Goal: Task Accomplishment & Management: Manage account settings

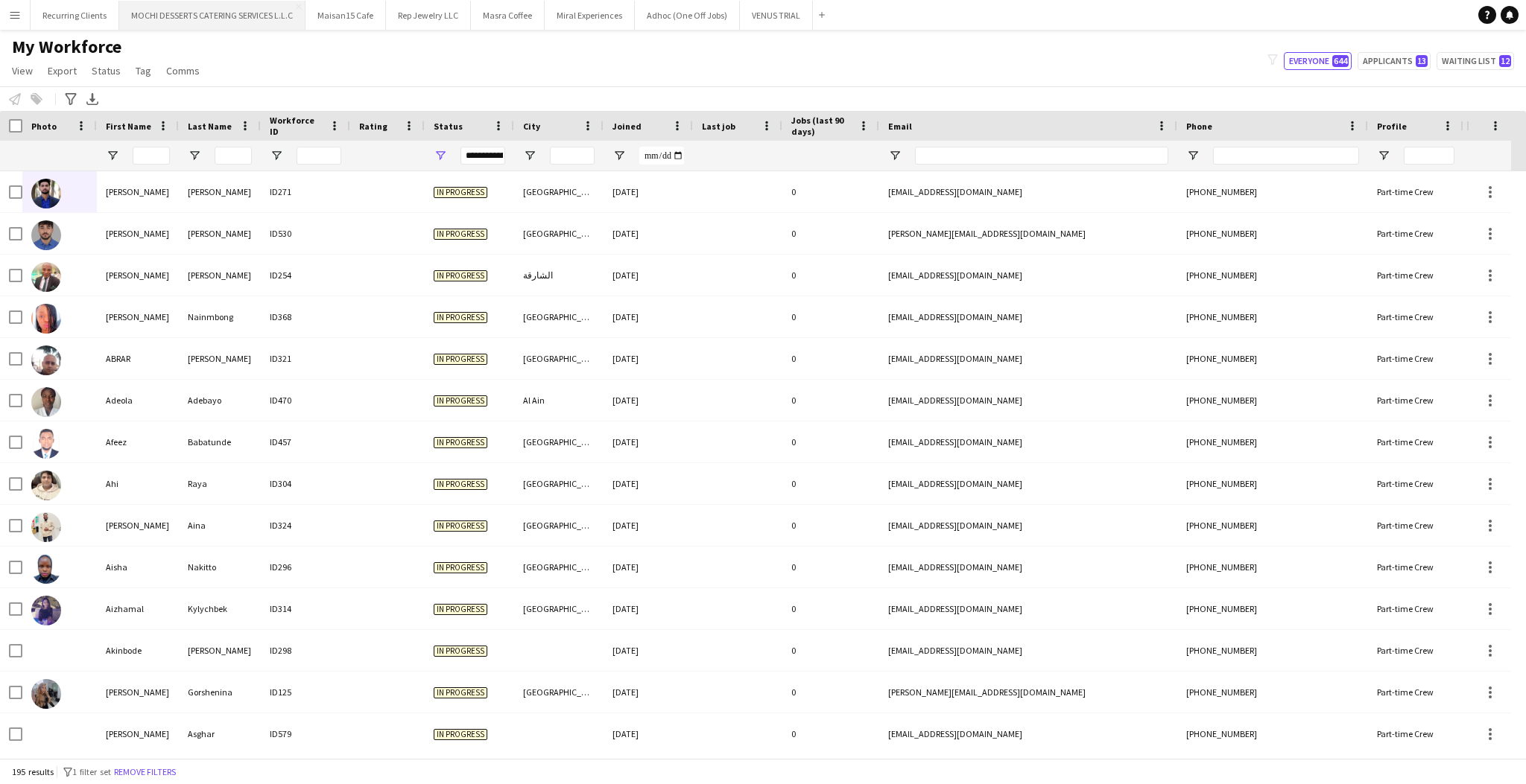
click at [254, 17] on button "MOCHI DESSERTS CATERING SERVICES L.L.C Close" at bounding box center [212, 15] width 186 height 29
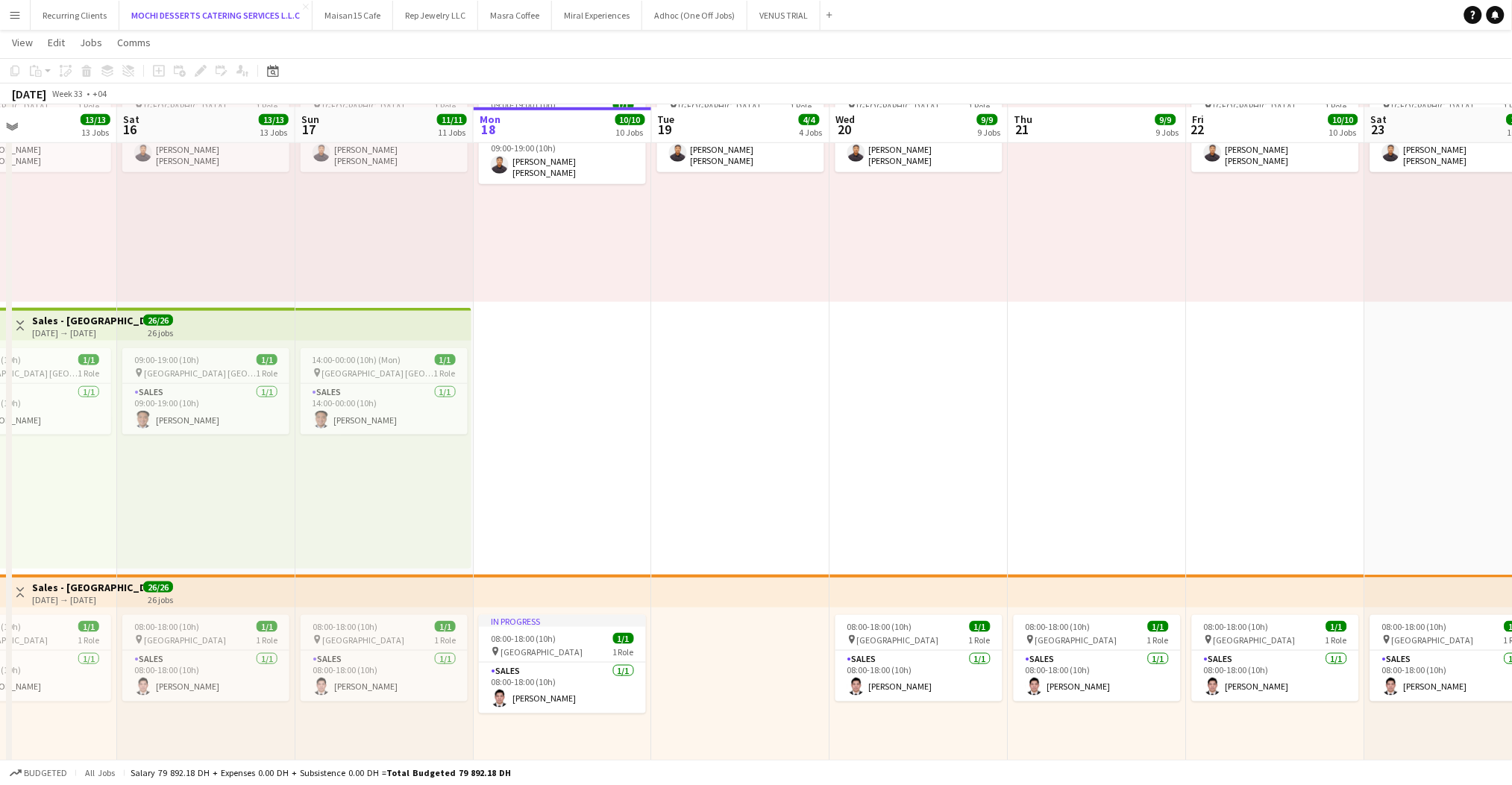
scroll to position [403, 0]
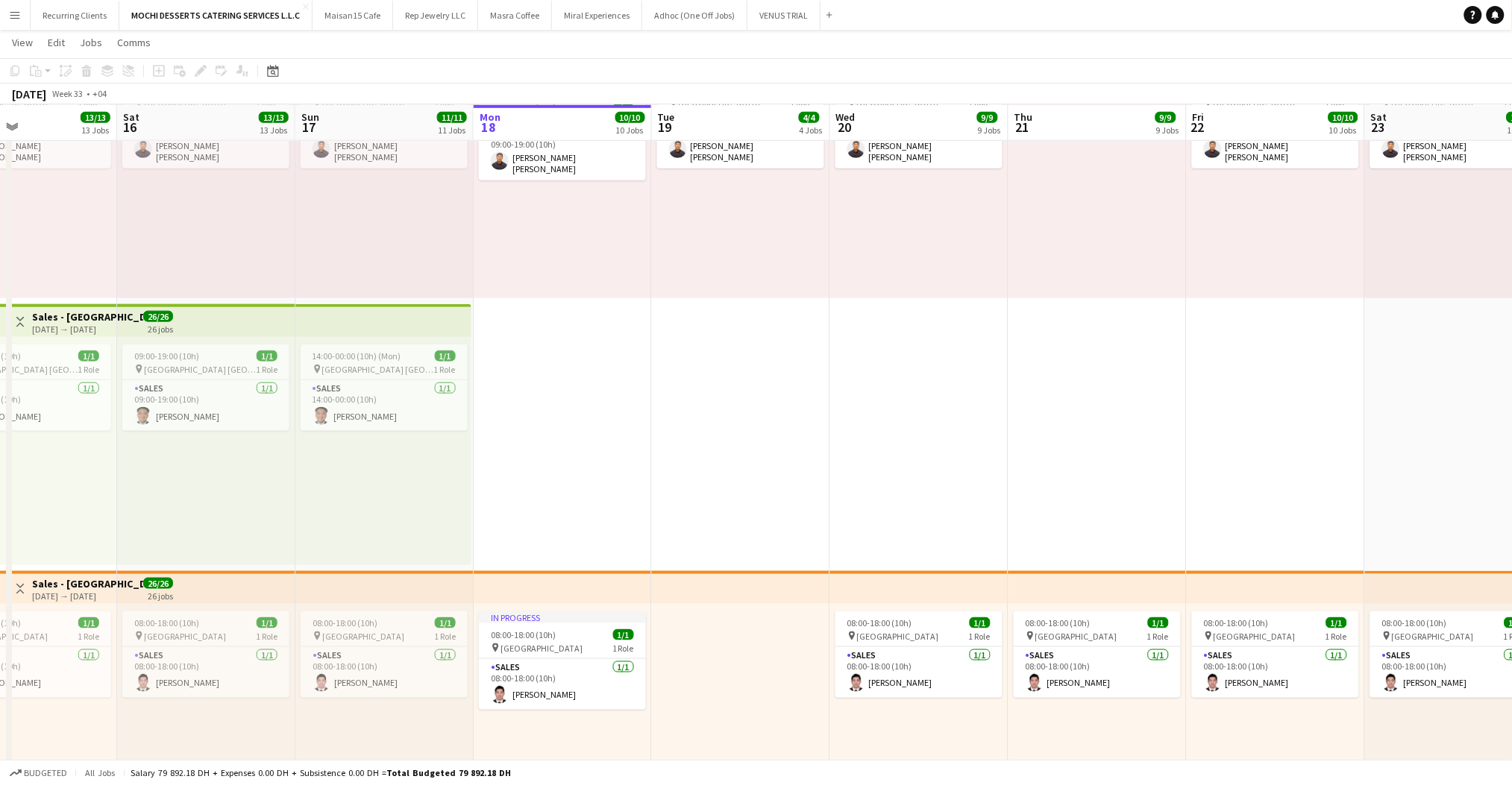
click at [408, 322] on app-top-bar at bounding box center [383, 320] width 176 height 33
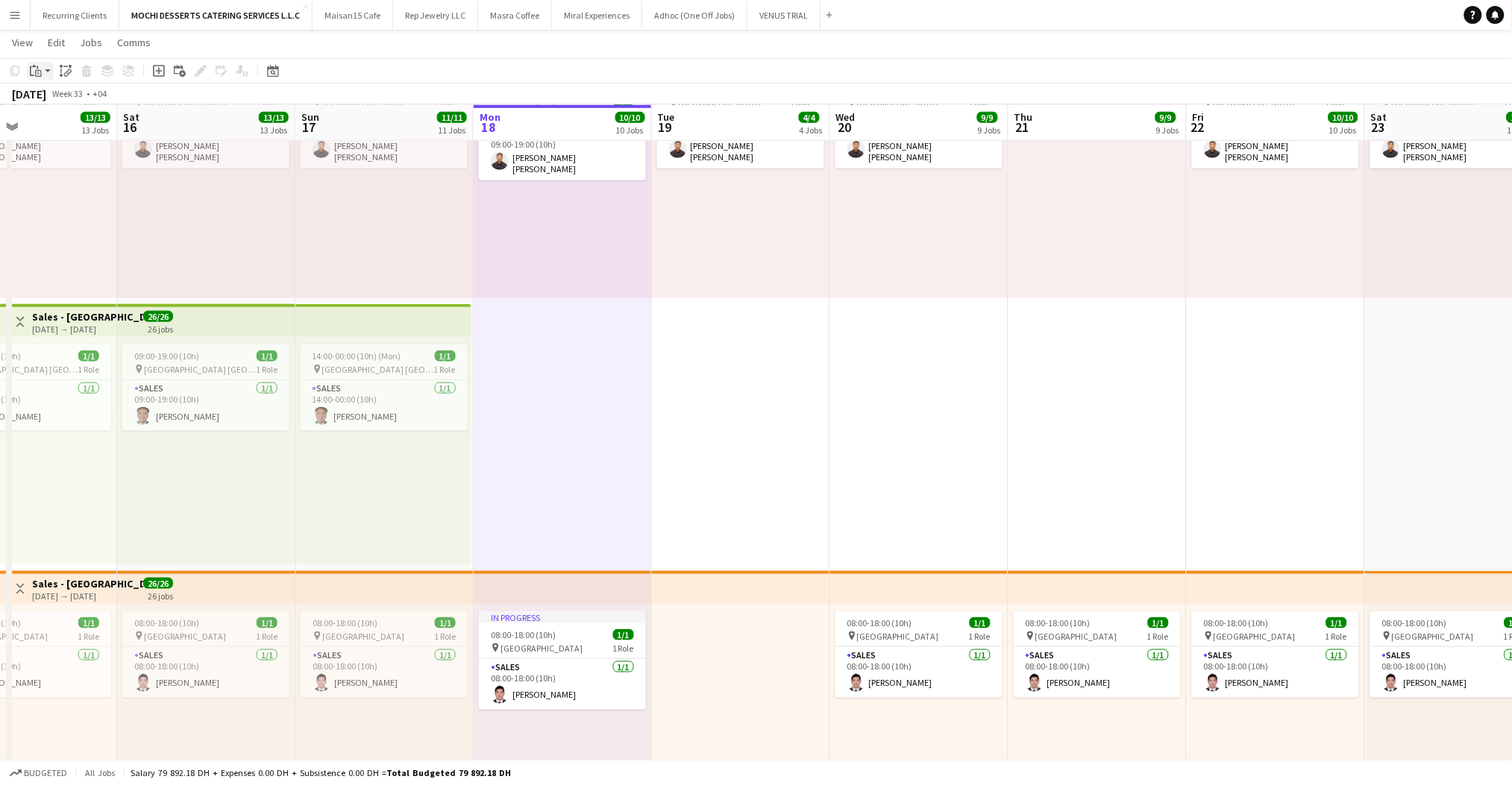
click at [43, 73] on div "Paste" at bounding box center [36, 71] width 18 height 18
click at [52, 127] on link "Paste with crew Ctrl+Shift+V" at bounding box center [110, 124] width 140 height 14
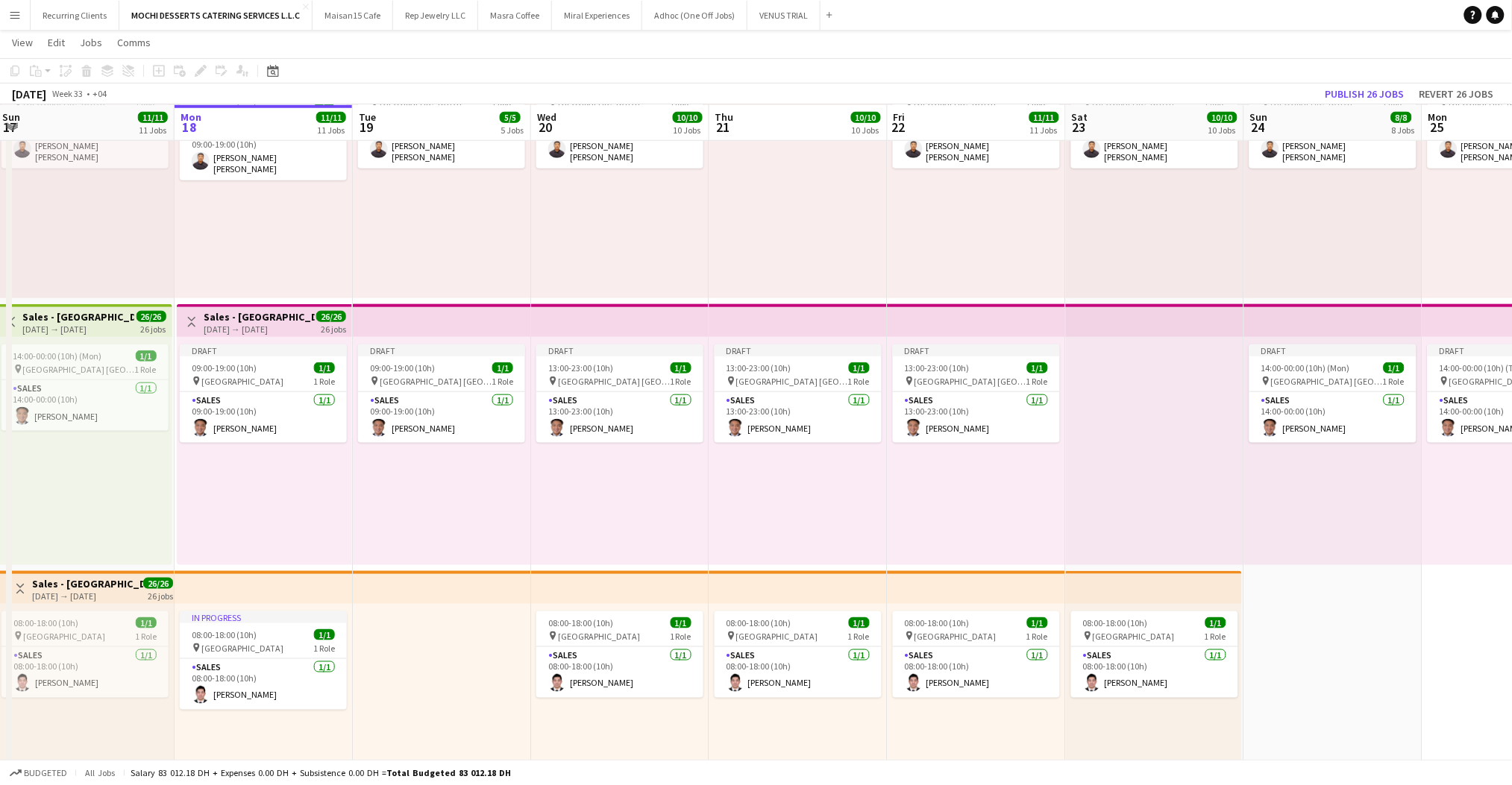
scroll to position [0, 395]
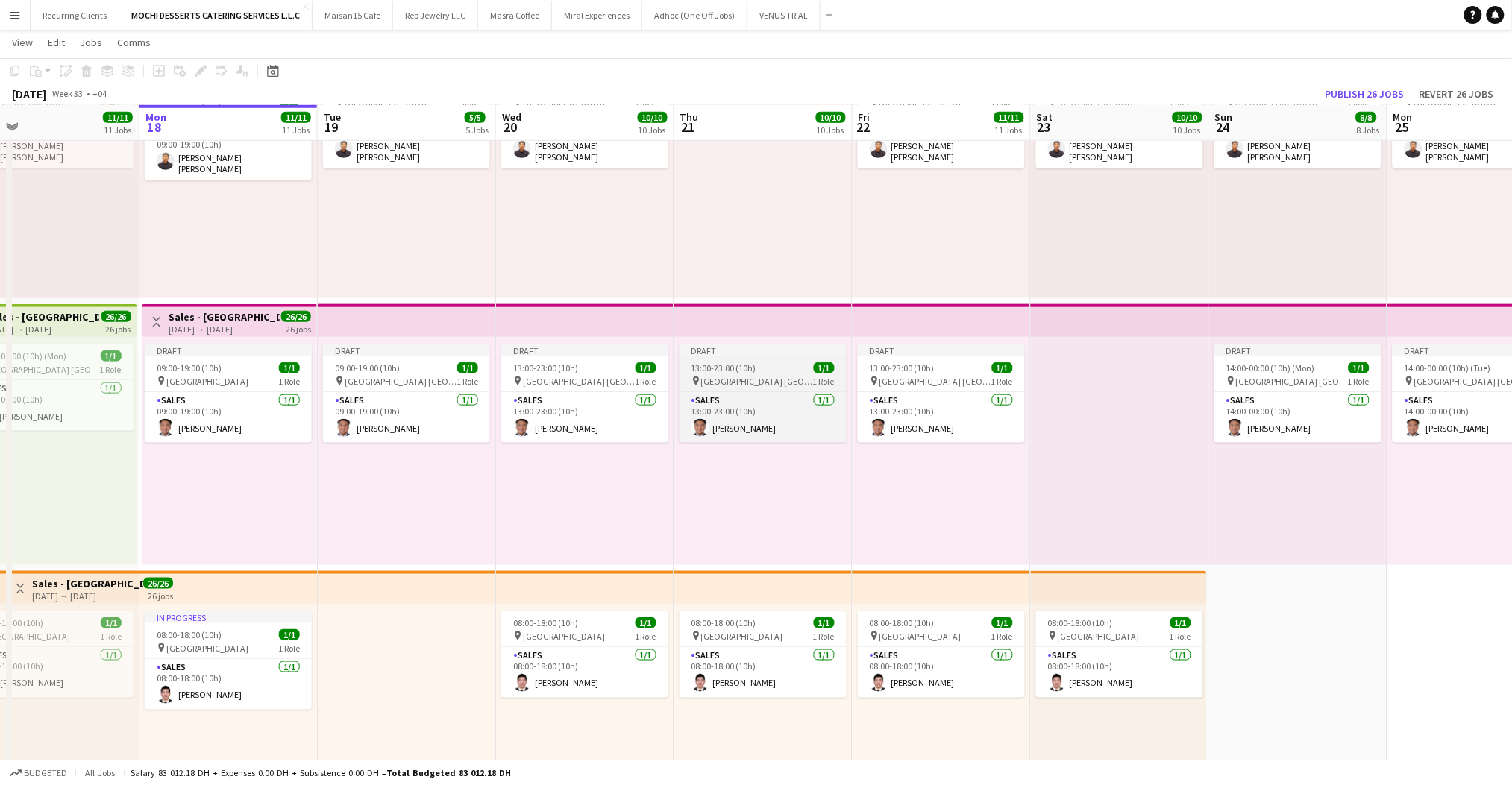
click at [760, 355] on div "Draft" at bounding box center [763, 350] width 167 height 12
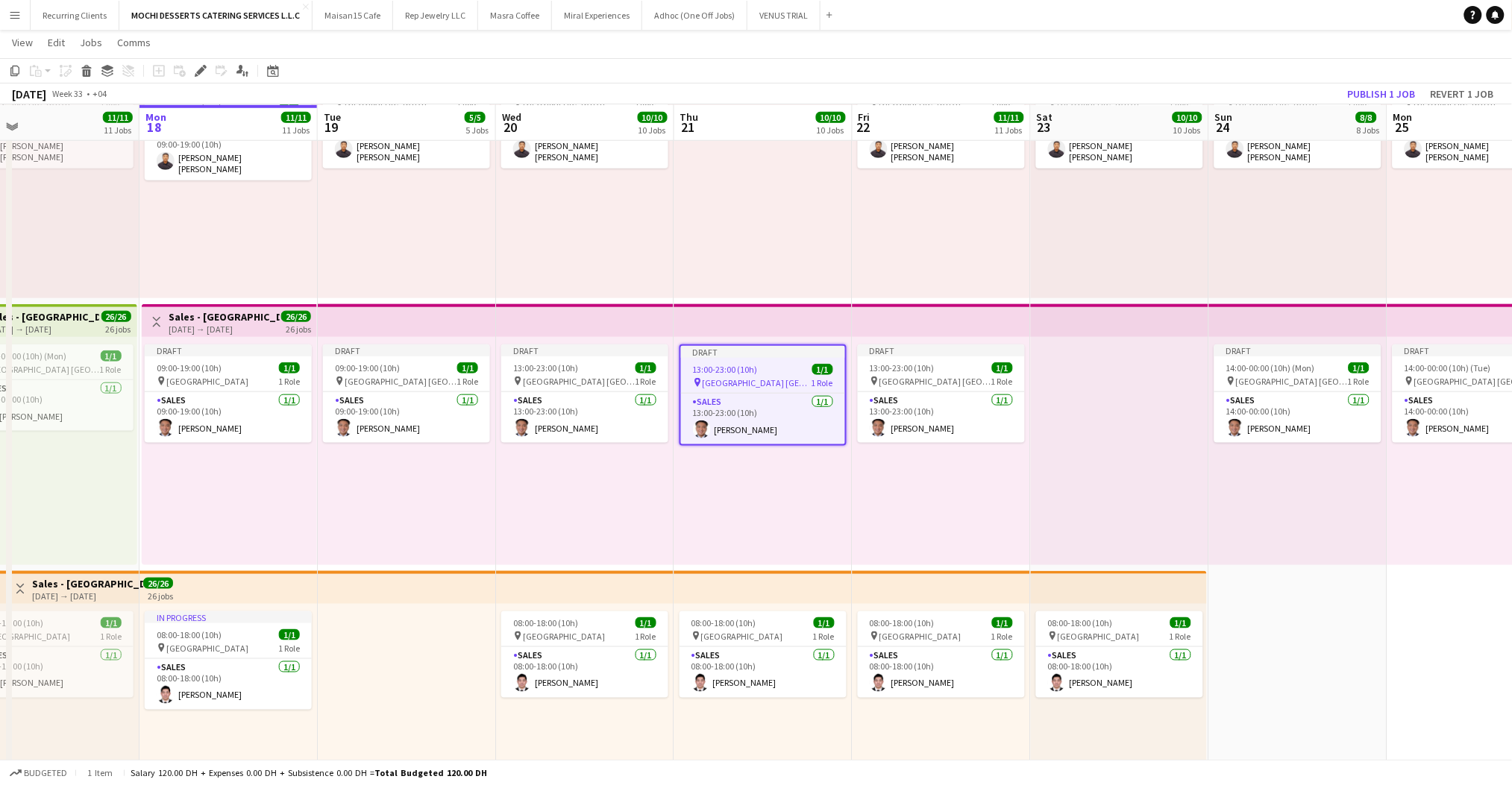
click at [1084, 355] on div at bounding box center [1120, 451] width 178 height 228
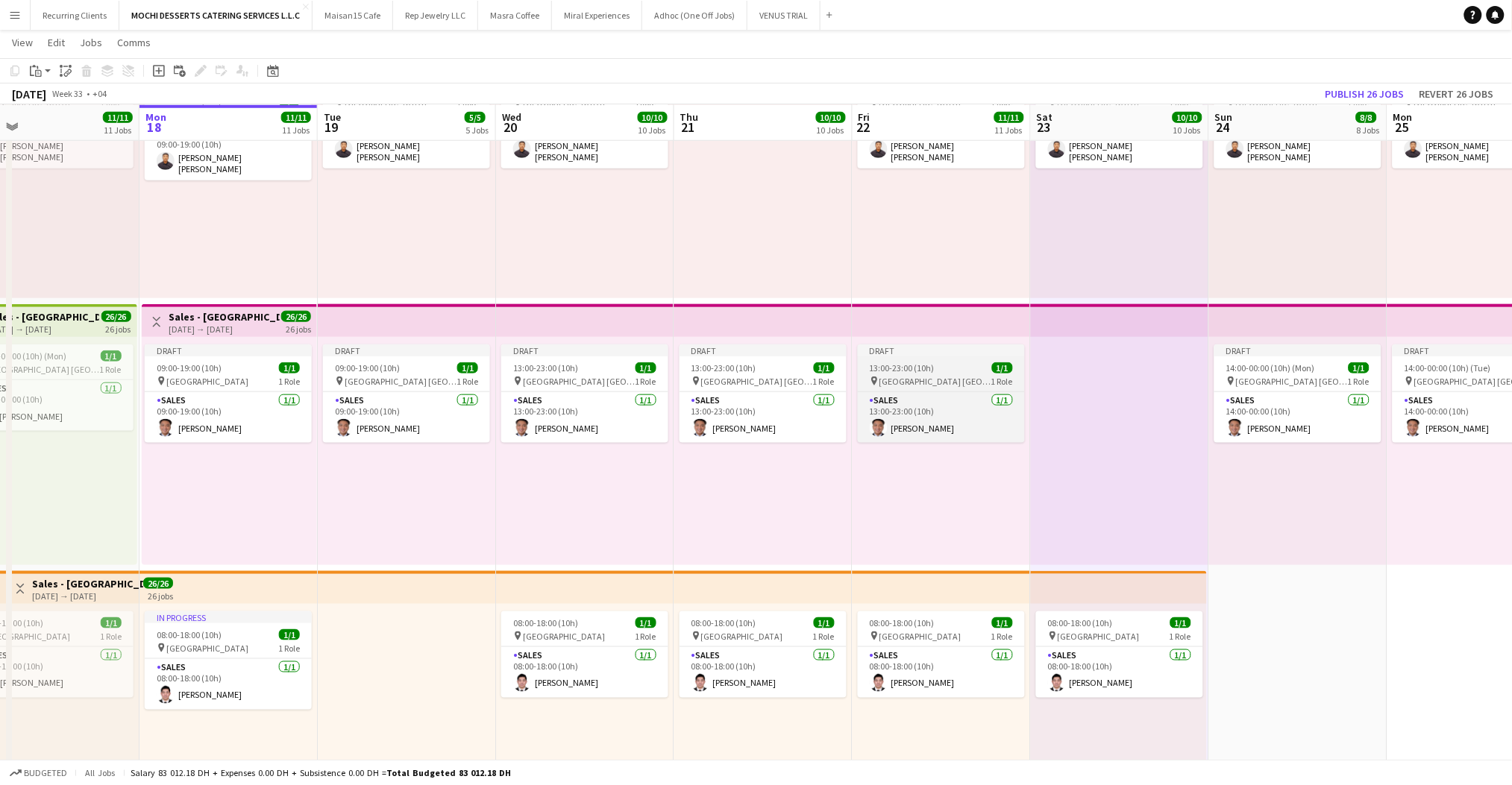
click at [982, 352] on div "Draft" at bounding box center [941, 350] width 167 height 12
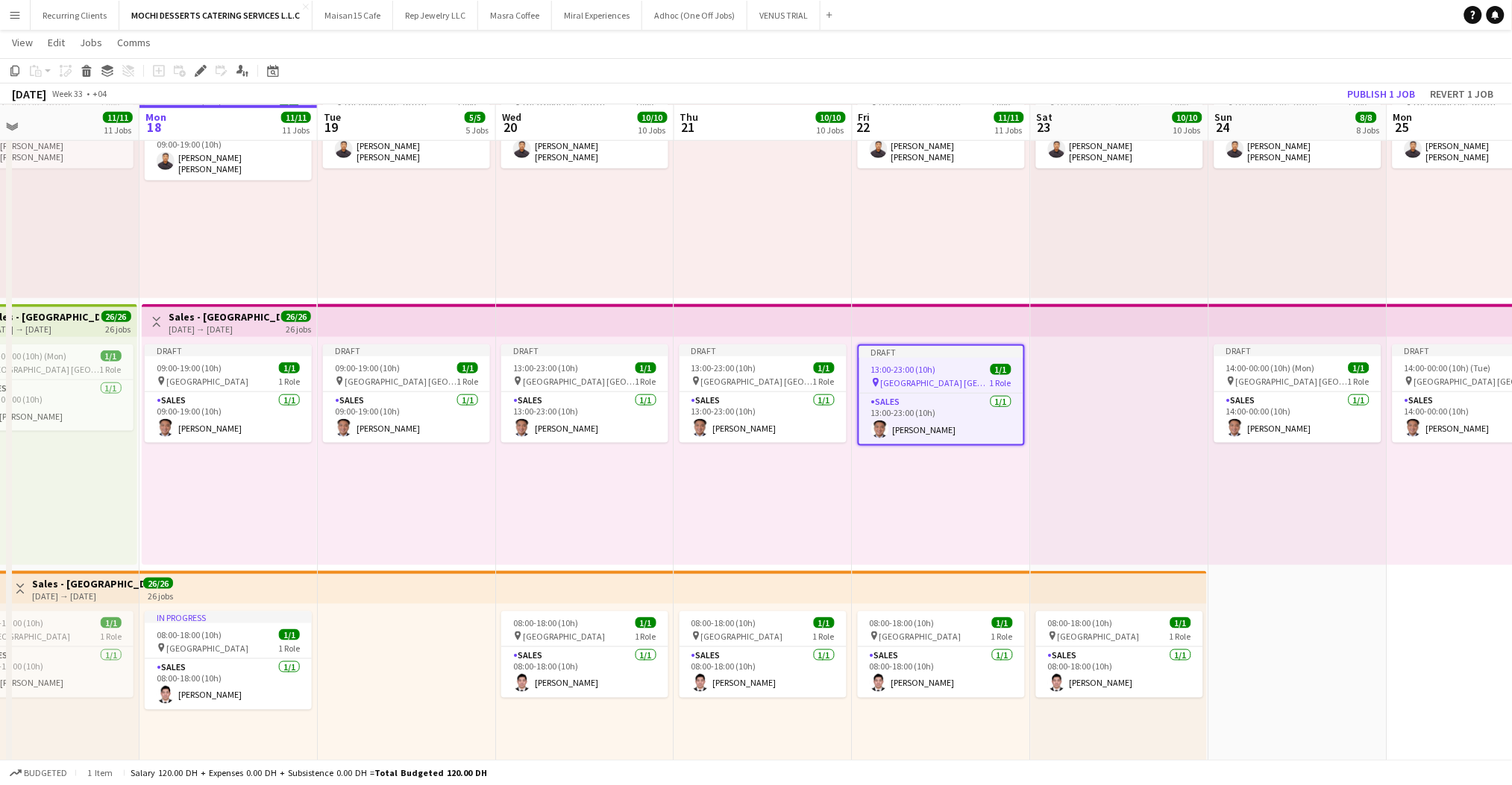
click at [1102, 359] on div at bounding box center [1120, 451] width 178 height 228
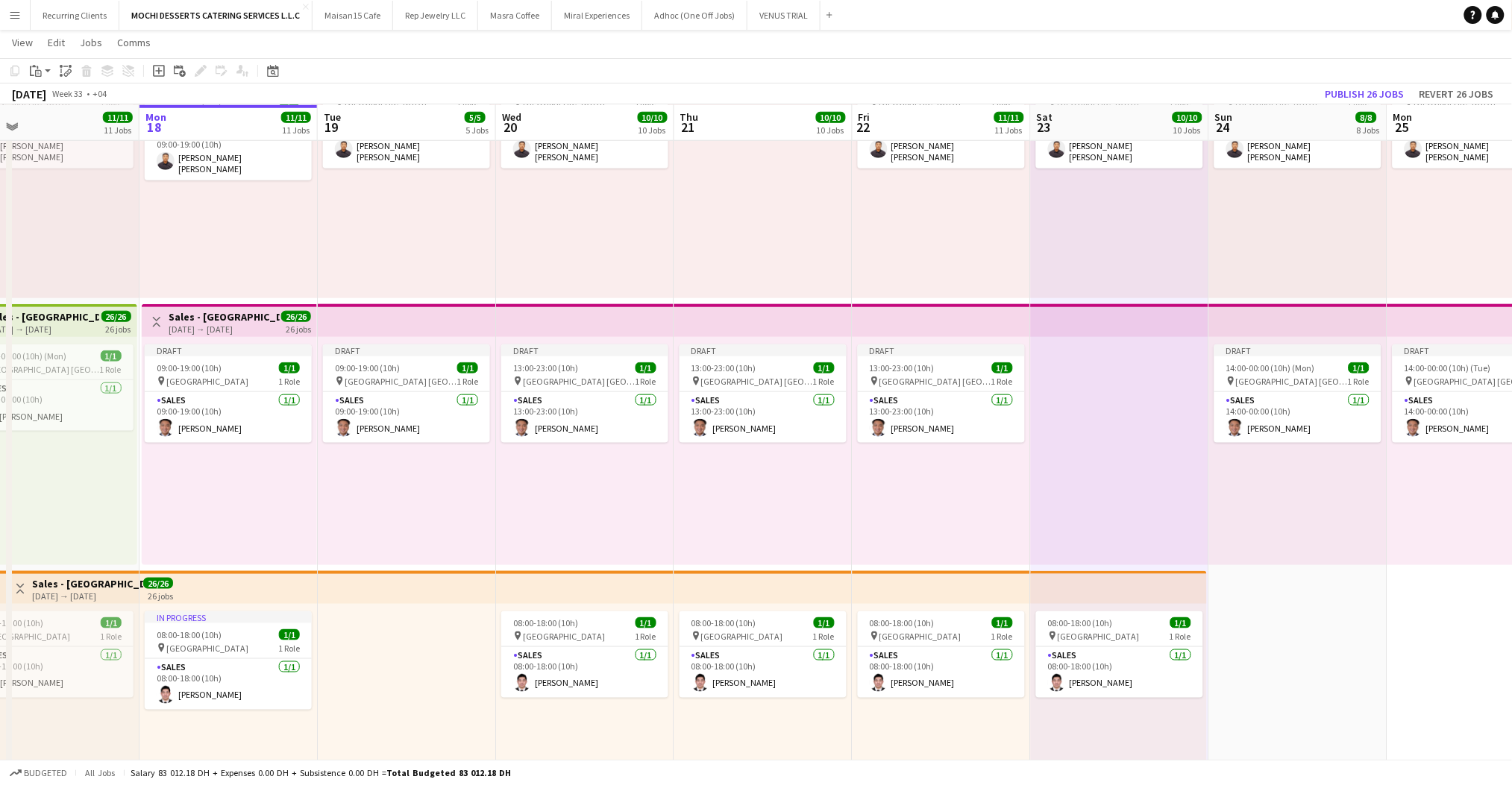
click at [578, 309] on app-top-bar at bounding box center [585, 320] width 178 height 33
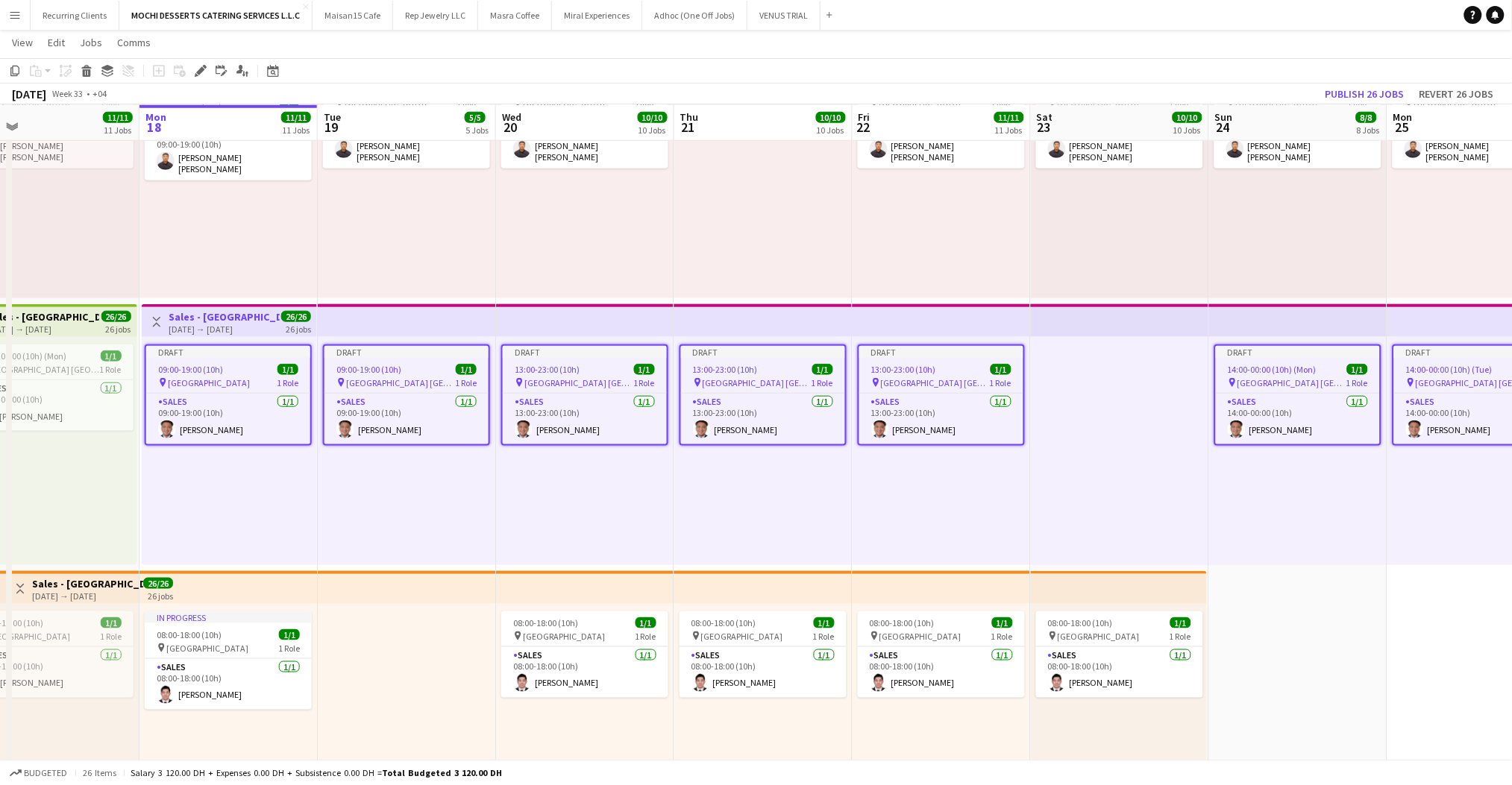
click at [761, 345] on app-job-card "Draft 13:00-23:00 (10h) 1/1 pin Yas Mall [GEOGRAPHIC_DATA] 1 Role Sales [DATE] …" at bounding box center [763, 395] width 167 height 101
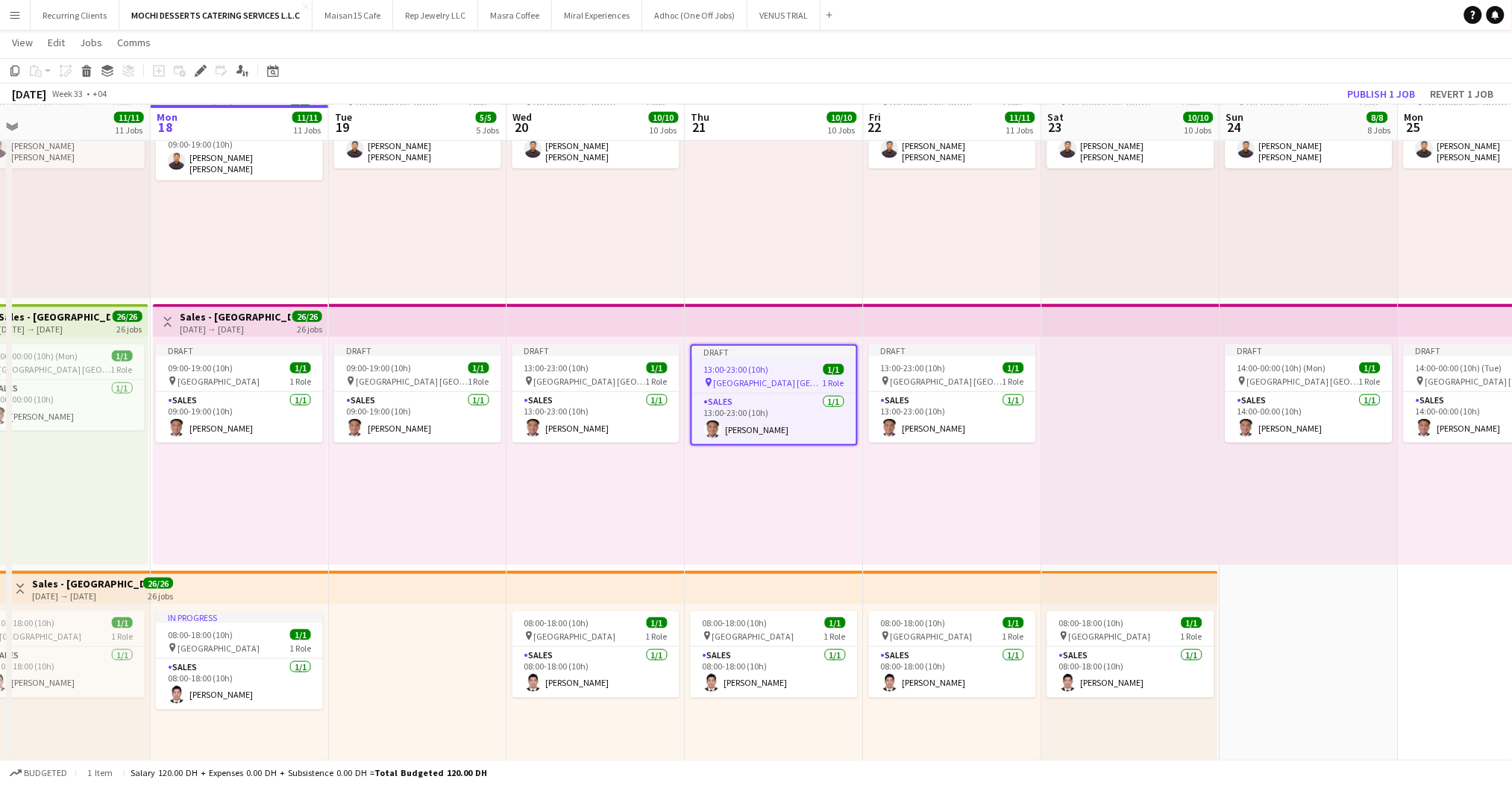
scroll to position [0, 580]
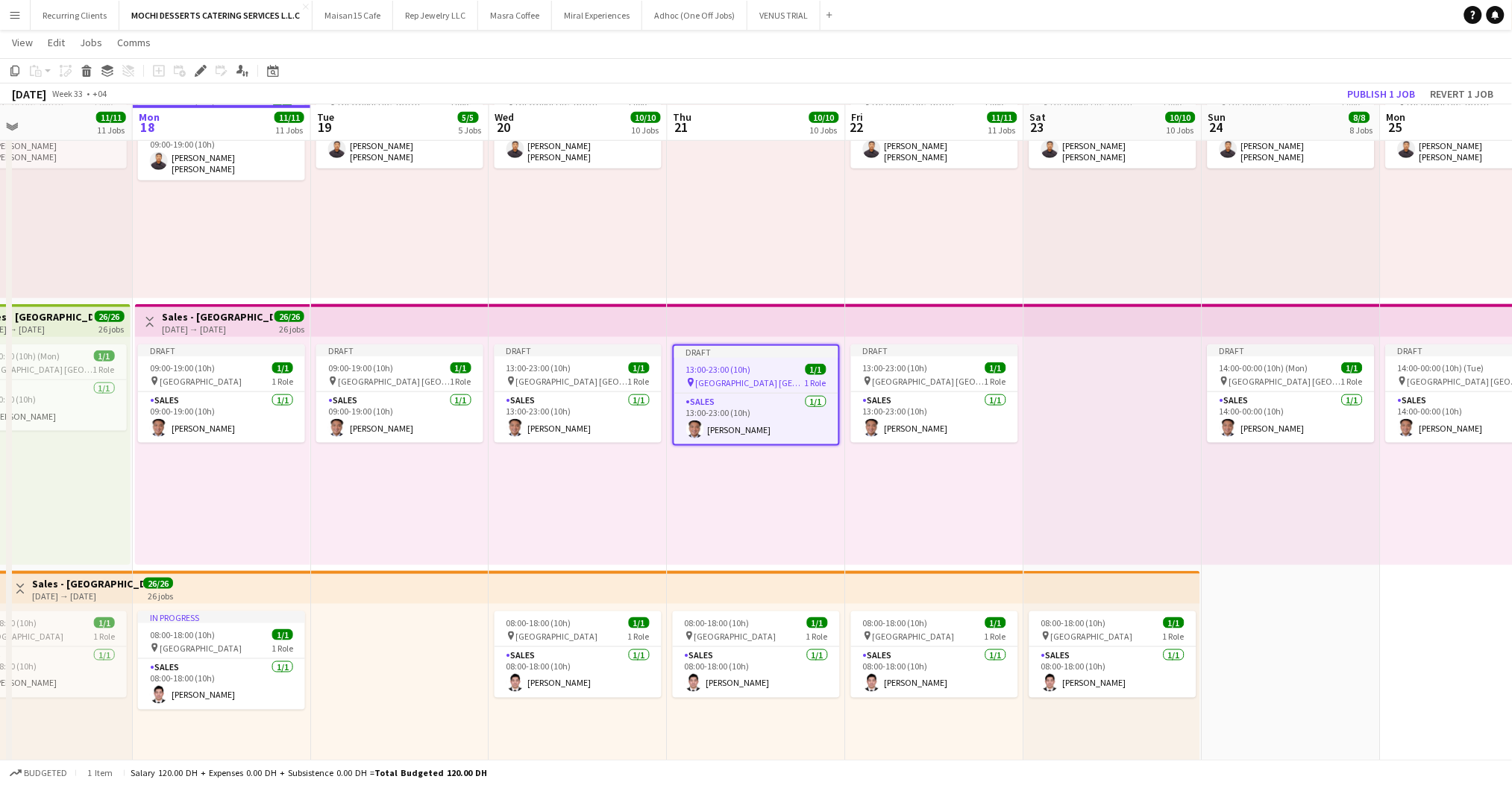
drag, startPoint x: 761, startPoint y: 347, endPoint x: 755, endPoint y: 342, distance: 7.8
click at [194, 73] on icon "Edit" at bounding box center [200, 70] width 12 height 12
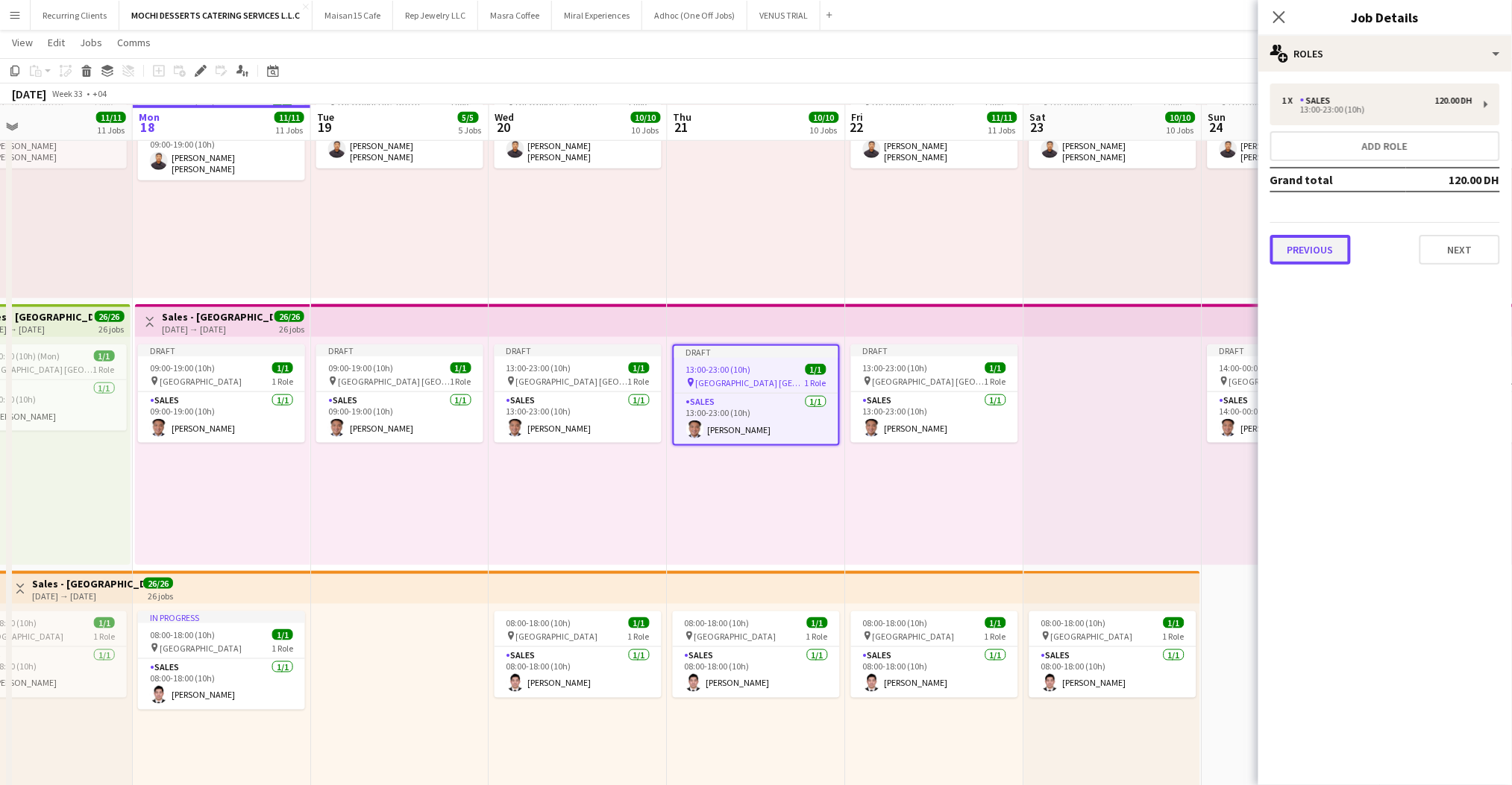
click at [1297, 236] on button "Previous" at bounding box center [1310, 249] width 80 height 29
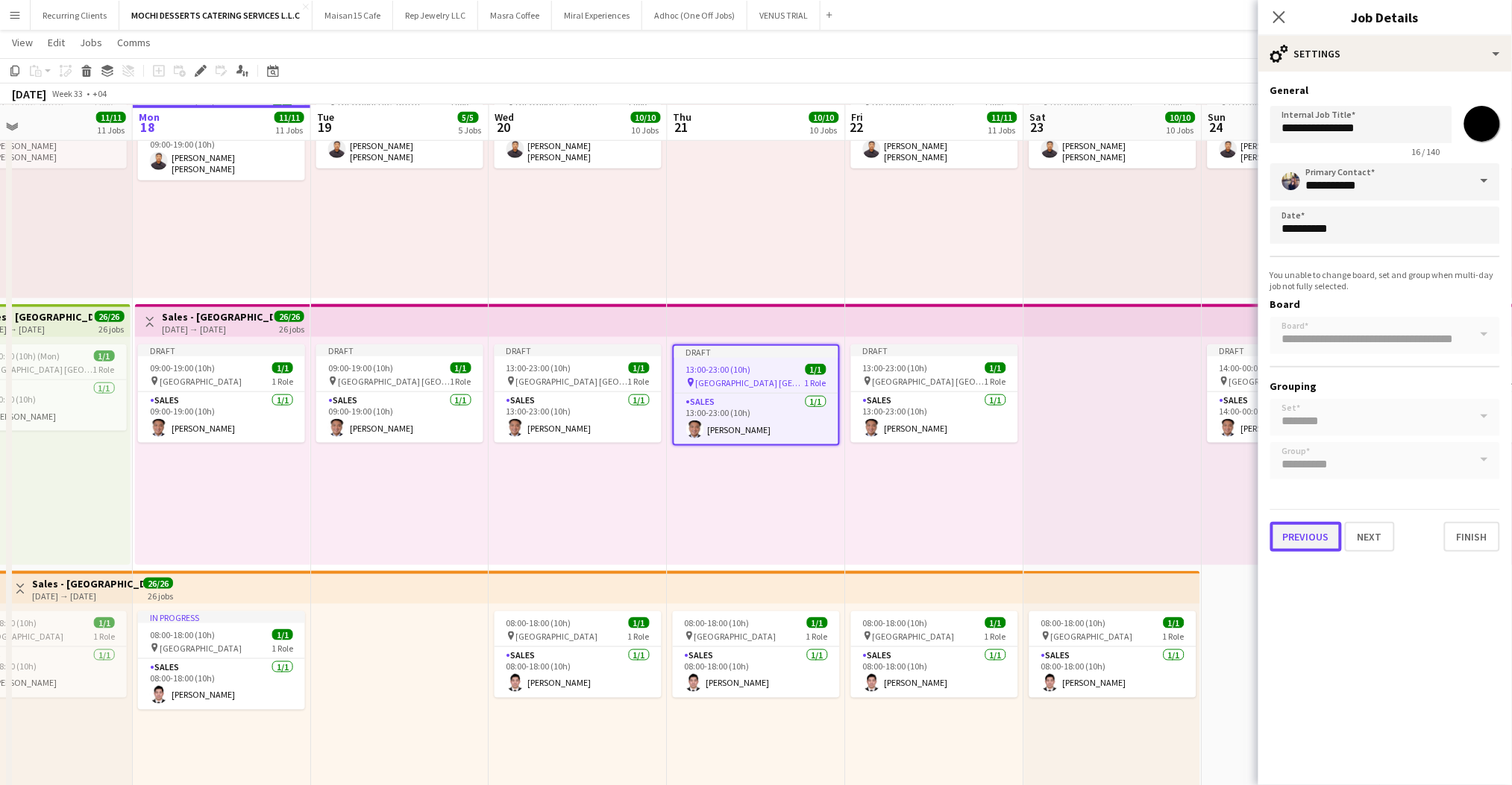
click at [1297, 529] on button "Previous" at bounding box center [1306, 537] width 72 height 29
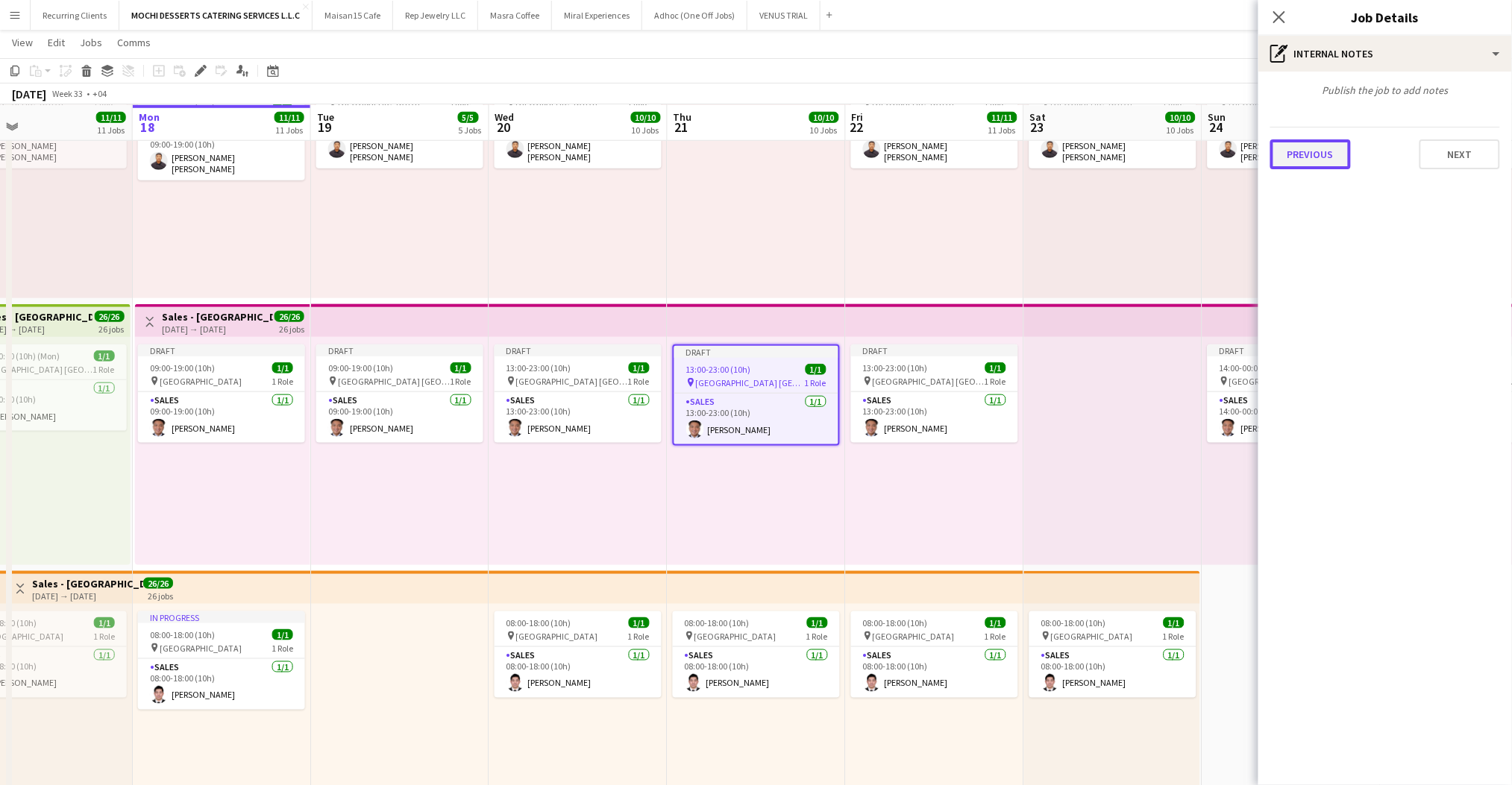
click at [1287, 146] on button "Previous" at bounding box center [1310, 154] width 80 height 29
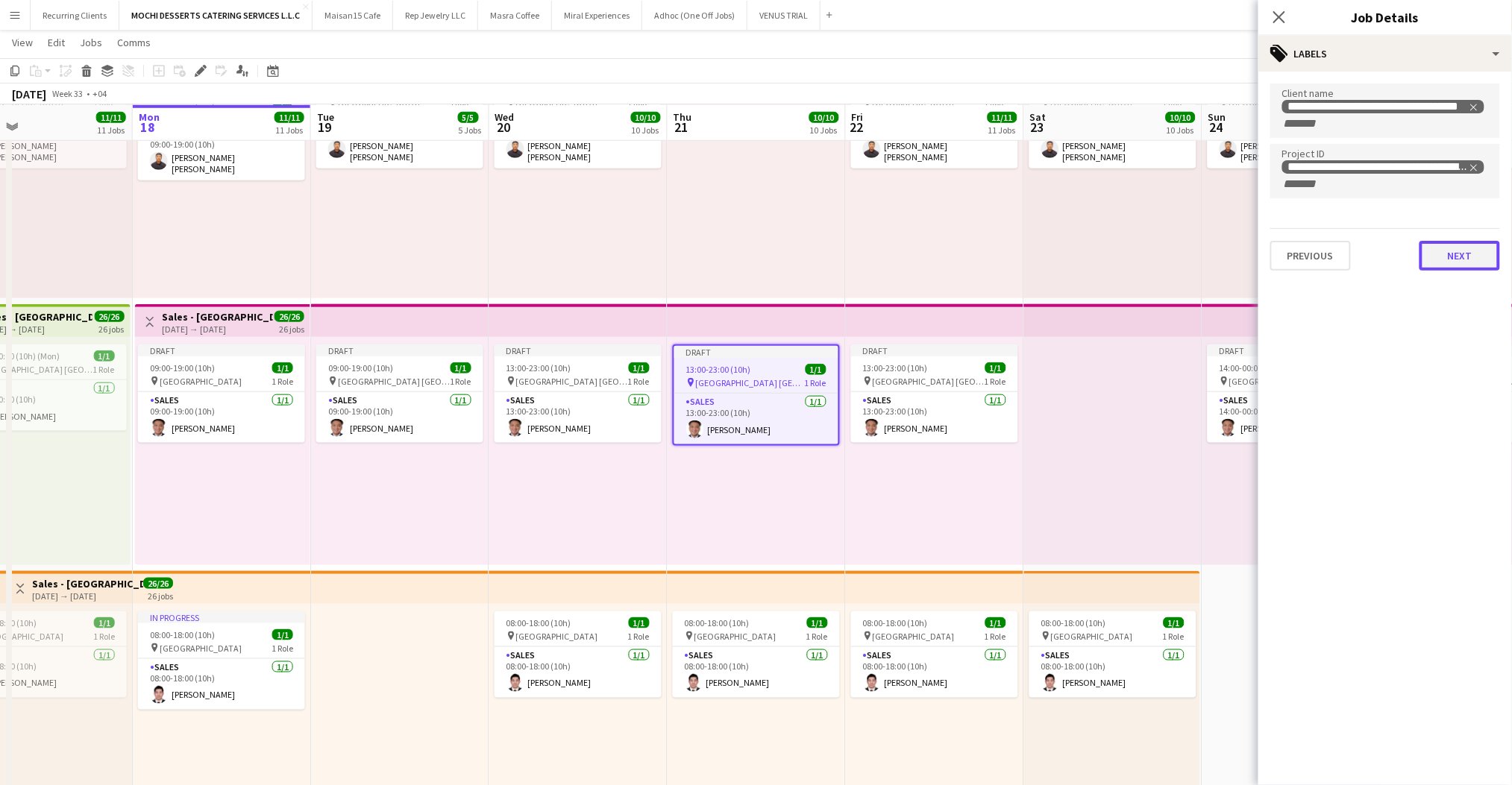
click at [1446, 245] on button "Next" at bounding box center [1459, 256] width 80 height 29
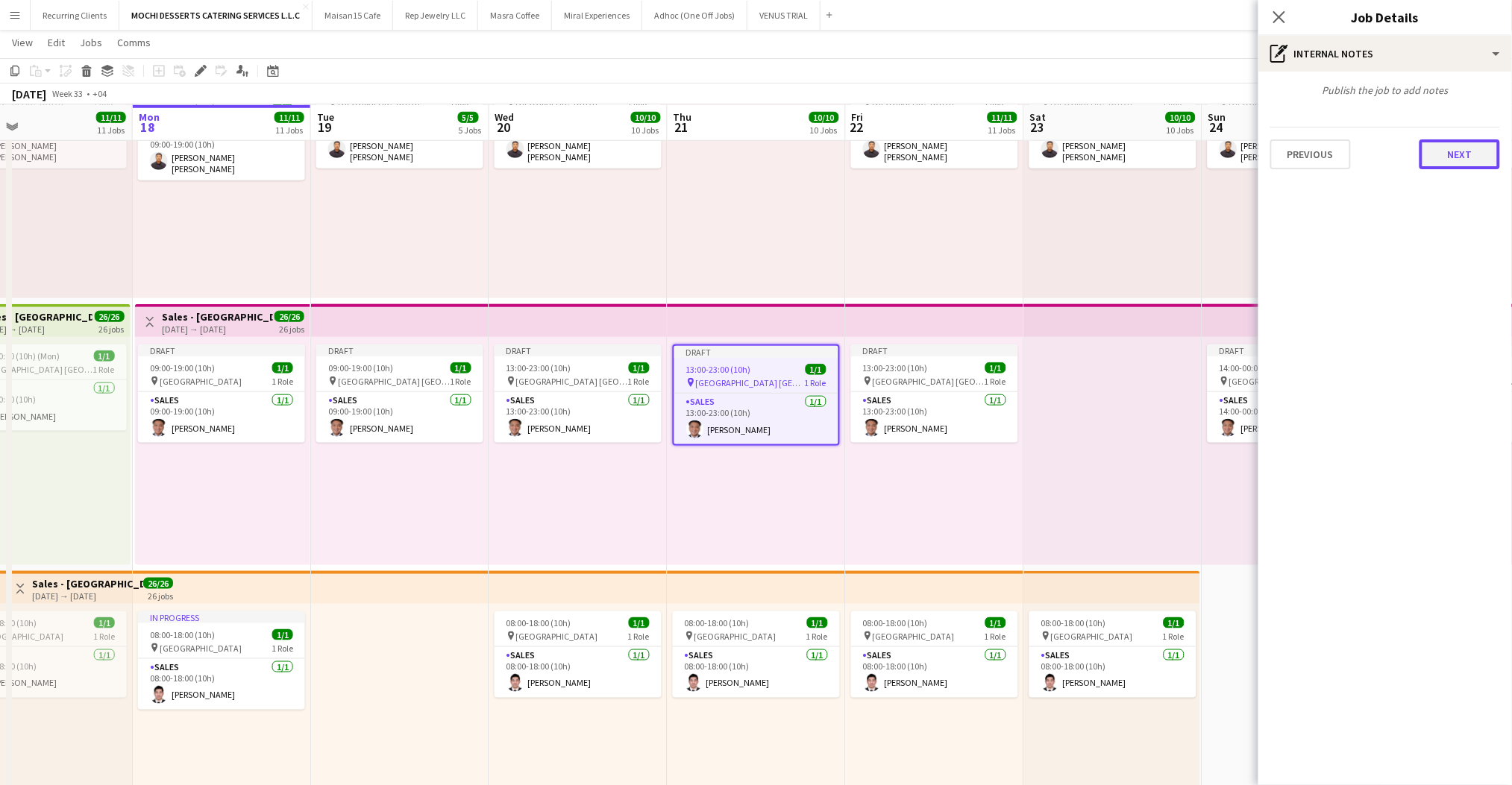
click at [1440, 140] on button "Next" at bounding box center [1459, 154] width 80 height 29
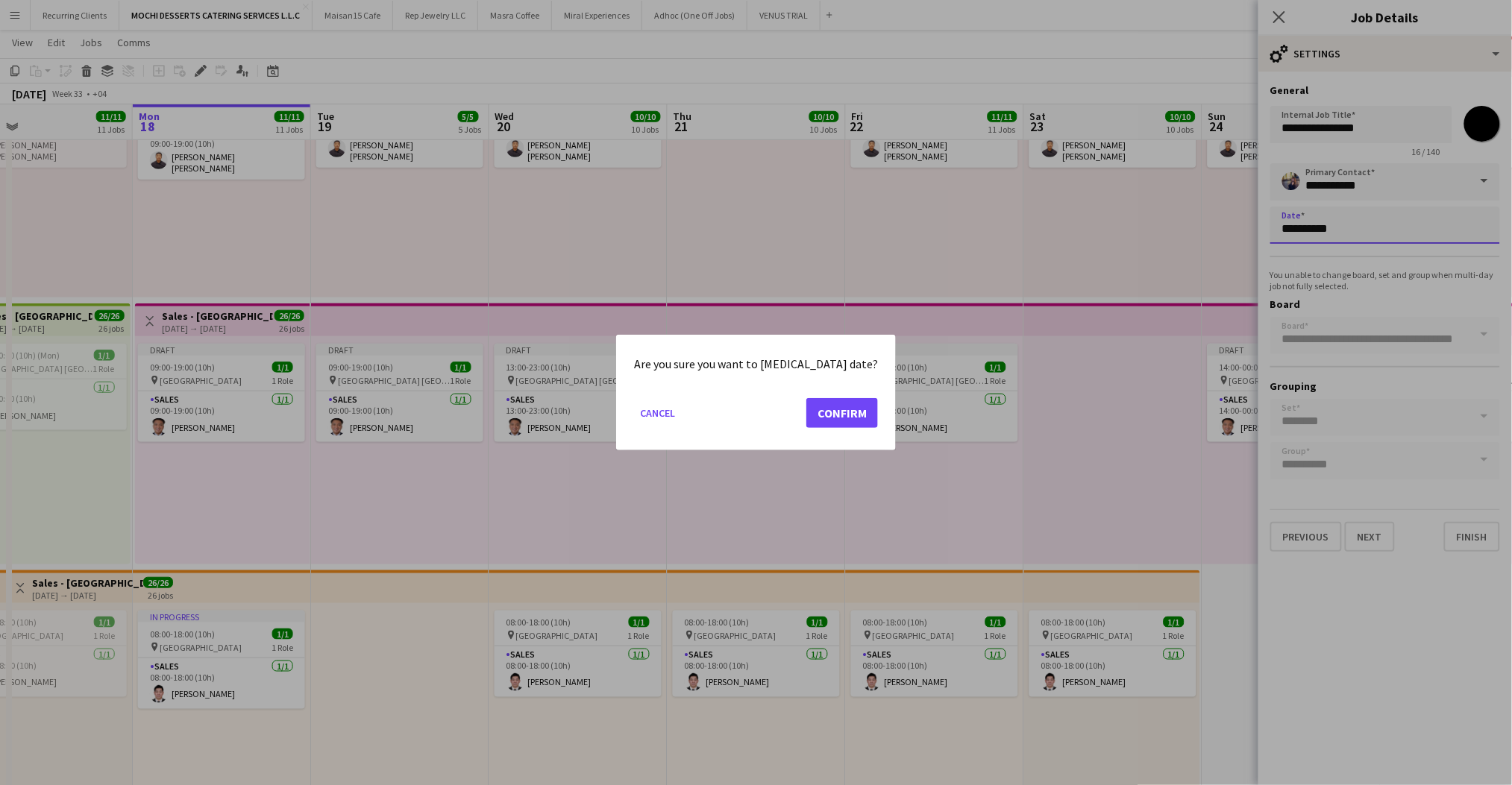
scroll to position [0, 0]
click at [1290, 224] on div at bounding box center [756, 392] width 1512 height 785
click at [807, 407] on button "Confirm" at bounding box center [842, 412] width 72 height 29
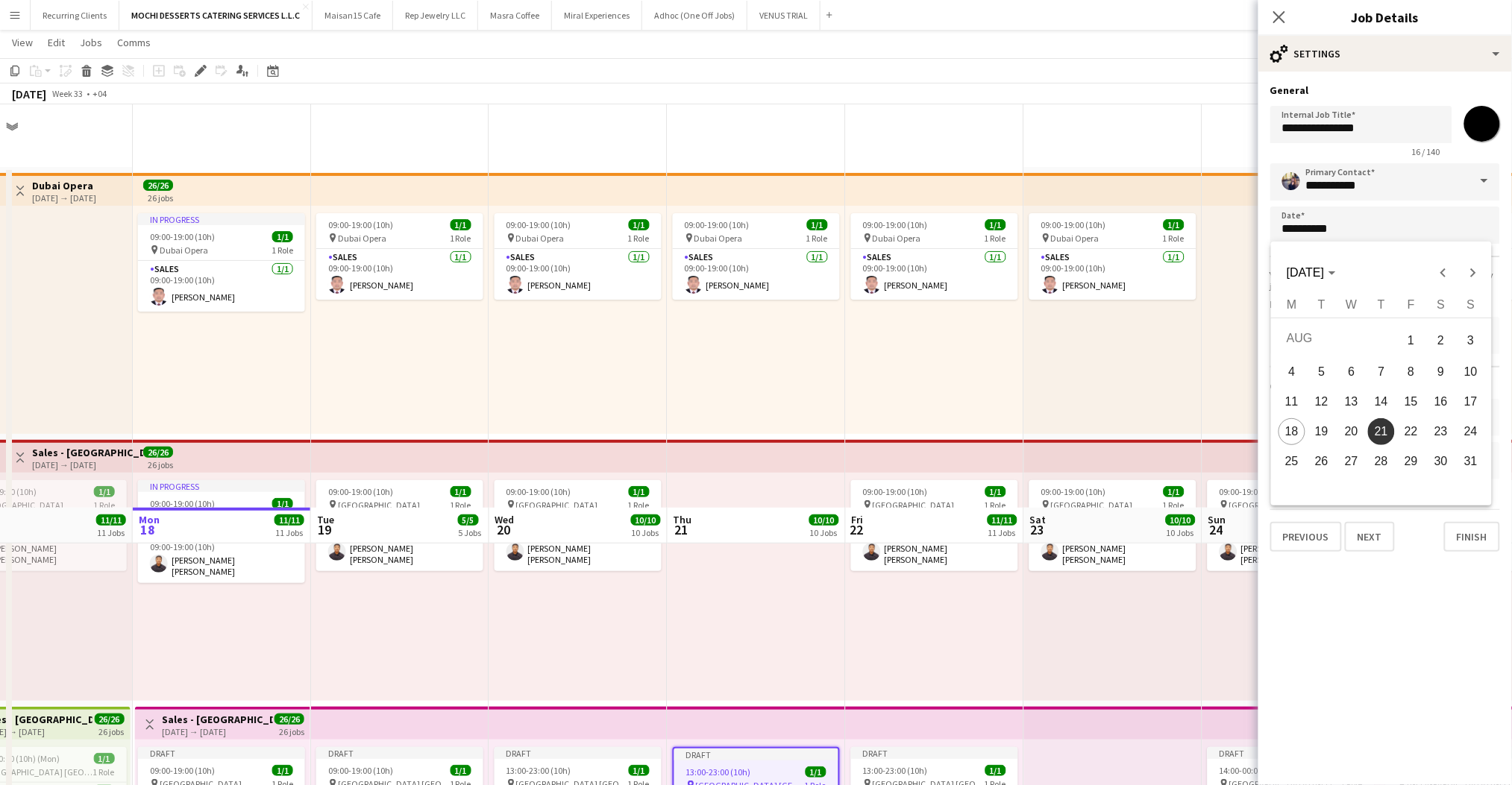
scroll to position [403, 0]
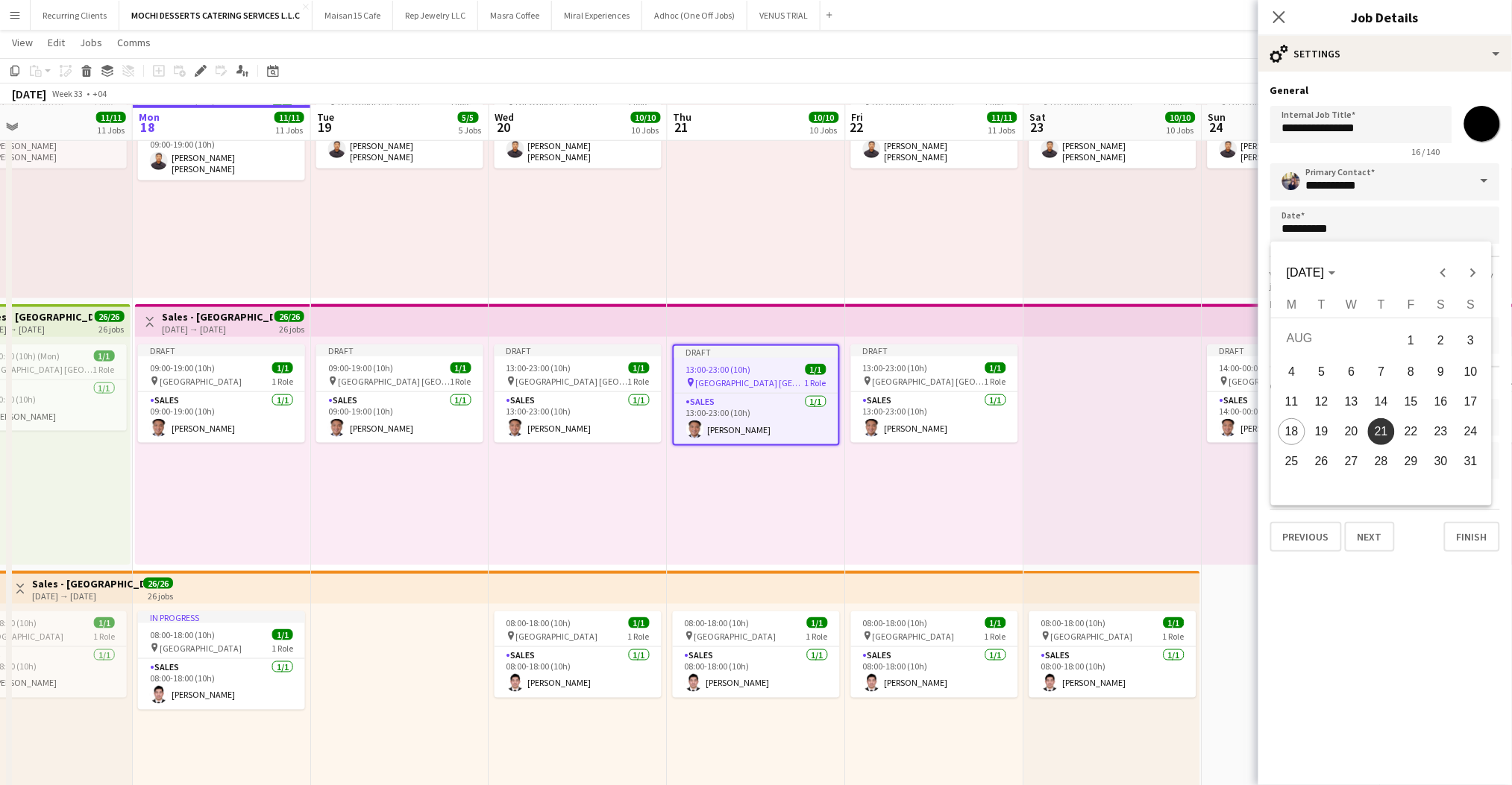
click at [1441, 430] on span "23" at bounding box center [1441, 432] width 27 height 27
type input "**********"
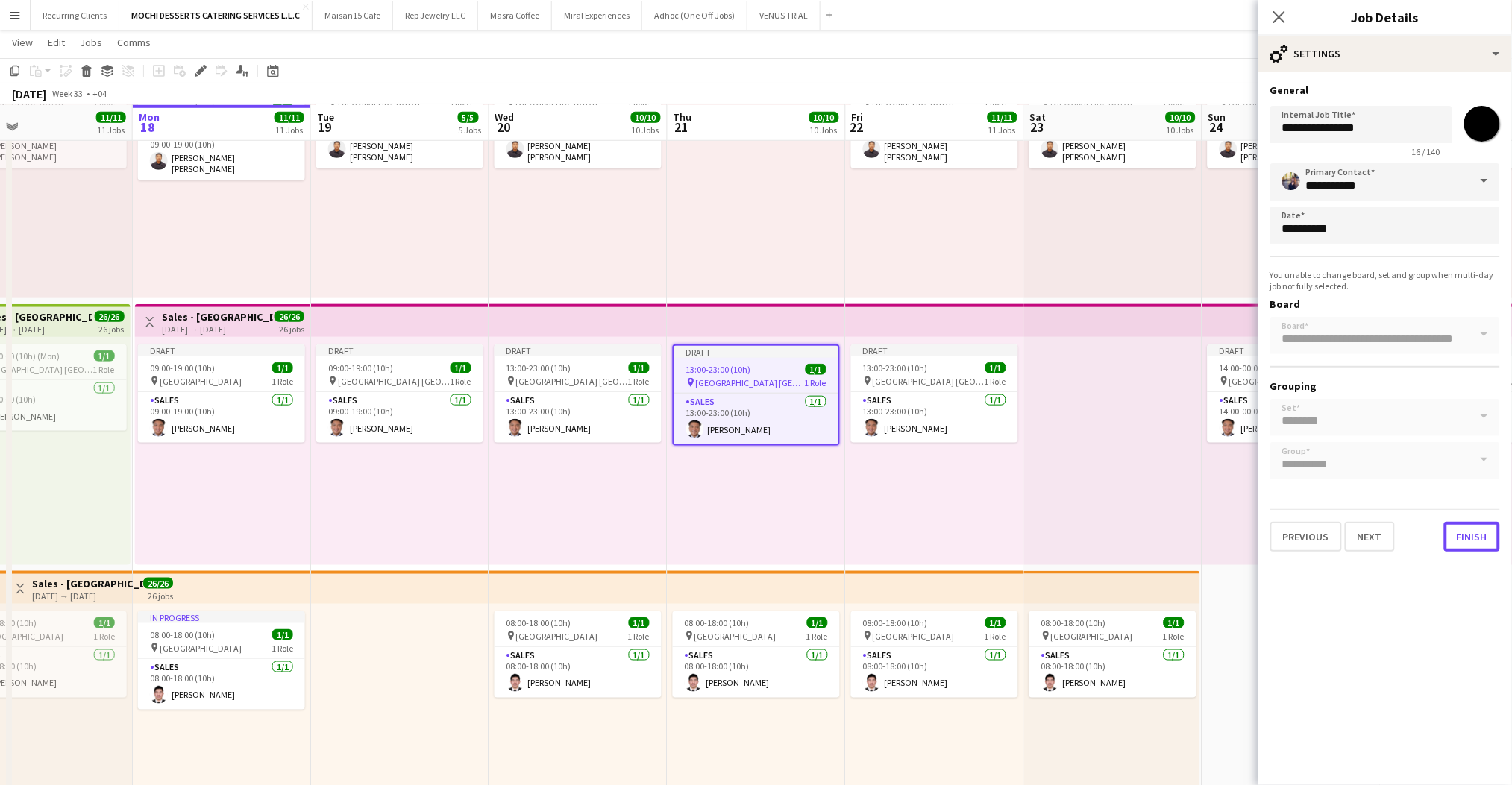
drag, startPoint x: 1465, startPoint y: 536, endPoint x: 1264, endPoint y: 535, distance: 201.0
click at [1465, 536] on button "Finish" at bounding box center [1471, 537] width 56 height 29
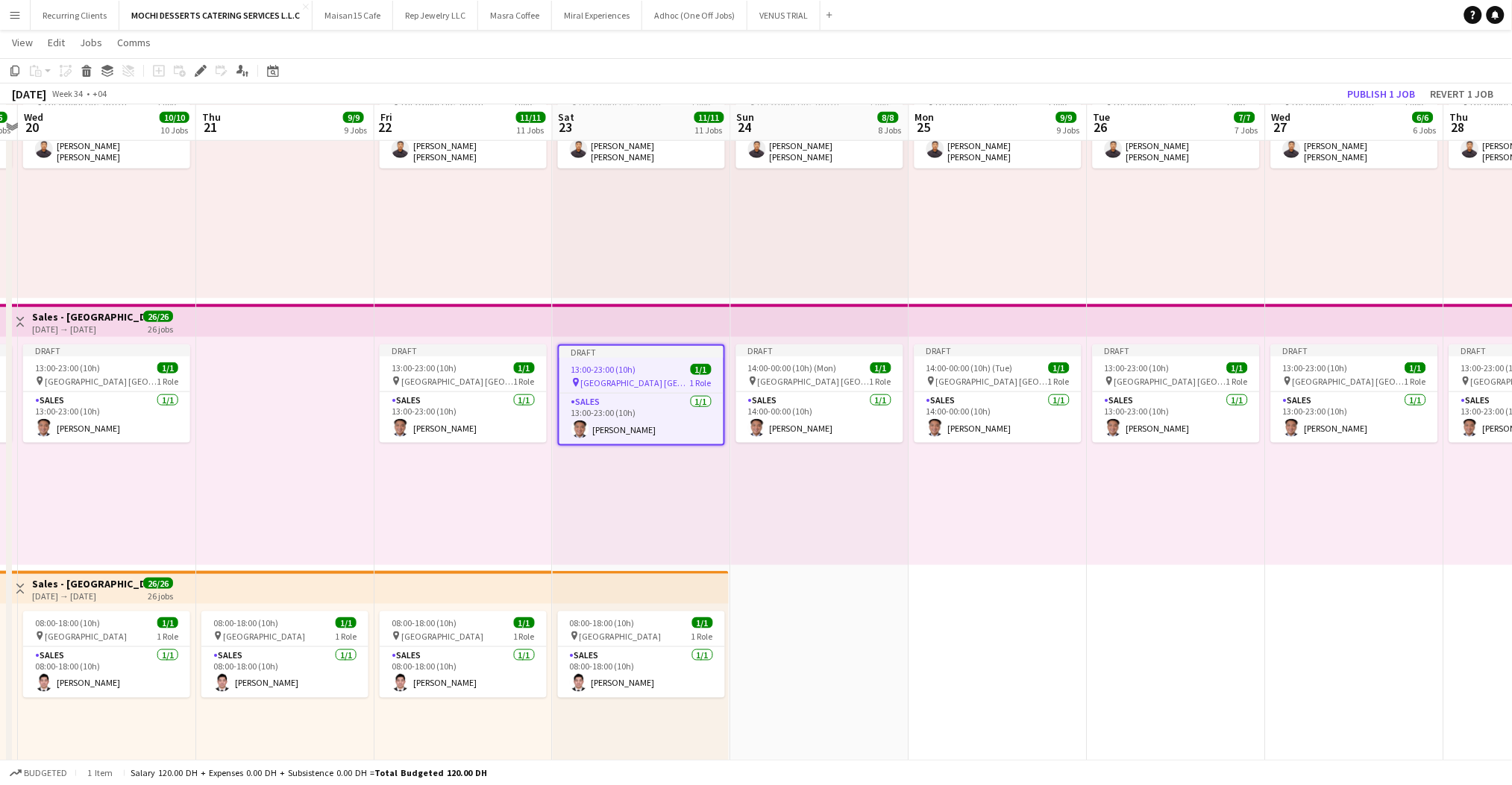
scroll to position [0, 568]
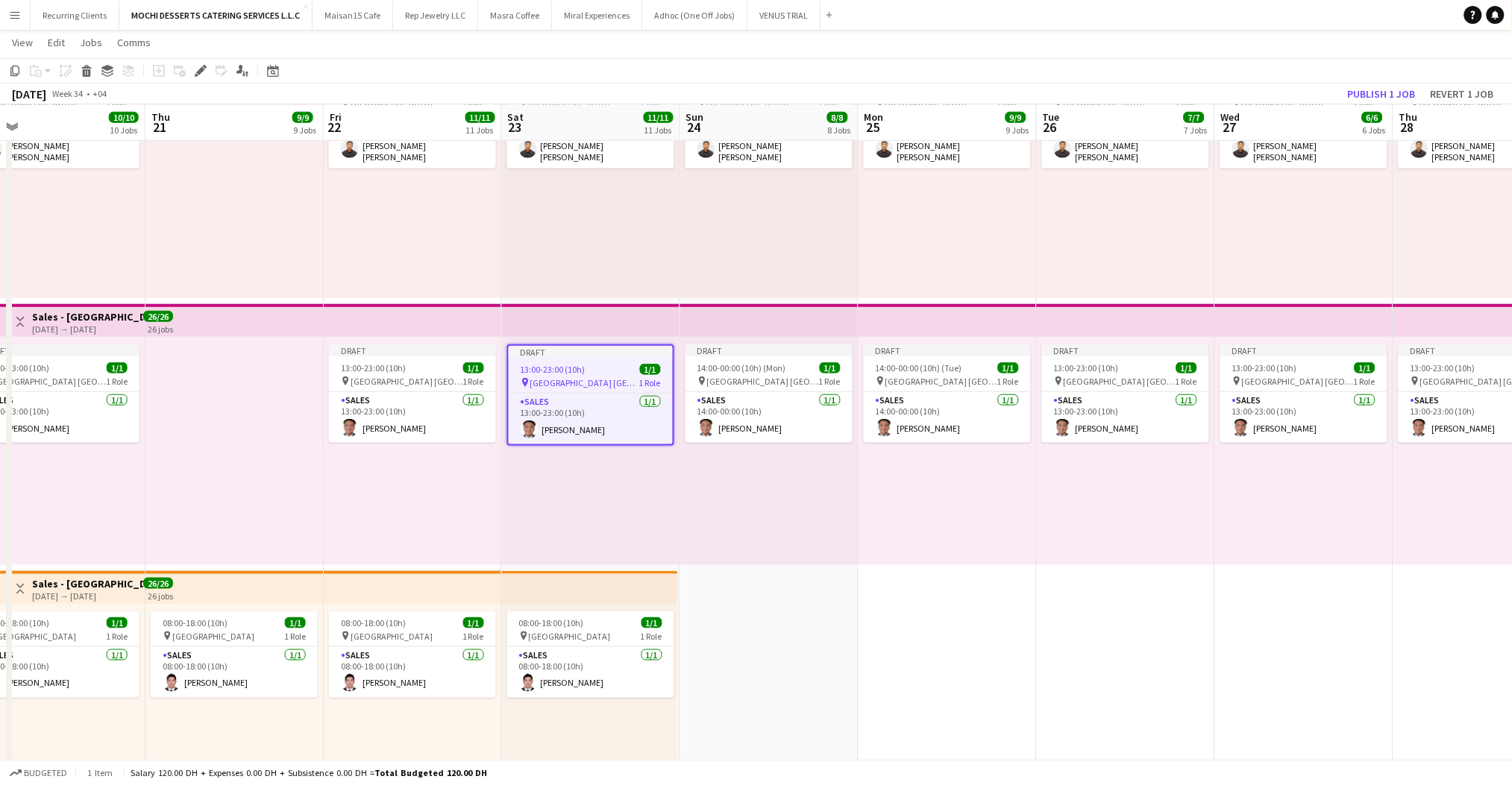
click at [747, 316] on app-top-bar at bounding box center [769, 320] width 178 height 33
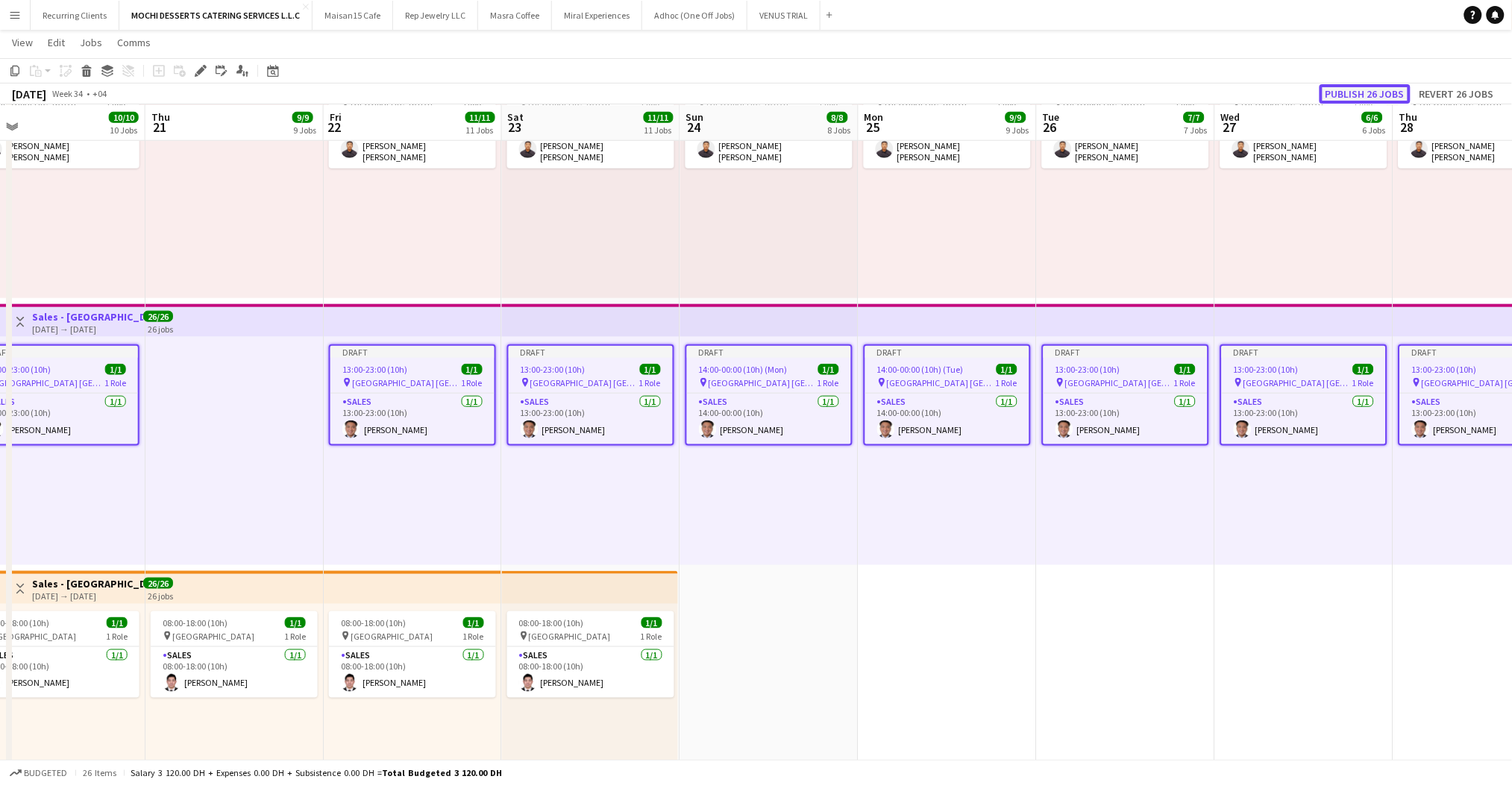
click at [1358, 88] on button "Publish 26 jobs" at bounding box center [1365, 94] width 91 height 19
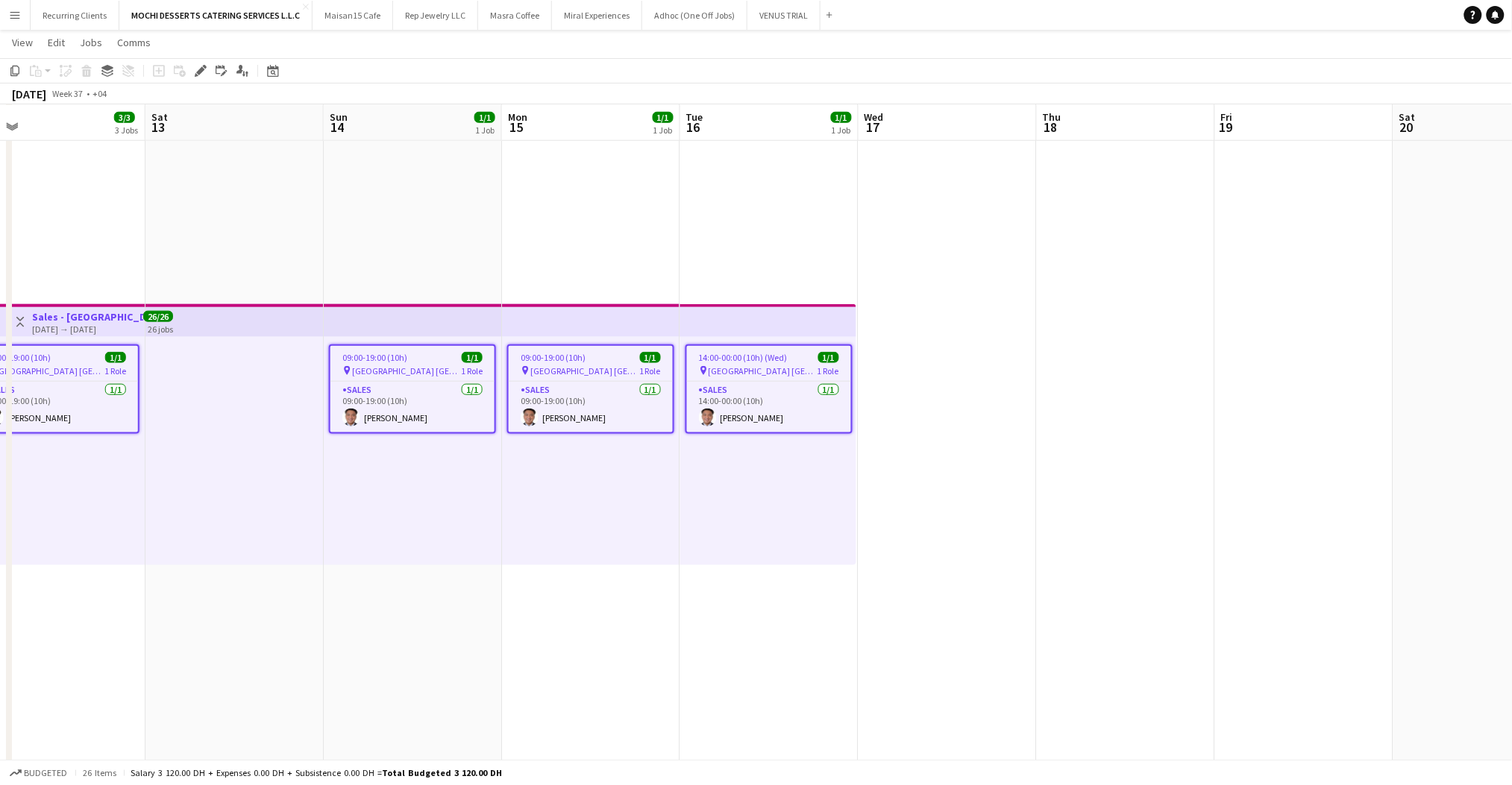
scroll to position [0, 418]
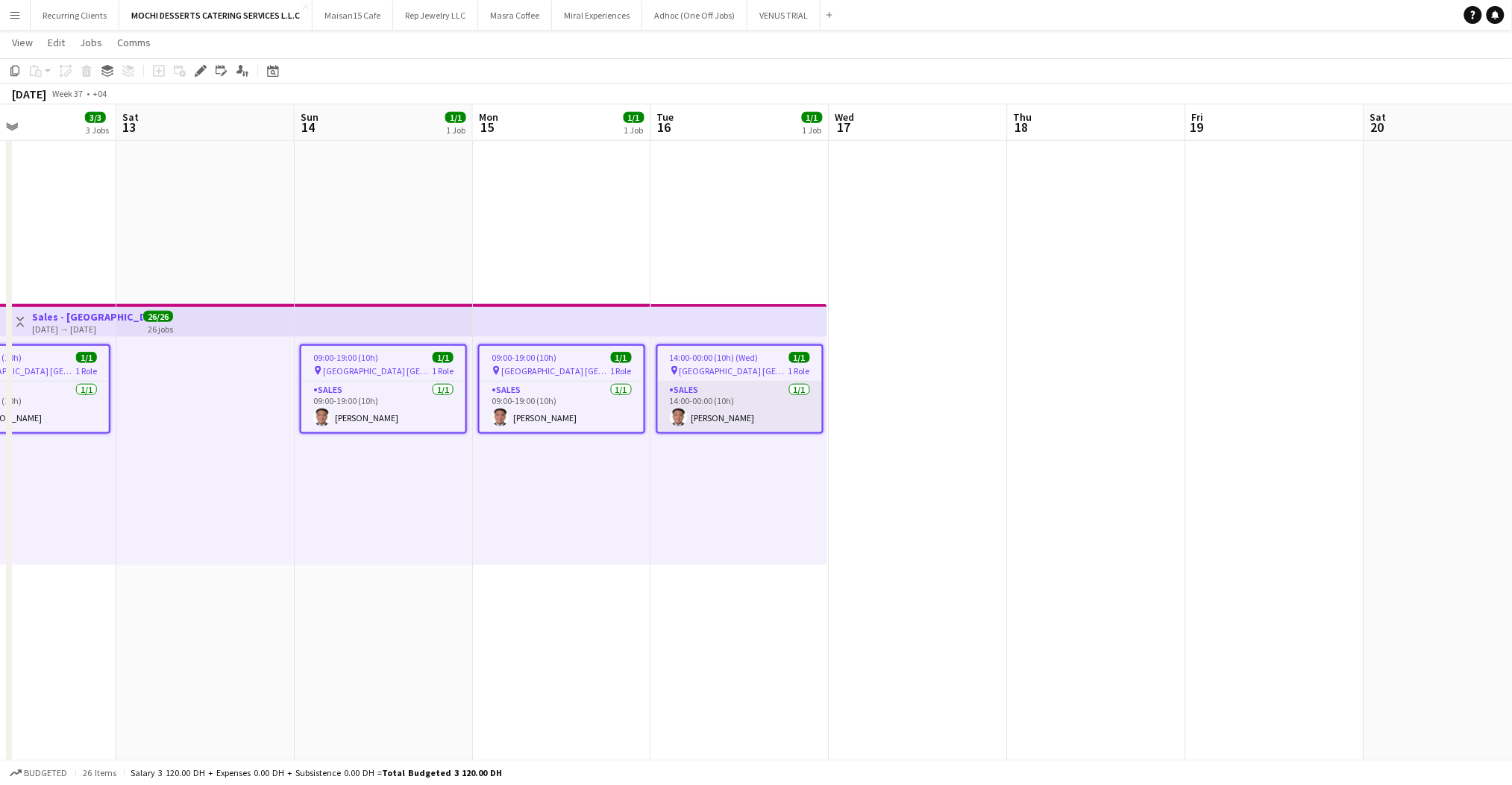
click at [721, 400] on app-card-role "Sales [DATE] 14:00-00:00 (10h) [PERSON_NAME]" at bounding box center [740, 408] width 164 height 51
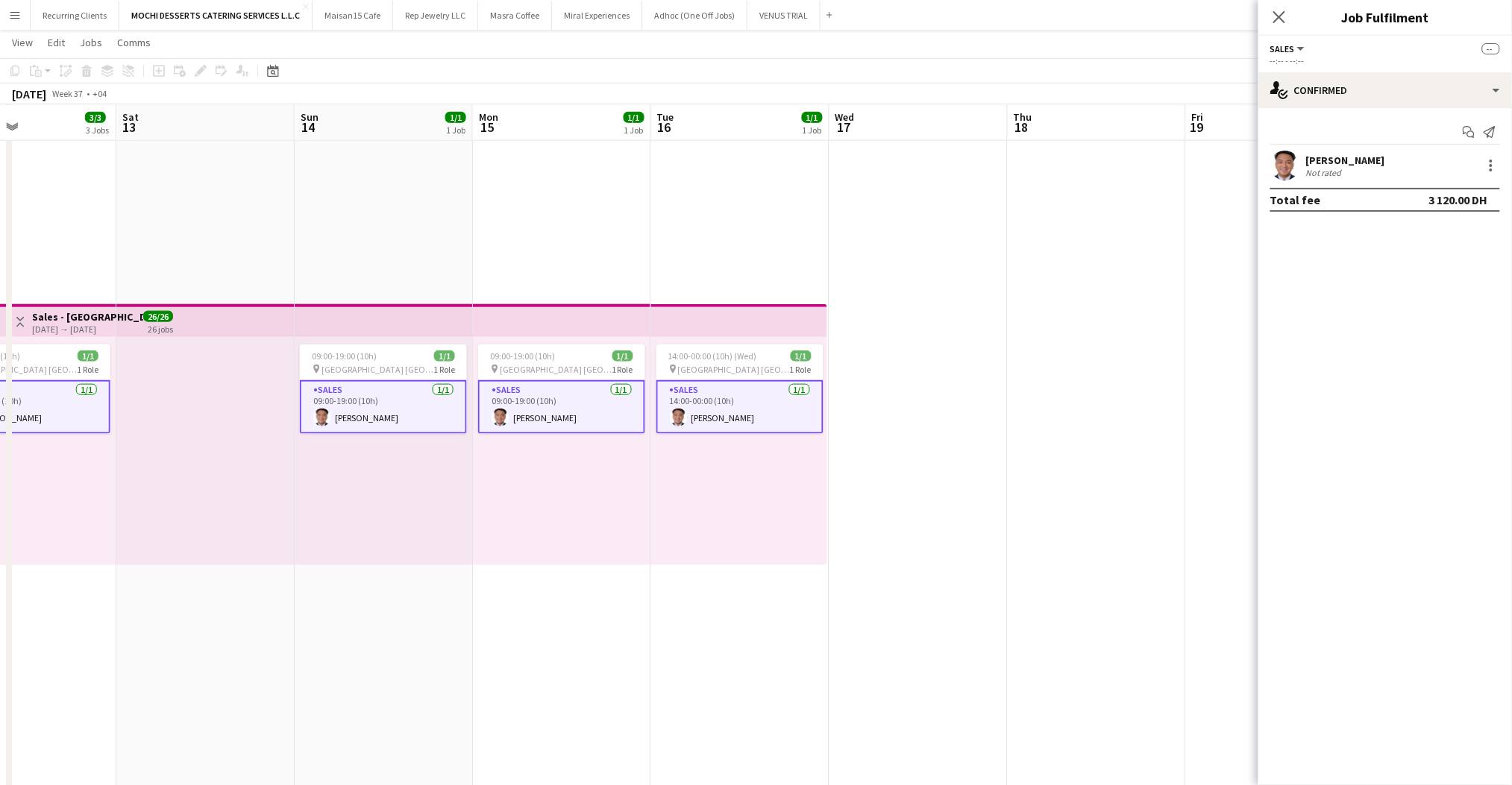
click at [1323, 157] on div "[PERSON_NAME]" at bounding box center [1345, 160] width 79 height 14
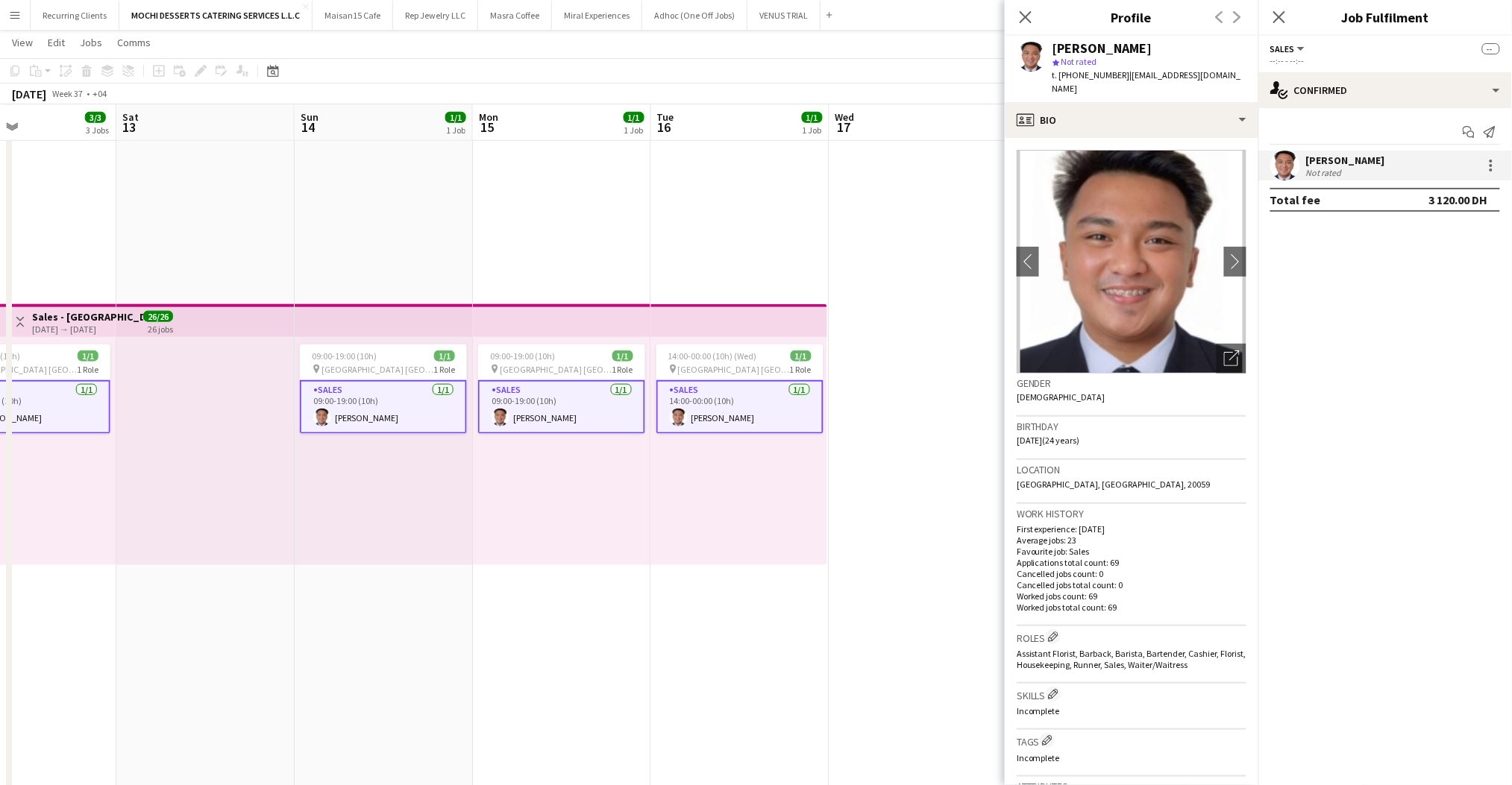
click at [1092, 45] on div "[PERSON_NAME]" at bounding box center [1103, 48] width 100 height 14
copy div "[PERSON_NAME]"
click at [1021, 21] on icon at bounding box center [1026, 17] width 14 height 14
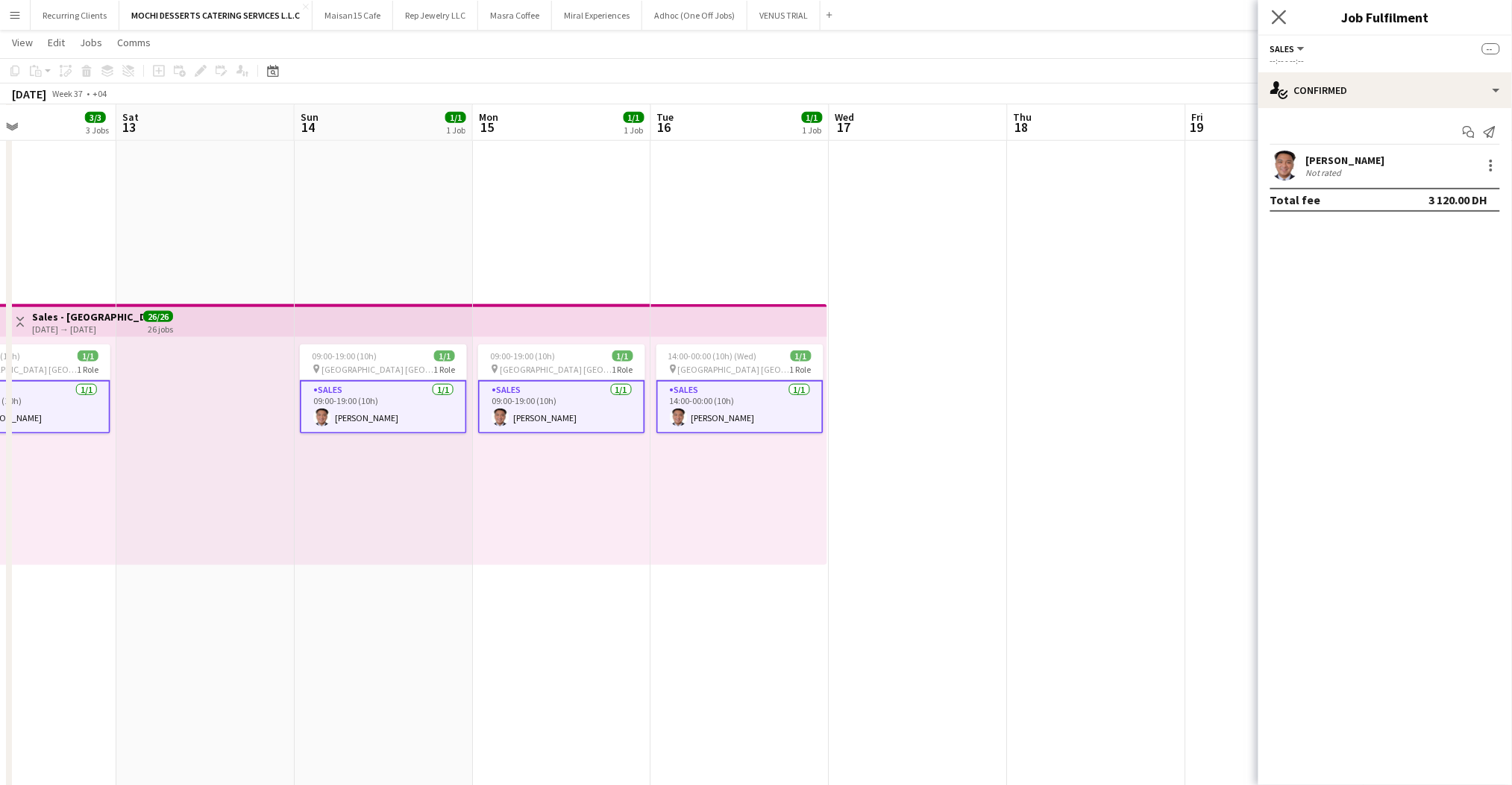
click at [1285, 16] on icon "Close pop-in" at bounding box center [1279, 17] width 14 height 14
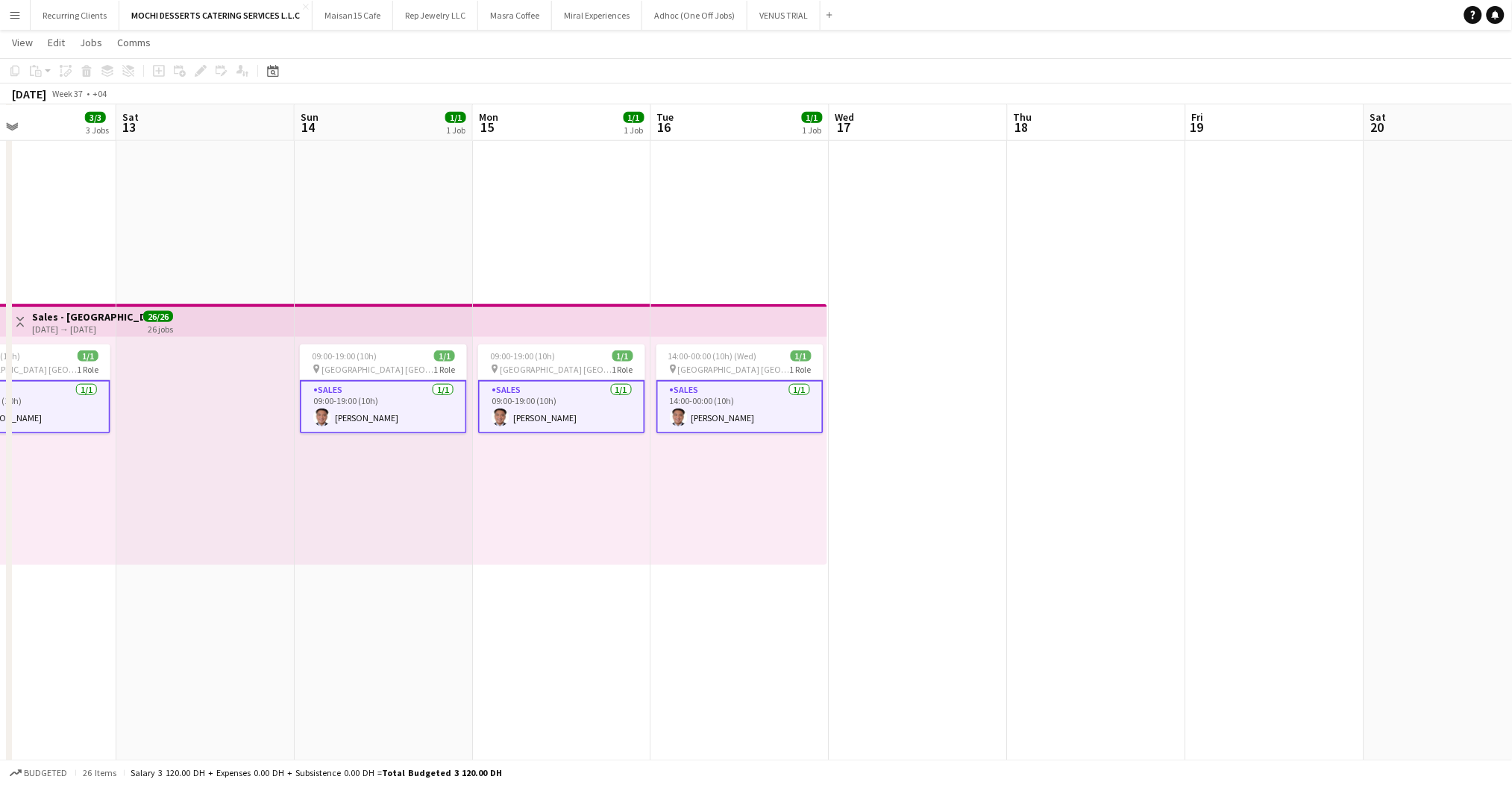
click at [524, 330] on app-top-bar at bounding box center [562, 320] width 178 height 33
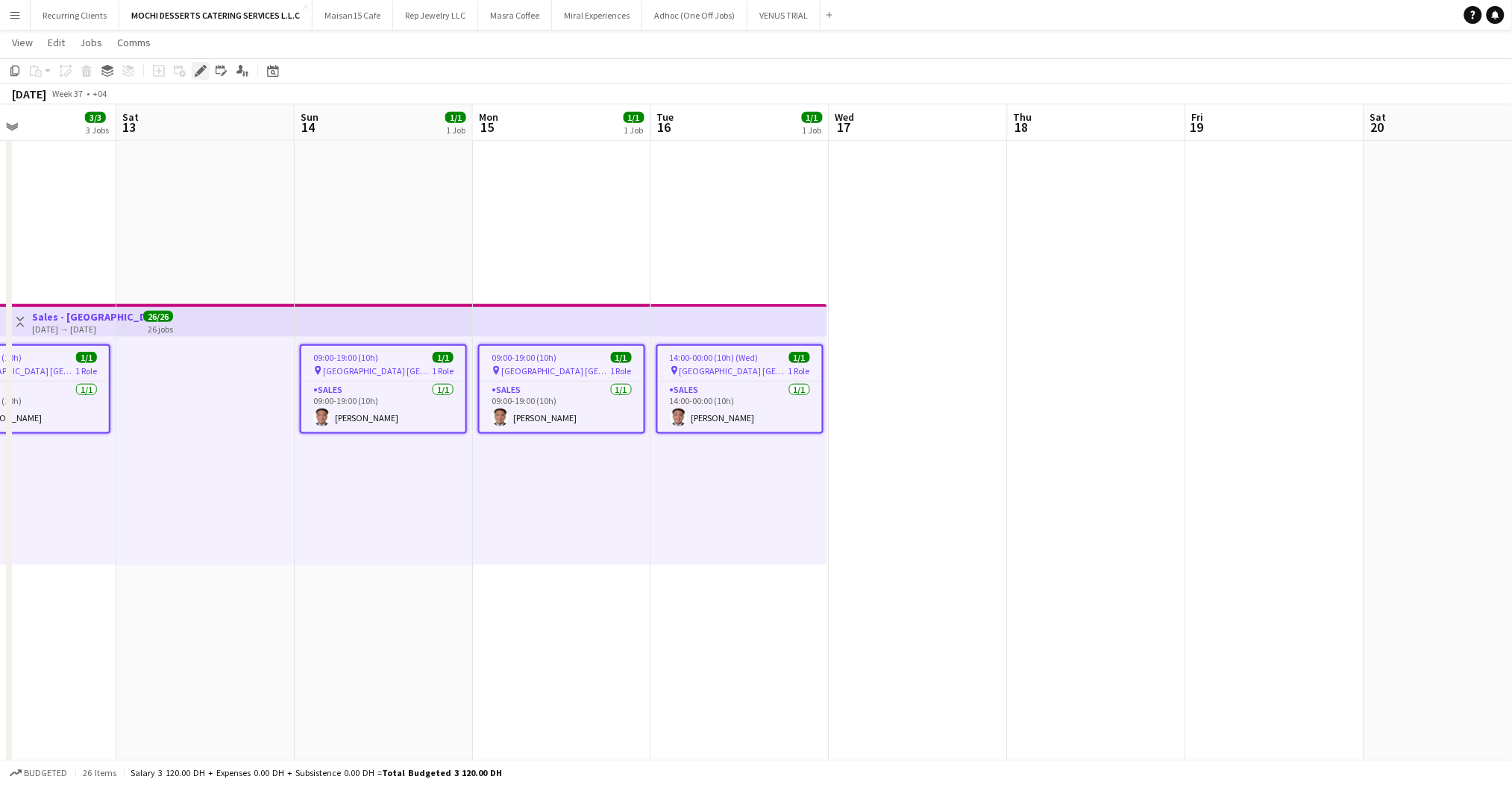
click at [203, 66] on icon at bounding box center [205, 66] width 4 height 4
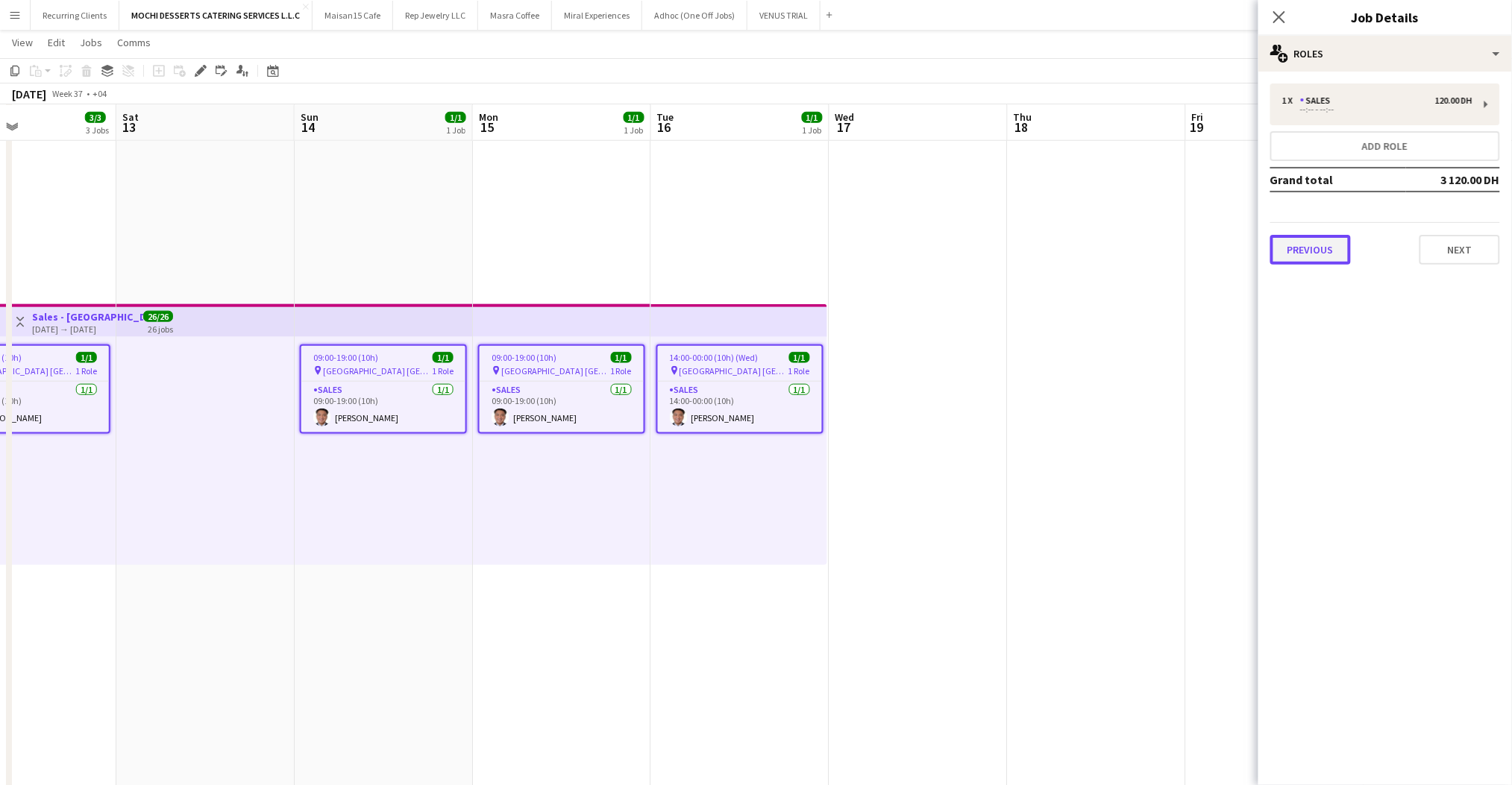
click at [1333, 251] on button "Previous" at bounding box center [1310, 249] width 80 height 29
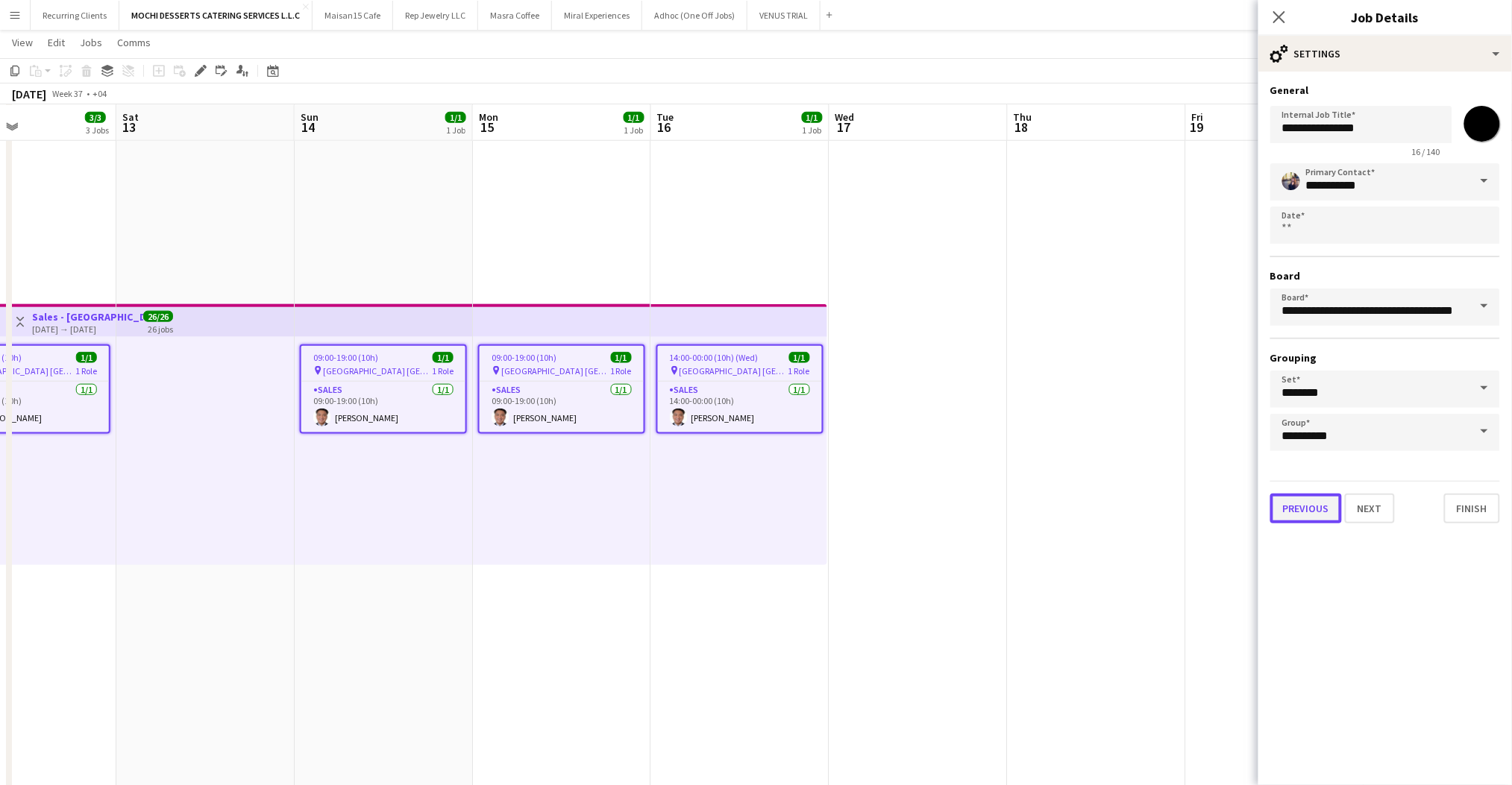
click at [1295, 498] on button "Previous" at bounding box center [1306, 508] width 72 height 29
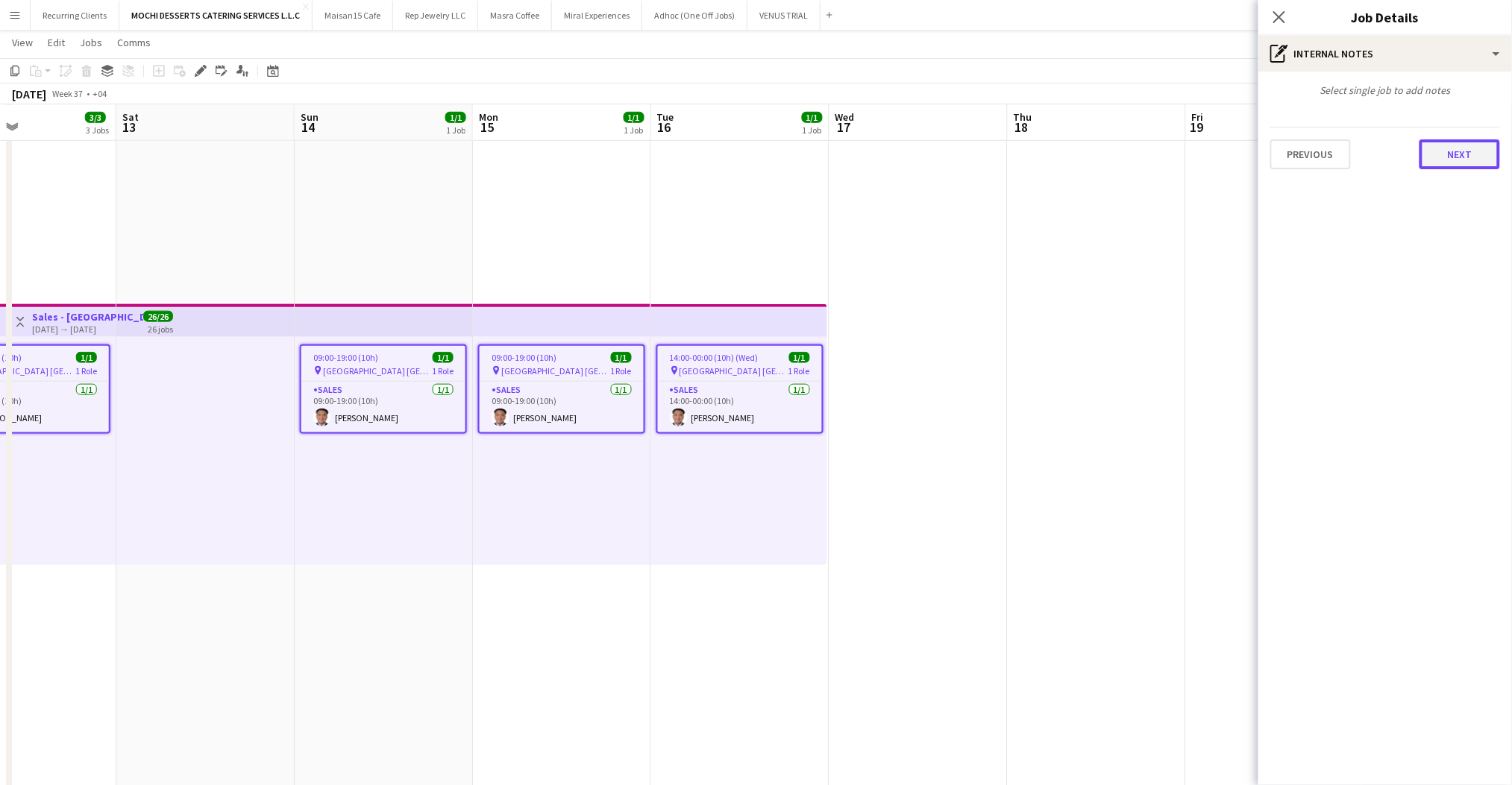
click at [1444, 163] on button "Next" at bounding box center [1459, 154] width 80 height 29
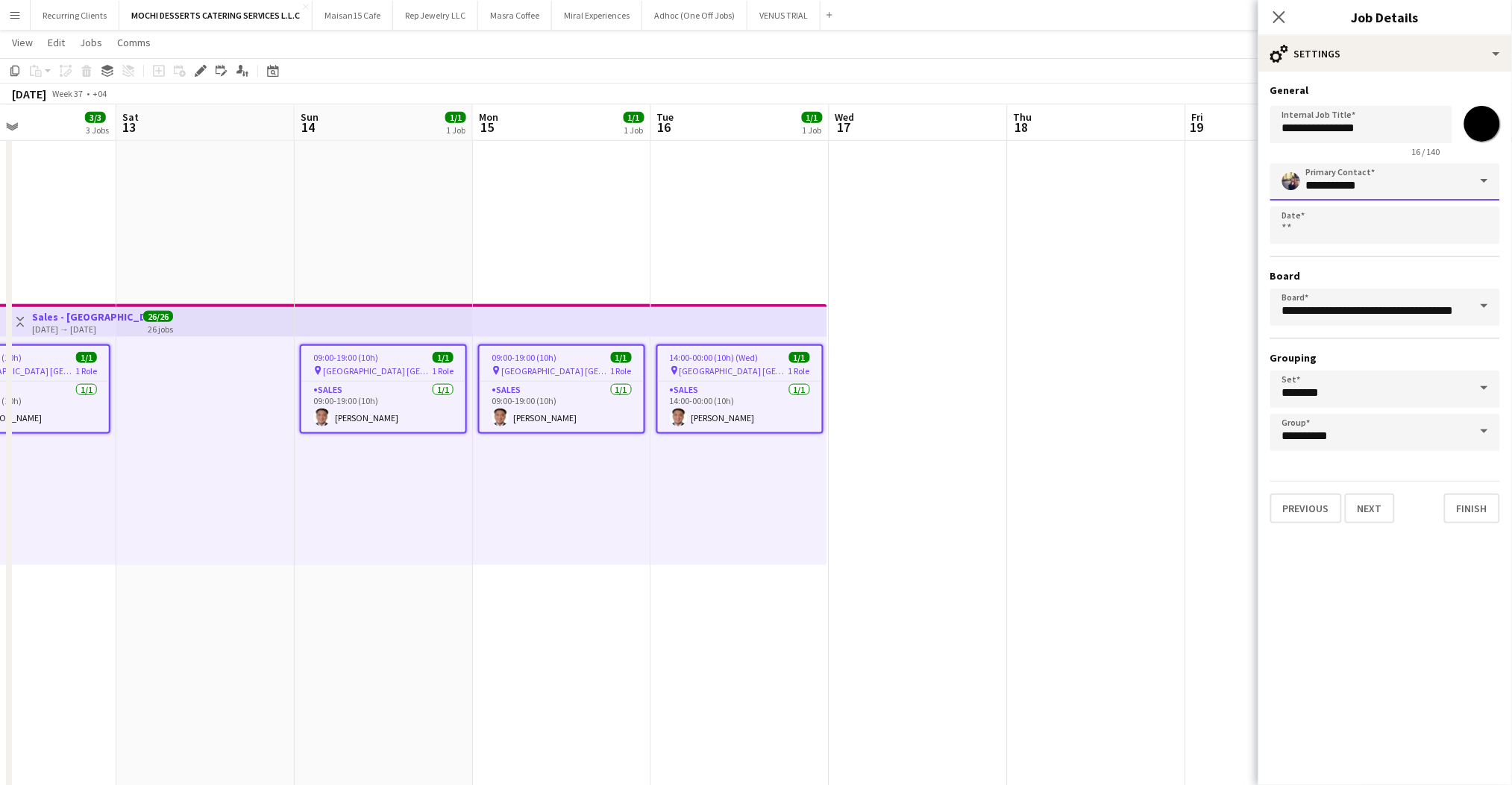
click at [1385, 174] on input "**********" at bounding box center [1385, 182] width 230 height 37
click at [1464, 180] on input "**********" at bounding box center [1385, 182] width 230 height 37
click at [1486, 178] on span at bounding box center [1483, 181] width 31 height 36
click at [1479, 176] on span at bounding box center [1483, 181] width 31 height 36
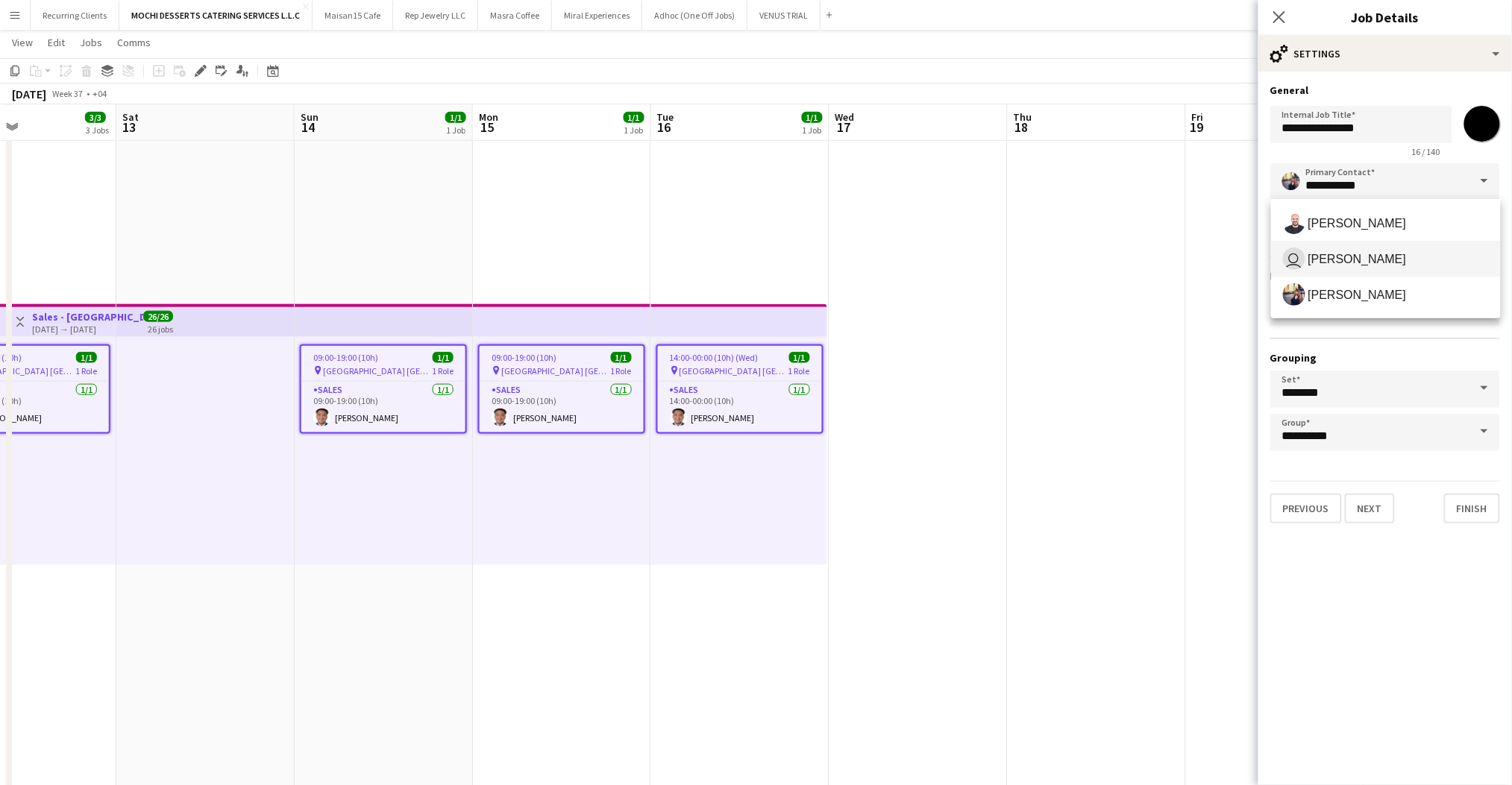
click at [1337, 255] on span "[PERSON_NAME]" at bounding box center [1358, 260] width 99 height 14
type input "**********"
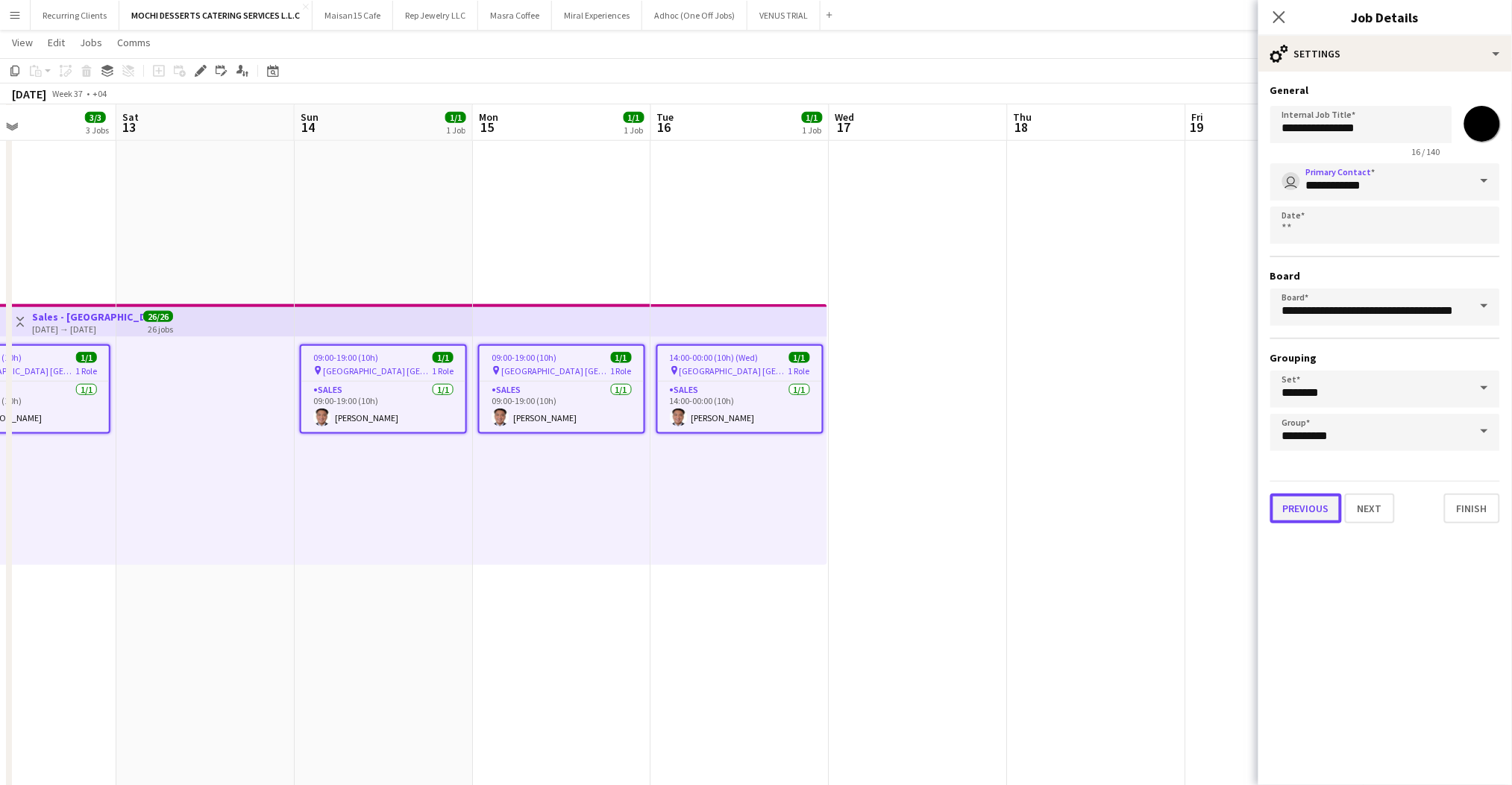
click at [1314, 498] on button "Previous" at bounding box center [1306, 508] width 72 height 29
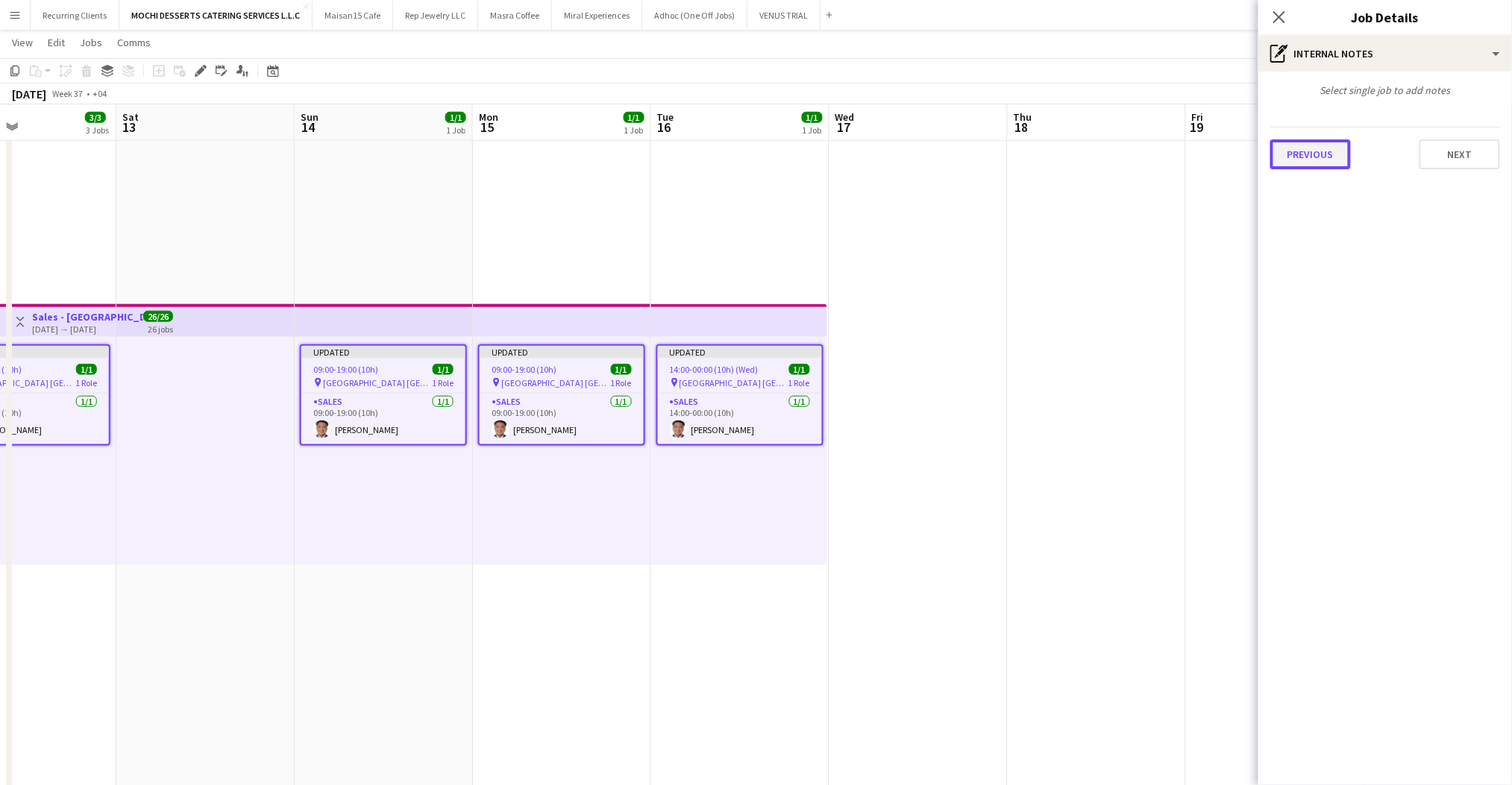
click at [1314, 162] on button "Previous" at bounding box center [1310, 154] width 80 height 29
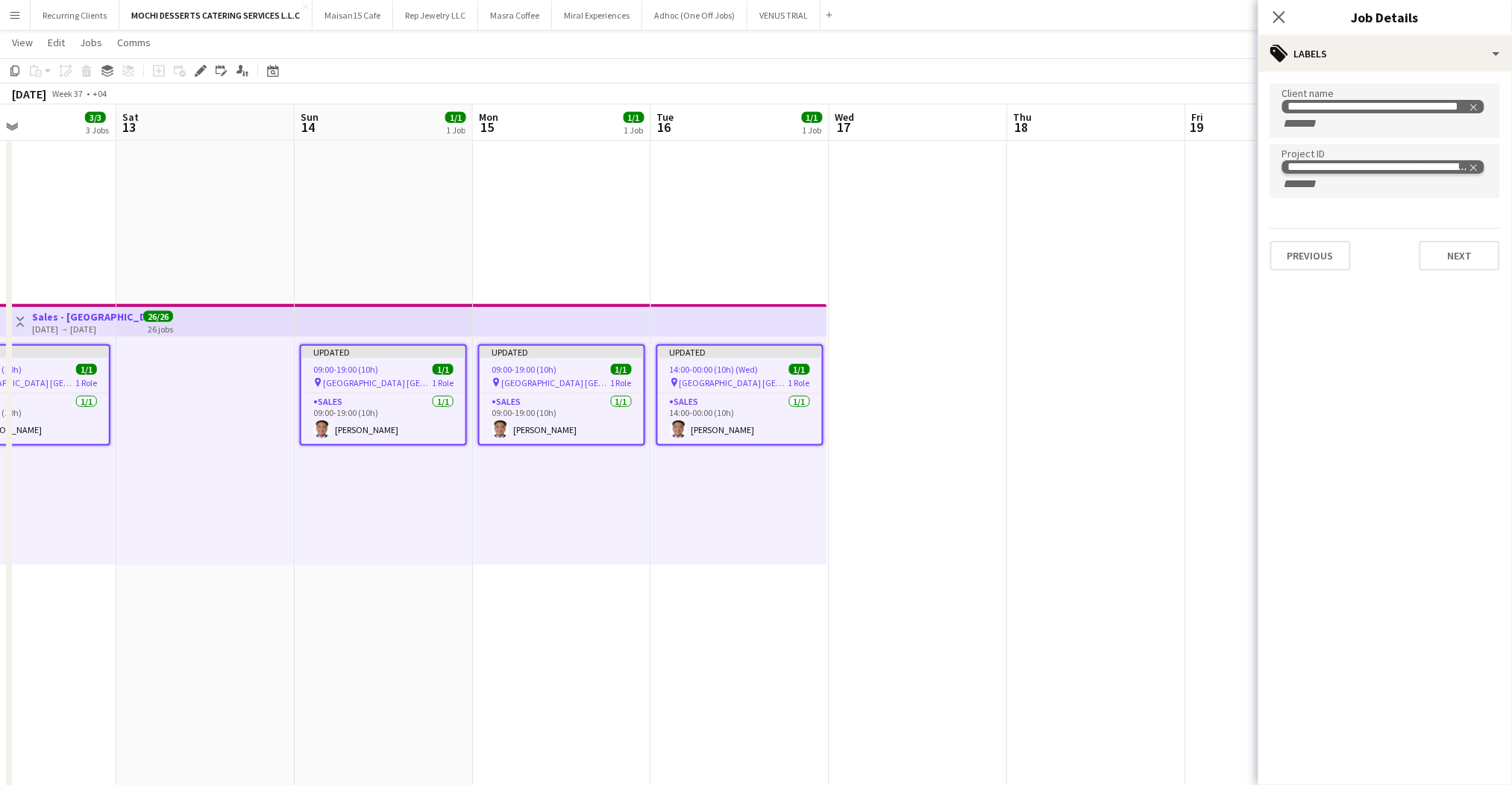
click at [1475, 165] on icon "Remove tag" at bounding box center [1474, 167] width 6 height 6
paste input "**********"
type input "**********"
click at [1454, 236] on button "Next" at bounding box center [1459, 239] width 80 height 29
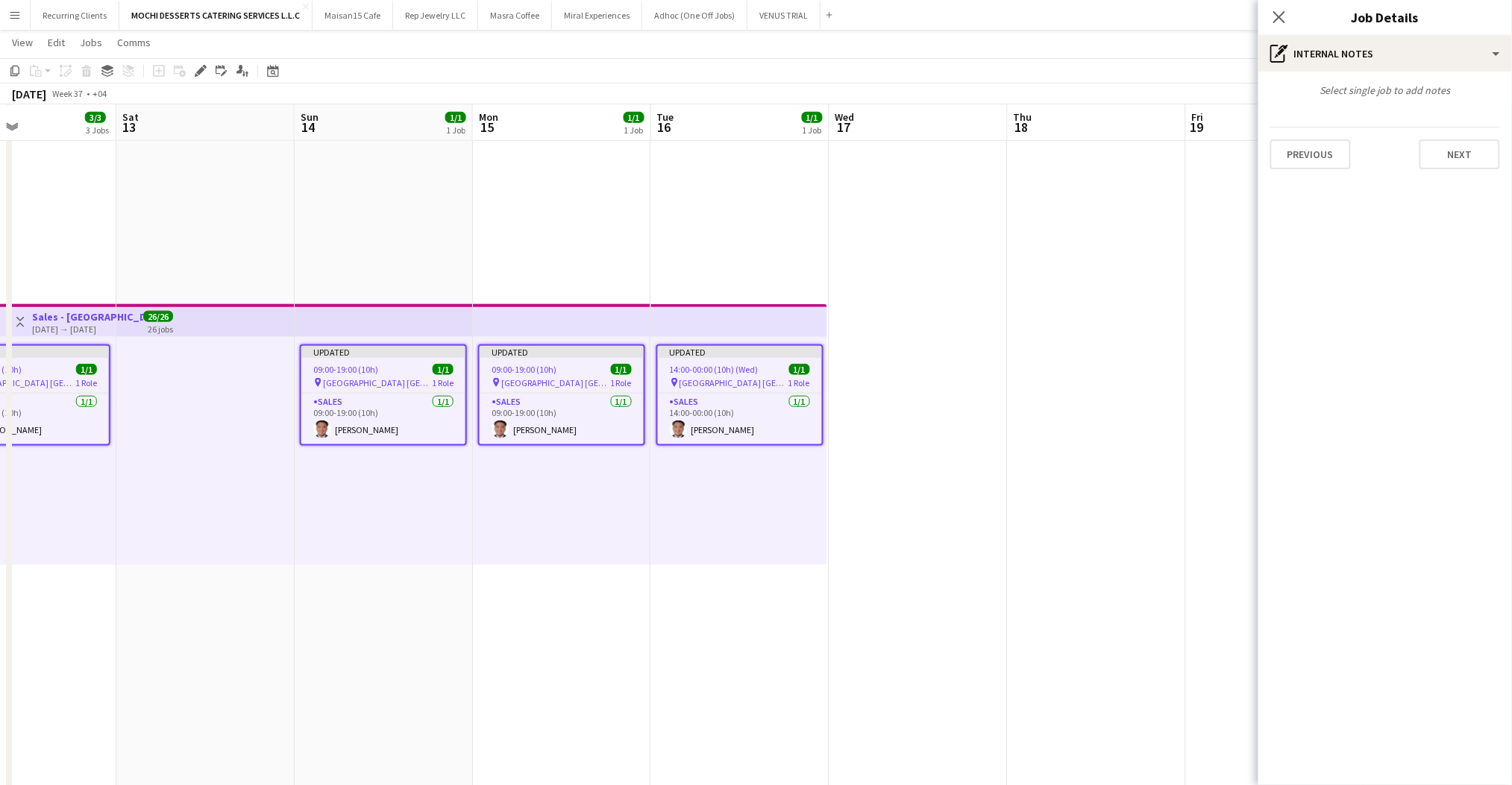
scroll to position [0, 0]
click at [1284, 12] on icon at bounding box center [1279, 17] width 14 height 14
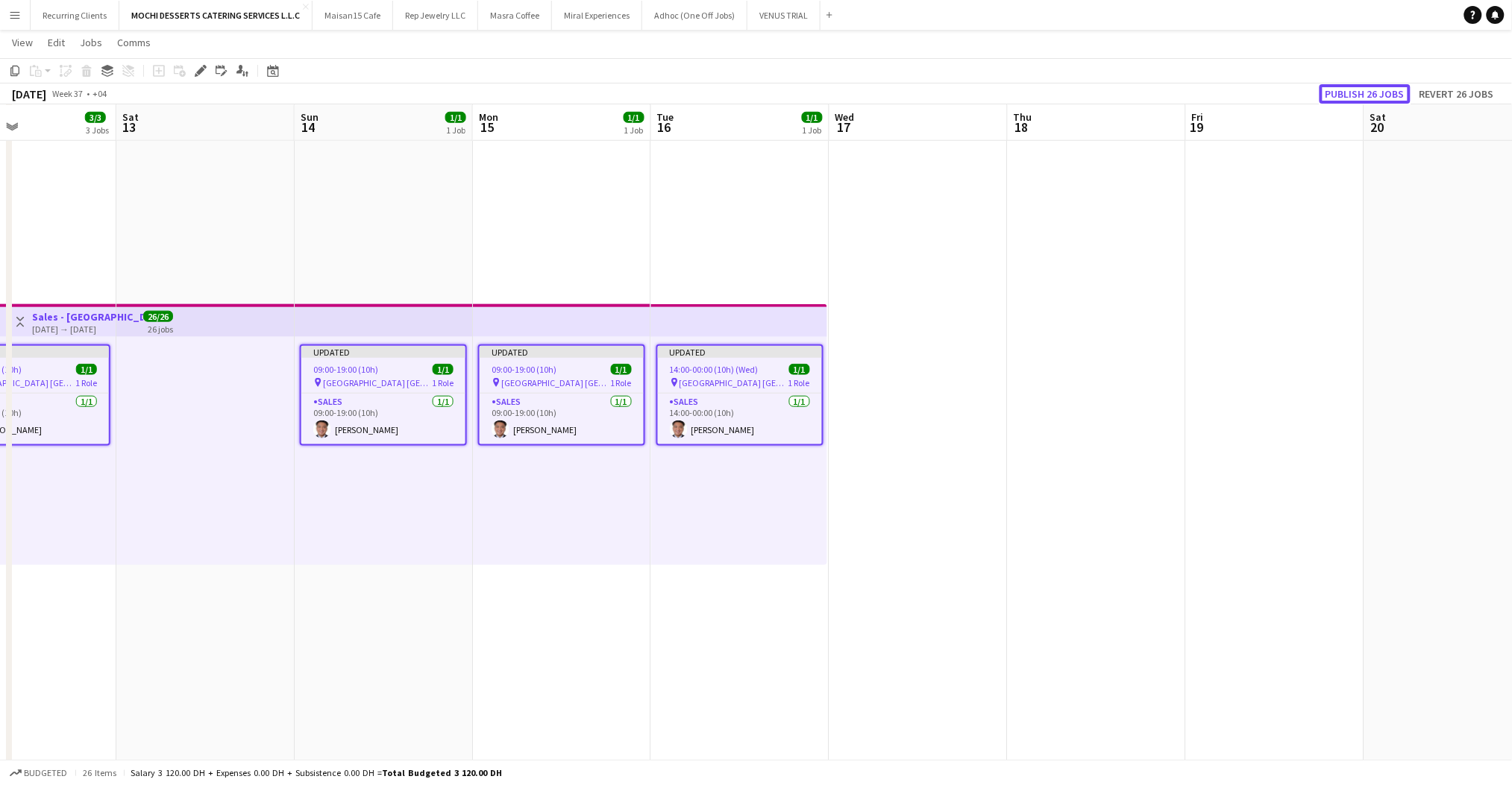
click at [1365, 92] on button "Publish 26 jobs" at bounding box center [1365, 94] width 91 height 19
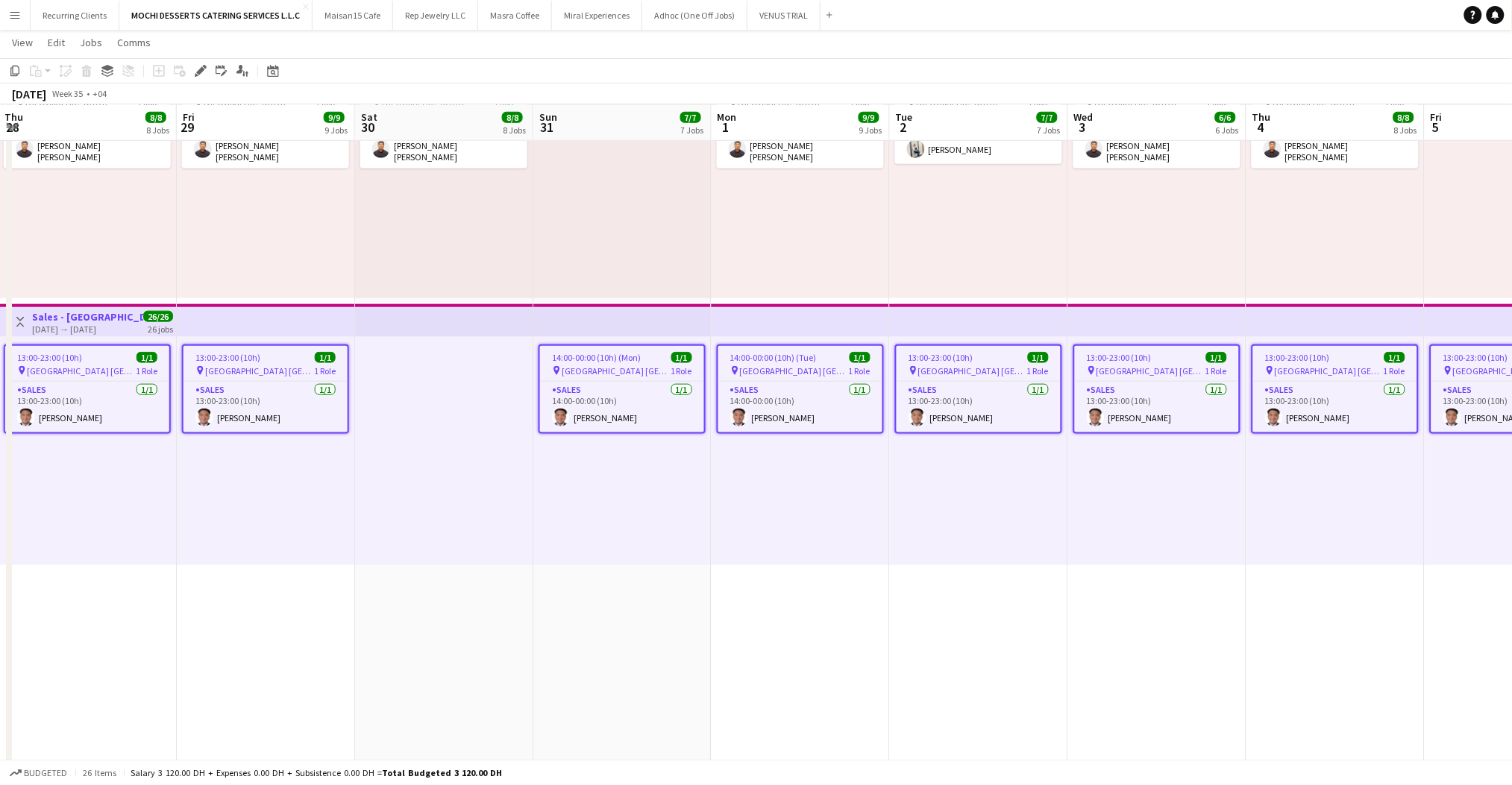
scroll to position [0, 333]
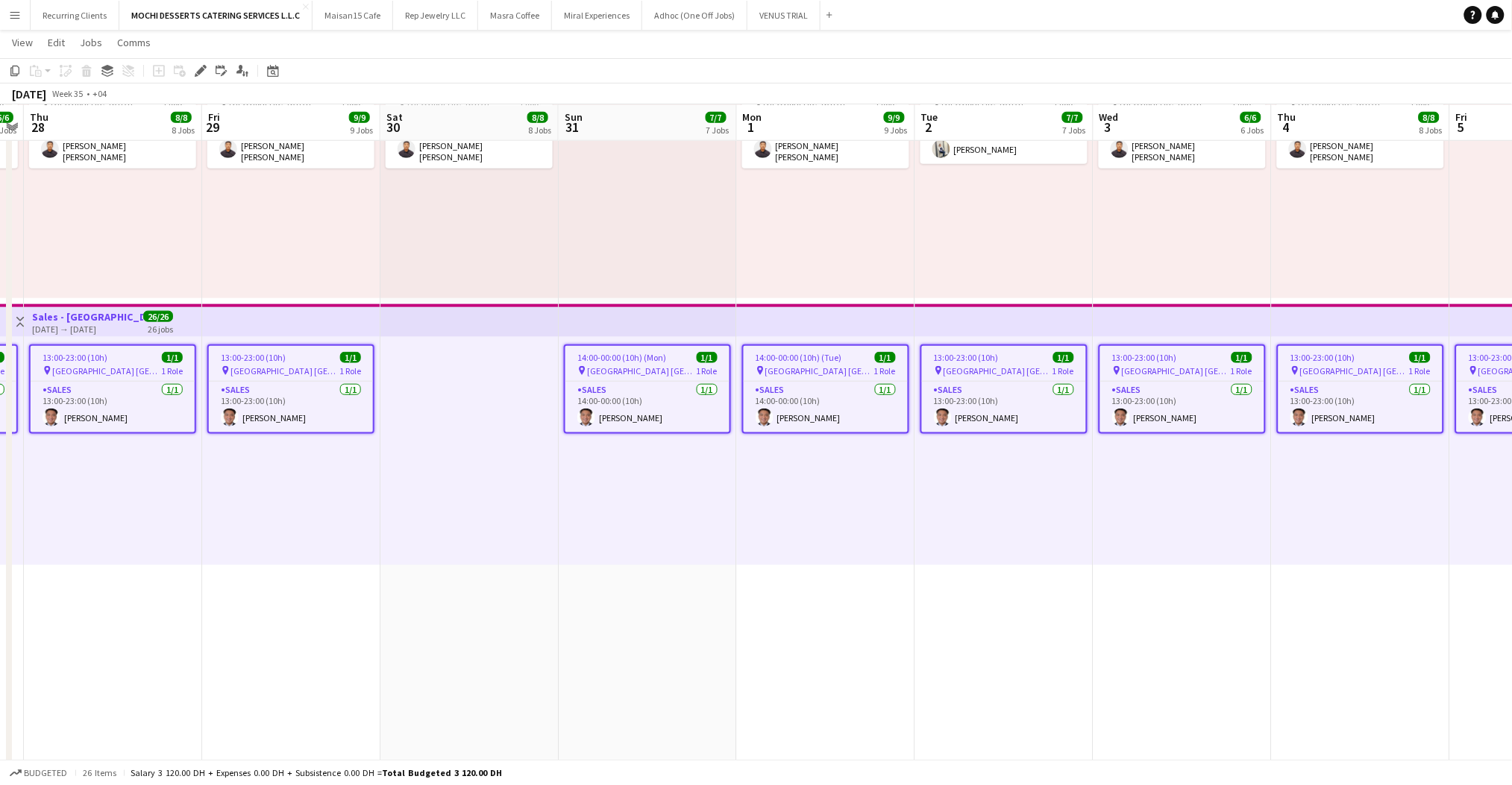
click at [572, 491] on div "14:00-00:00 (10h) (Mon) 1/1 pin Yas Mall [GEOGRAPHIC_DATA] 1 Role Sales [DATE] …" at bounding box center [648, 451] width 178 height 228
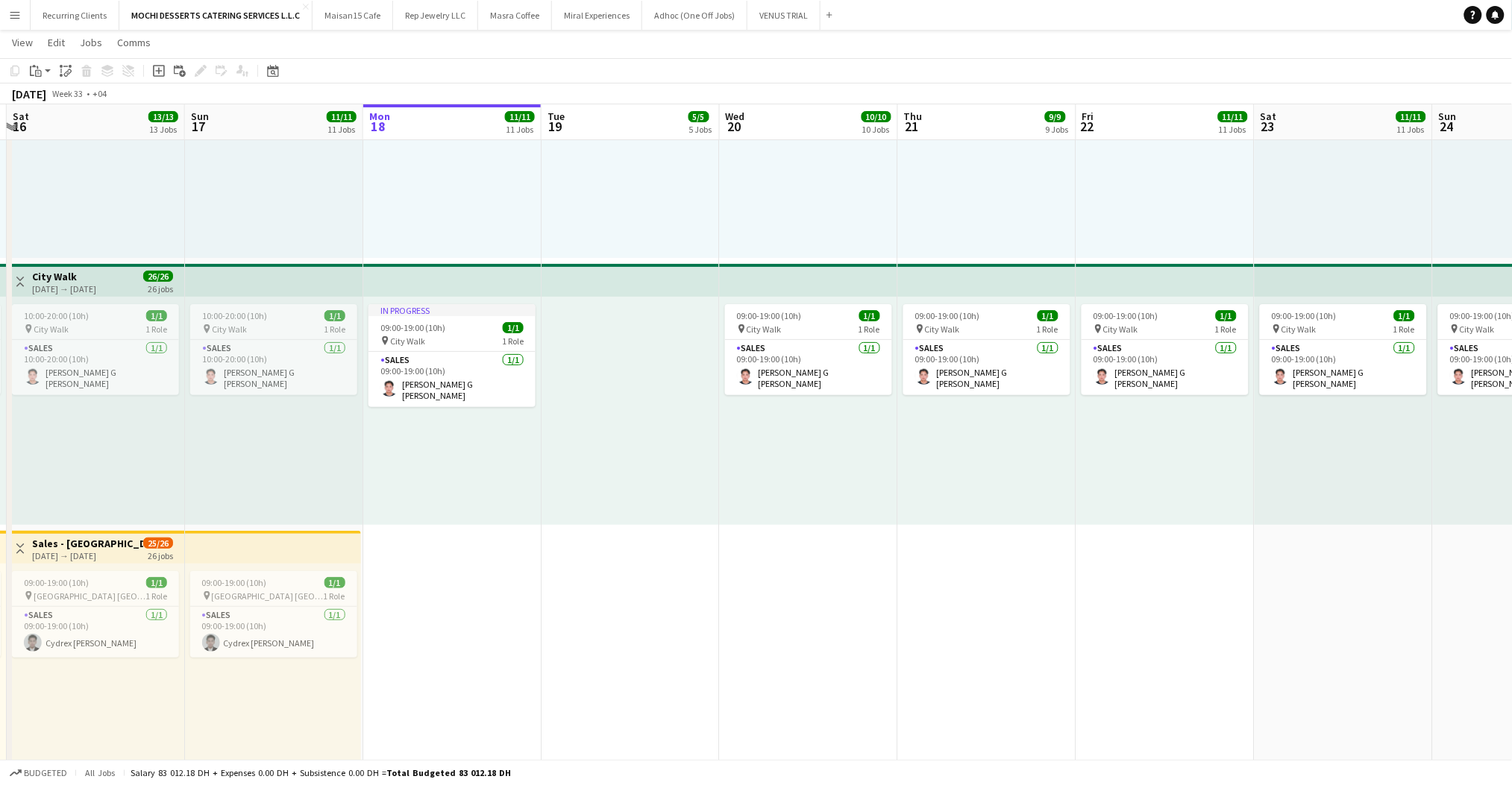
scroll to position [2063, 0]
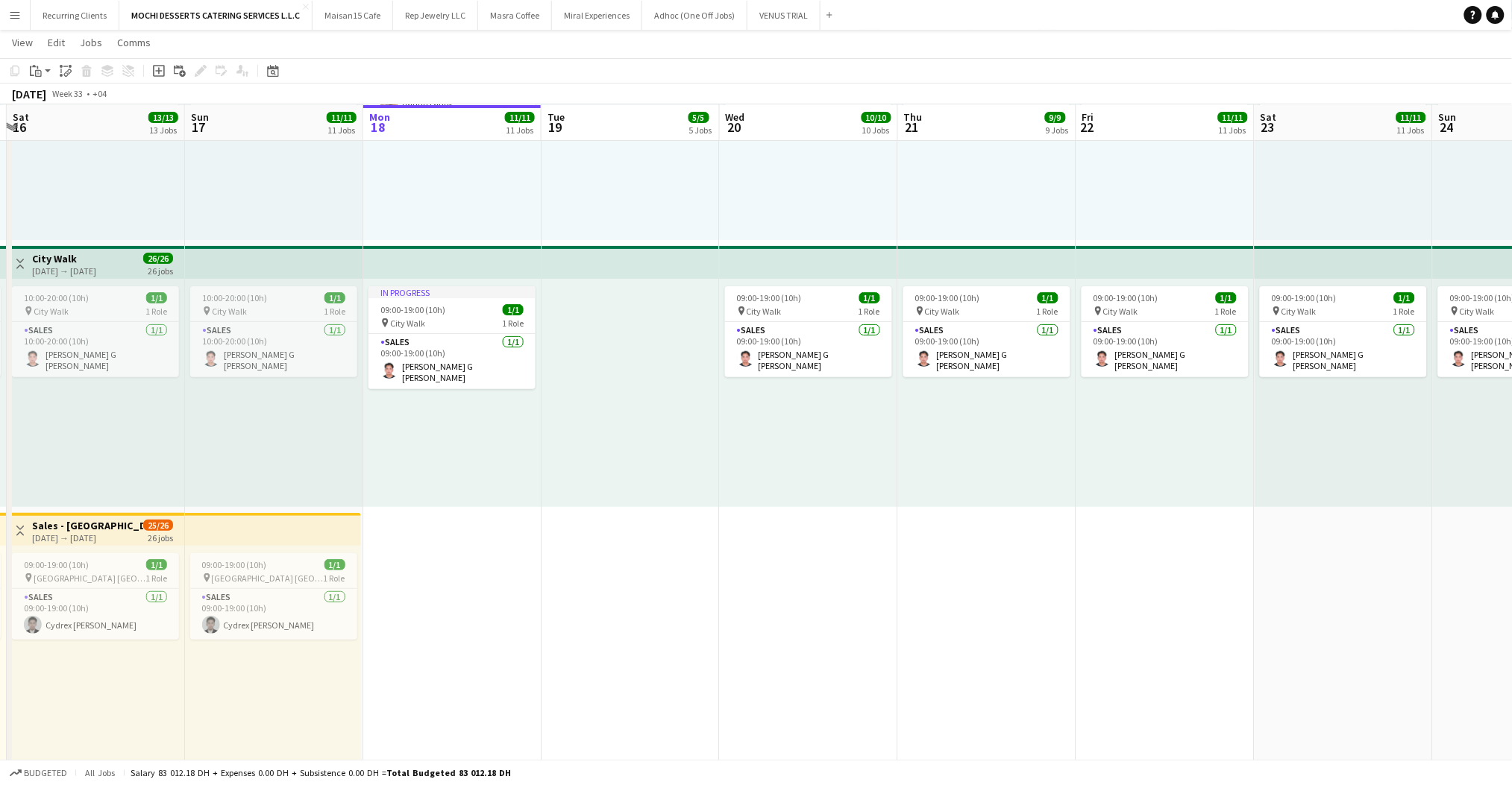
click at [299, 537] on app-top-bar at bounding box center [272, 529] width 176 height 33
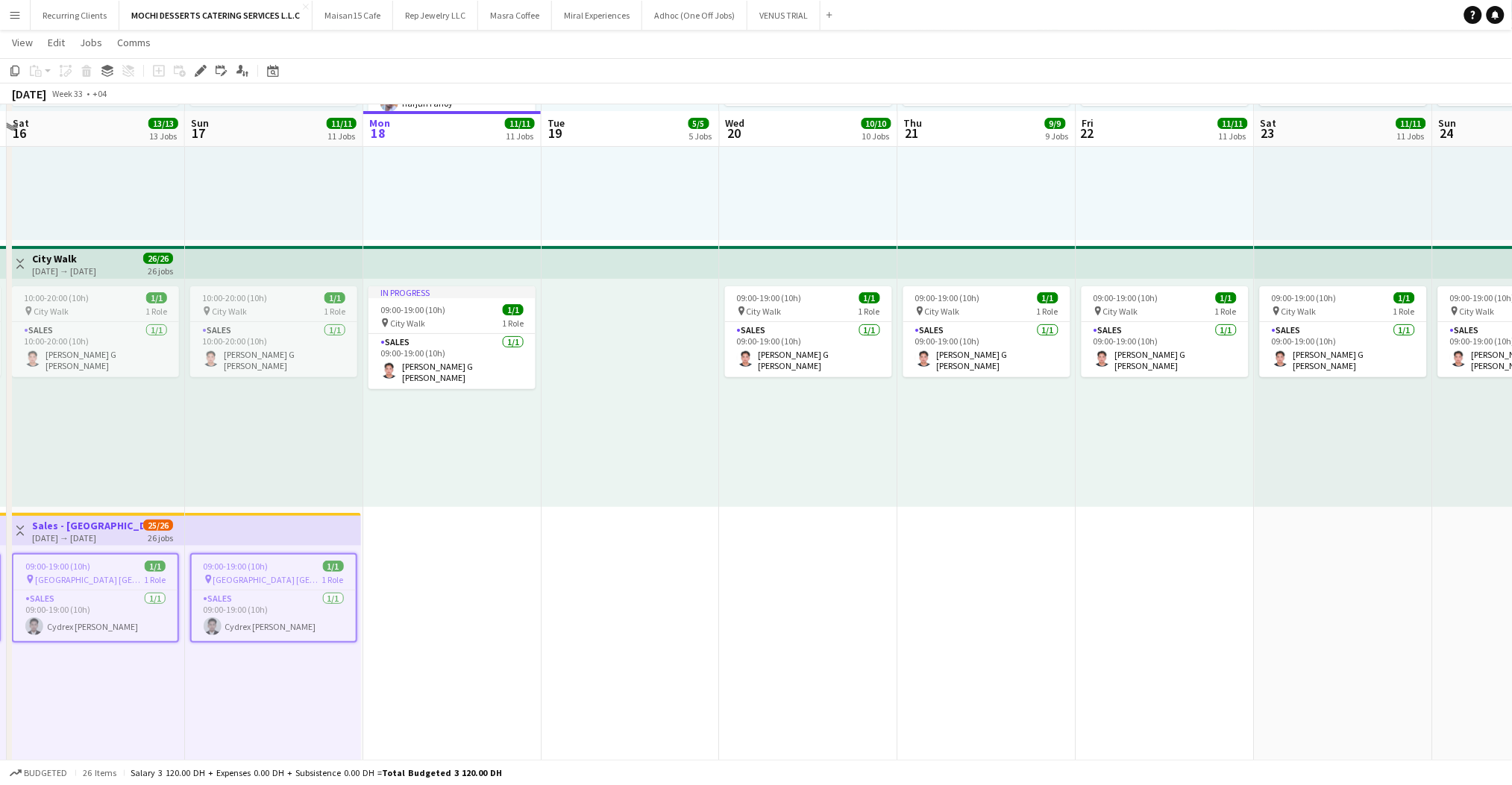
scroll to position [2142, 0]
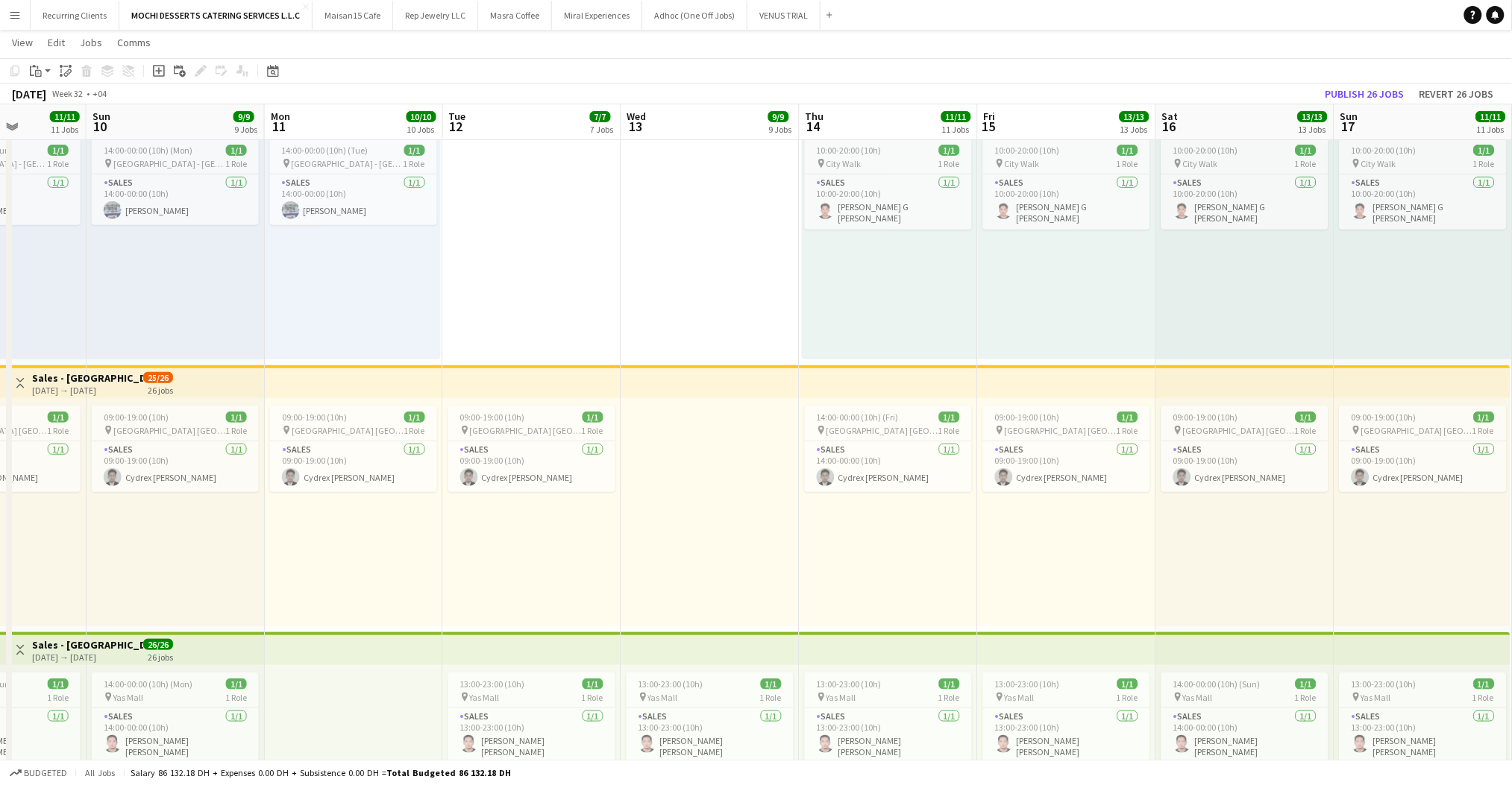
scroll to position [0, 391]
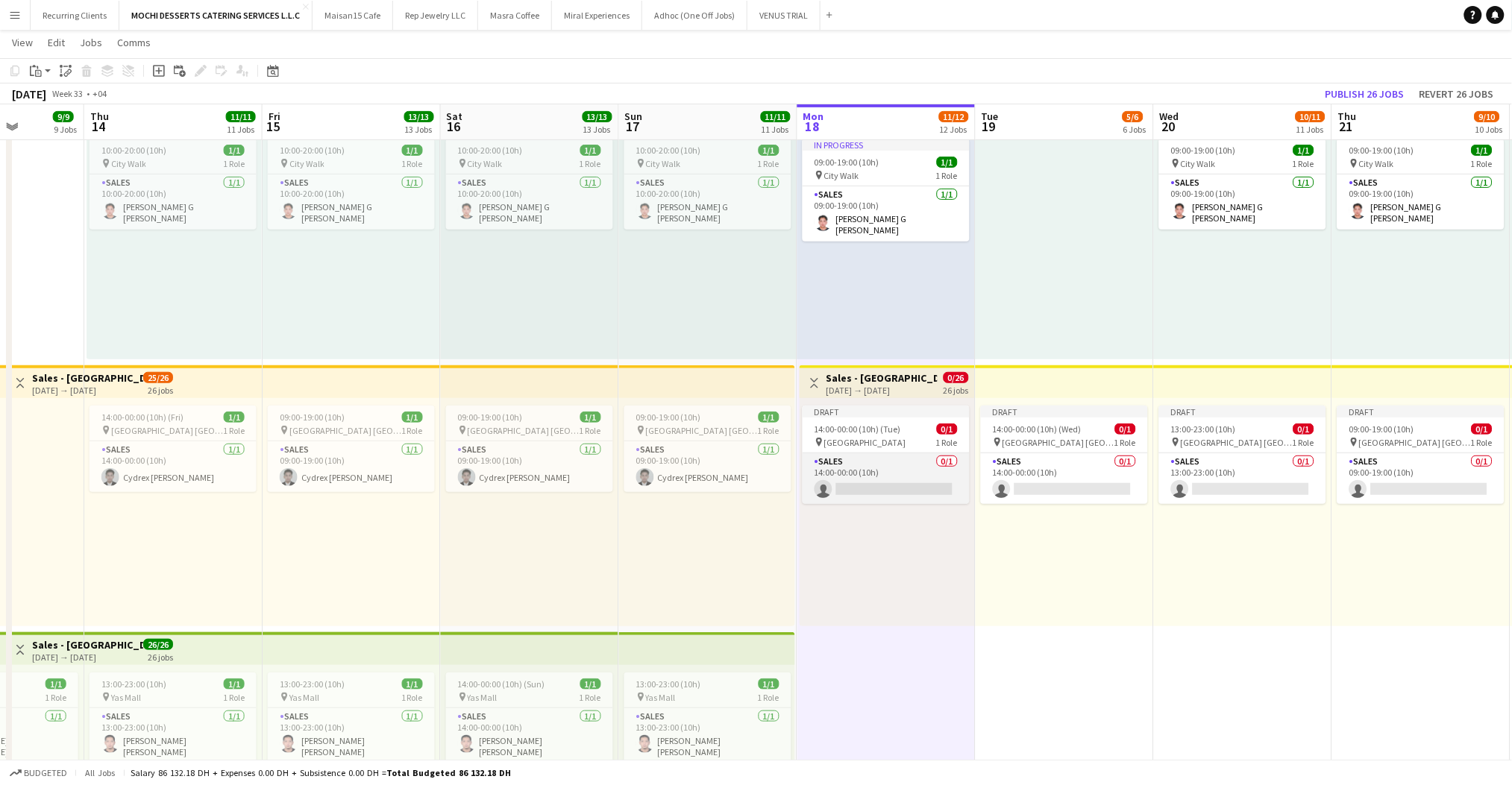
click at [864, 478] on app-card-role "Sales 0/1 14:00-00:00 (10h) single-neutral-actions" at bounding box center [886, 479] width 167 height 51
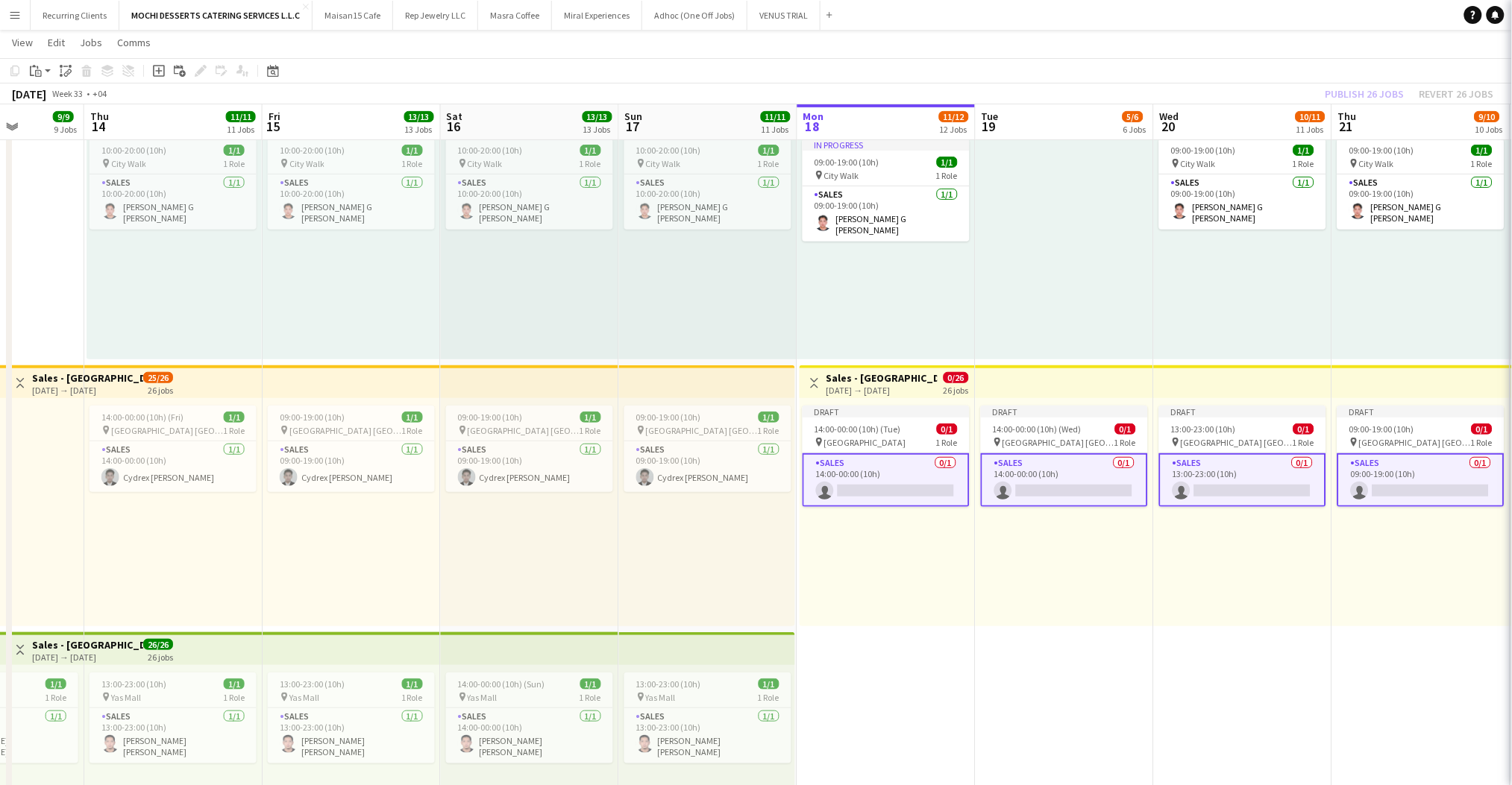
scroll to position [0, 634]
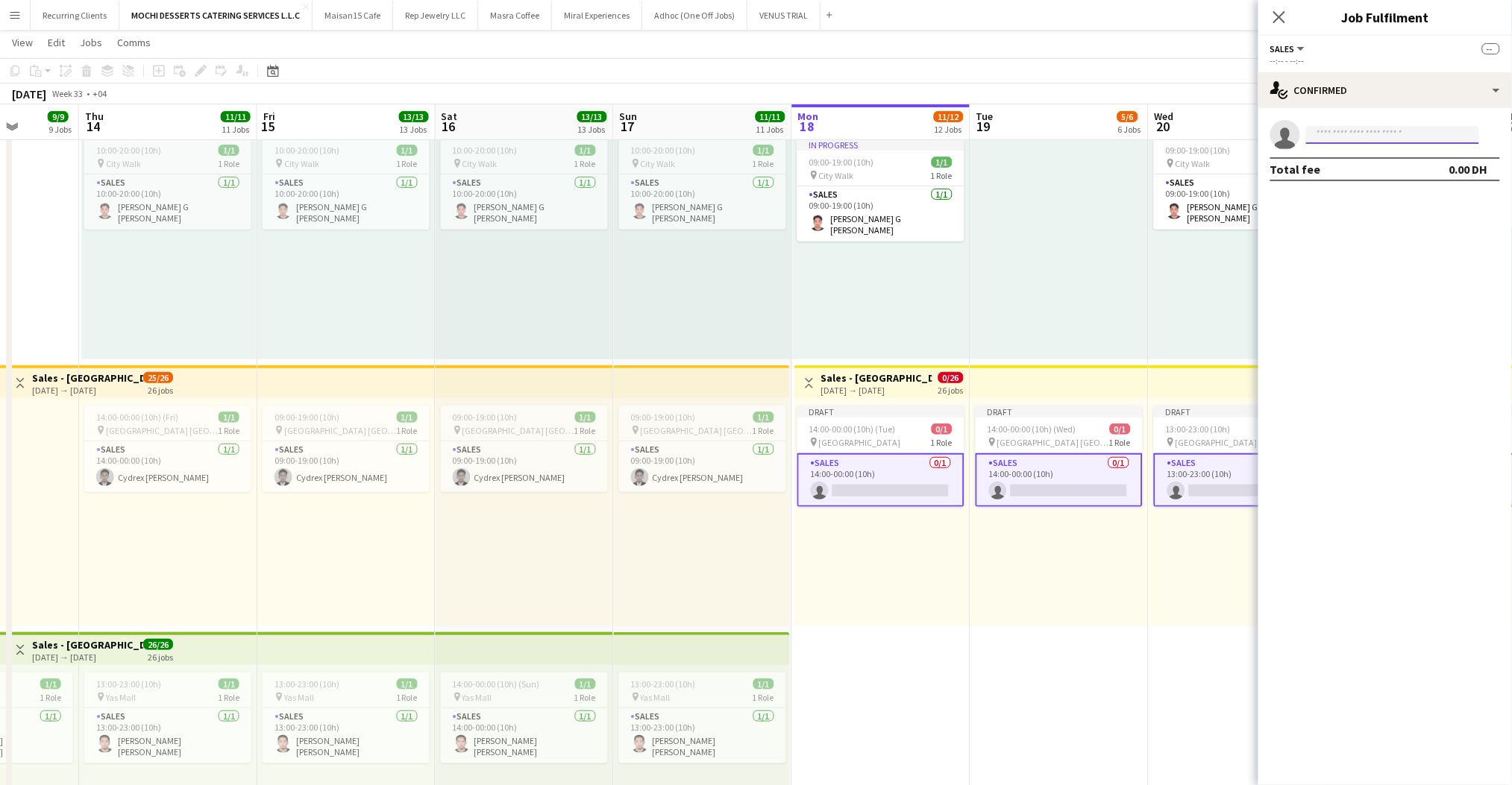
click at [1345, 133] on input at bounding box center [1392, 135] width 173 height 18
type input "***"
click at [1351, 167] on span "[EMAIL_ADDRESS][DOMAIN_NAME]" at bounding box center [1393, 168] width 149 height 12
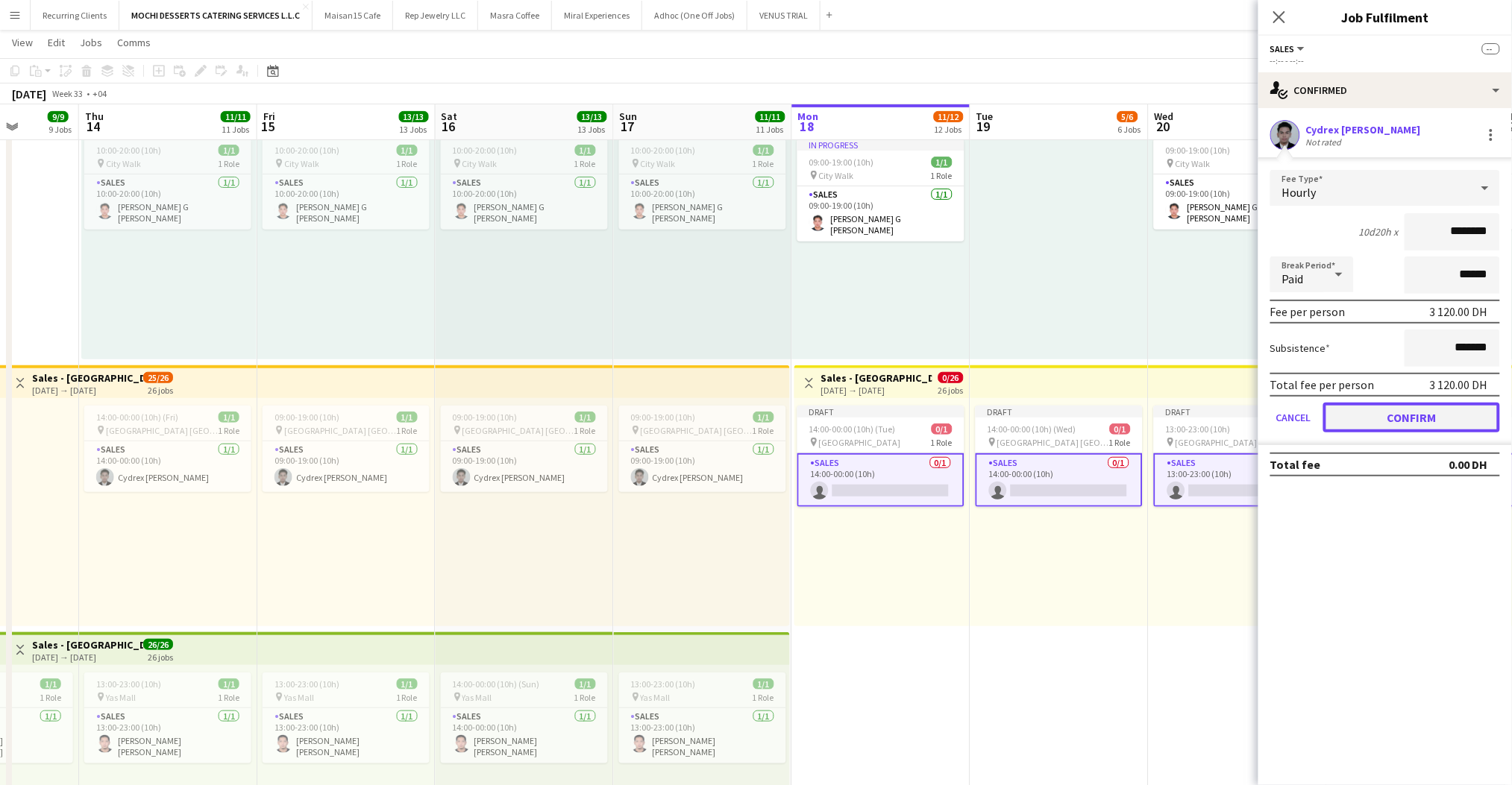
click at [1408, 406] on button "Confirm" at bounding box center [1412, 417] width 177 height 29
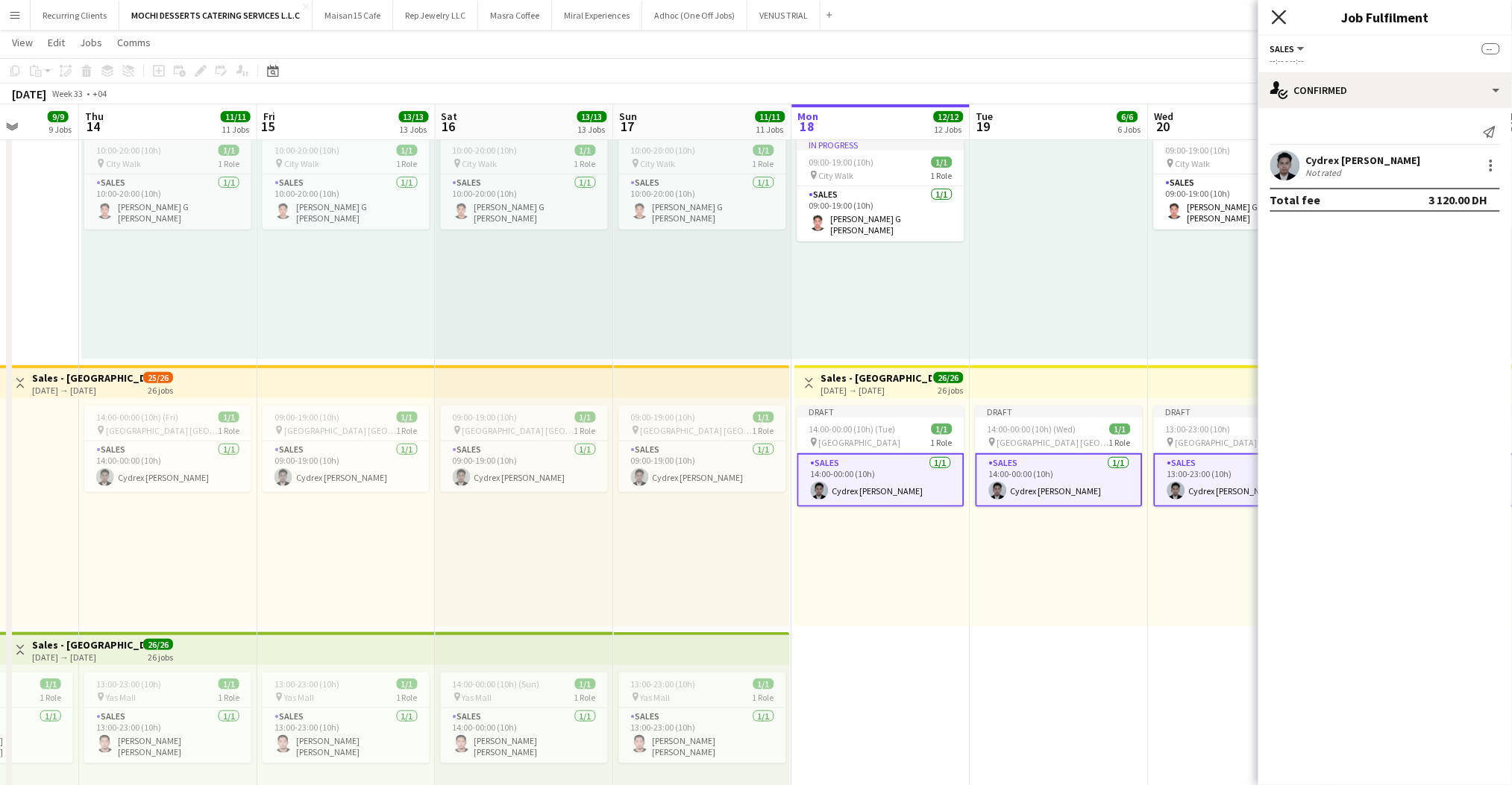
click at [1277, 22] on icon "Close pop-in" at bounding box center [1279, 17] width 14 height 14
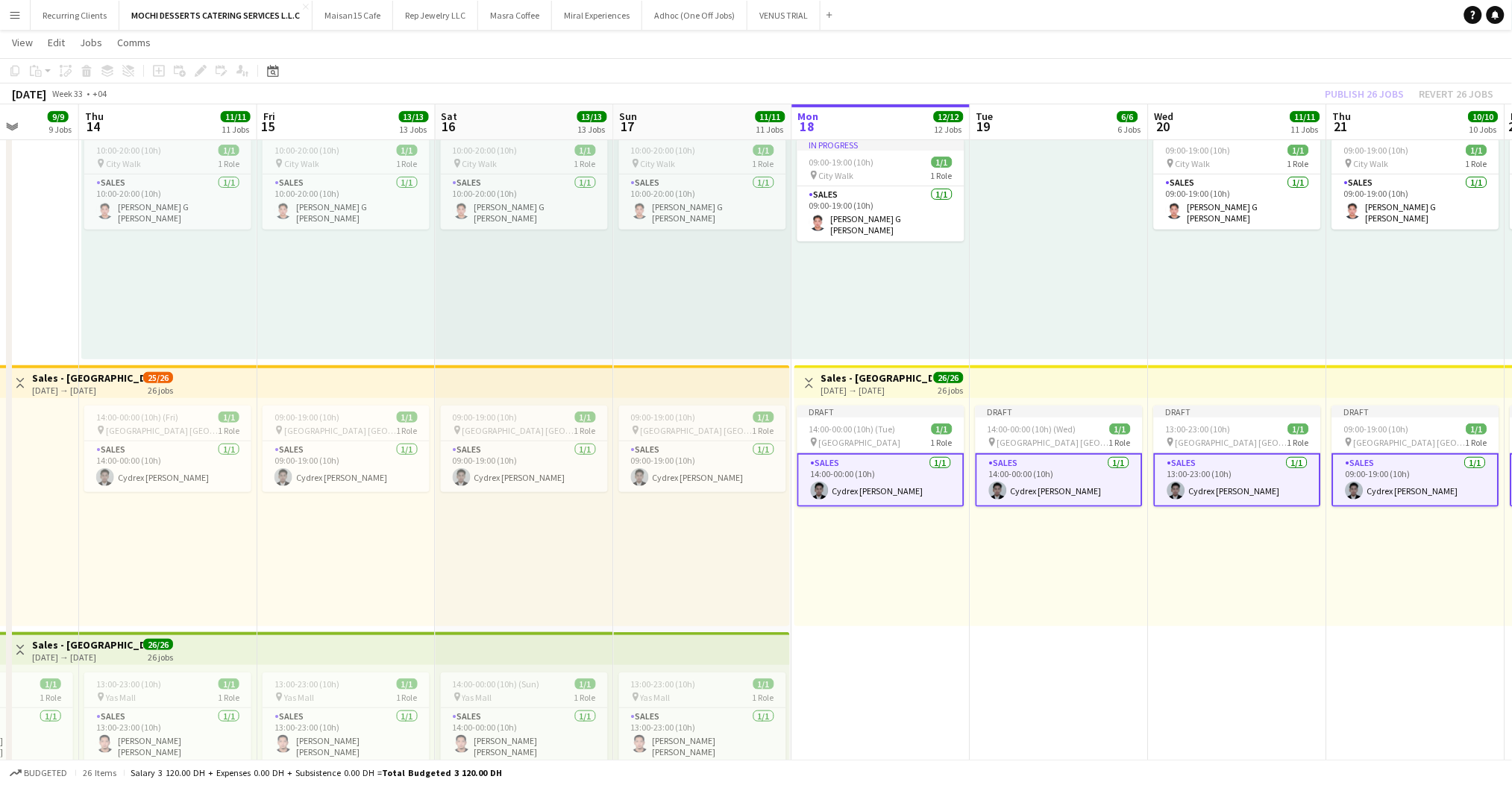
click at [1160, 382] on app-top-bar at bounding box center [1238, 381] width 178 height 33
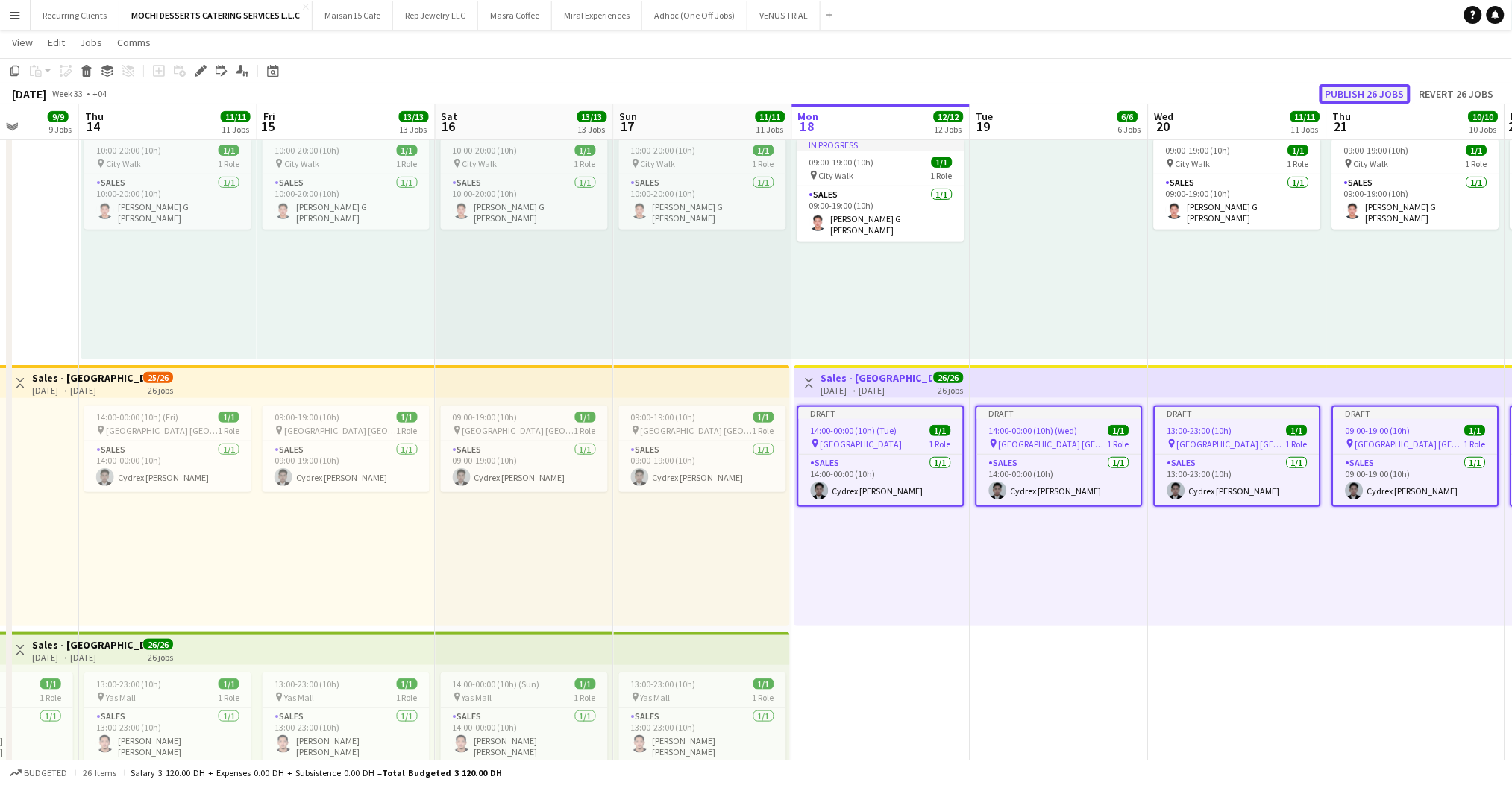
click at [1386, 88] on button "Publish 26 jobs" at bounding box center [1365, 94] width 91 height 19
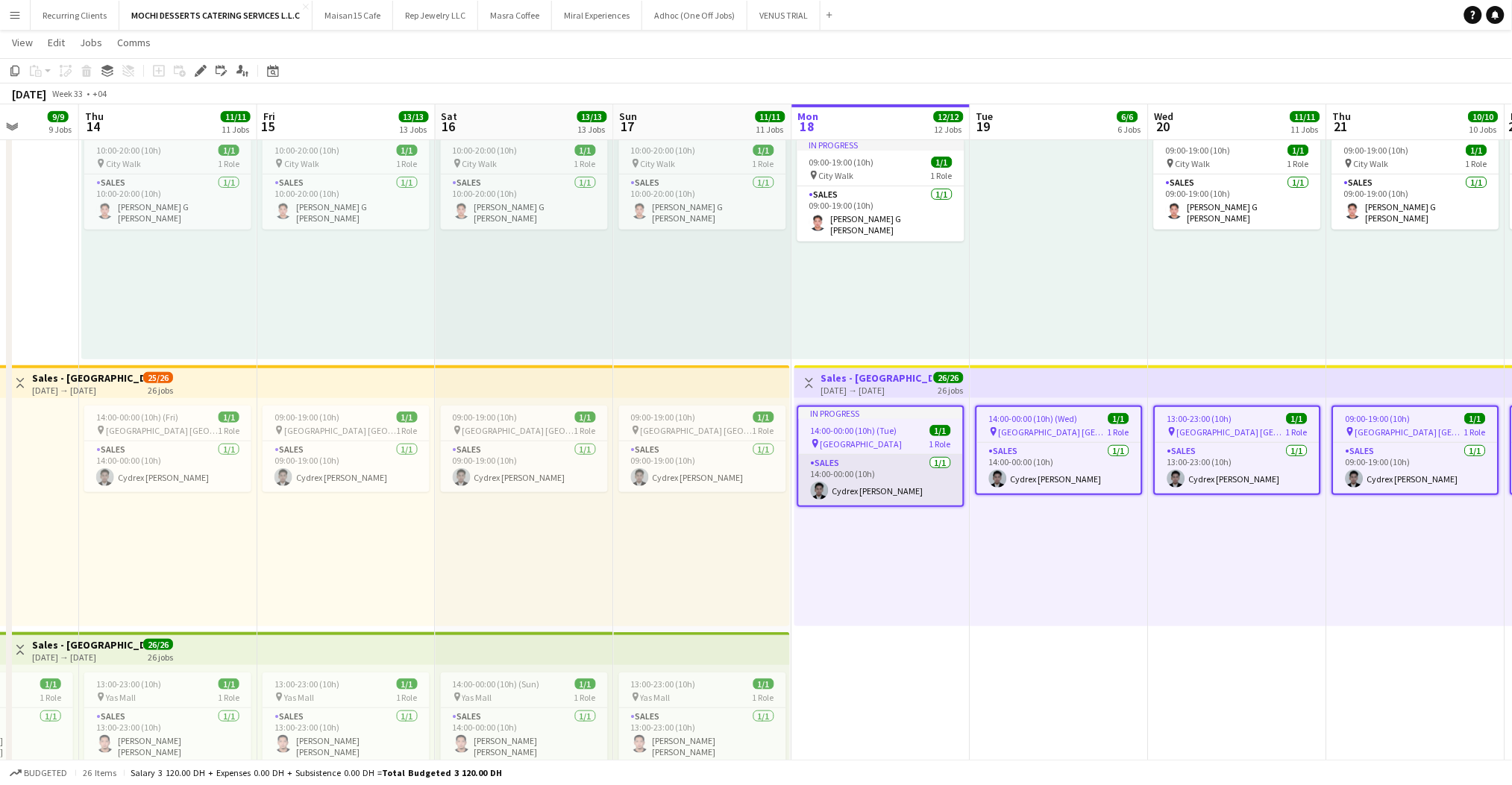
click at [872, 478] on app-card-role "Sales [DATE] 14:00-00:00 (10h) Cydrex [PERSON_NAME]" at bounding box center [881, 480] width 164 height 51
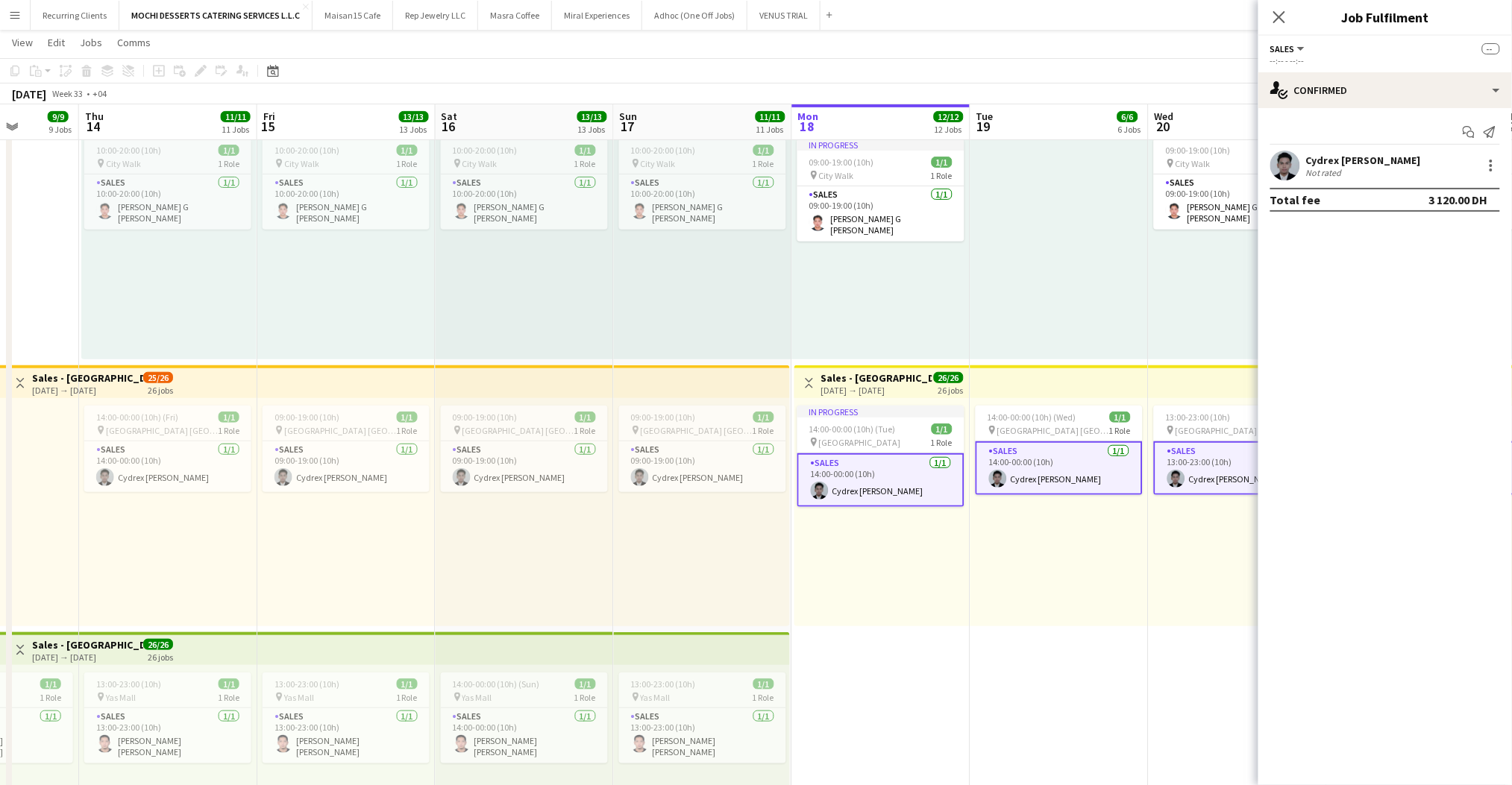
click at [1344, 151] on div "Cydrex [PERSON_NAME] Not rated" at bounding box center [1385, 165] width 253 height 29
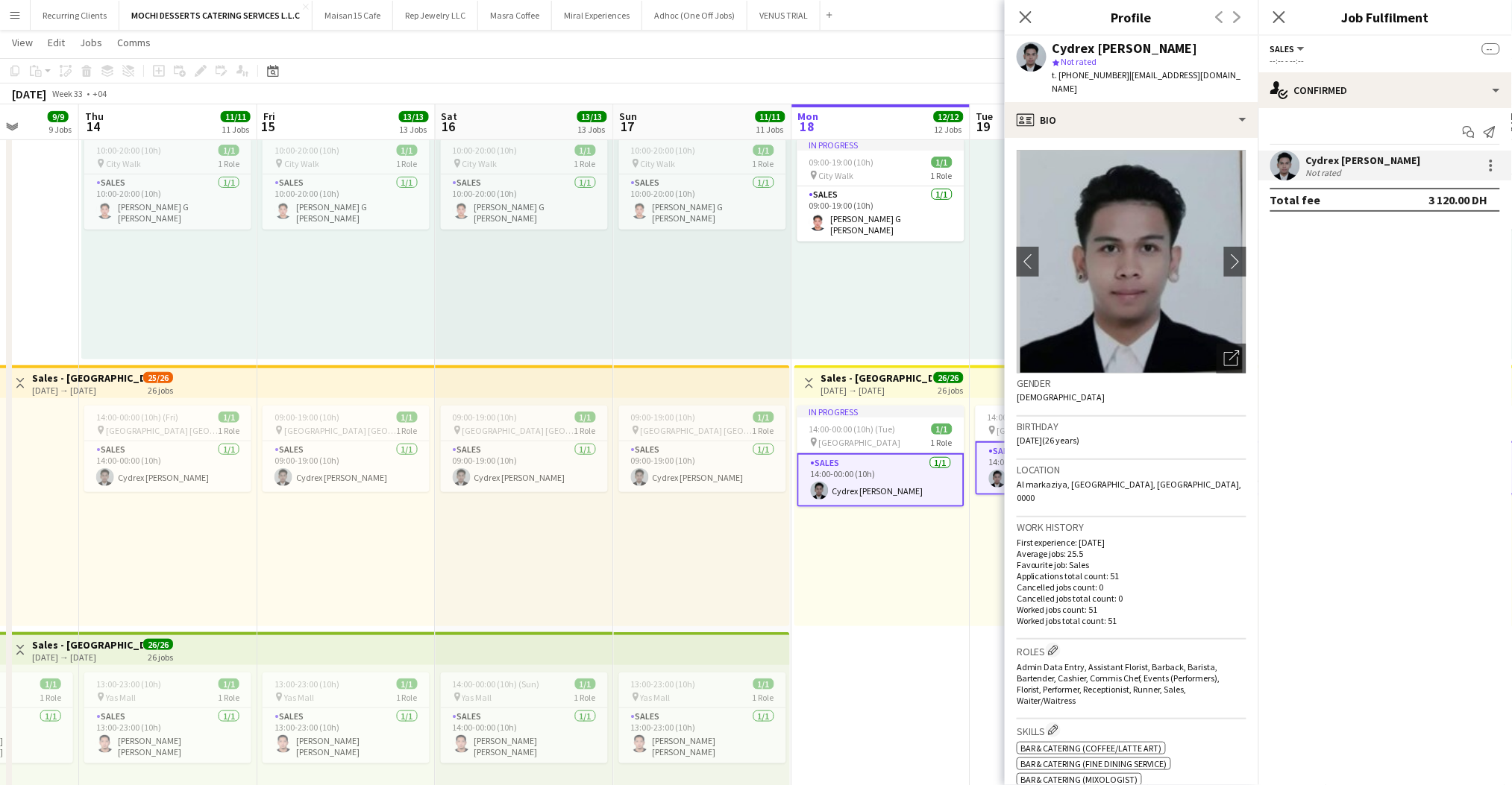
click at [1115, 48] on div "Cydrex [PERSON_NAME]" at bounding box center [1125, 48] width 146 height 14
copy div "Cydrex [PERSON_NAME]"
click at [1016, 13] on div "Close pop-in" at bounding box center [1026, 17] width 41 height 34
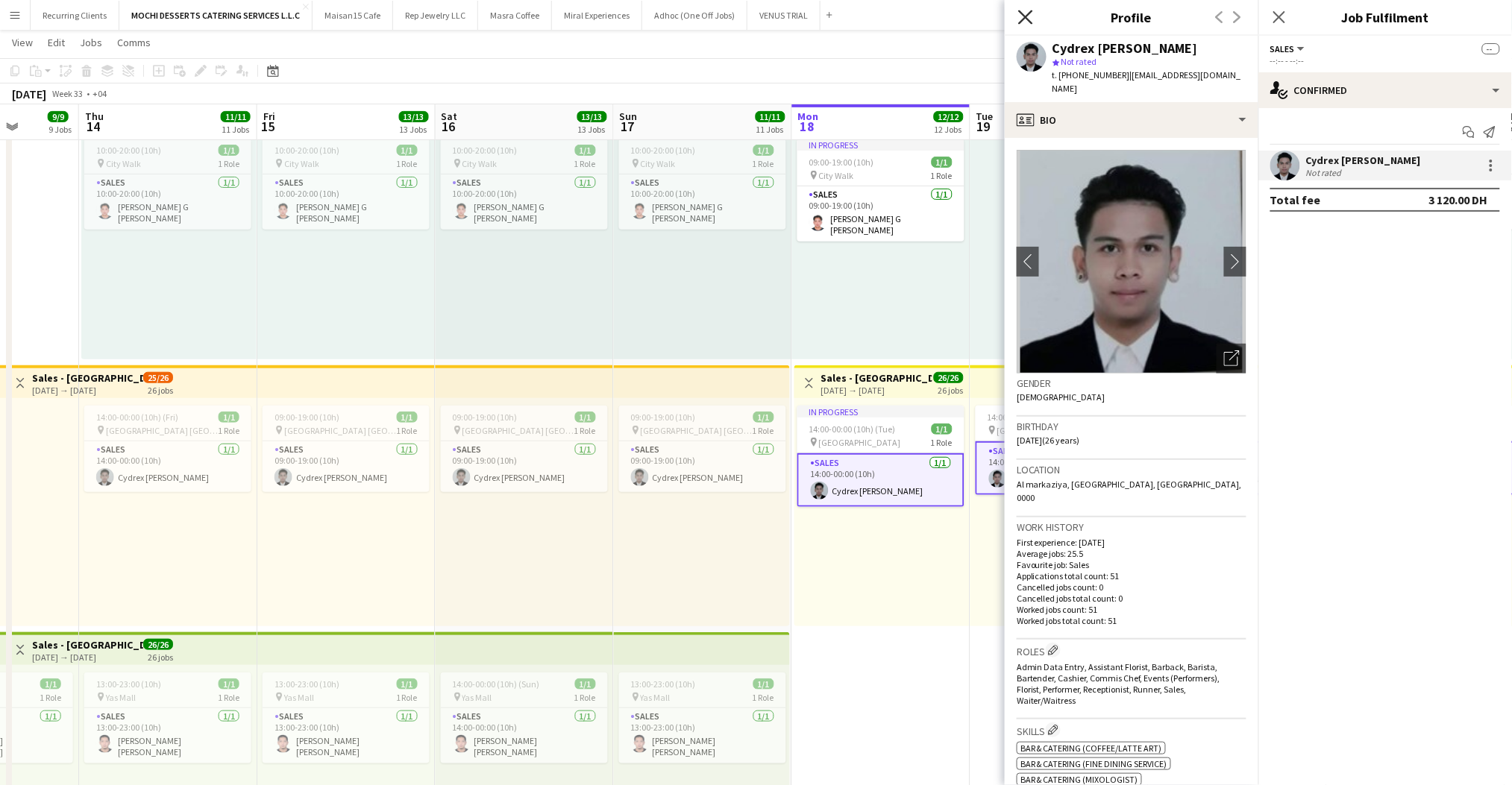
click at [1030, 16] on icon "Close pop-in" at bounding box center [1026, 17] width 14 height 14
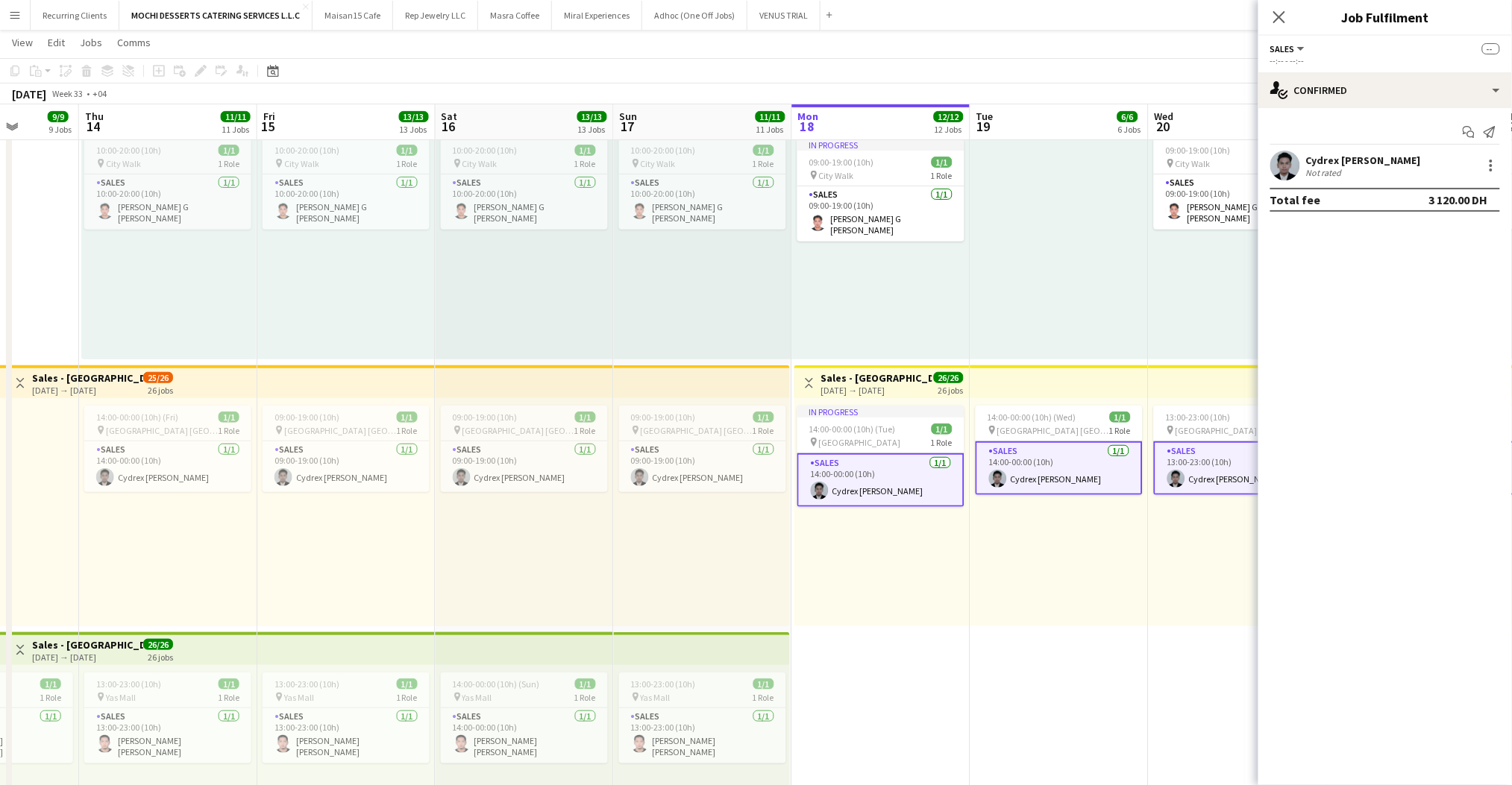
click at [1289, 29] on div "Close pop-in" at bounding box center [1279, 17] width 41 height 34
click at [1283, 25] on app-icon "Close pop-in" at bounding box center [1279, 17] width 21 height 21
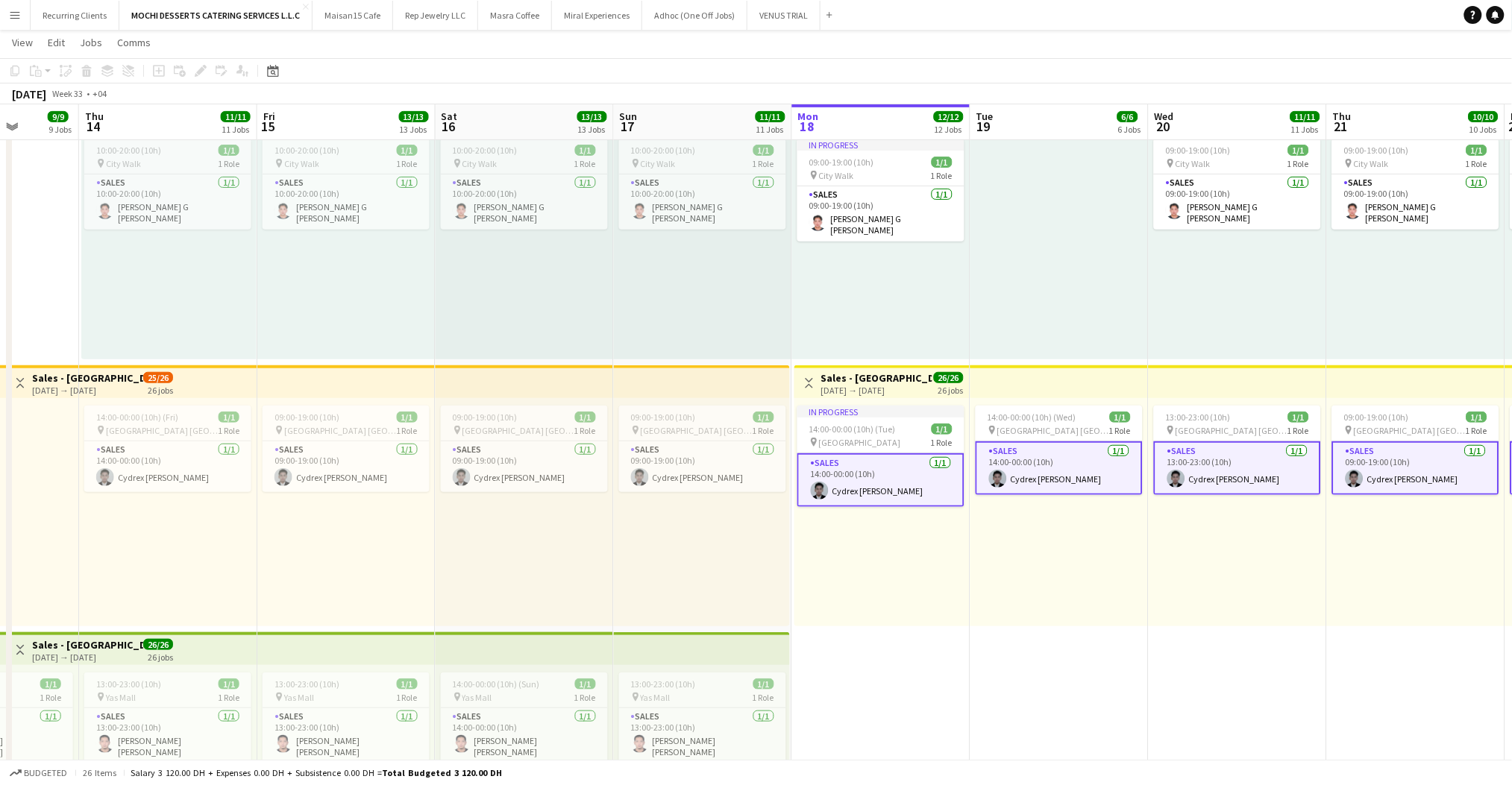
click at [875, 376] on h3 "Sales - [GEOGRAPHIC_DATA]" at bounding box center [877, 377] width 111 height 14
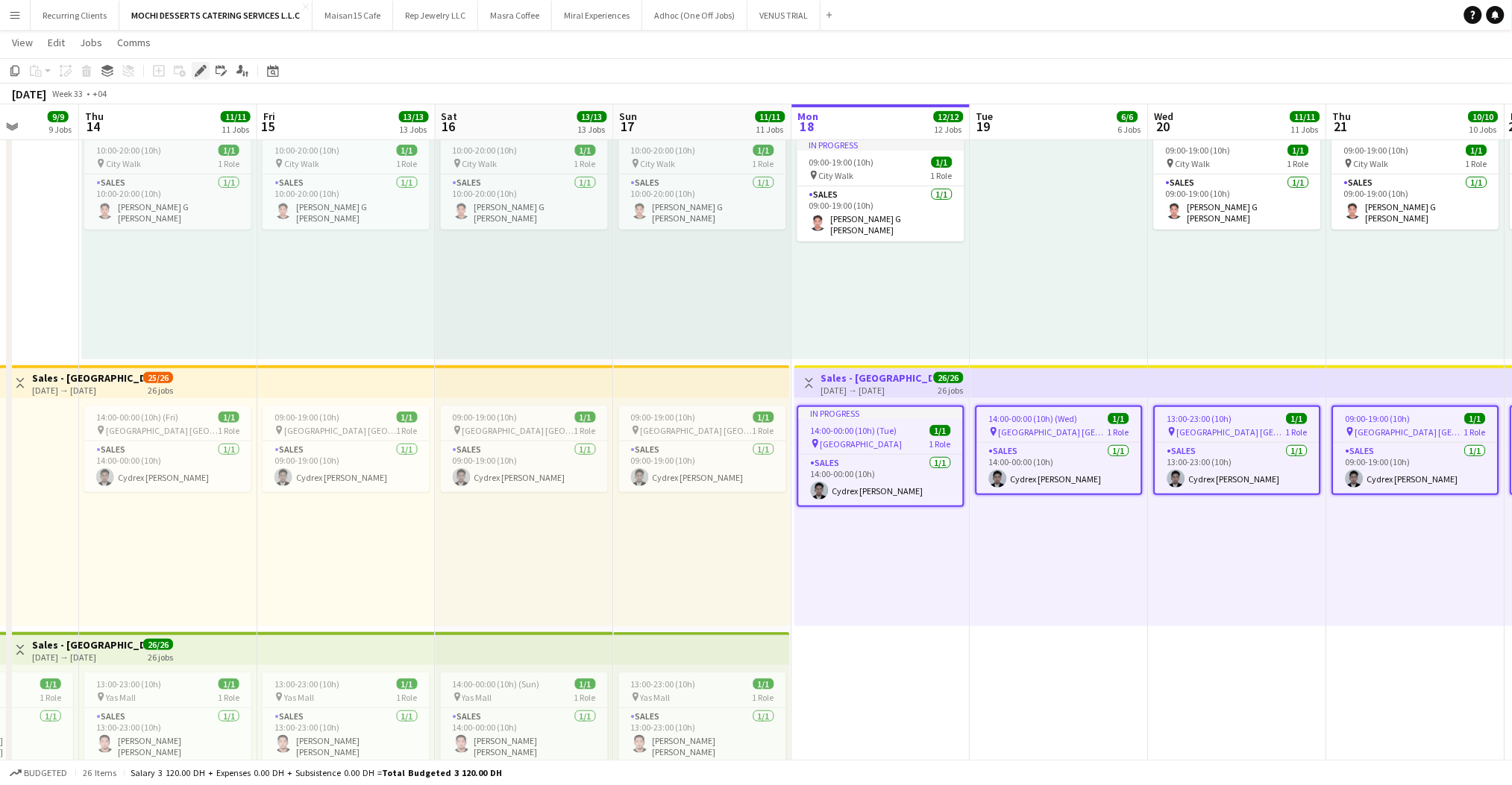
click at [206, 68] on div "Edit" at bounding box center [201, 71] width 18 height 18
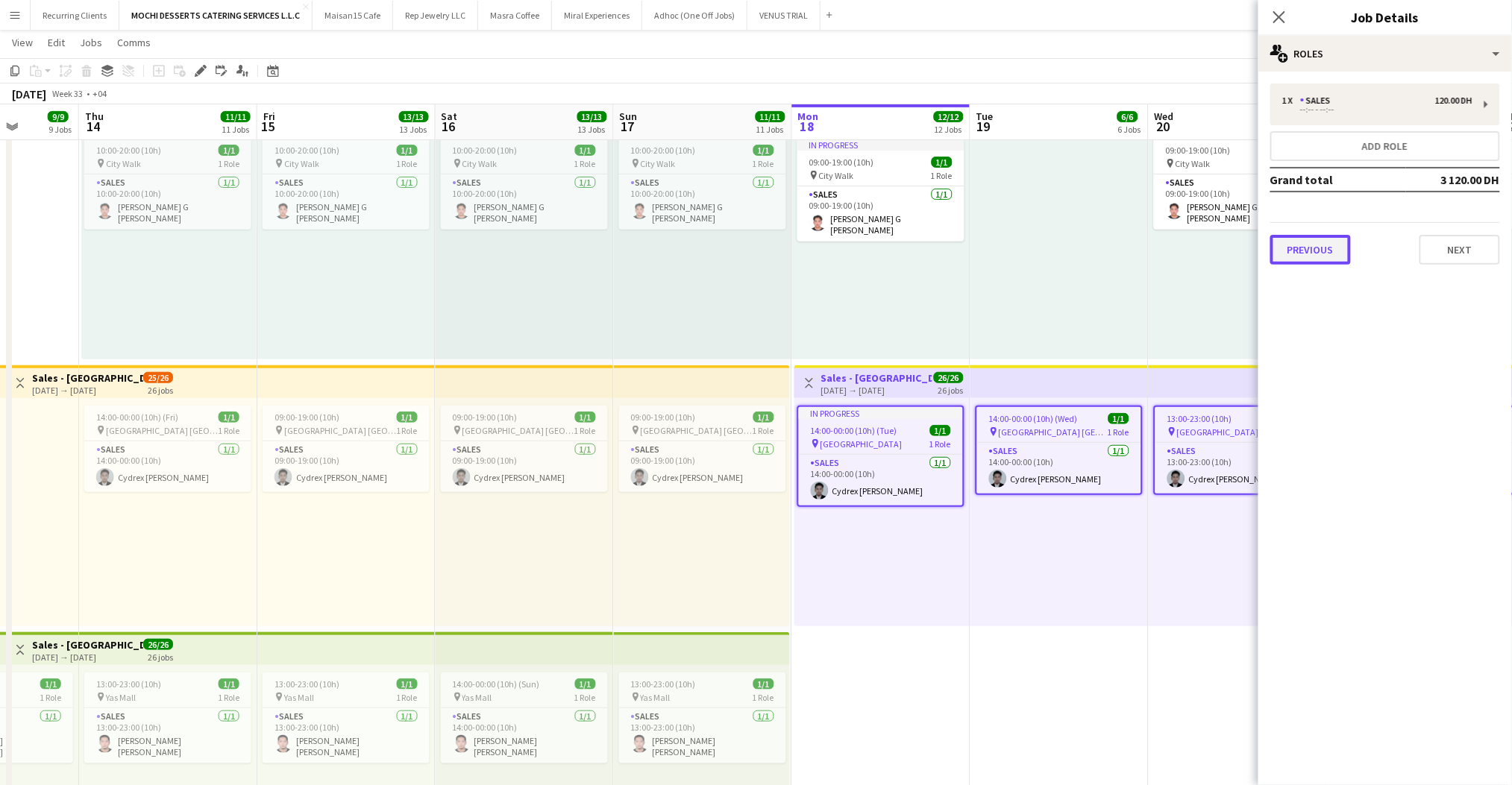
click at [1298, 251] on button "Previous" at bounding box center [1310, 249] width 80 height 29
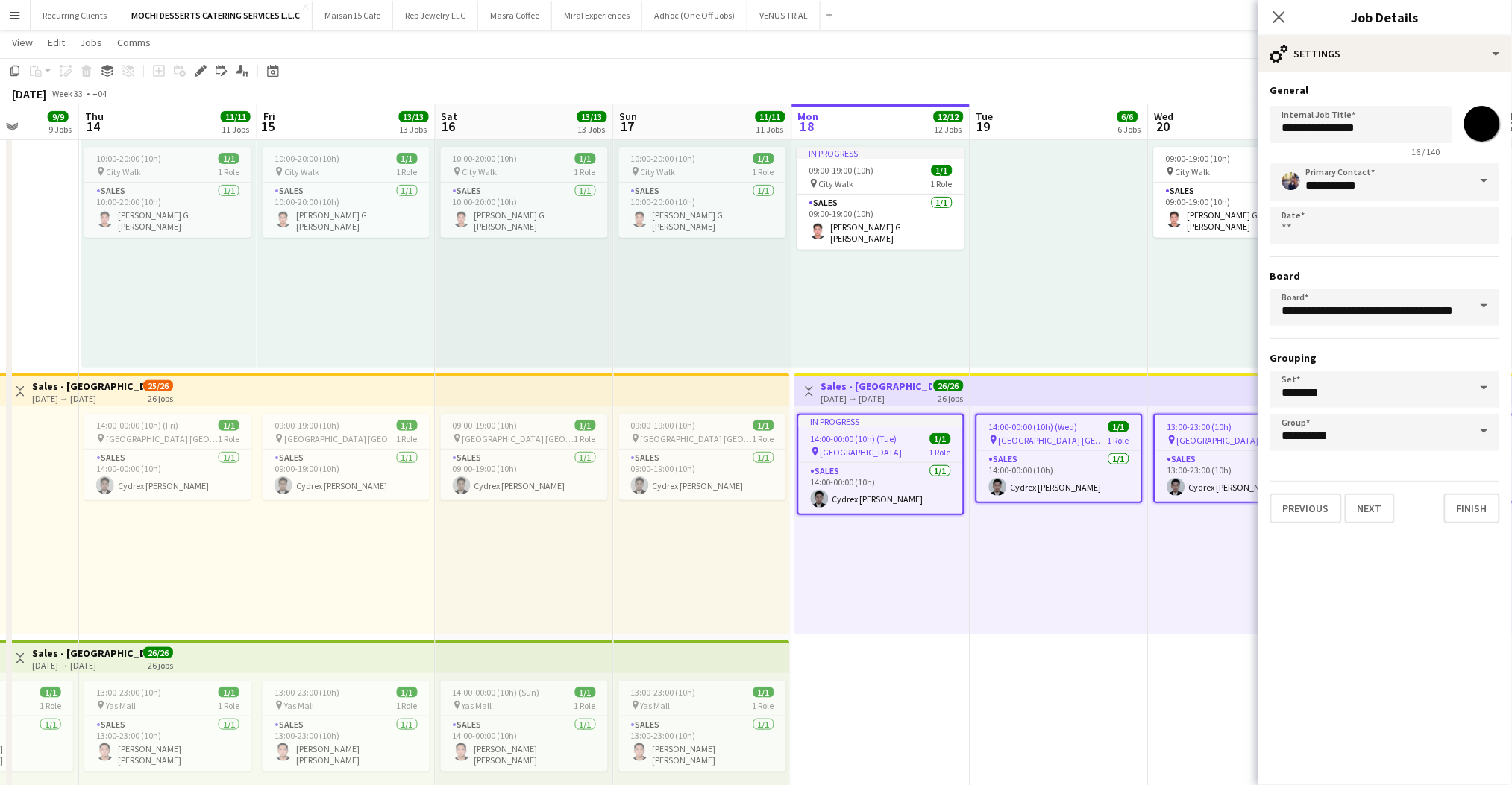
scroll to position [2201, 0]
click at [1311, 494] on button "Previous" at bounding box center [1306, 508] width 72 height 29
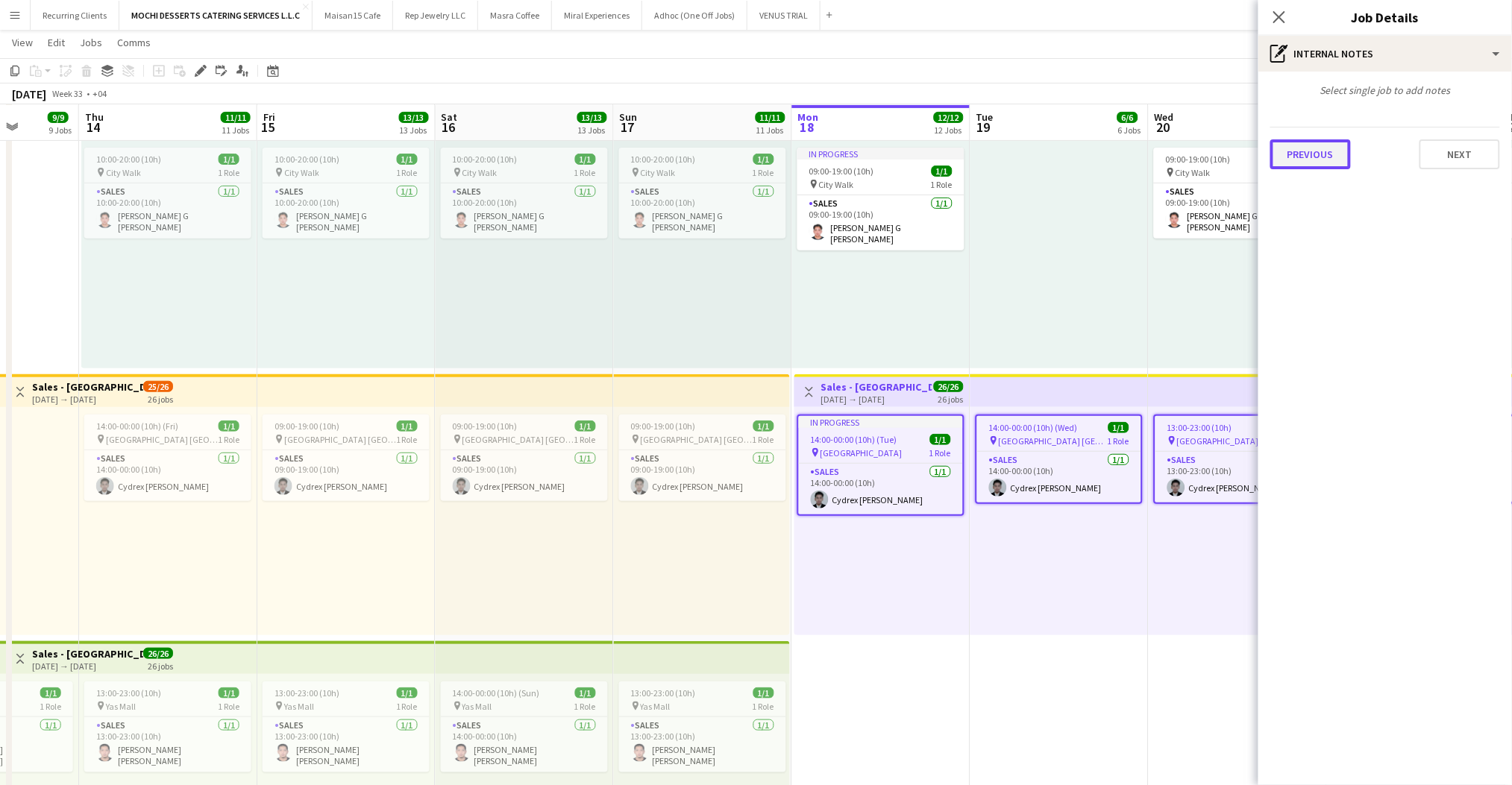
click at [1302, 153] on button "Previous" at bounding box center [1310, 154] width 80 height 29
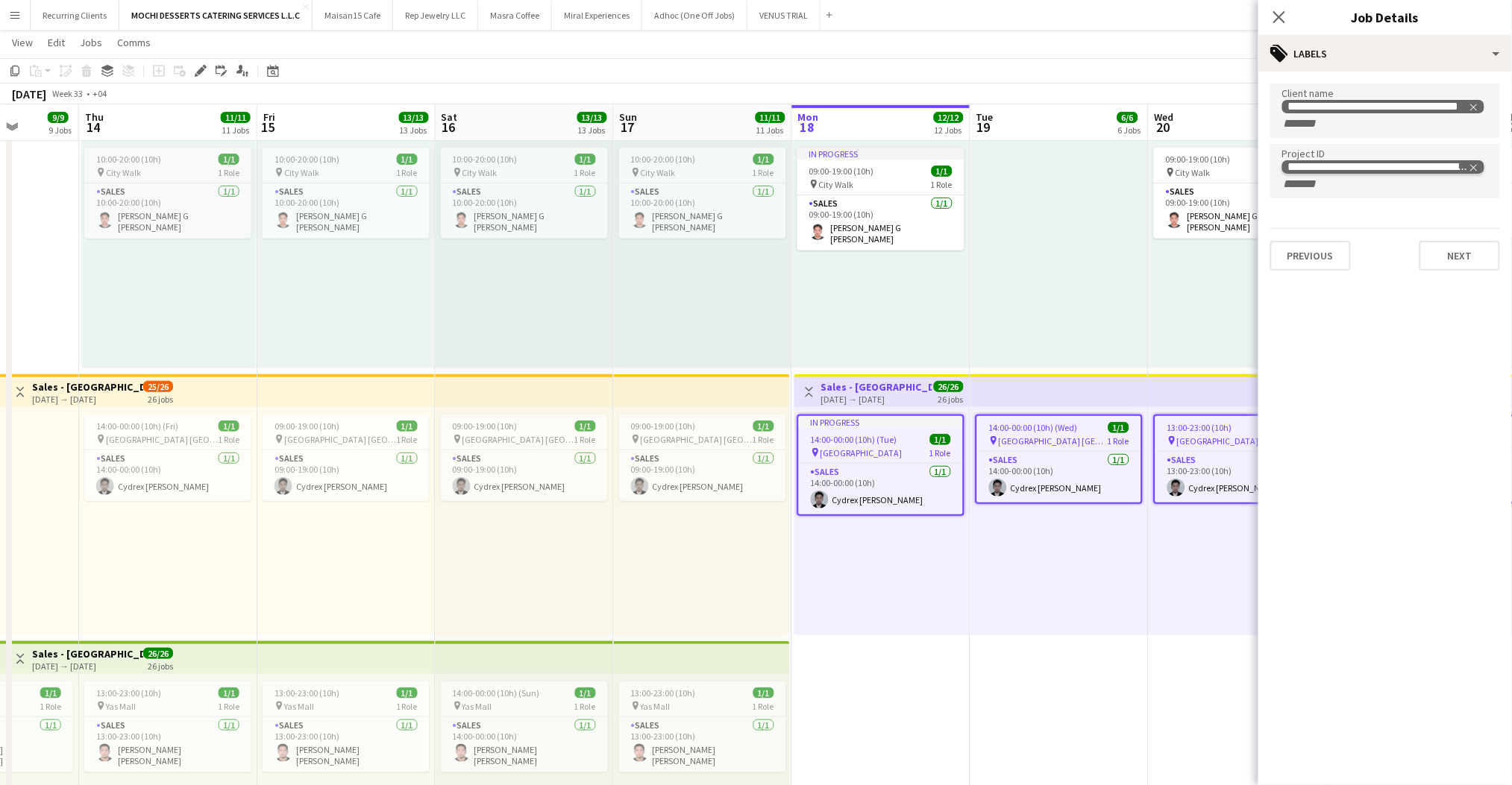
click at [1477, 167] on icon "Remove tag" at bounding box center [1473, 167] width 10 height 10
paste input "**********"
type input "**********"
click at [1432, 225] on button "Next" at bounding box center [1459, 239] width 80 height 29
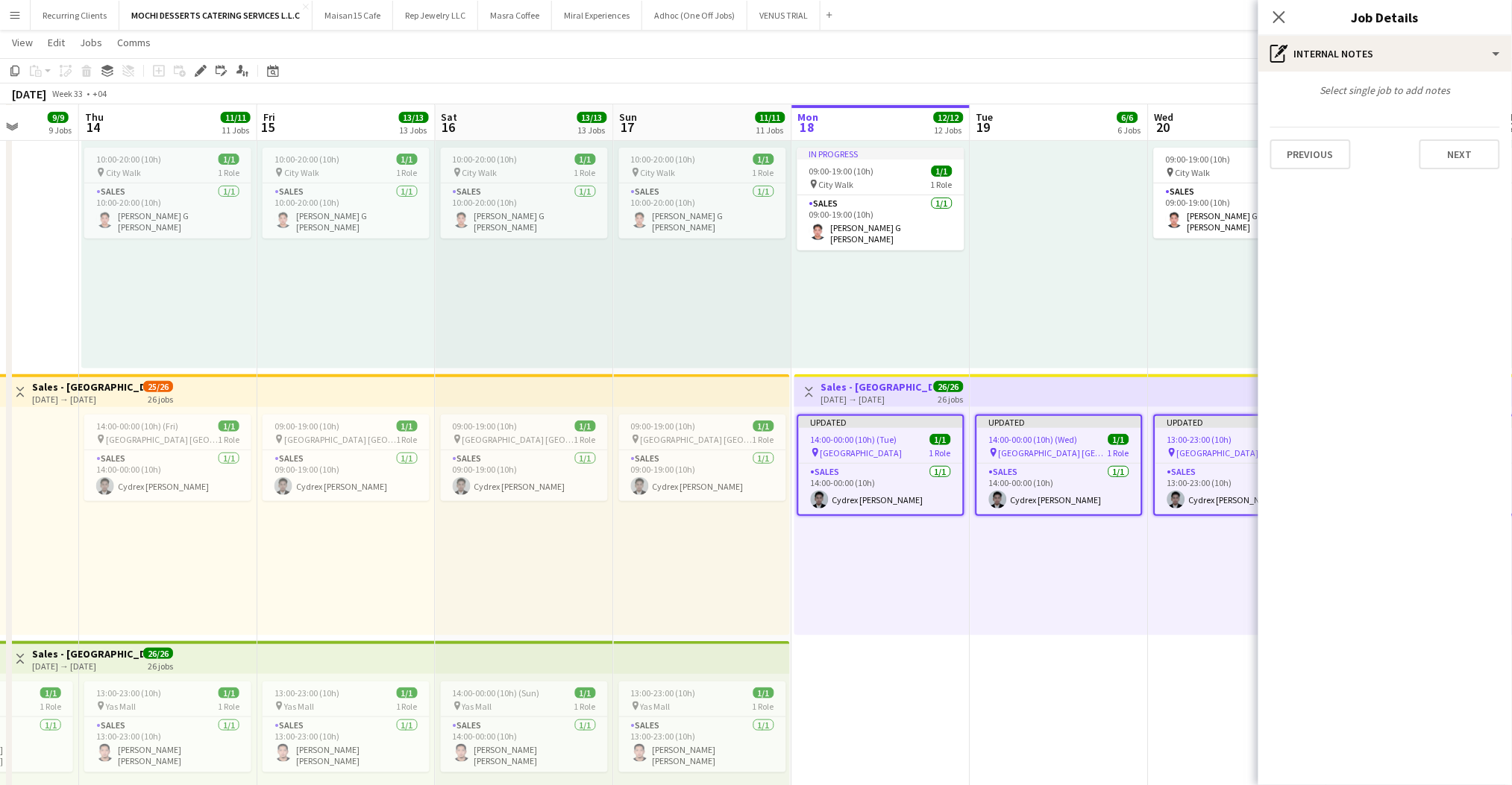
scroll to position [0, 0]
click at [1286, 21] on icon "Close pop-in" at bounding box center [1279, 17] width 14 height 14
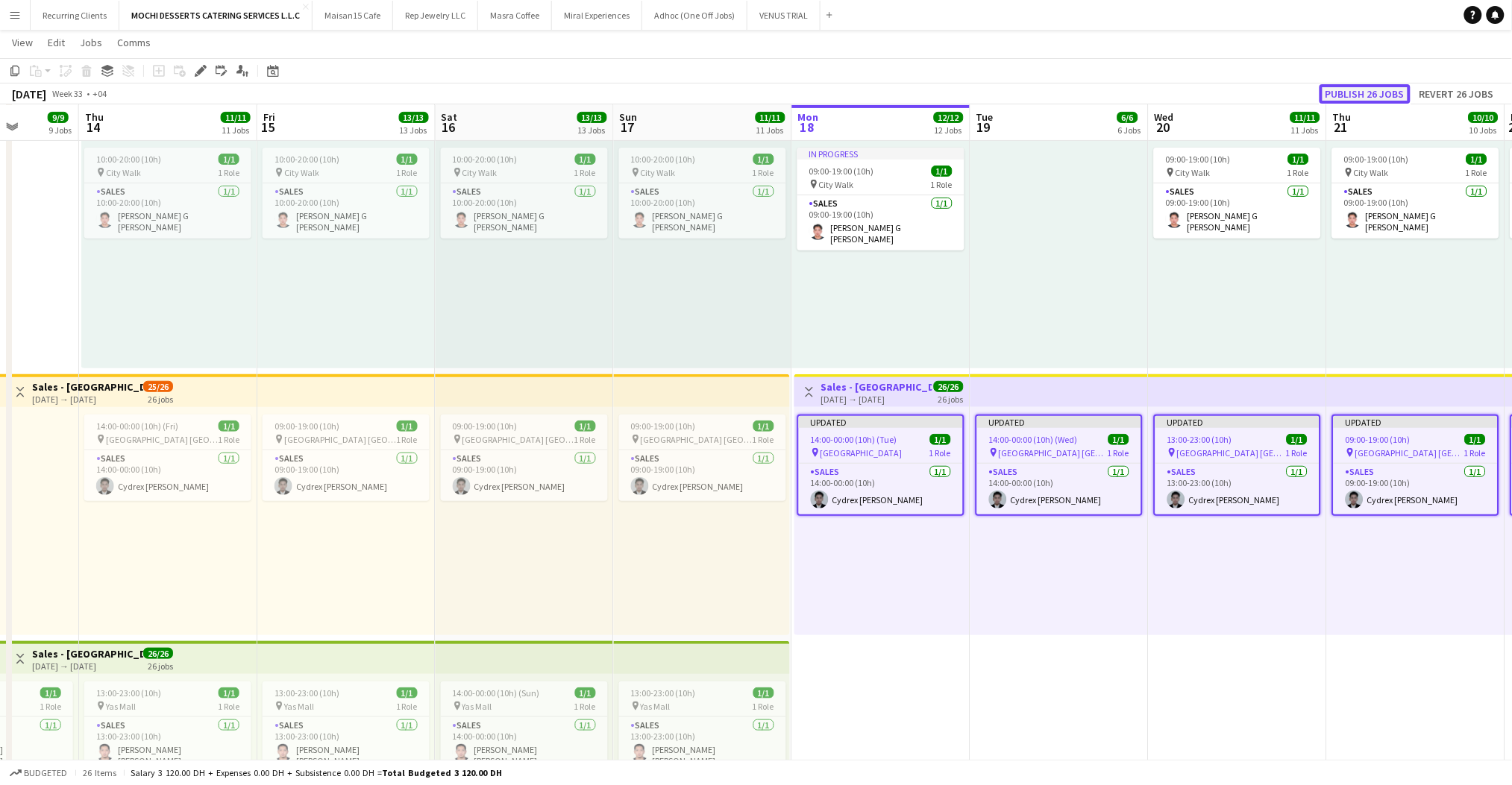
click at [1386, 92] on button "Publish 26 jobs" at bounding box center [1365, 94] width 91 height 19
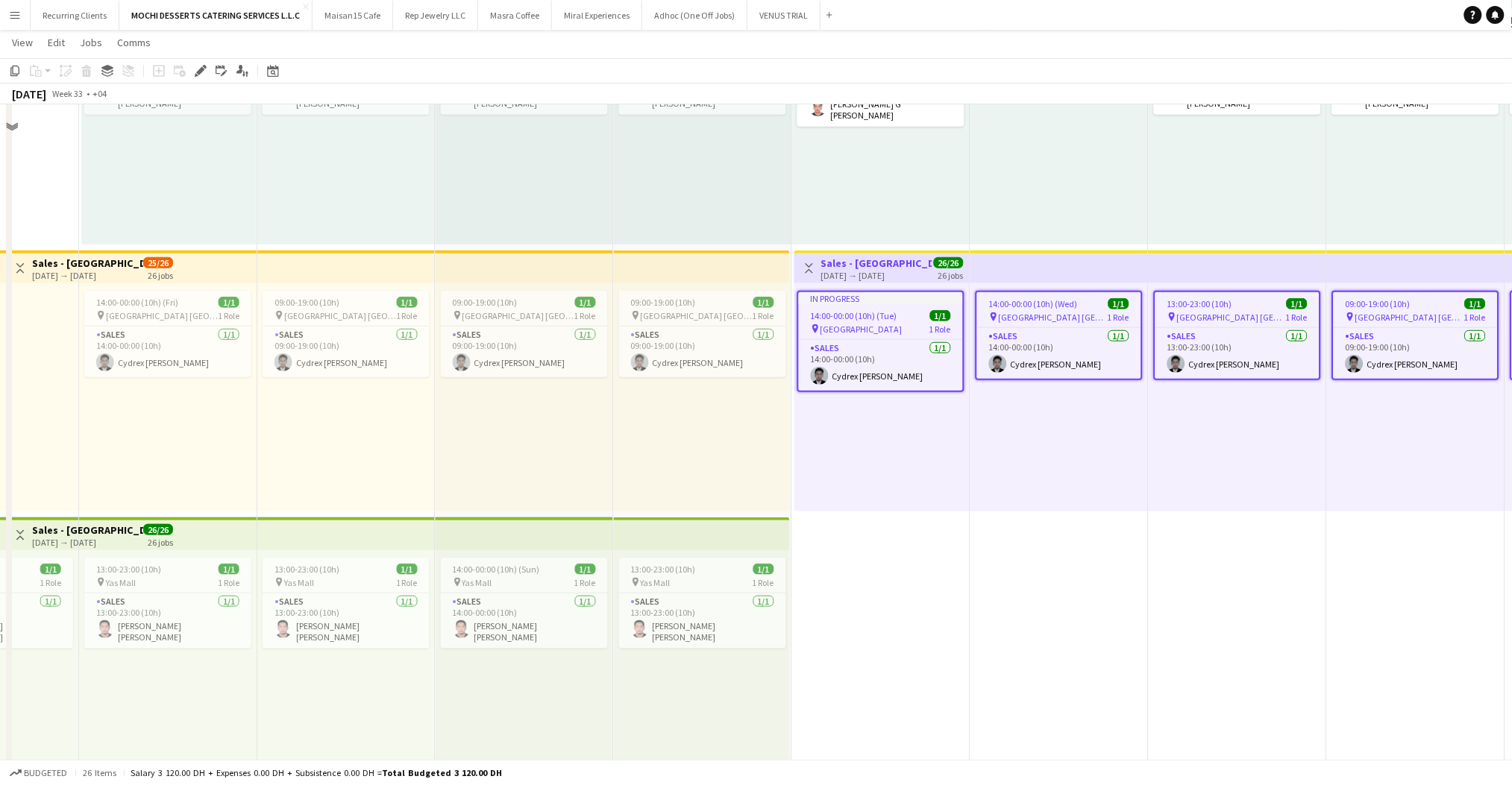
scroll to position [2327, 0]
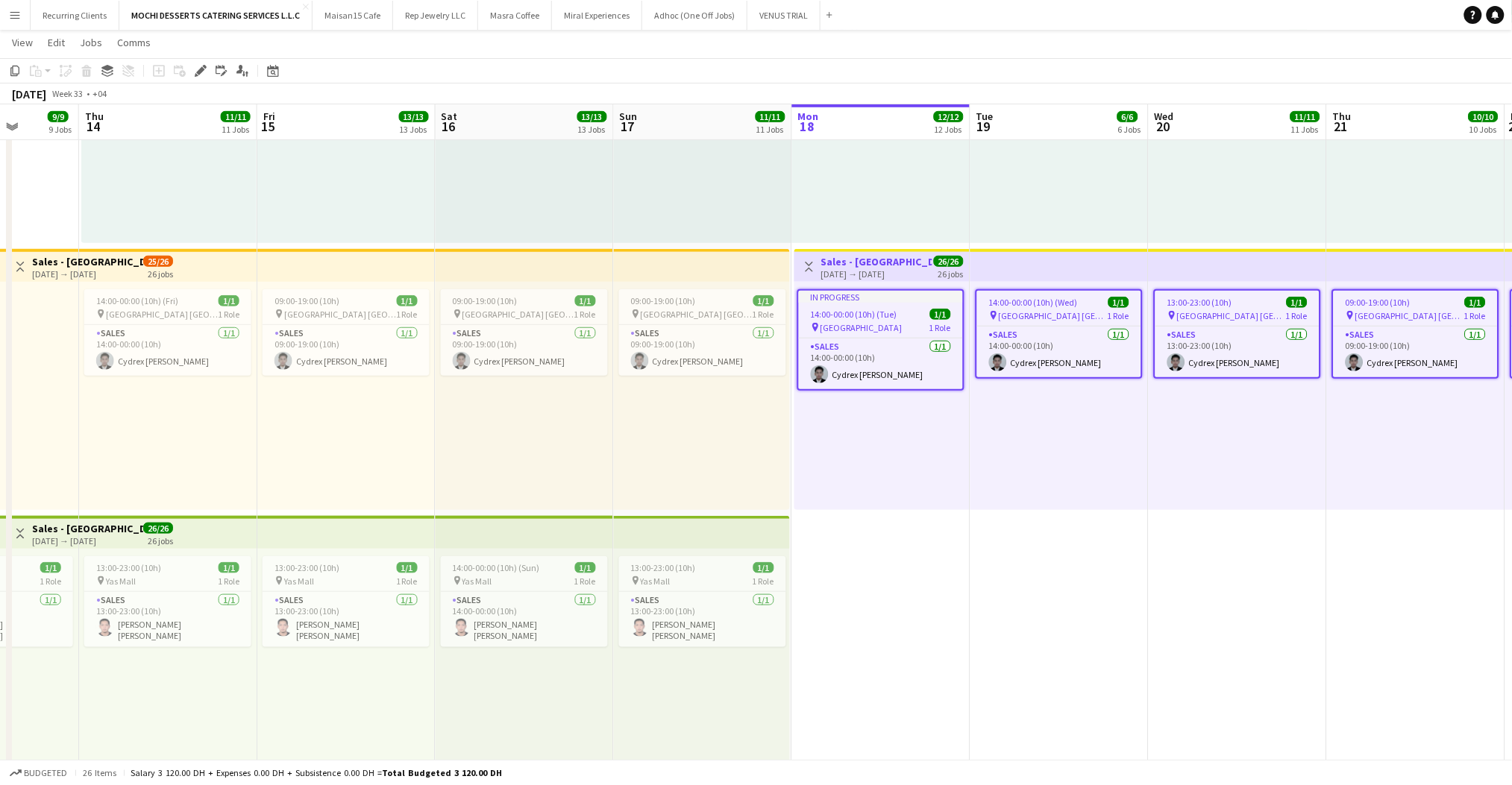
click at [562, 522] on app-top-bar at bounding box center [525, 532] width 178 height 33
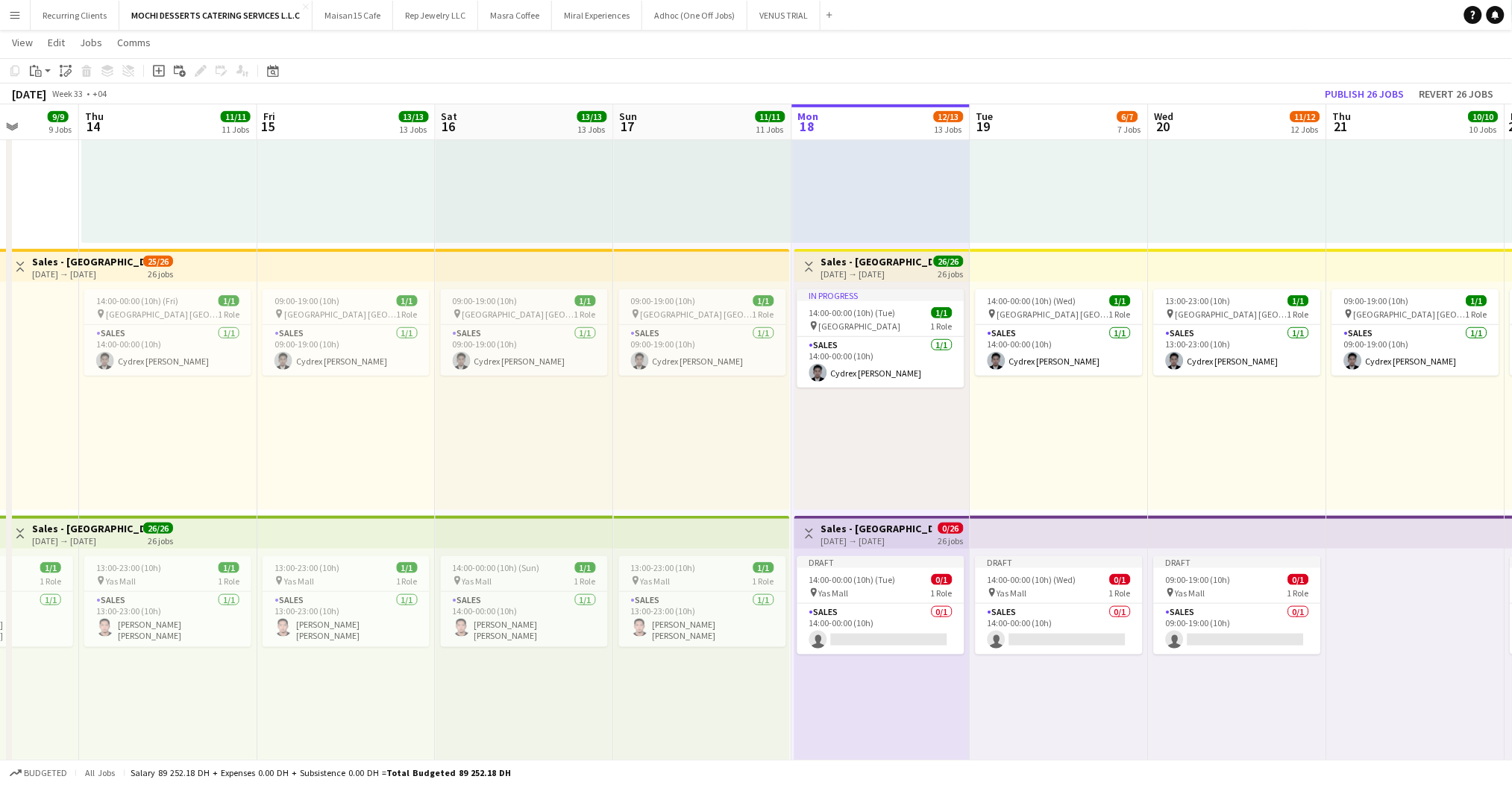
click at [857, 536] on div "[DATE] → [DATE]" at bounding box center [877, 541] width 111 height 11
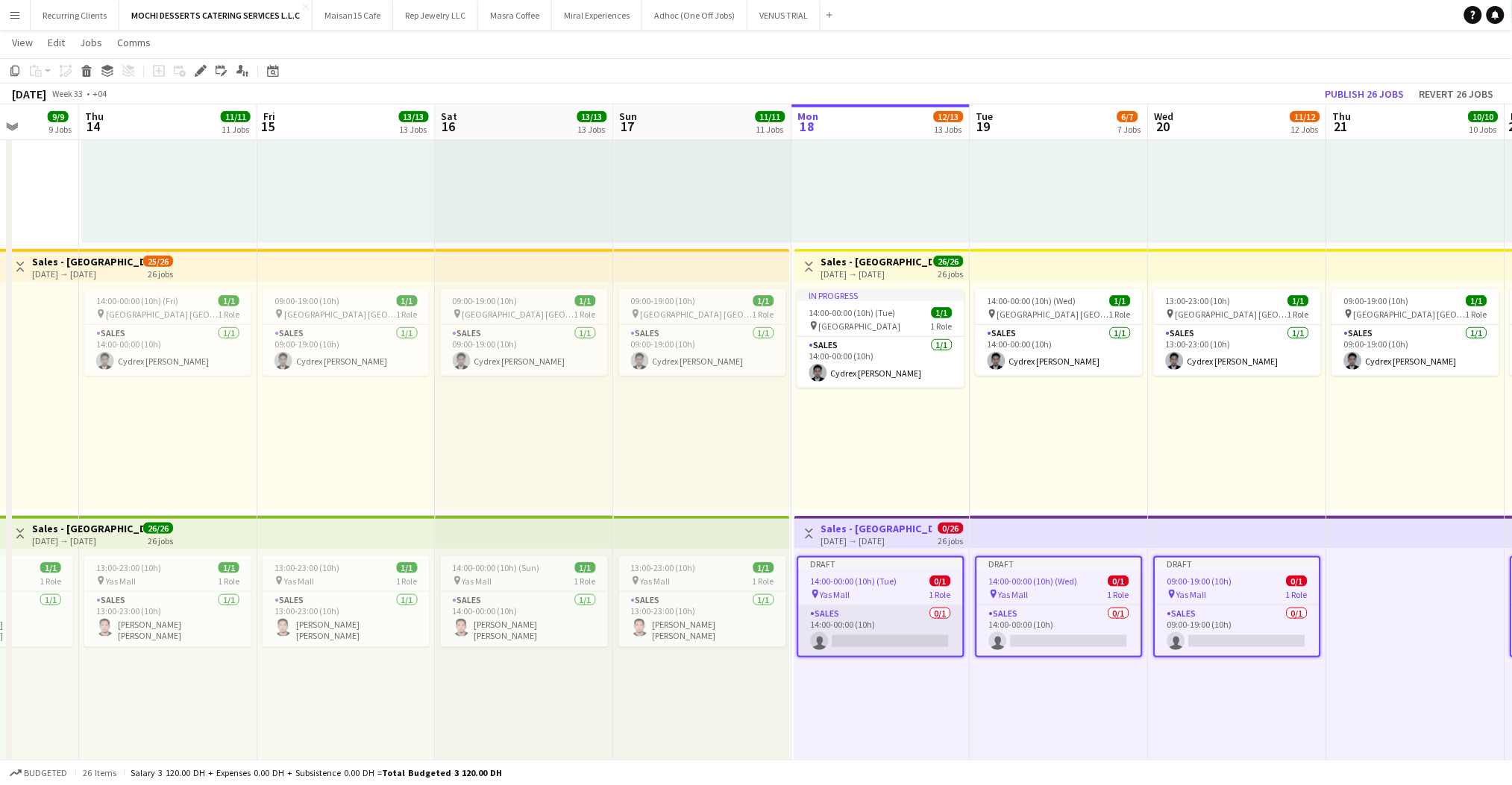
click at [901, 616] on app-card-role "Sales 0/1 14:00-00:00 (10h) single-neutral-actions" at bounding box center [881, 631] width 164 height 51
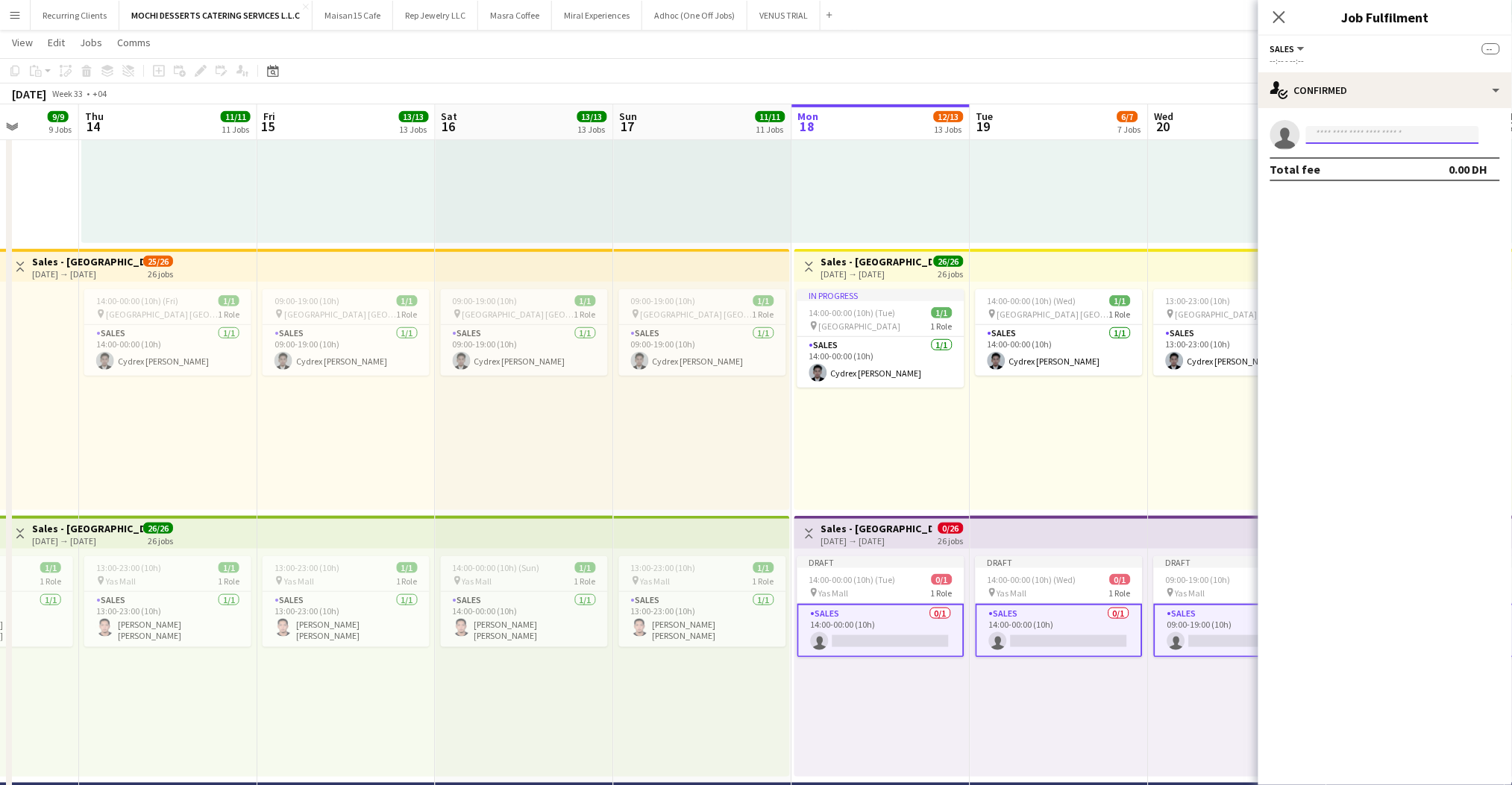
click at [1362, 132] on input at bounding box center [1392, 135] width 173 height 18
type input "******"
click at [1370, 159] on span "[PERSON_NAME] [PERSON_NAME]" at bounding box center [1369, 156] width 103 height 13
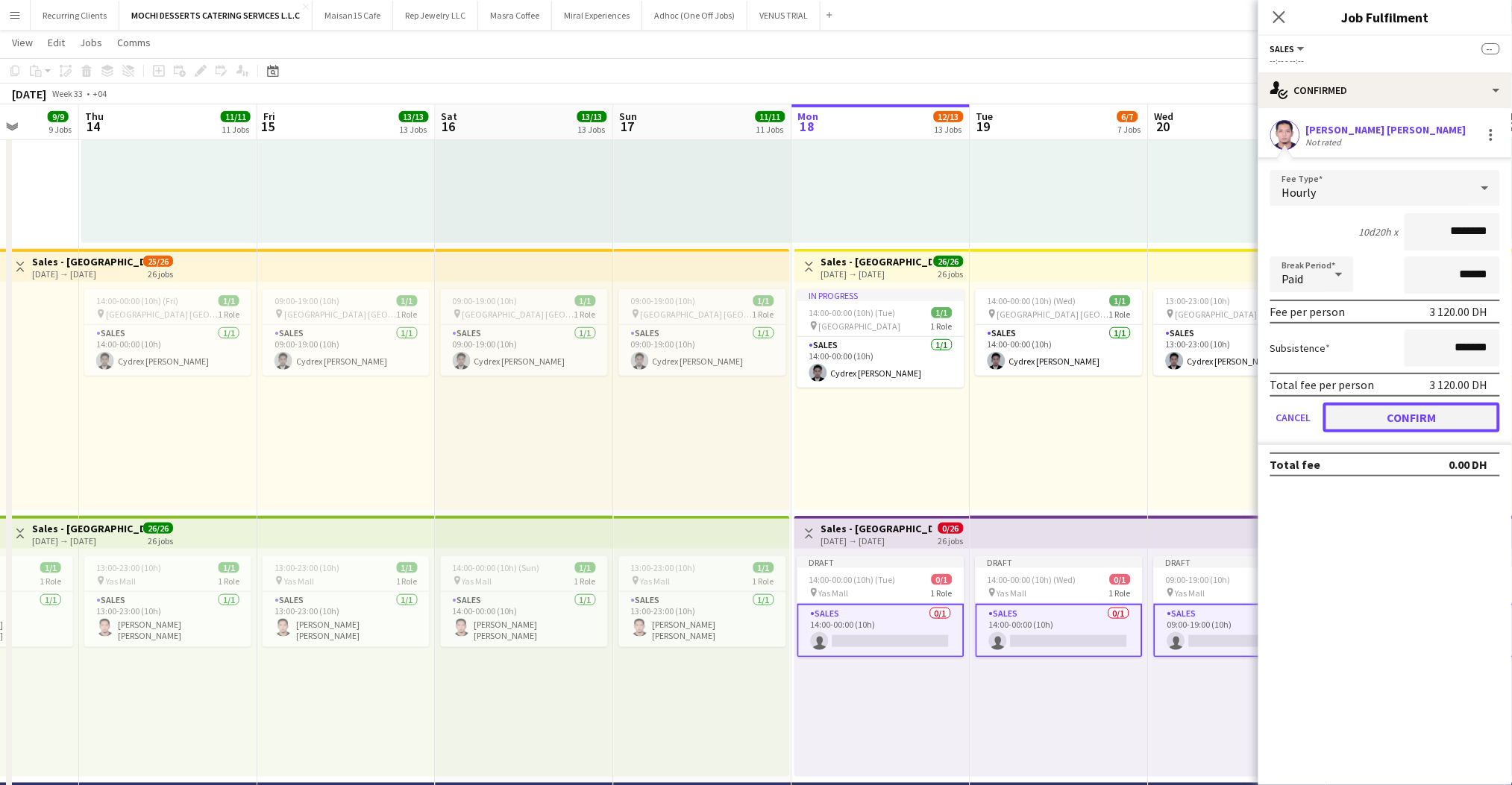
click at [1349, 418] on button "Confirm" at bounding box center [1412, 417] width 177 height 29
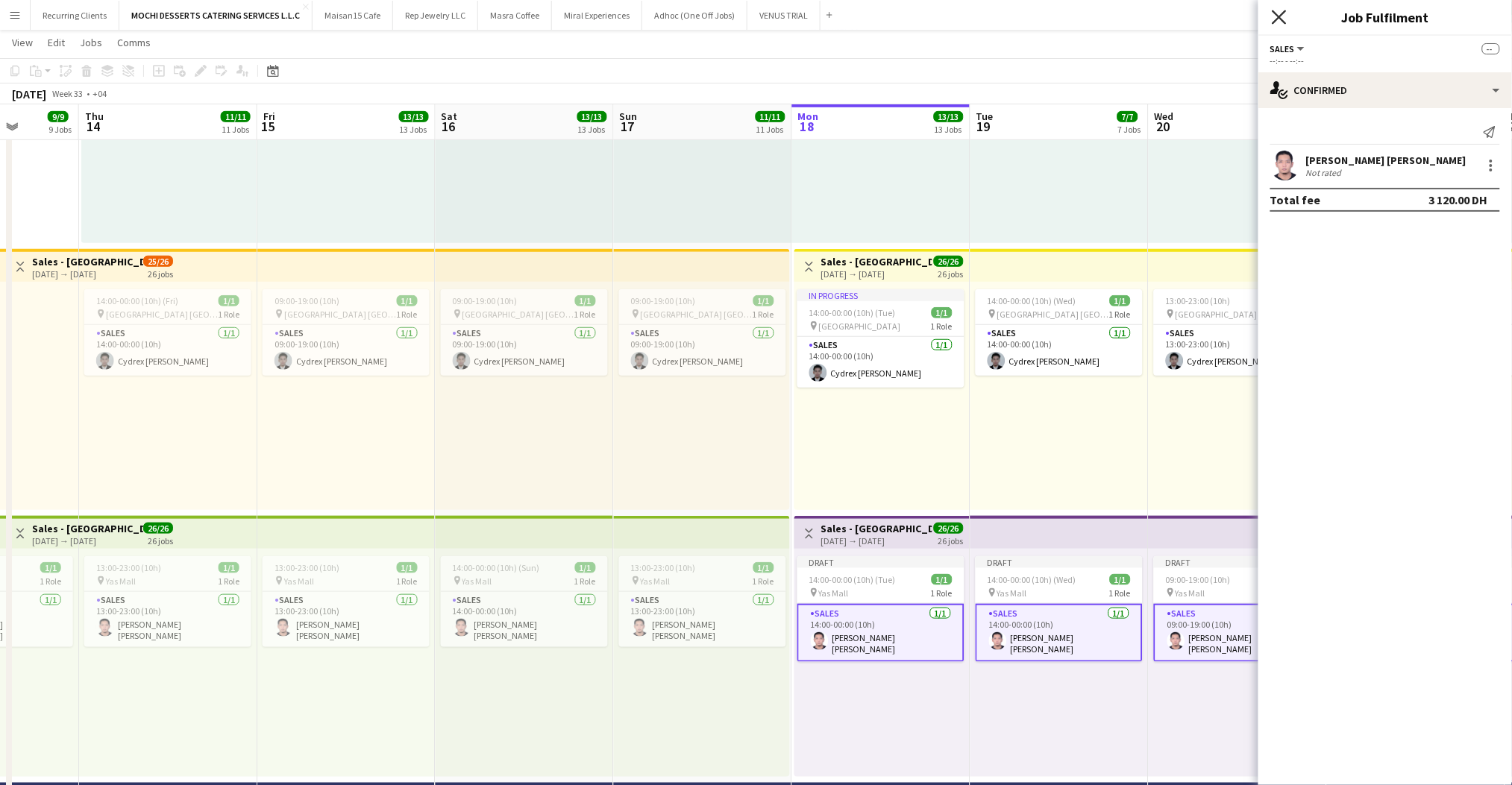
click at [1280, 16] on icon at bounding box center [1279, 17] width 14 height 14
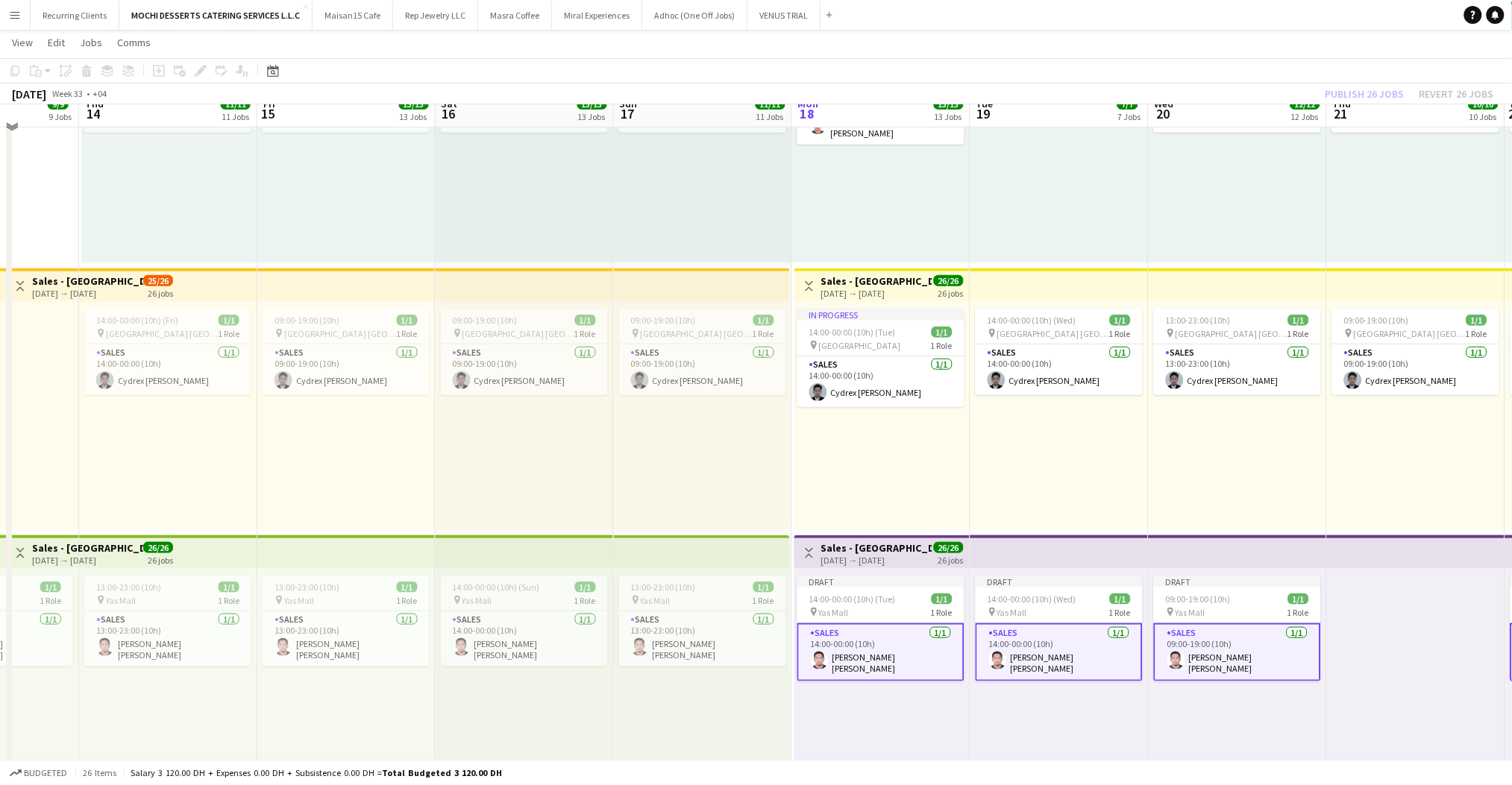
scroll to position [2294, 0]
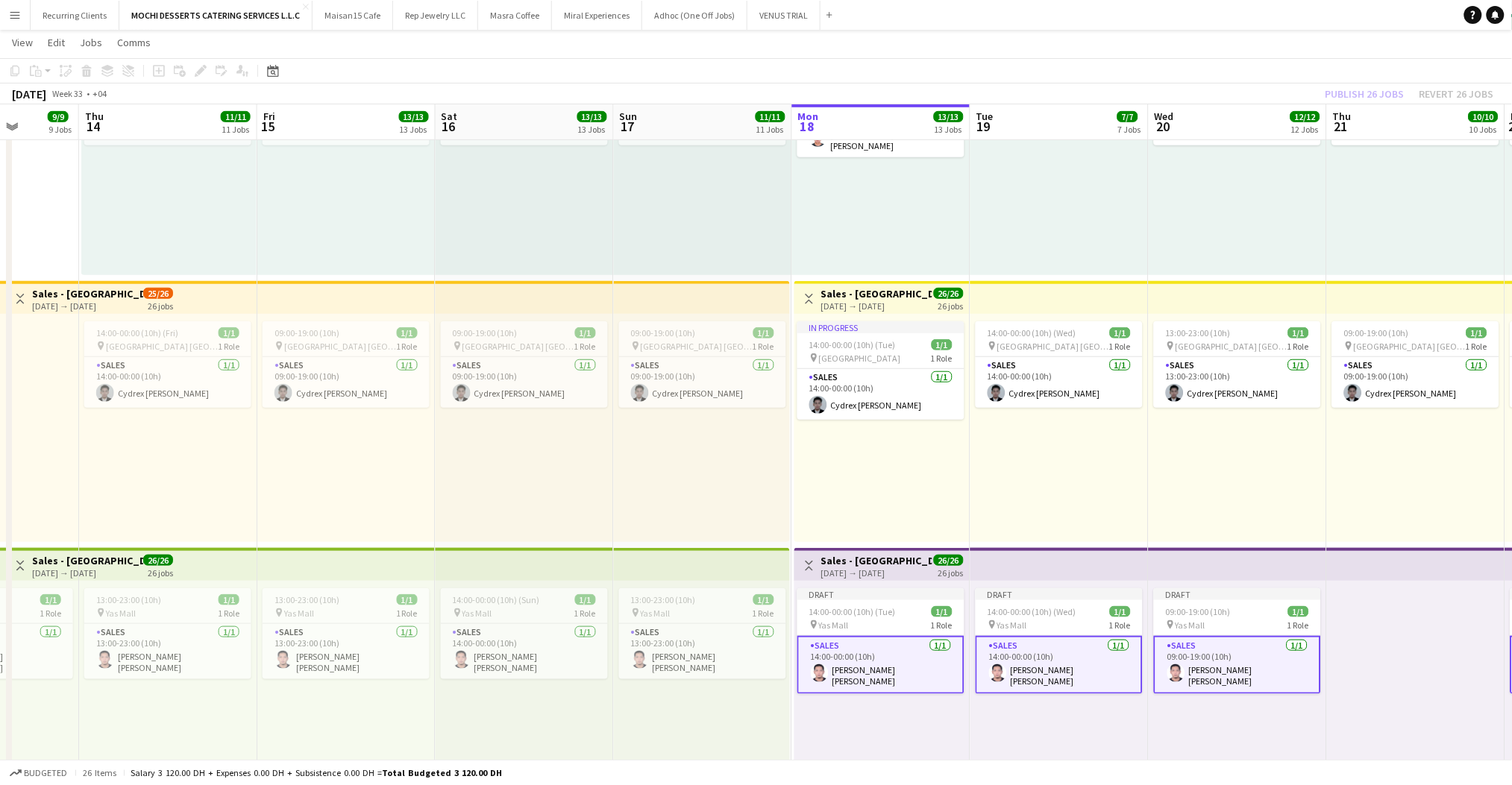
click at [874, 560] on h3 "Sales - [GEOGRAPHIC_DATA] 3" at bounding box center [877, 560] width 111 height 14
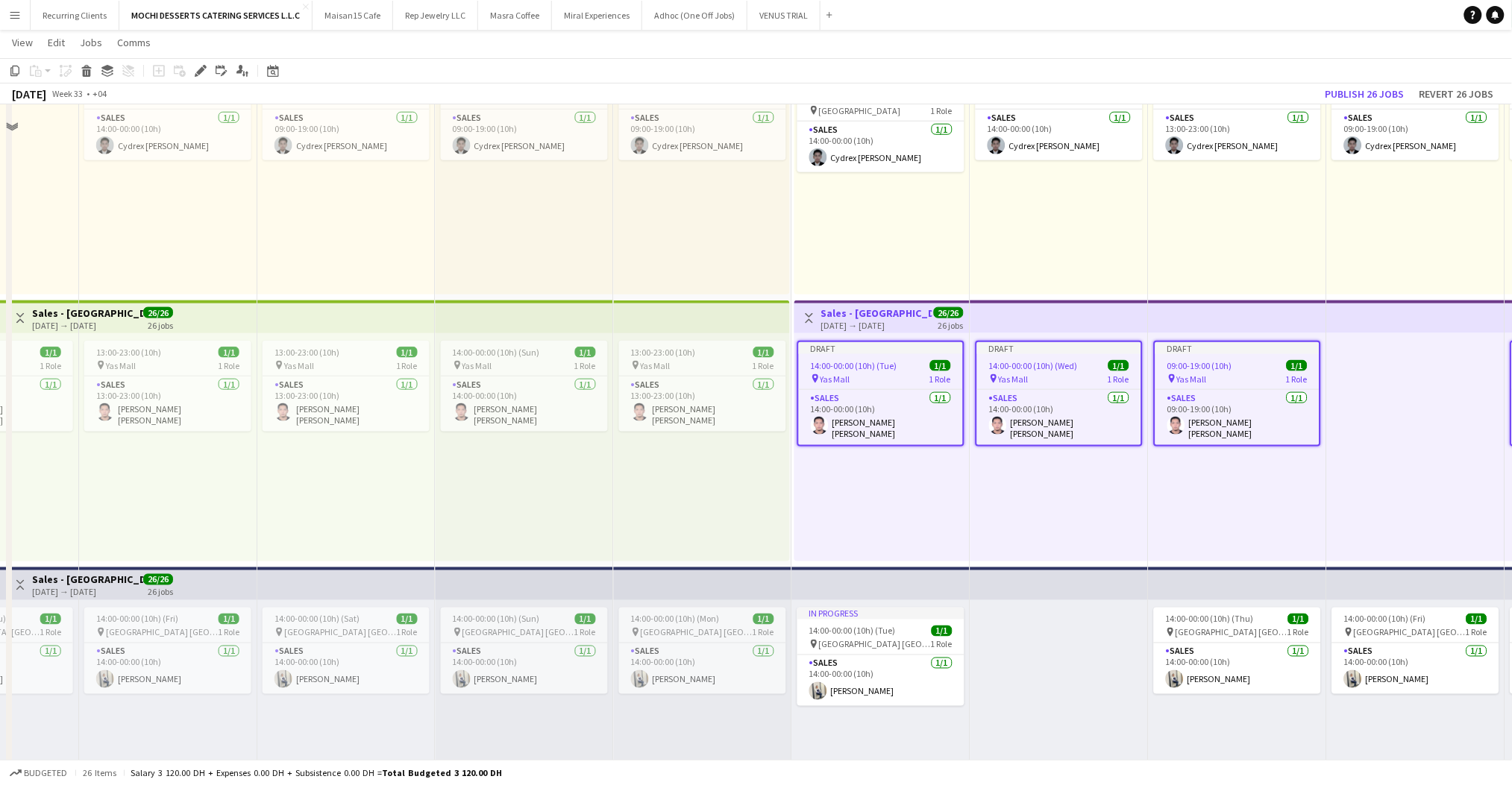
scroll to position [2545, 0]
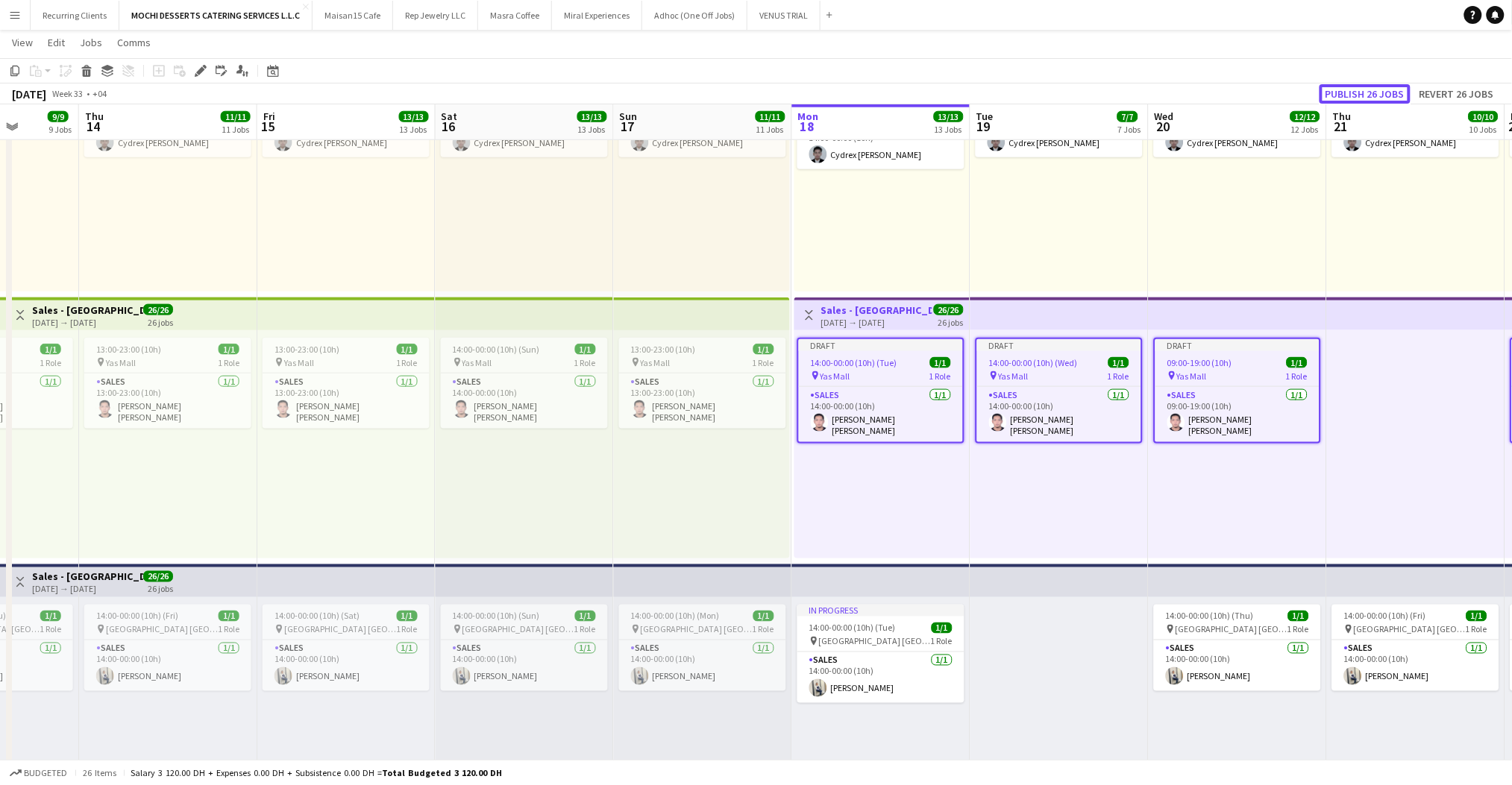
click at [1358, 89] on button "Publish 26 jobs" at bounding box center [1365, 94] width 91 height 19
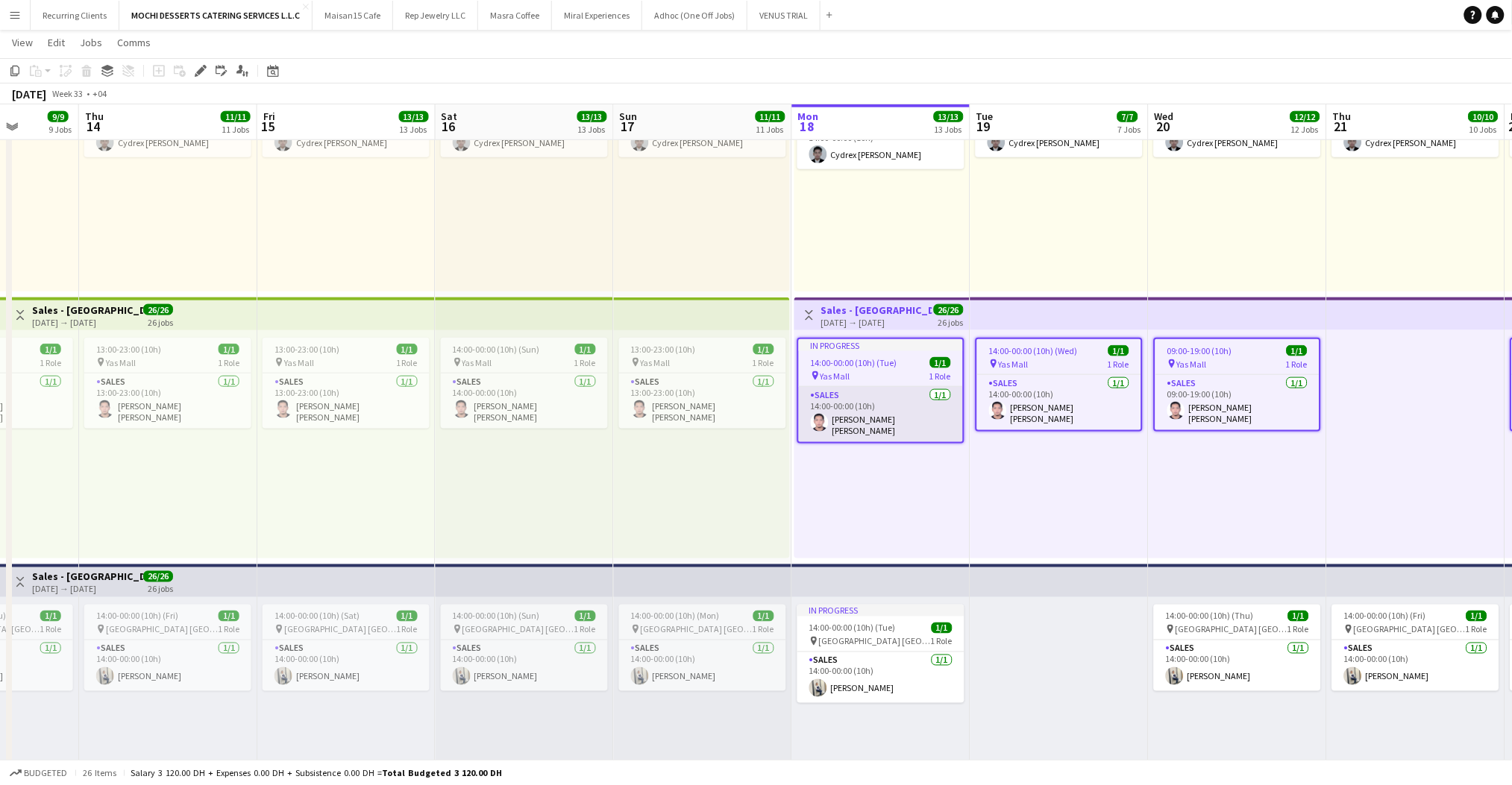
click at [904, 400] on app-card-role "Sales [DATE] 14:00-00:00 (10h) [PERSON_NAME] [PERSON_NAME]" at bounding box center [881, 414] width 164 height 55
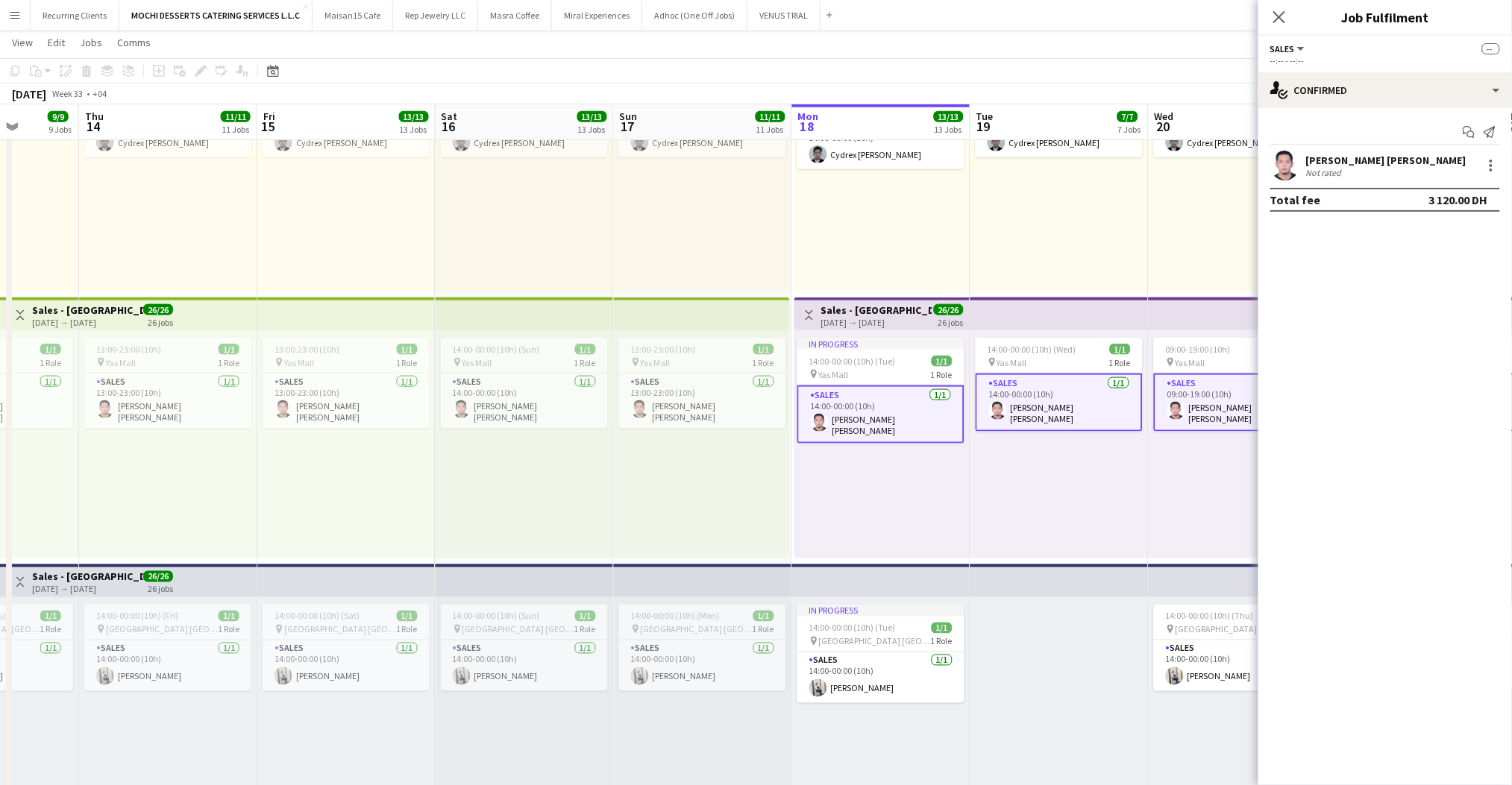
click at [1305, 158] on div "[PERSON_NAME] [PERSON_NAME] Not rated" at bounding box center [1385, 165] width 253 height 29
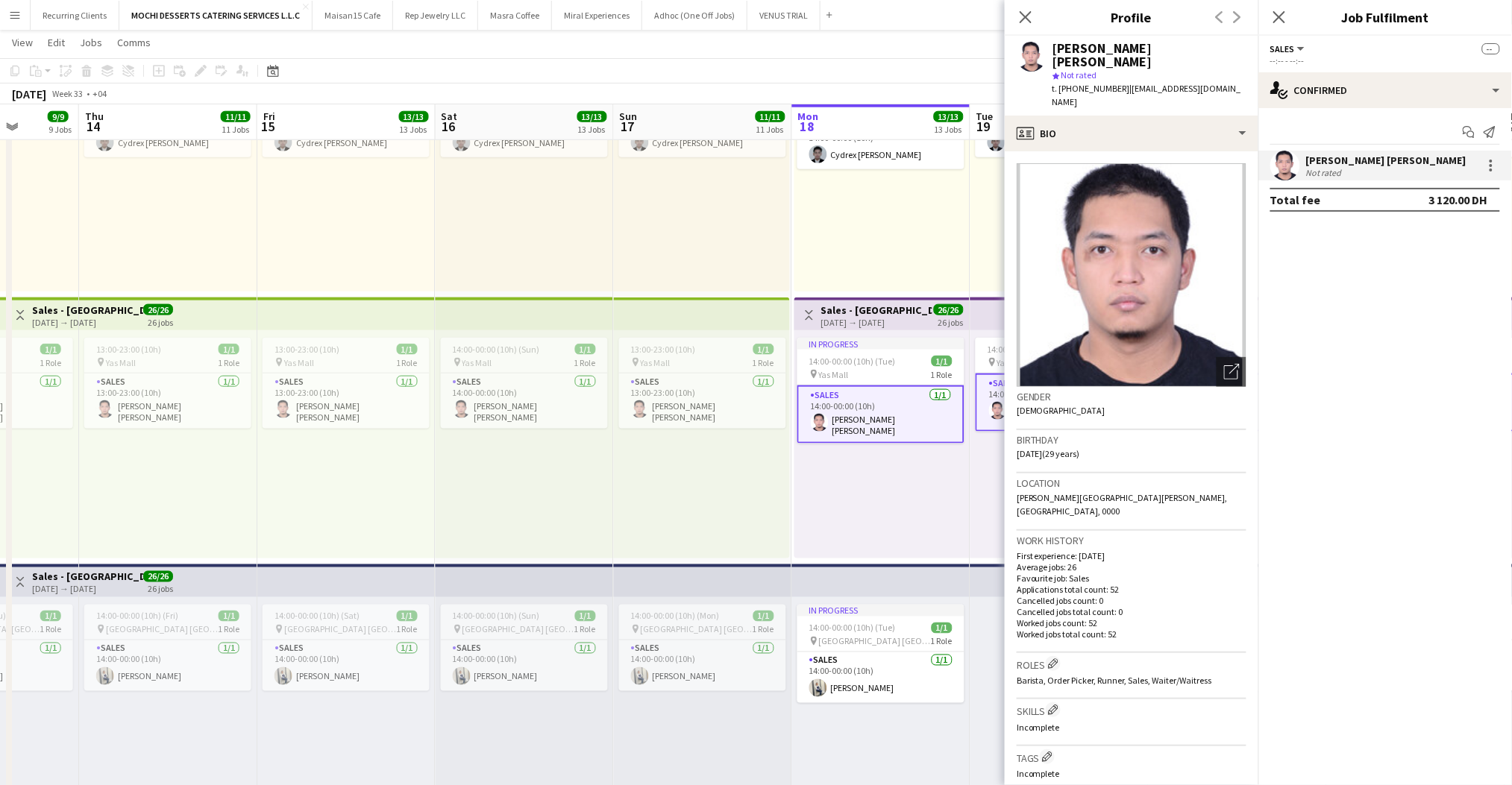
click at [1069, 48] on div "[PERSON_NAME] [PERSON_NAME]" at bounding box center [1150, 55] width 194 height 27
copy div "[PERSON_NAME] [PERSON_NAME]"
click at [1022, 13] on icon "Close pop-in" at bounding box center [1026, 17] width 14 height 14
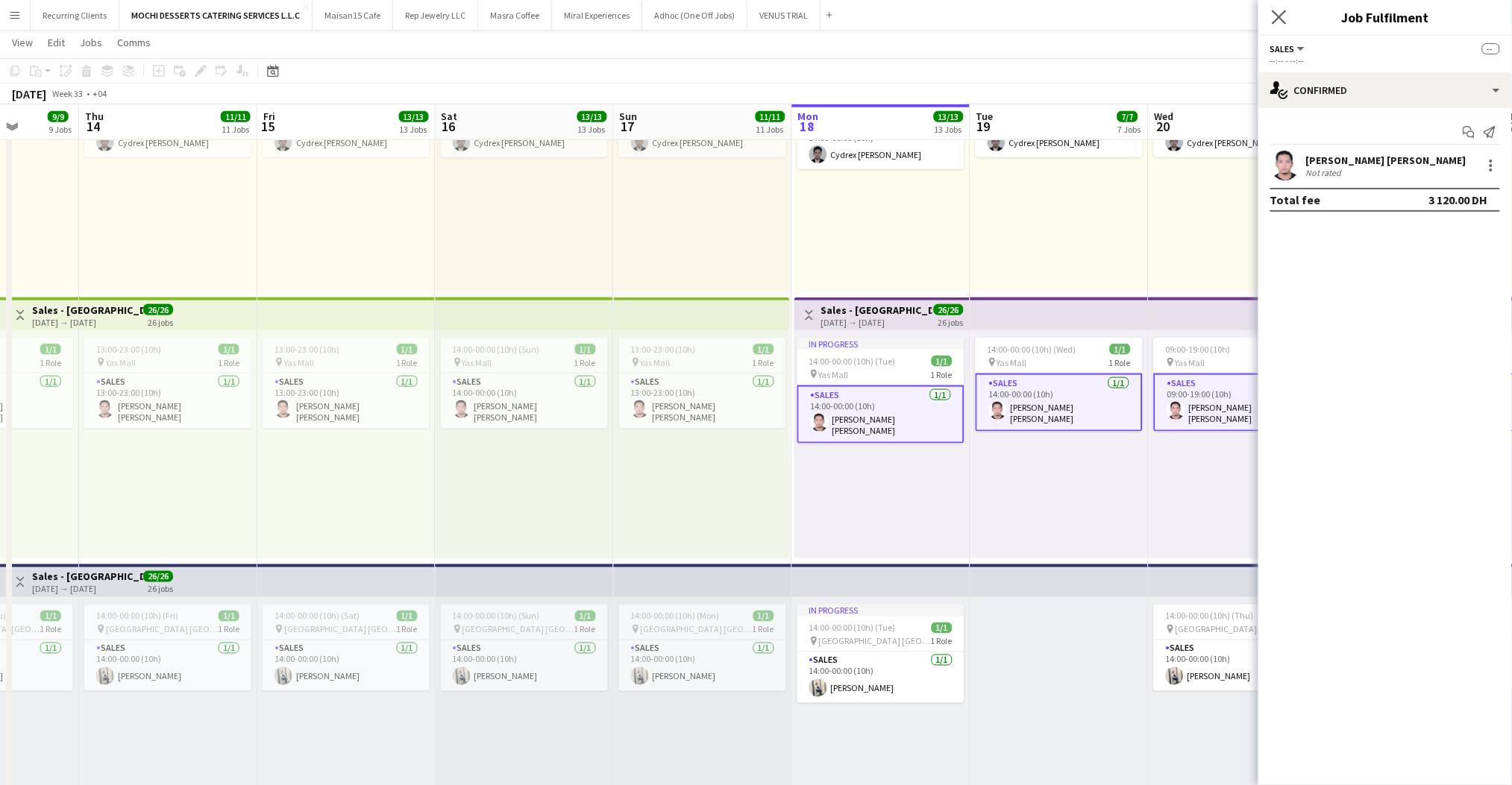
click at [1287, 11] on app-icon "Close pop-in" at bounding box center [1279, 17] width 21 height 21
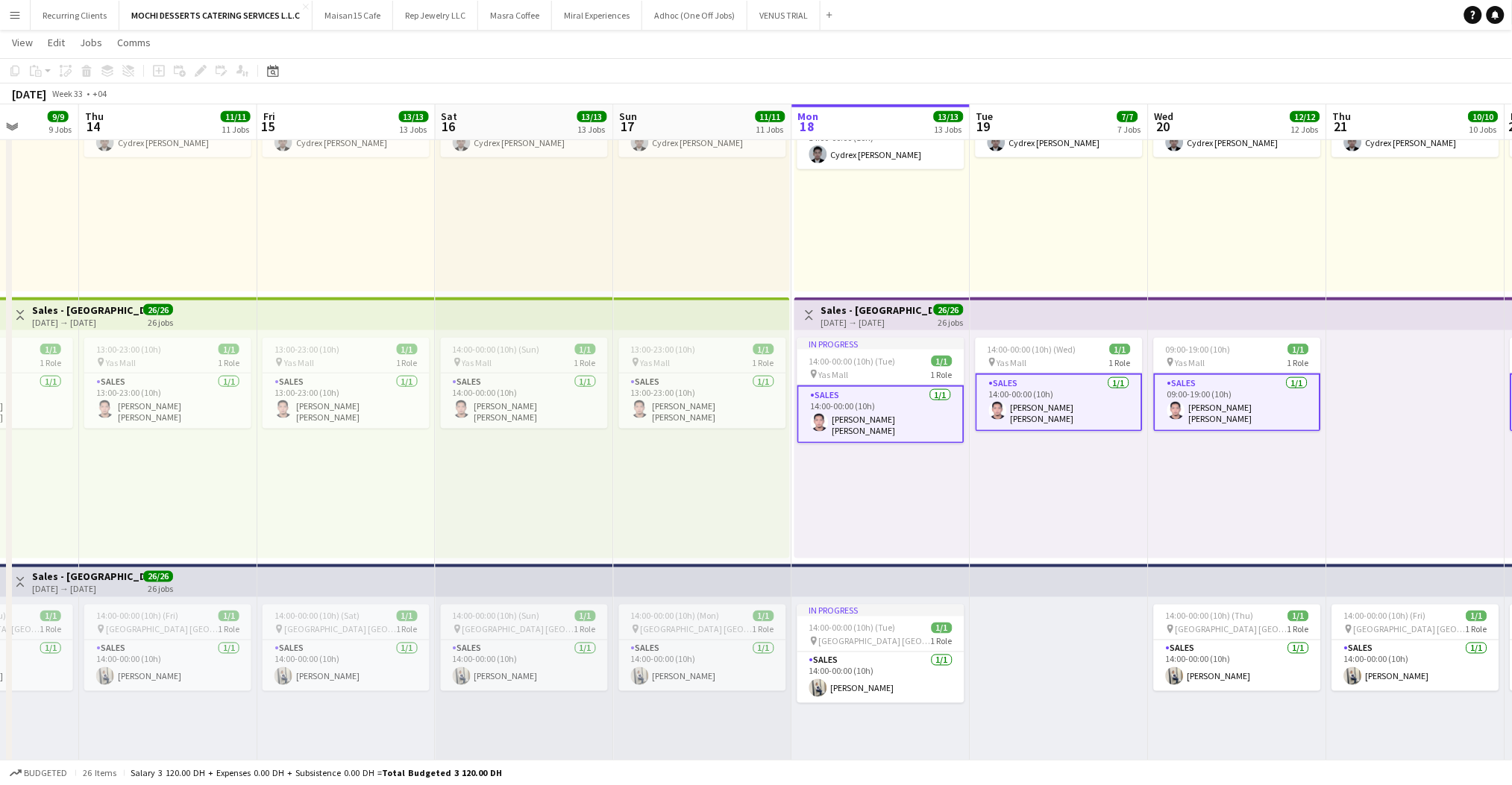
click at [842, 307] on h3 "Sales - [GEOGRAPHIC_DATA] 3" at bounding box center [877, 310] width 111 height 14
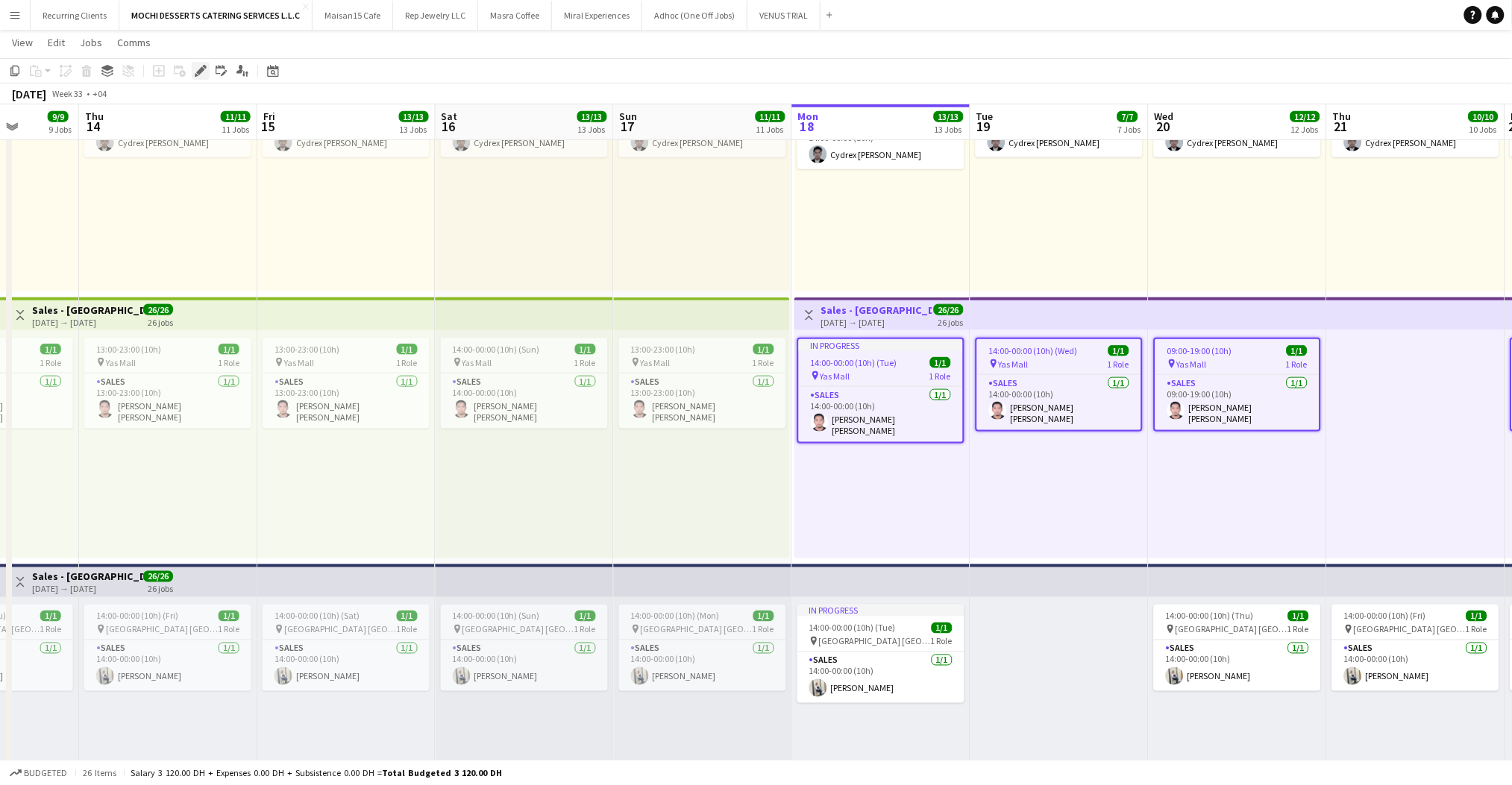
click at [206, 68] on div "Edit" at bounding box center [201, 71] width 18 height 18
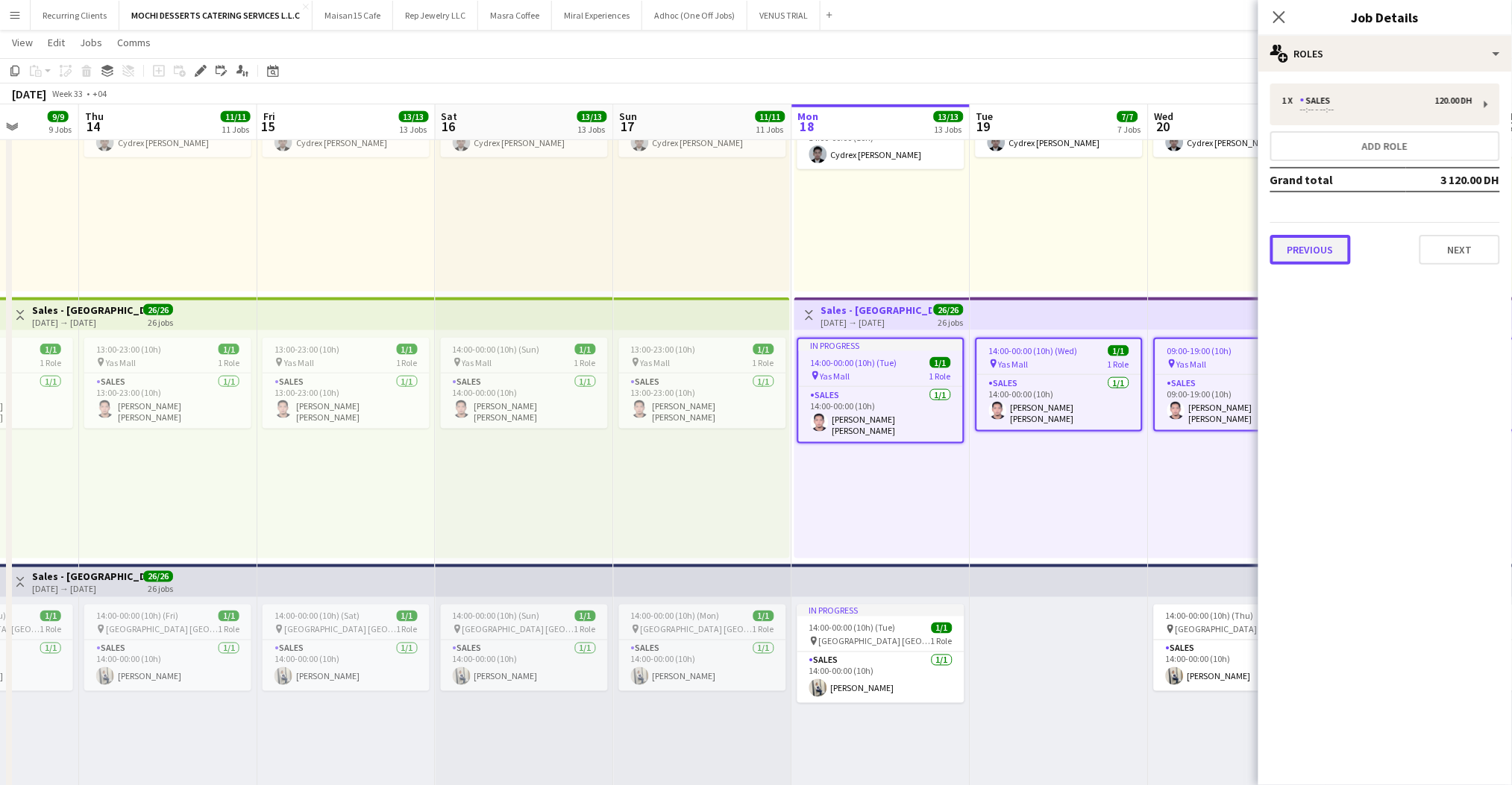
click at [1307, 251] on button "Previous" at bounding box center [1310, 249] width 80 height 29
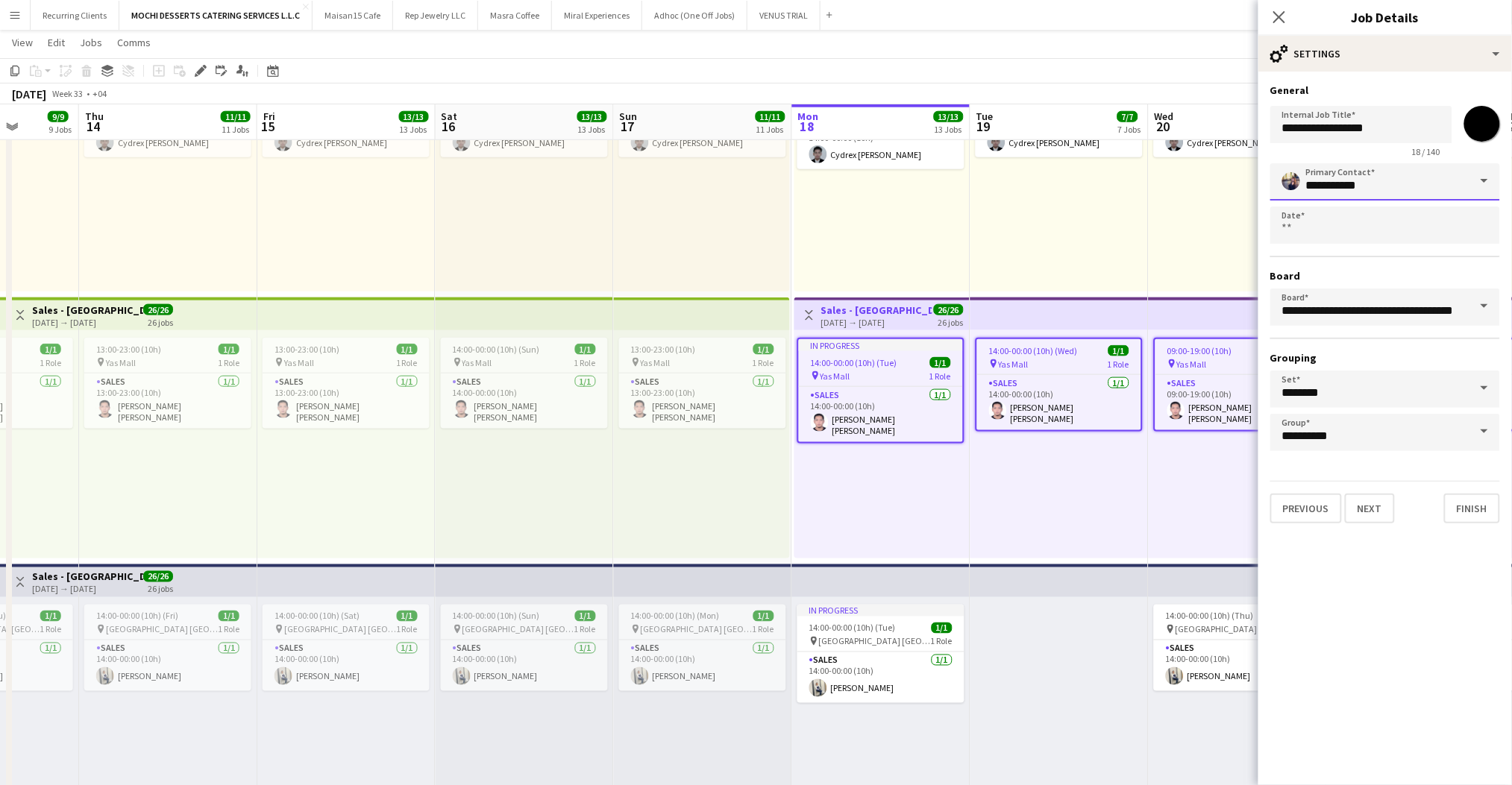
click at [1454, 197] on input "**********" at bounding box center [1385, 182] width 230 height 37
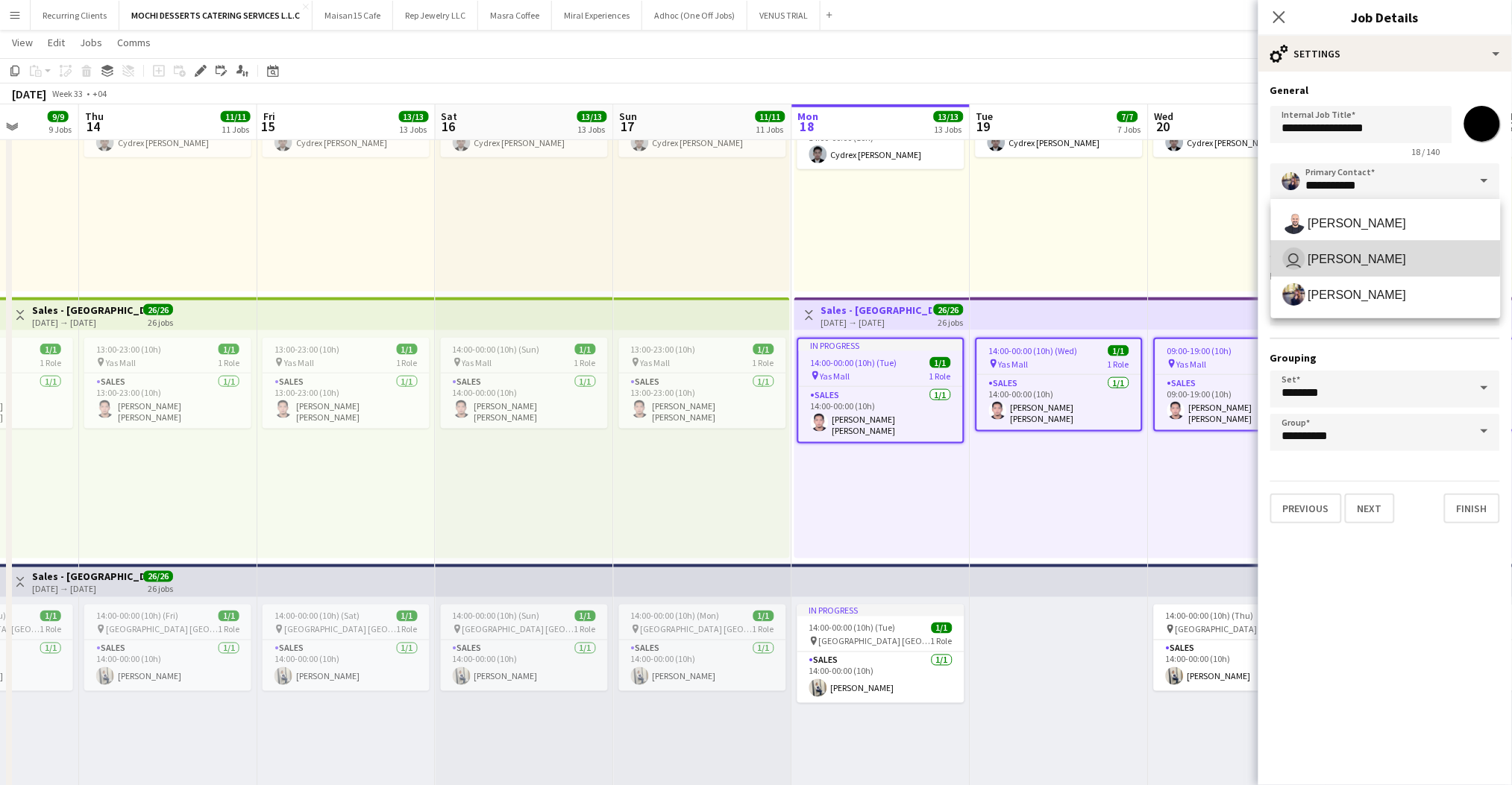
click at [1361, 253] on span "[PERSON_NAME]" at bounding box center [1358, 260] width 99 height 14
type input "**********"
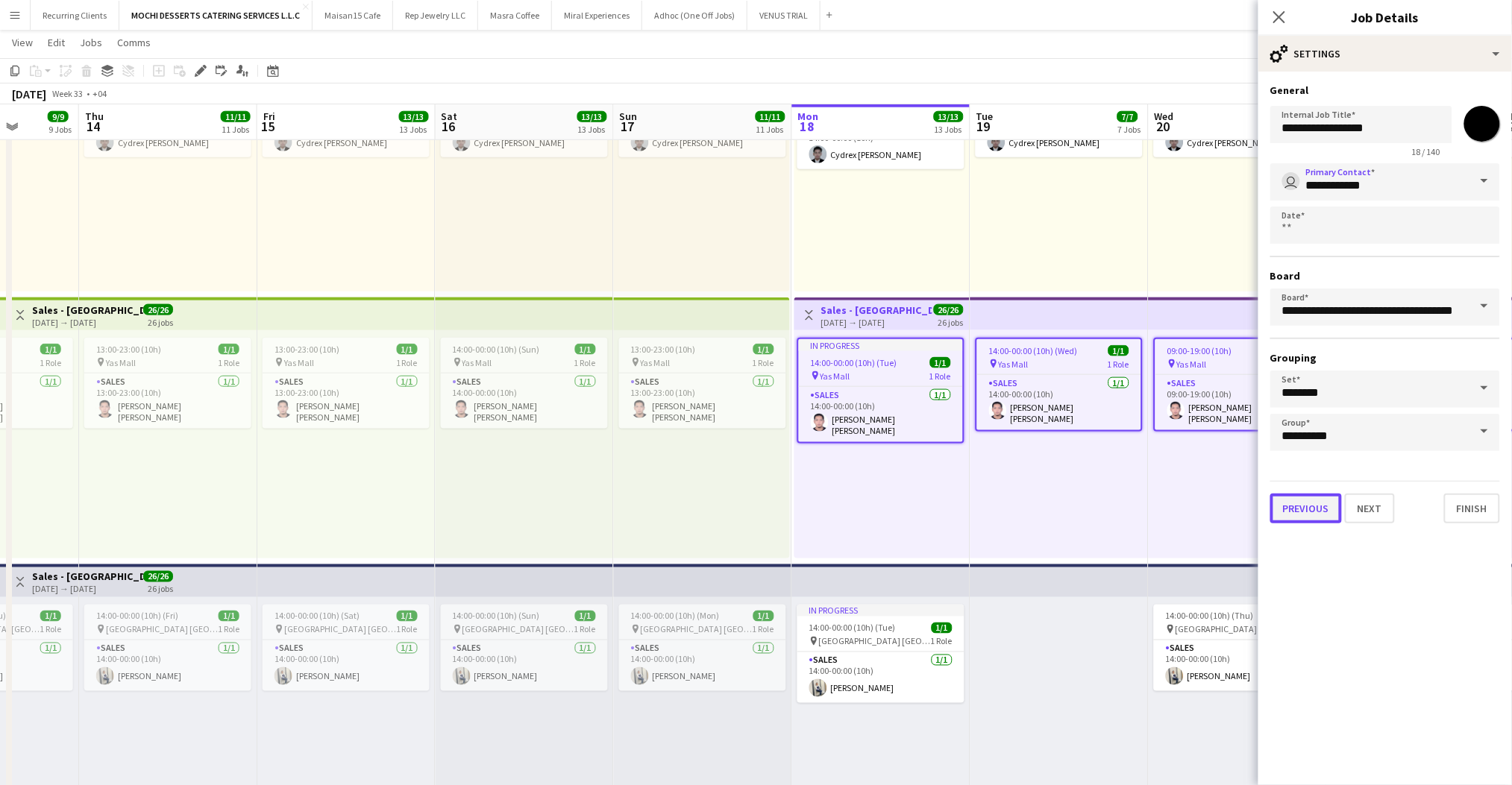
click at [1290, 498] on button "Previous" at bounding box center [1306, 508] width 72 height 29
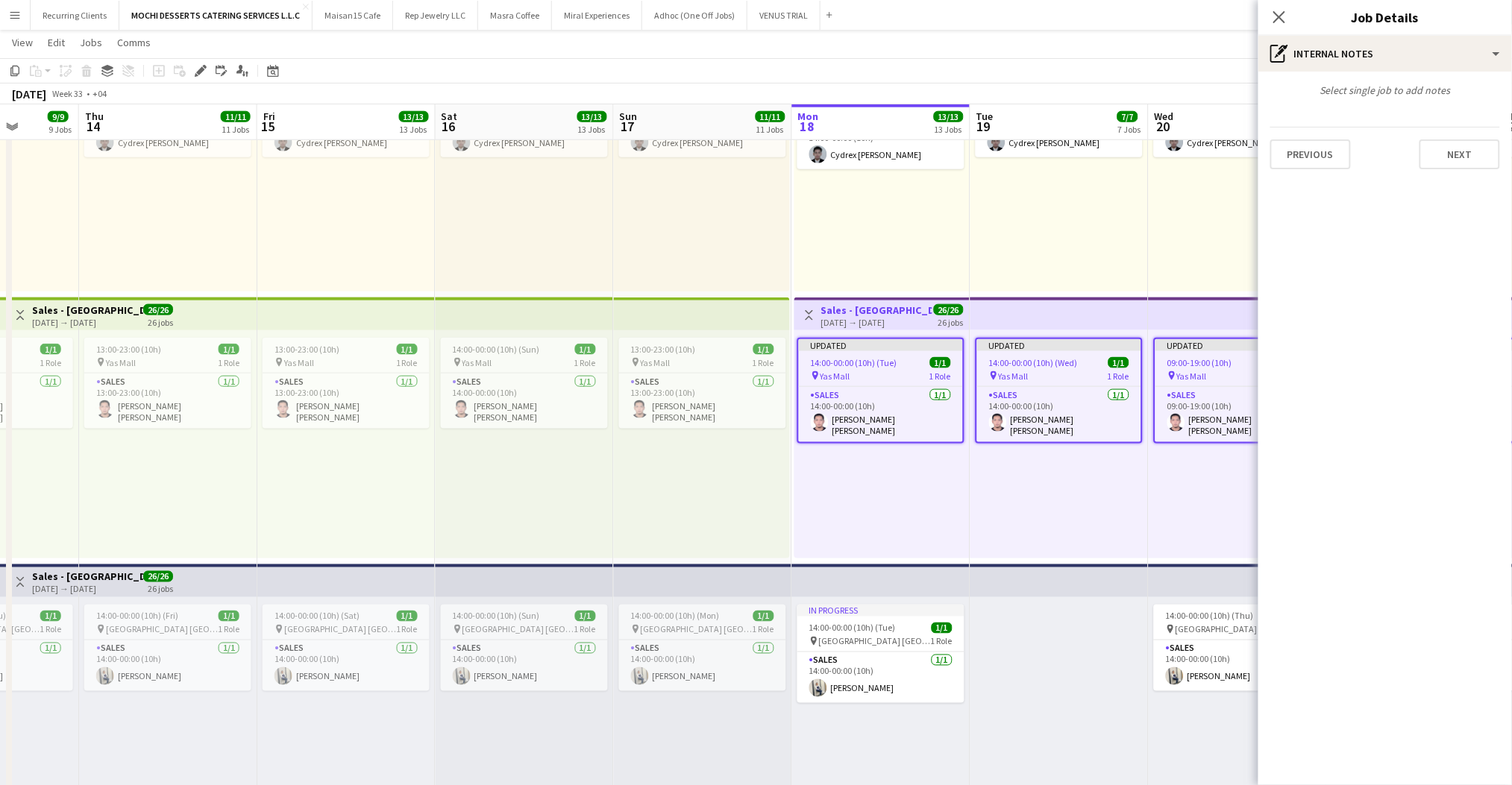
click at [1315, 179] on div "Select single job to add notes Previous Next" at bounding box center [1385, 127] width 253 height 110
click at [1315, 167] on button "Previous" at bounding box center [1310, 154] width 80 height 29
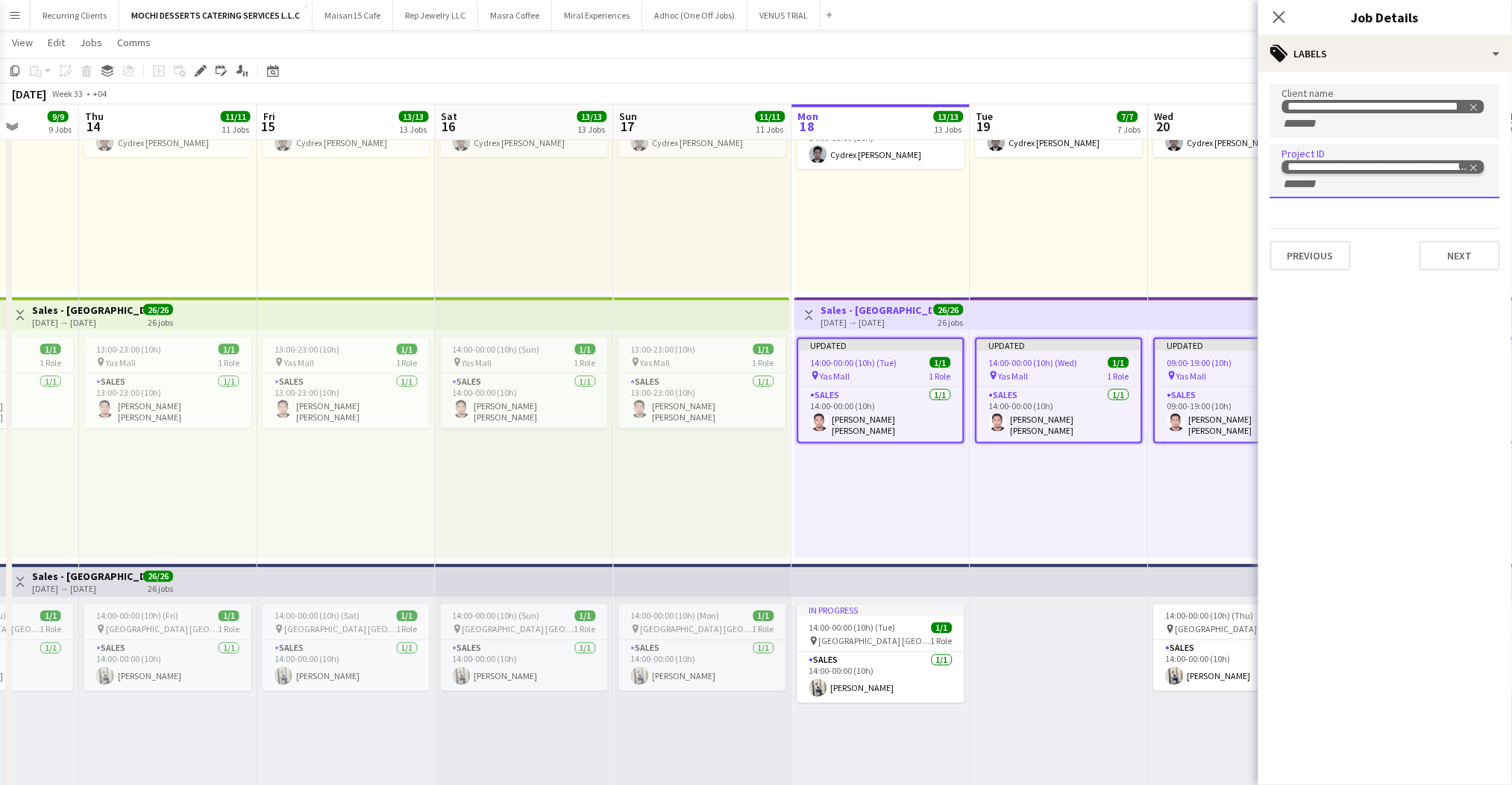
click at [1473, 166] on icon "Remove tag" at bounding box center [1474, 167] width 6 height 6
click at [1426, 170] on input "Type to search project ID labels..." at bounding box center [1385, 167] width 206 height 14
paste input "**********"
type input "**********"
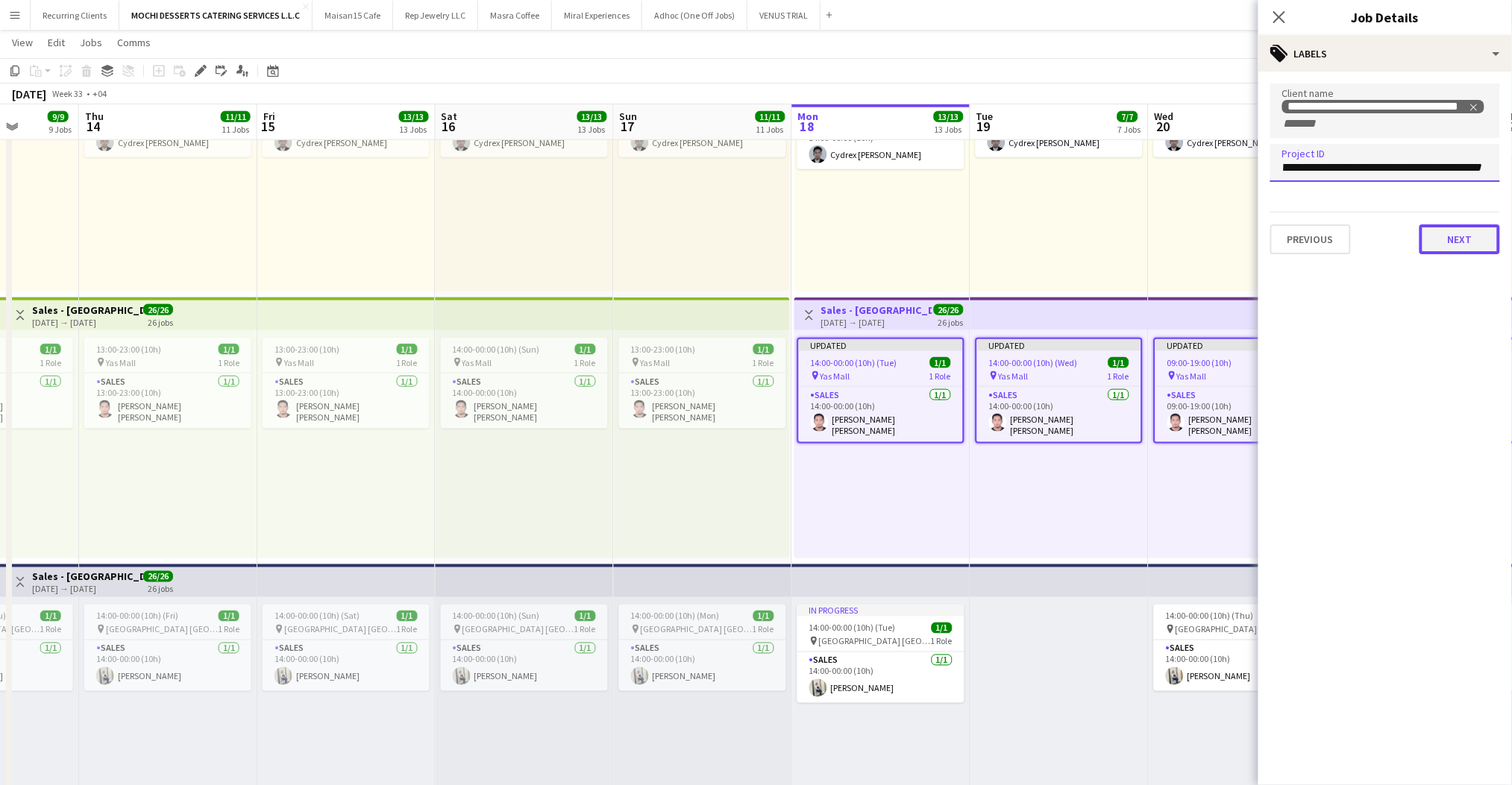
click at [1440, 236] on button "Next" at bounding box center [1459, 239] width 80 height 29
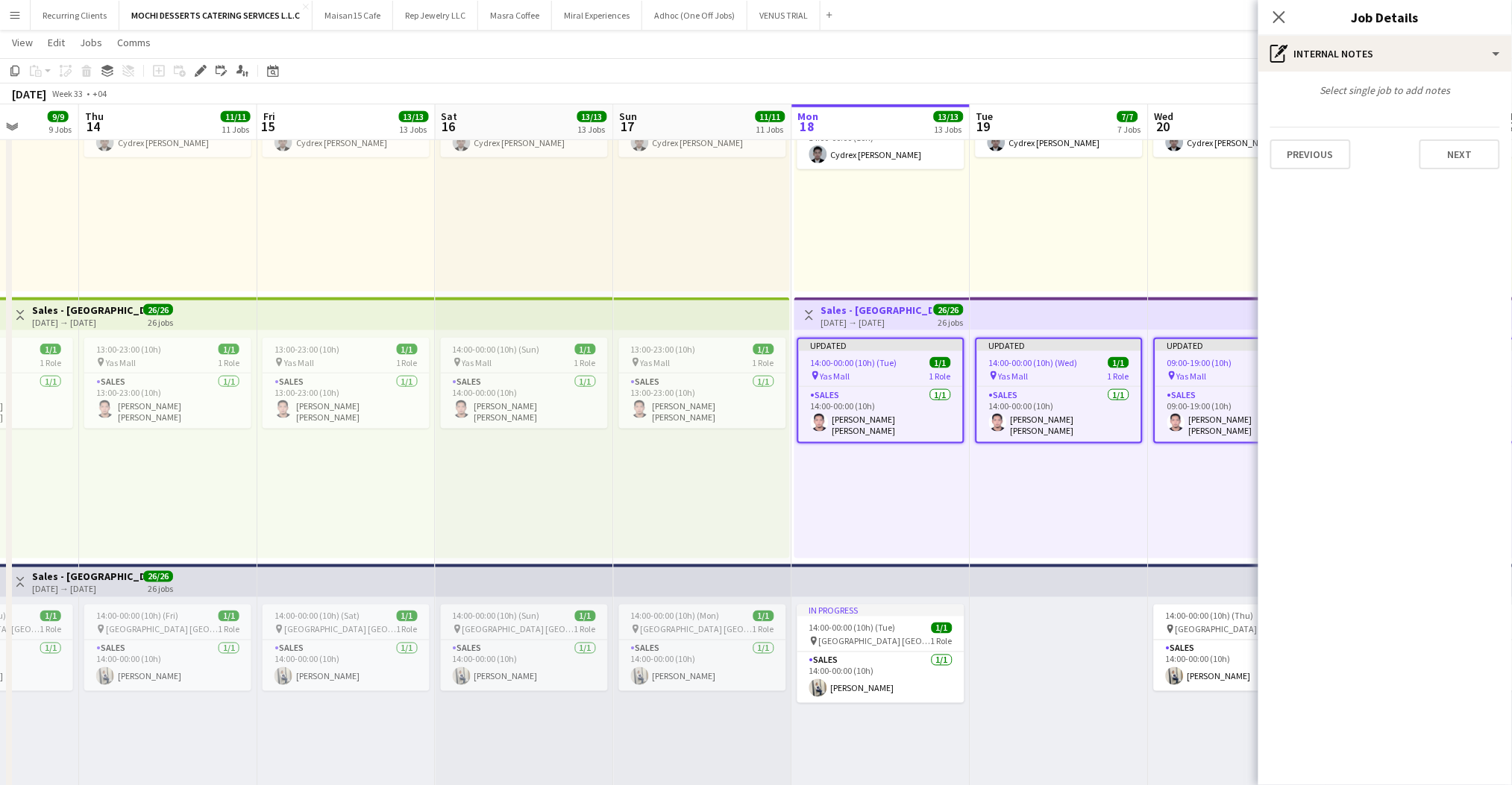
scroll to position [0, 0]
click at [1293, 15] on div "Close pop-in" at bounding box center [1279, 17] width 41 height 34
click at [1281, 16] on icon at bounding box center [1279, 17] width 14 height 14
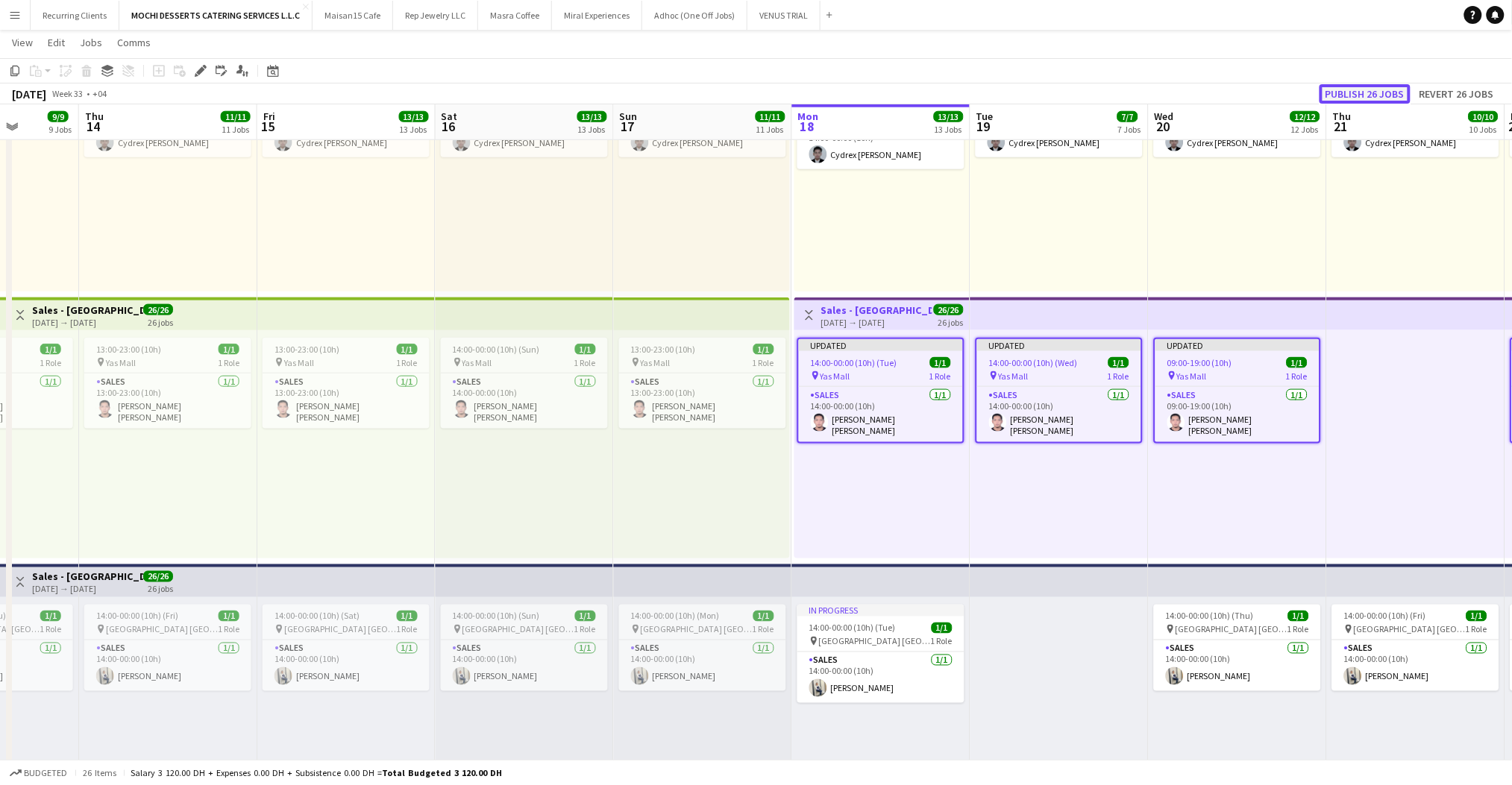
click at [1357, 91] on button "Publish 26 jobs" at bounding box center [1365, 94] width 91 height 19
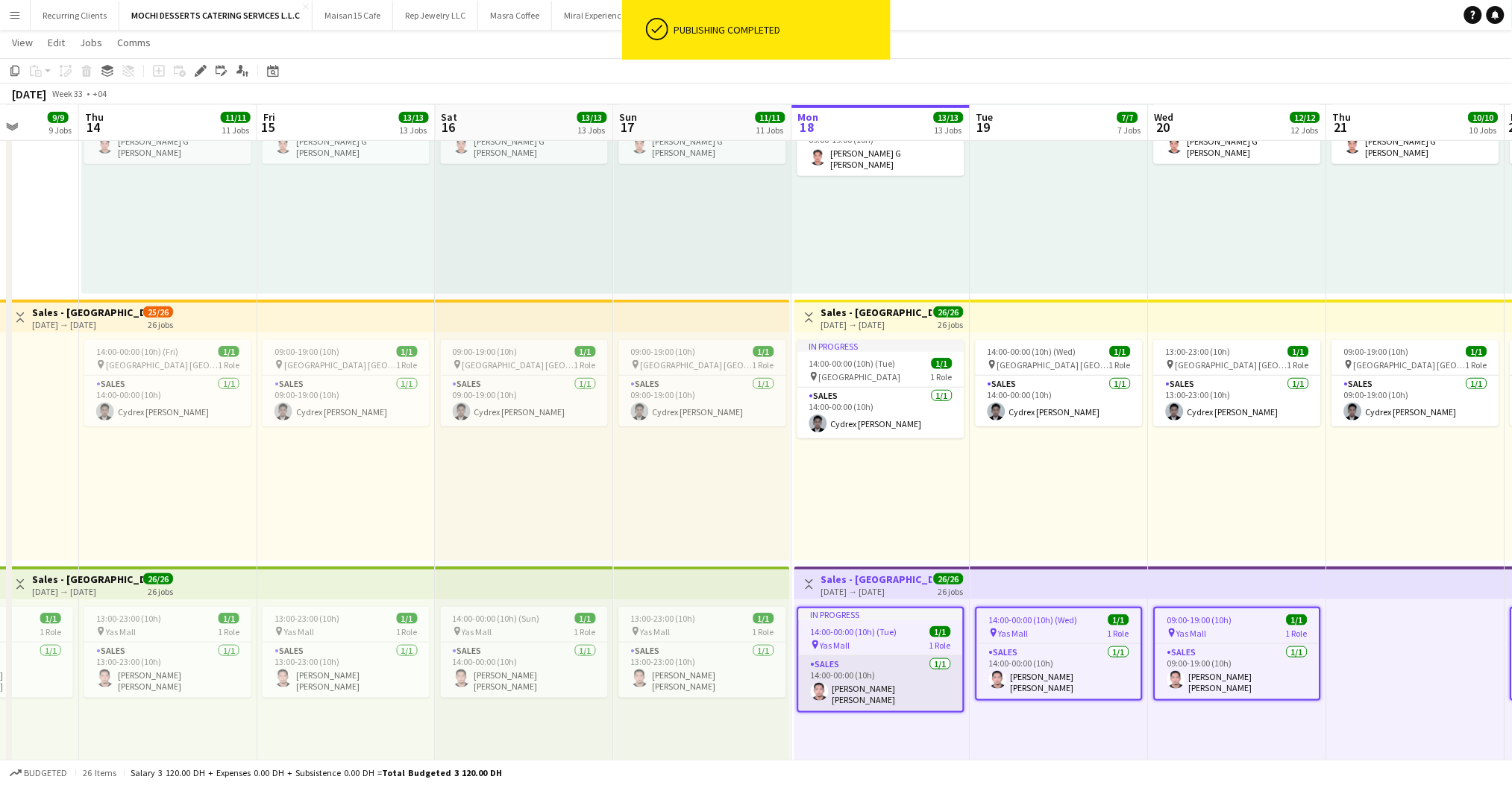
scroll to position [2275, 0]
click at [901, 477] on div "In progress 14:00-00:00 (10h) (Tue) 1/1 pin [GEOGRAPHIC_DATA] 1 Role Sales [DAT…" at bounding box center [882, 447] width 175 height 228
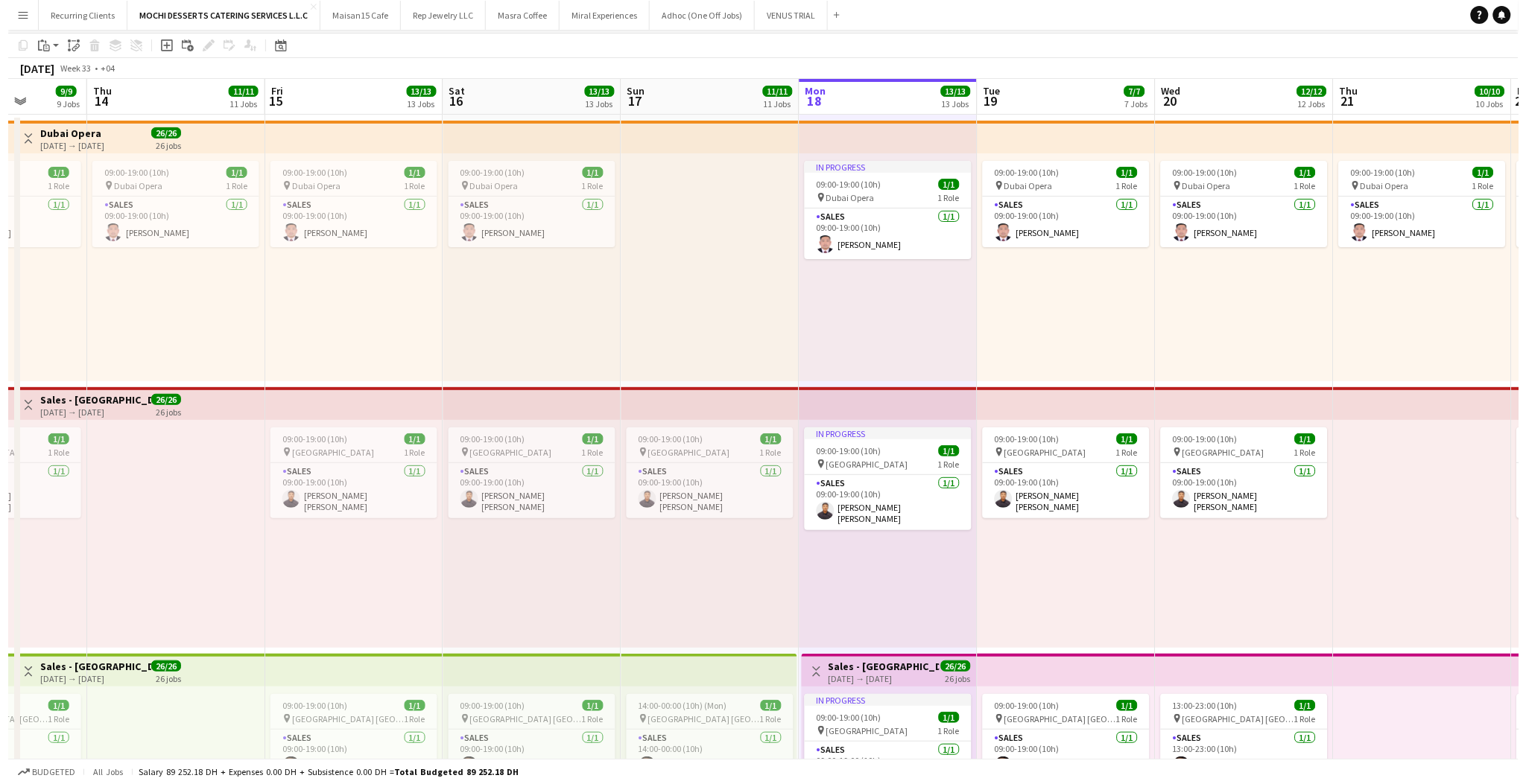
scroll to position [0, 0]
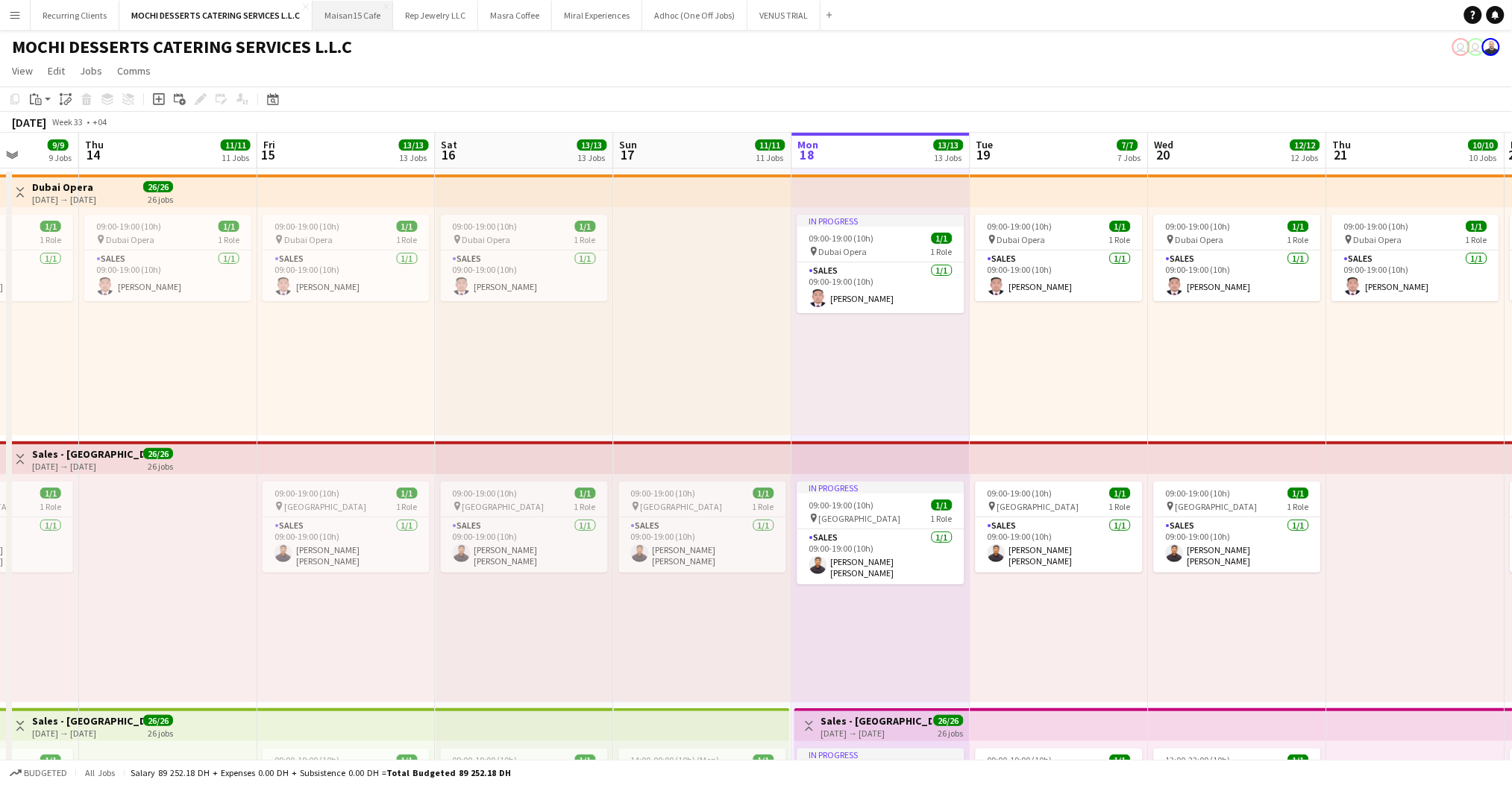
click at [346, 10] on button "Maisan15 Cafe Close" at bounding box center [352, 15] width 80 height 29
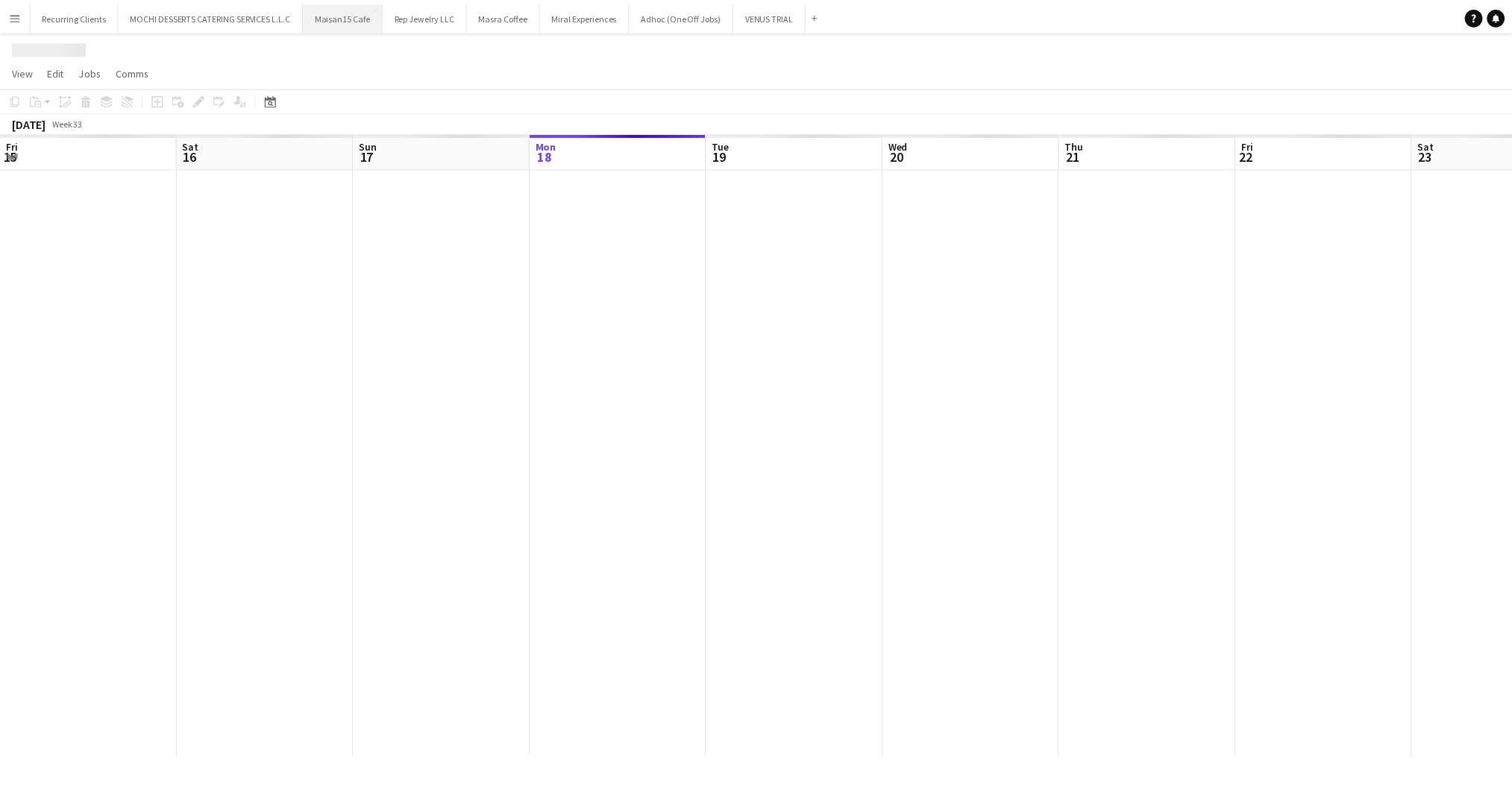
scroll to position [0, 356]
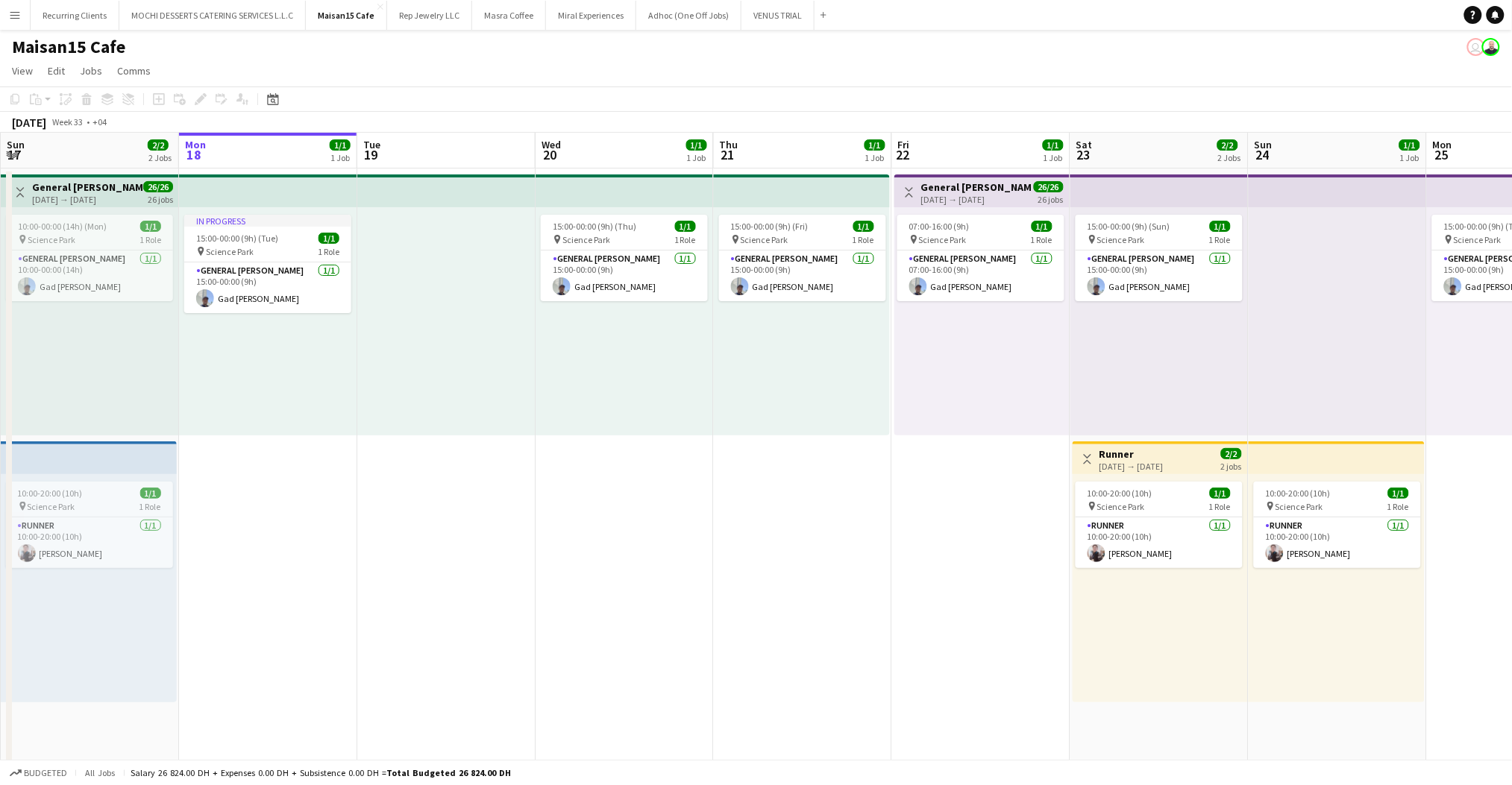
click at [964, 192] on h3 "General [PERSON_NAME]" at bounding box center [977, 187] width 111 height 14
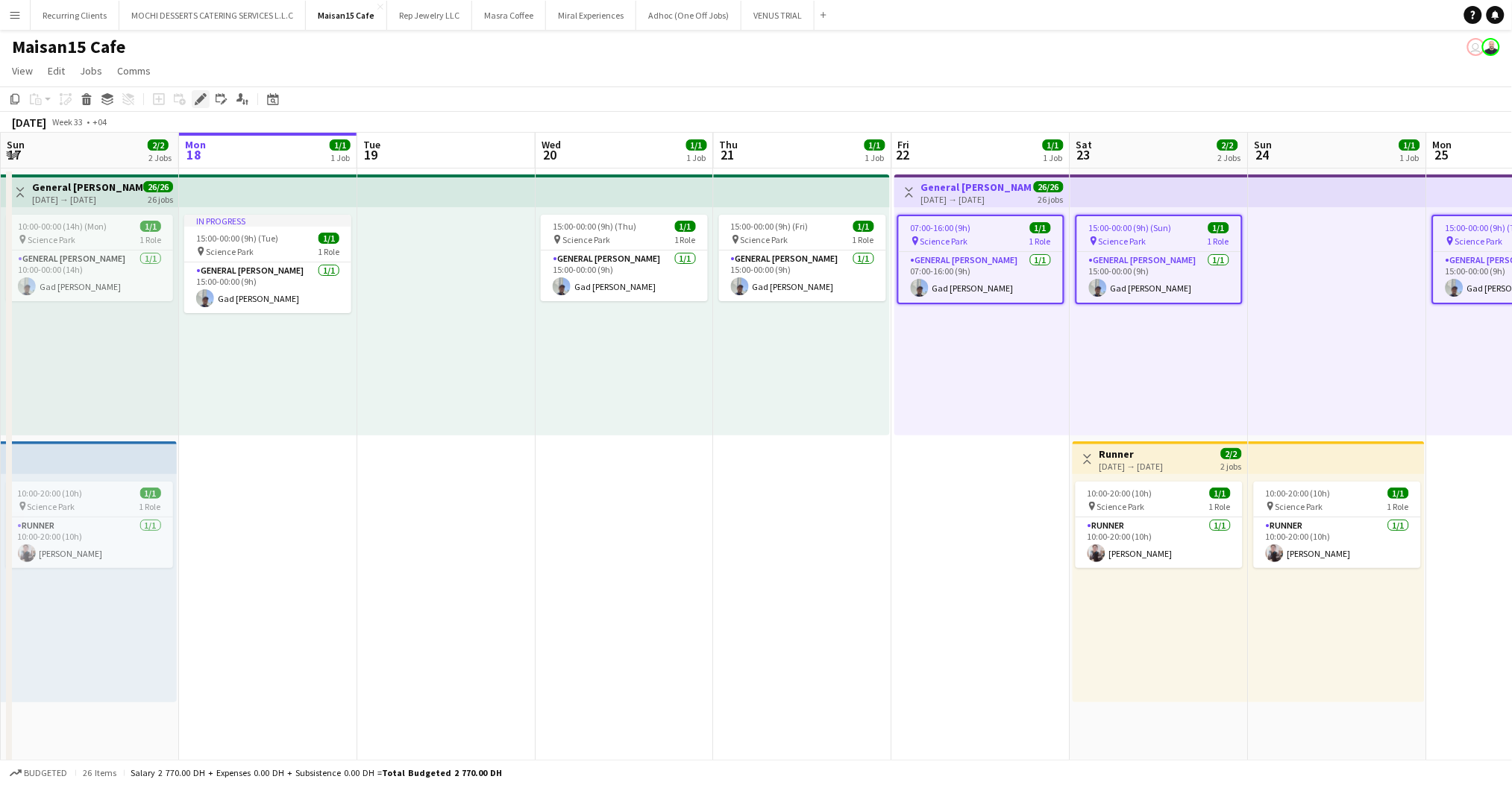
click at [201, 103] on icon "Edit" at bounding box center [200, 99] width 12 height 12
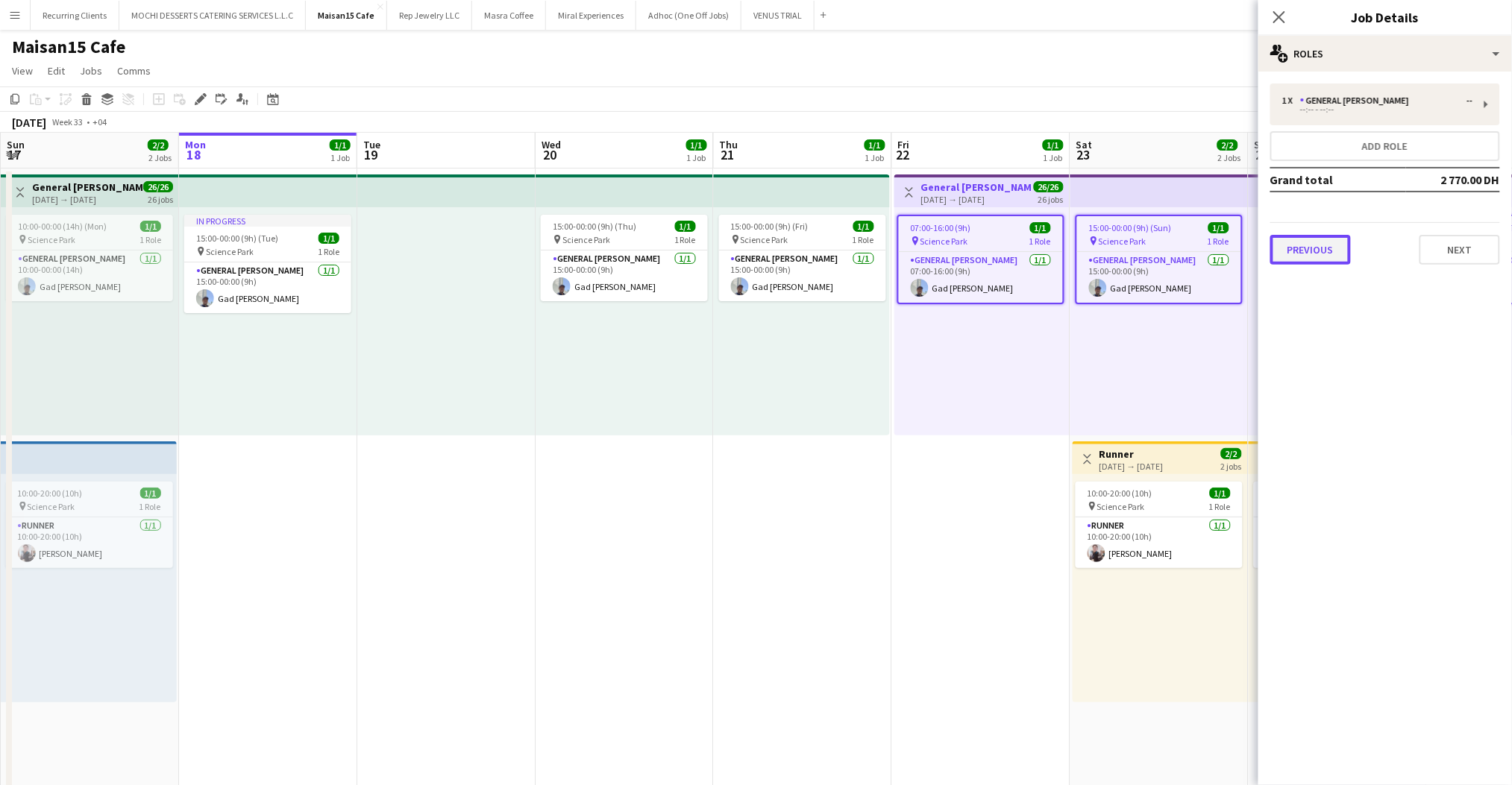
click at [1303, 247] on button "Previous" at bounding box center [1310, 249] width 80 height 29
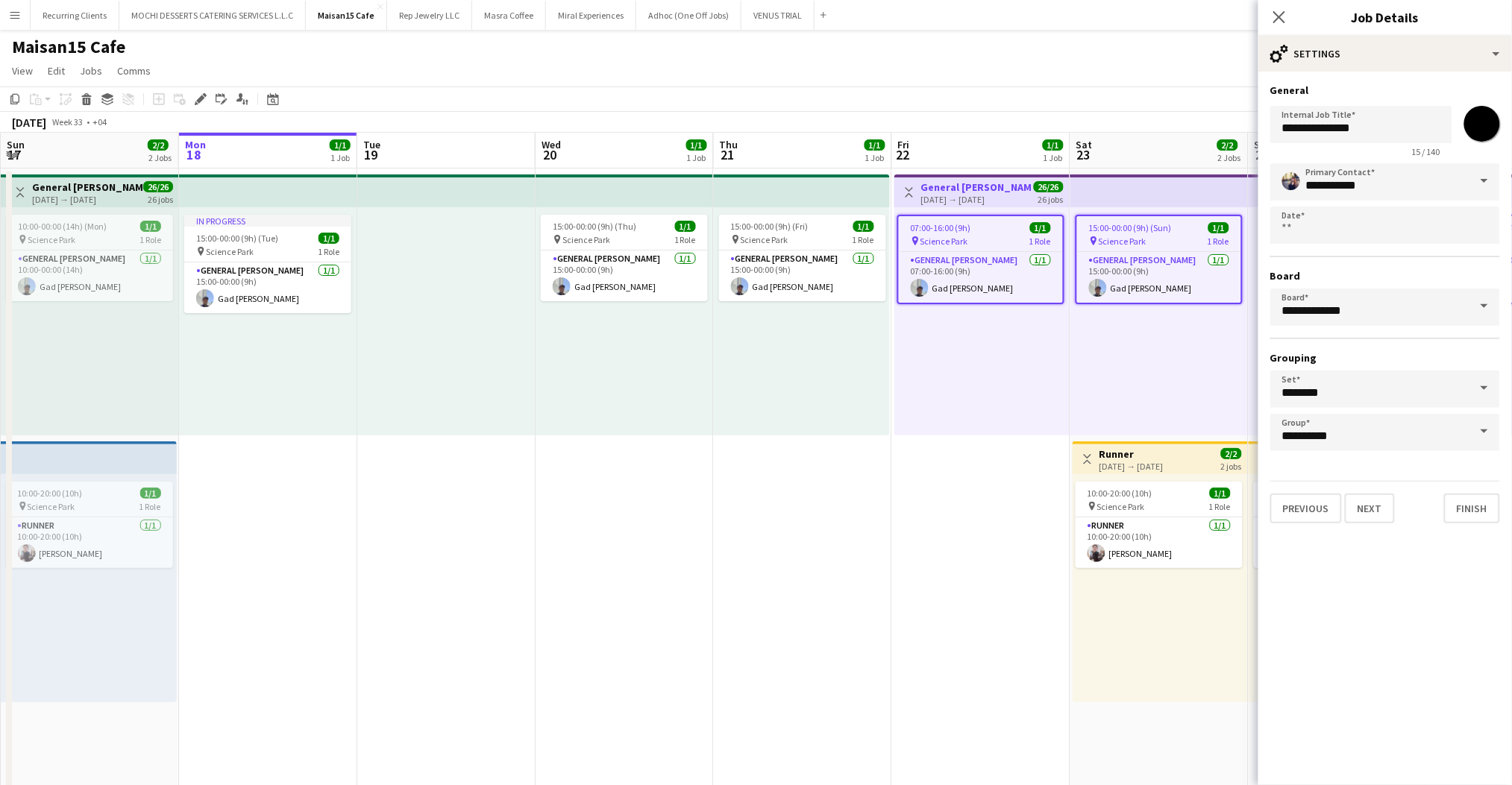
click at [1487, 183] on span at bounding box center [1483, 181] width 31 height 36
click at [1350, 246] on mat-option "user [PERSON_NAME]" at bounding box center [1385, 259] width 230 height 36
type input "**********"
click at [1305, 505] on button "Previous" at bounding box center [1306, 508] width 72 height 29
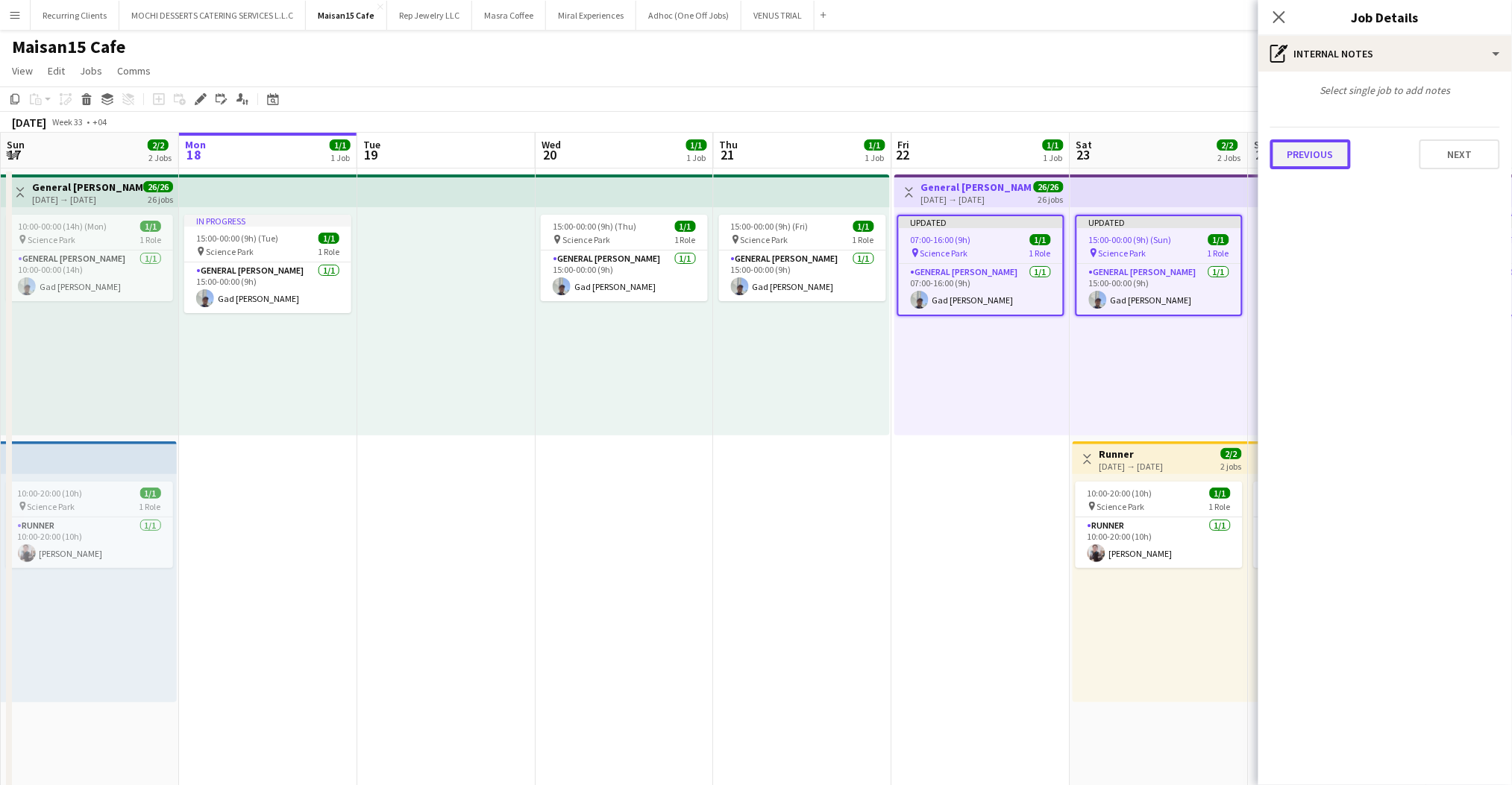
click at [1305, 149] on button "Previous" at bounding box center [1310, 154] width 80 height 29
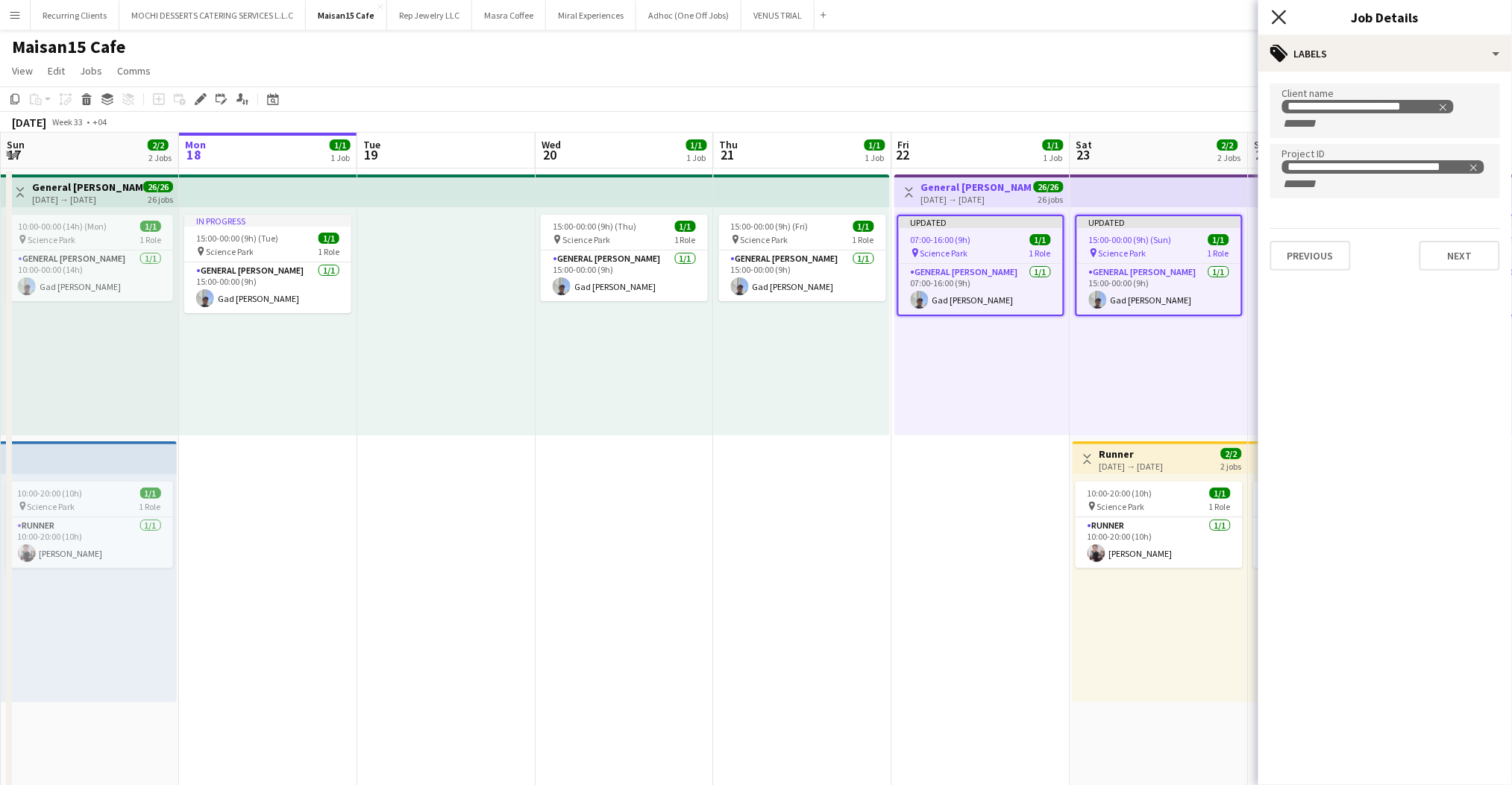
click at [1279, 17] on icon at bounding box center [1279, 17] width 14 height 14
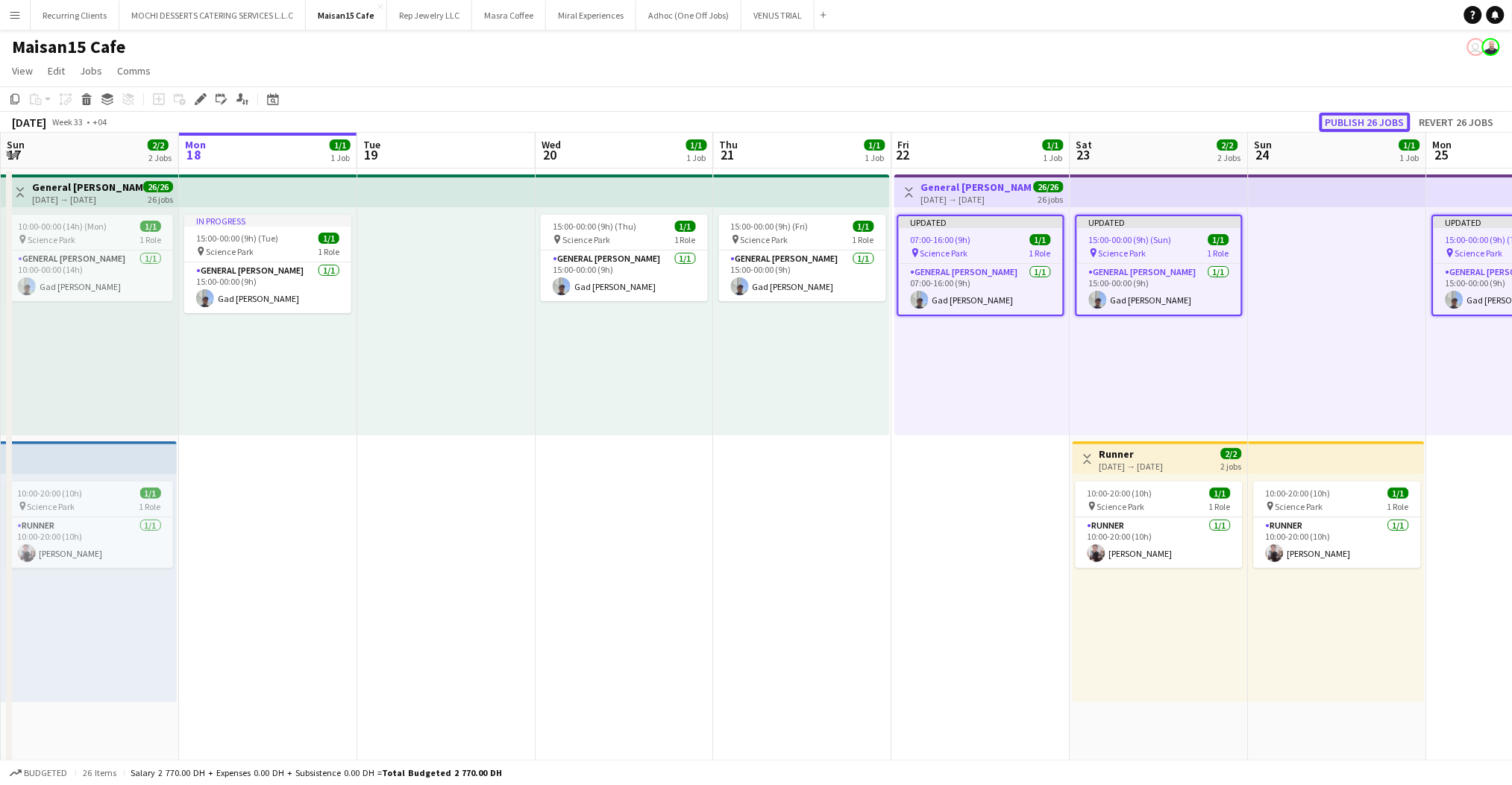
click at [1369, 118] on button "Publish 26 jobs" at bounding box center [1365, 122] width 91 height 19
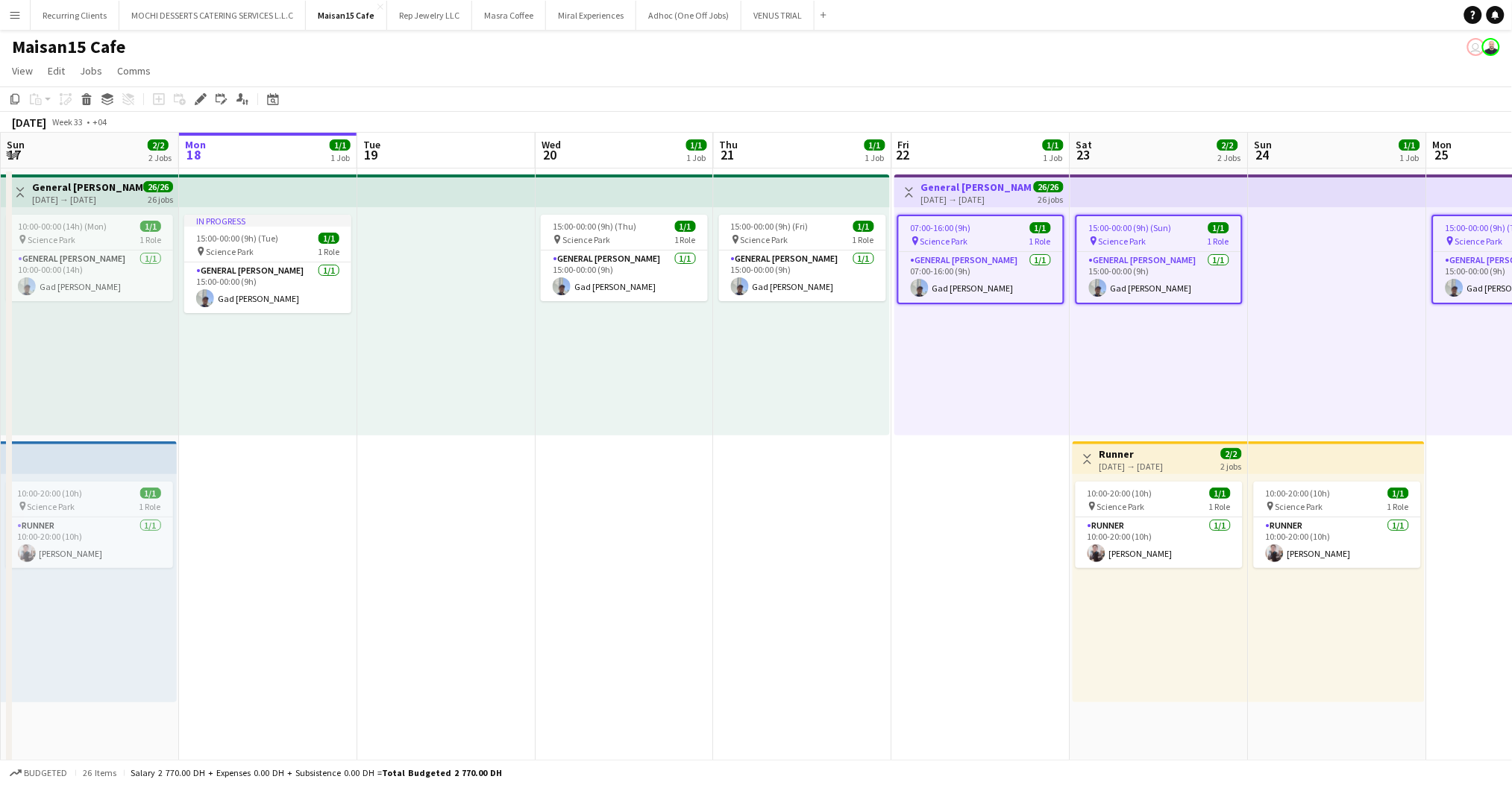
click at [1018, 219] on app-job-card "07:00-16:00 (9h) 1/1 pin Science Park 1 Role General [PERSON_NAME] [DATE] 07:00…" at bounding box center [981, 260] width 167 height 89
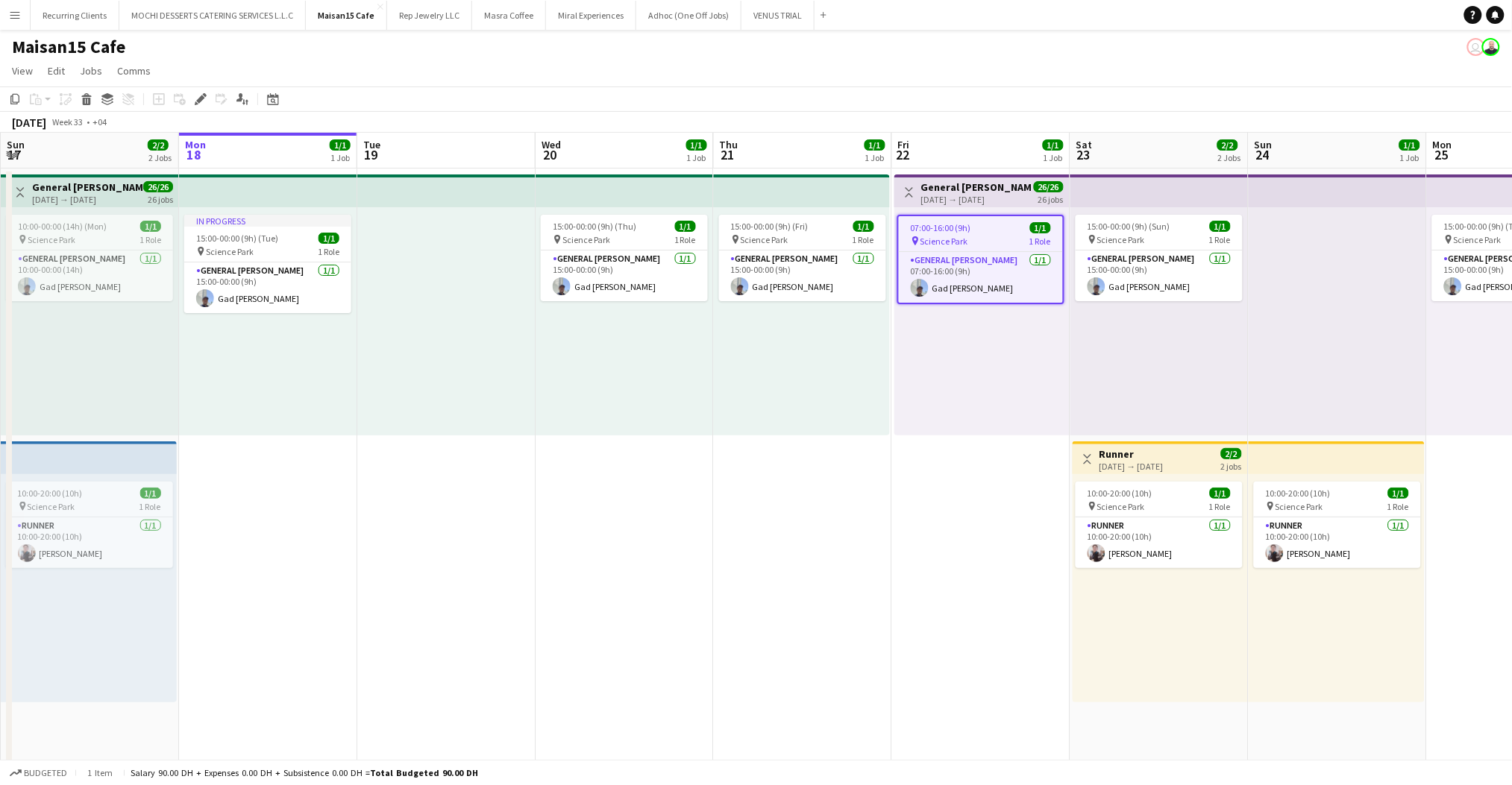
click at [1018, 219] on app-job-card "07:00-16:00 (9h) 1/1 pin Science Park 1 Role General [PERSON_NAME] [DATE] 07:00…" at bounding box center [981, 260] width 167 height 89
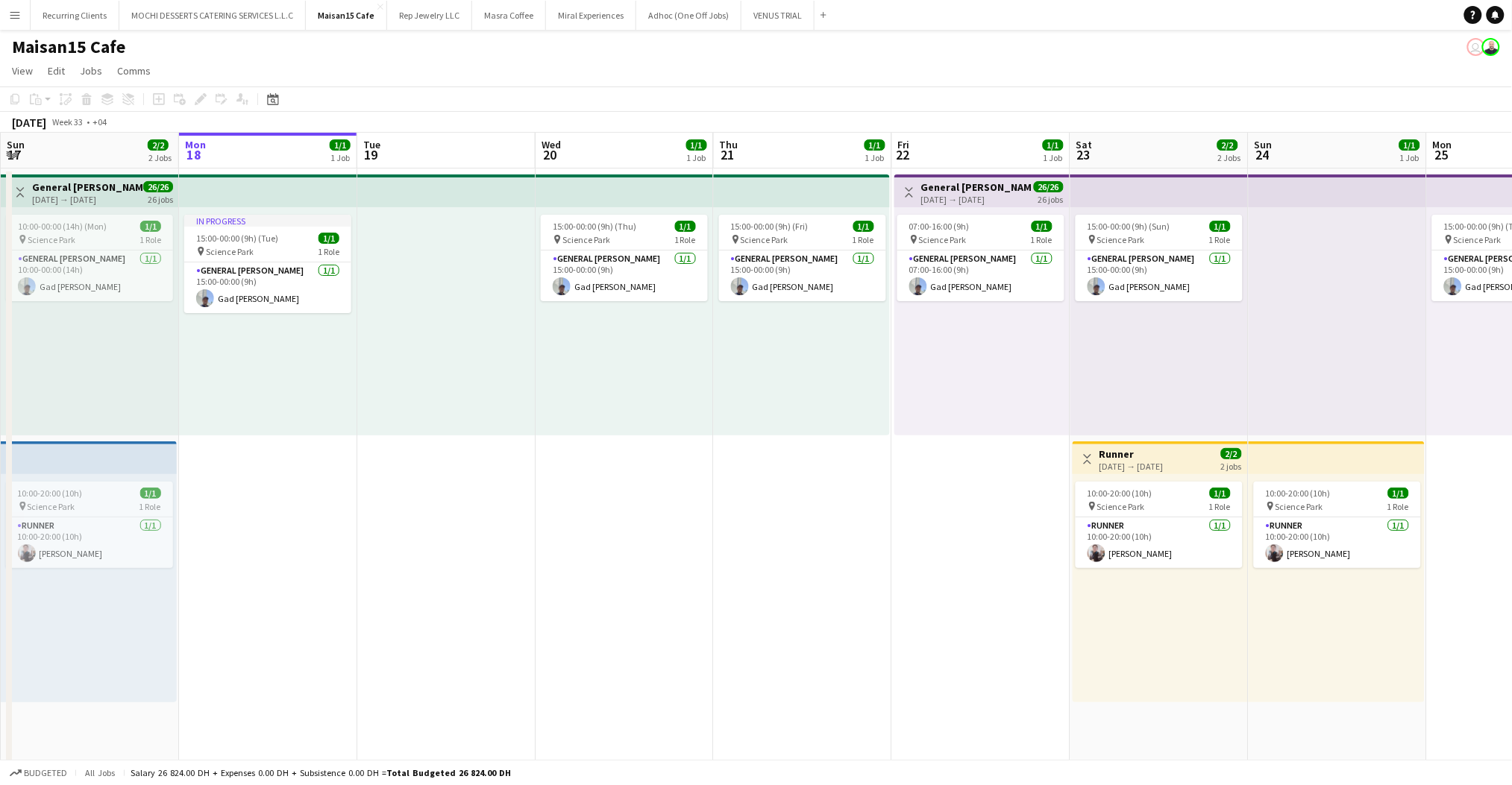
click at [1019, 199] on div "Toggle View General [PERSON_NAME] [DATE] → [DATE] 26/26 26 jobs" at bounding box center [982, 193] width 163 height 25
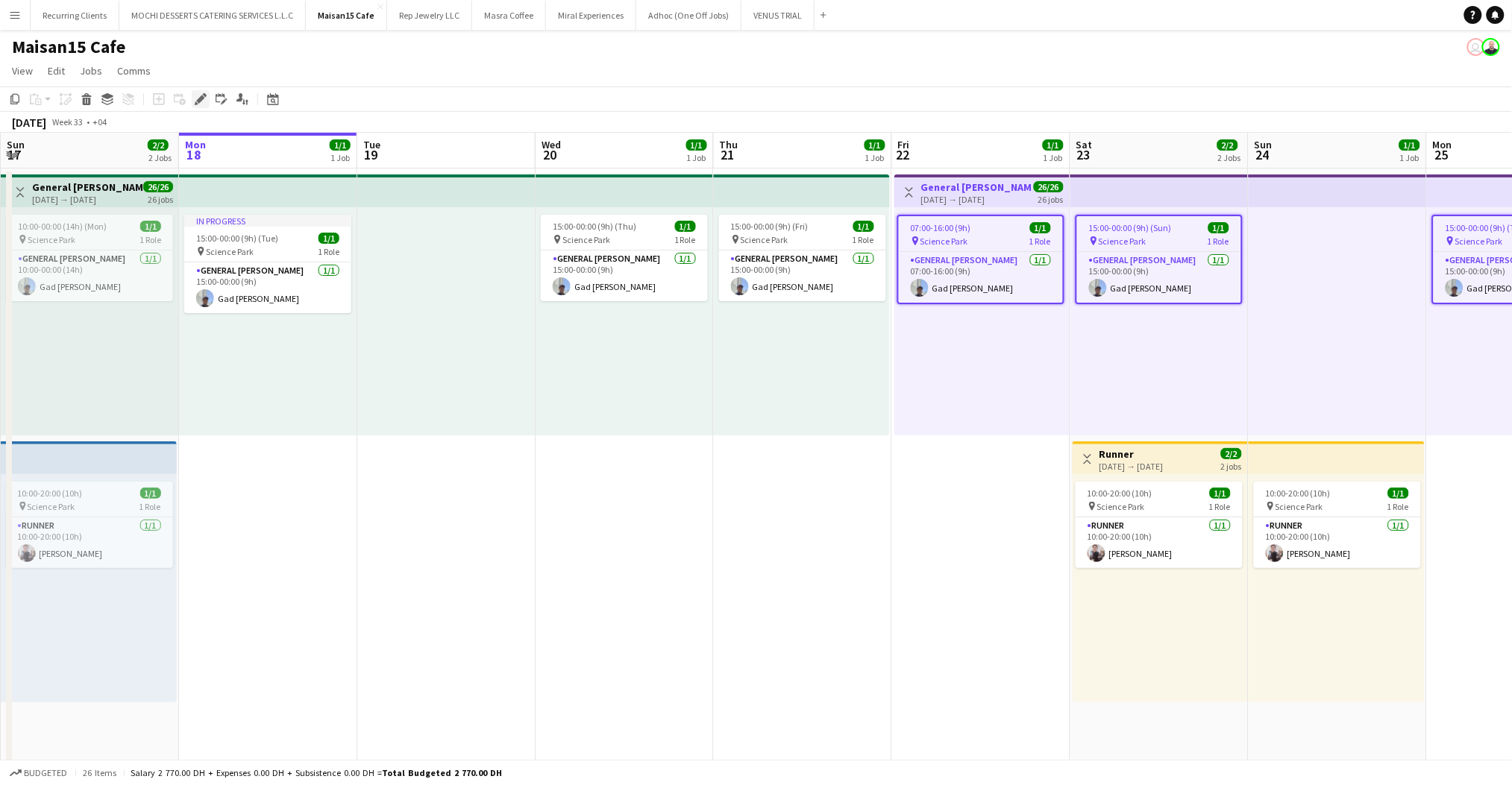
click at [196, 105] on div "Edit" at bounding box center [201, 99] width 18 height 18
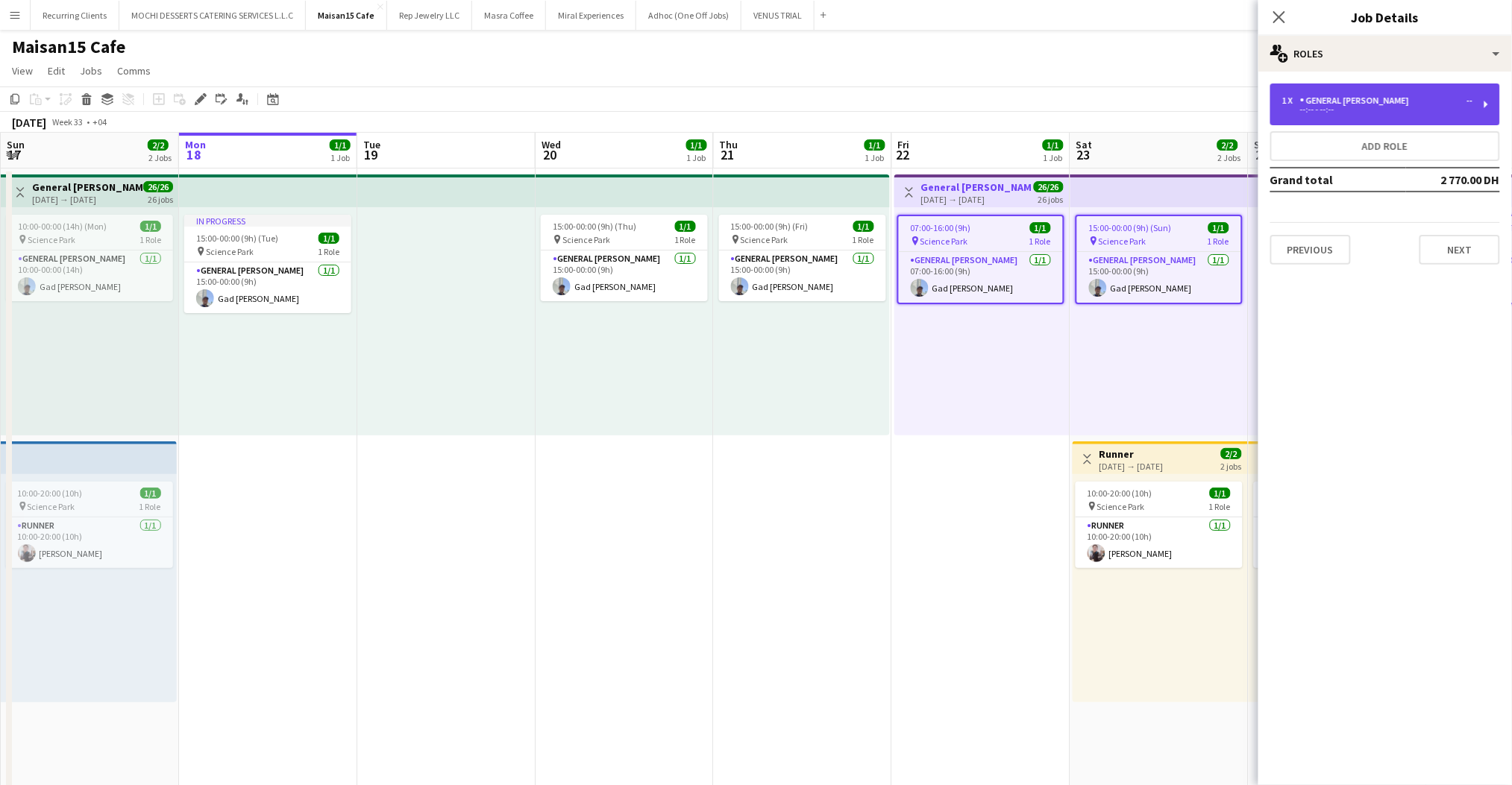
click at [1431, 115] on div "1 x General [PERSON_NAME] -- --:-- - --:--" at bounding box center [1385, 104] width 230 height 41
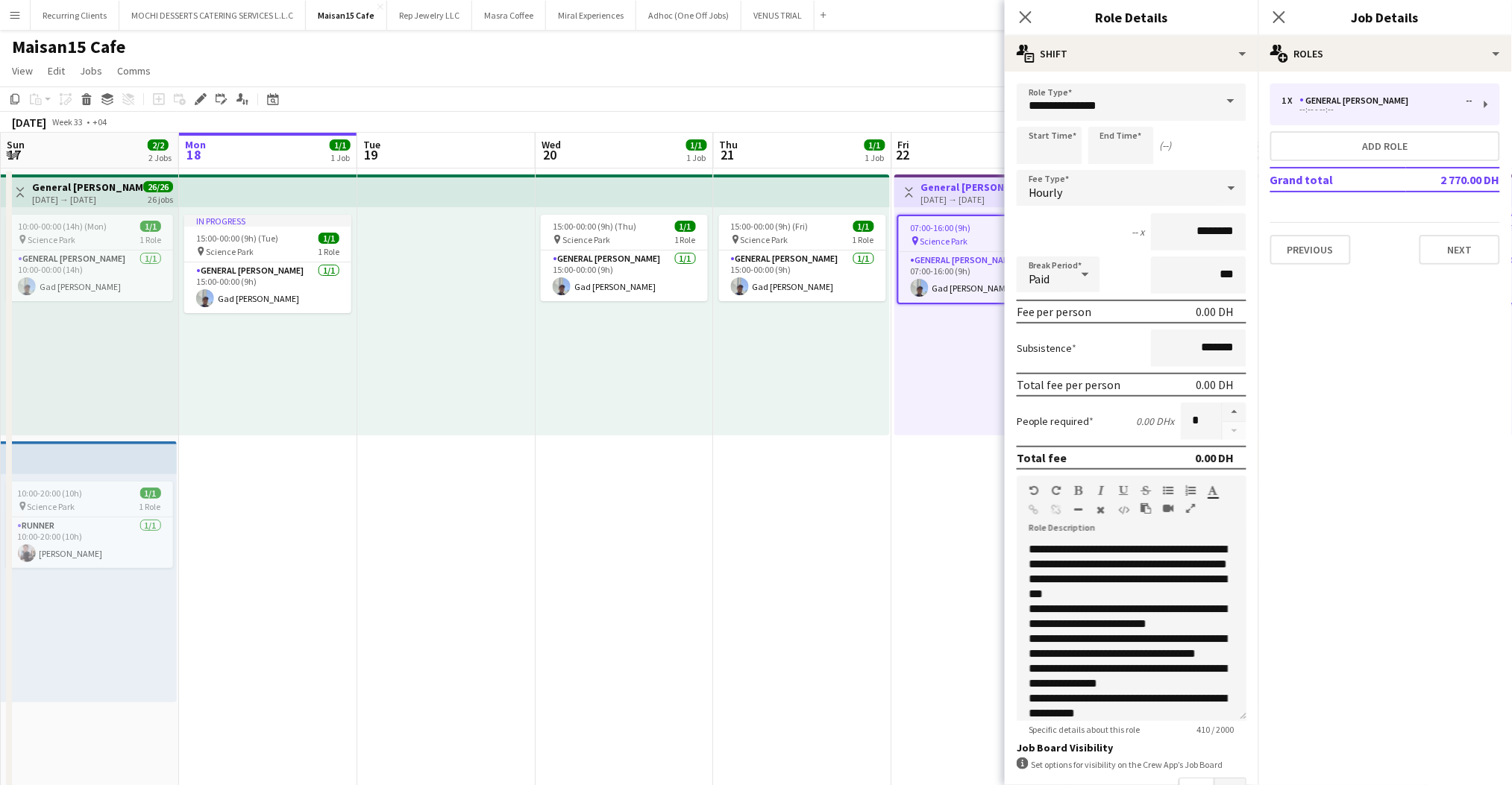
click at [1104, 193] on div "Hourly" at bounding box center [1116, 188] width 200 height 36
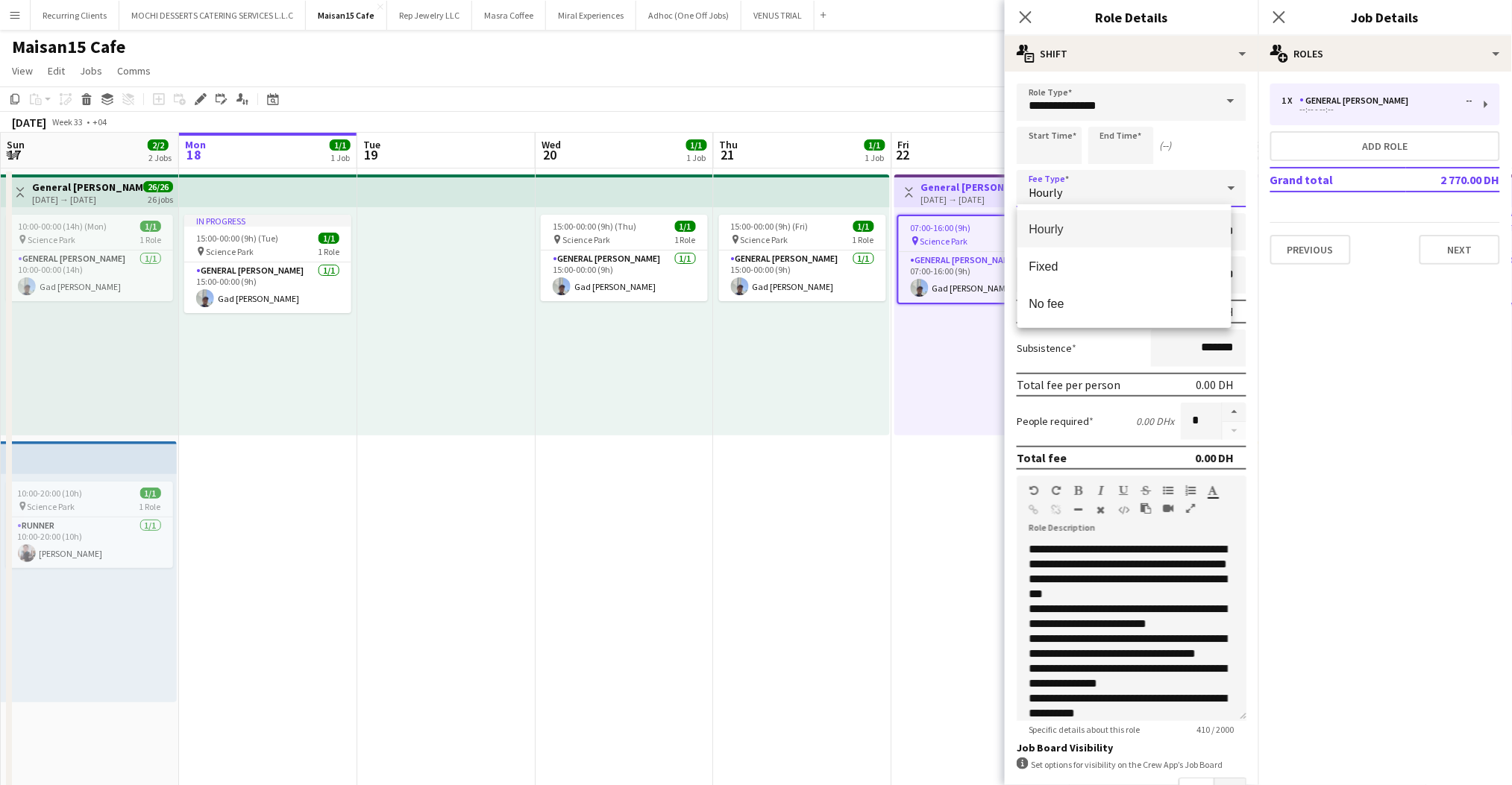
click at [1104, 193] on div at bounding box center [756, 392] width 1512 height 785
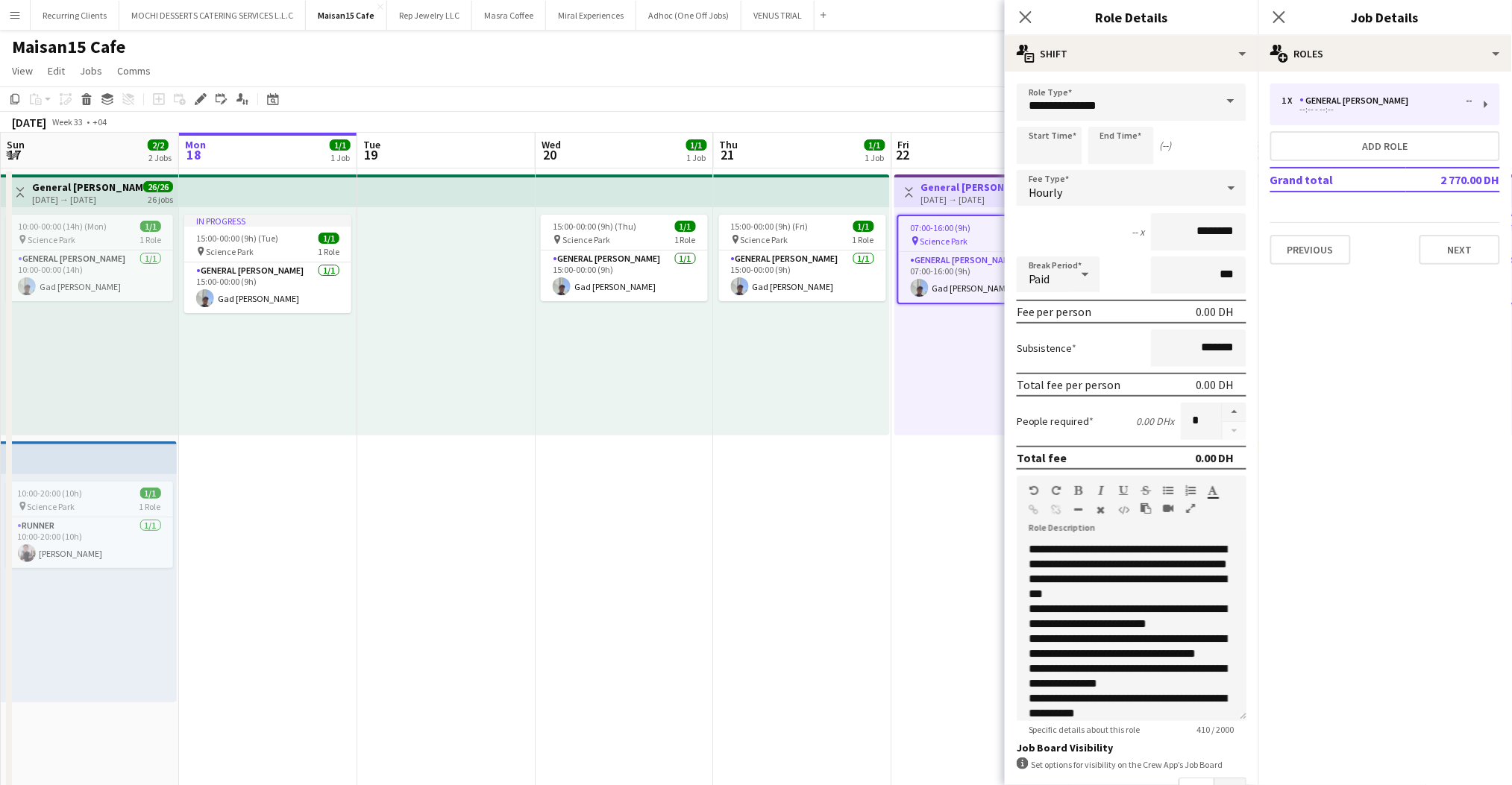
click at [1460, 335] on mat-expansion-panel "pencil3 General details 1 x General [PERSON_NAME] -- --:-- - --:-- Add role Gra…" at bounding box center [1385, 428] width 253 height 713
click at [1019, 17] on icon "Close pop-in" at bounding box center [1026, 17] width 14 height 14
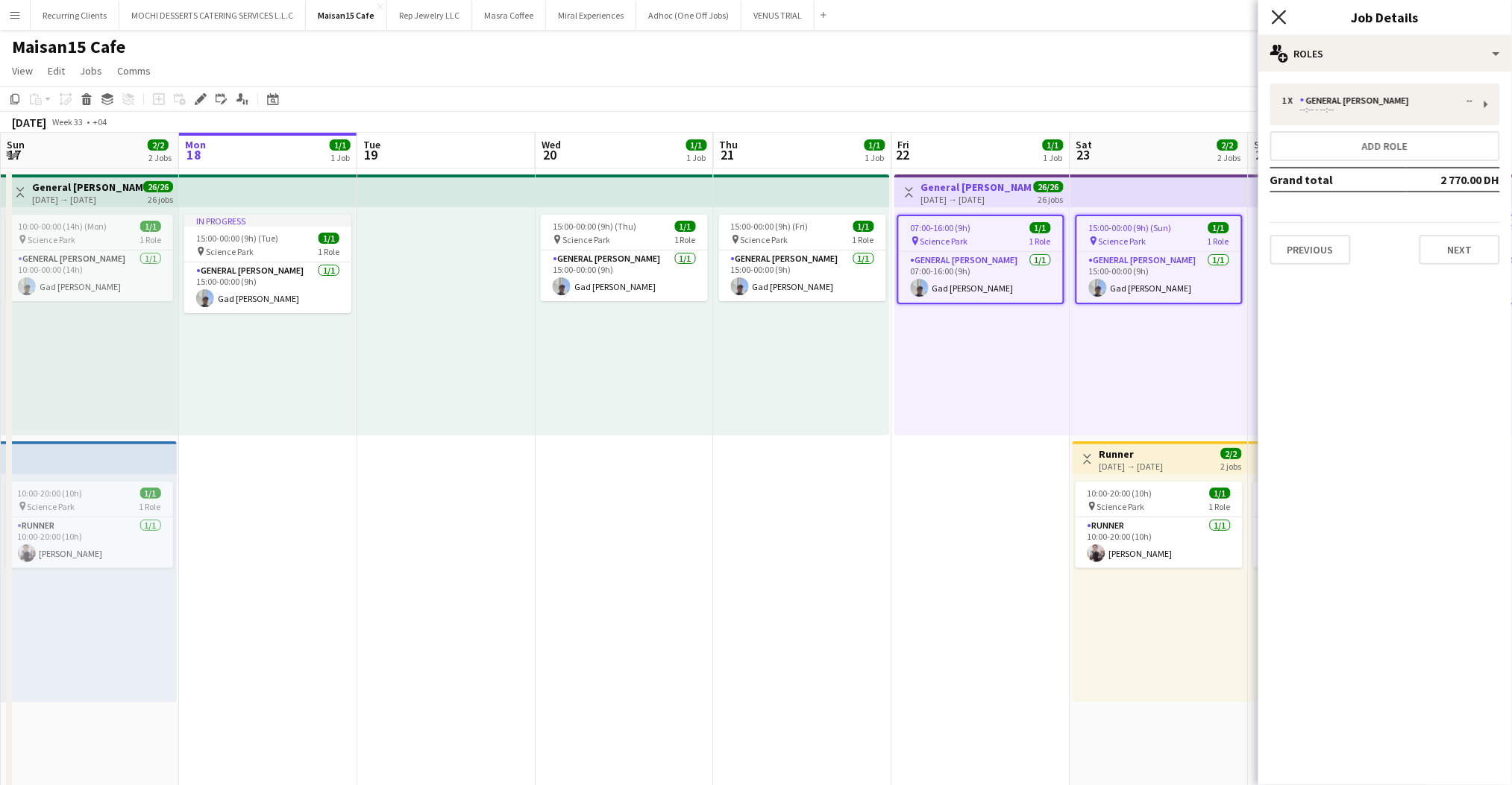
click at [1278, 15] on icon at bounding box center [1279, 17] width 14 height 14
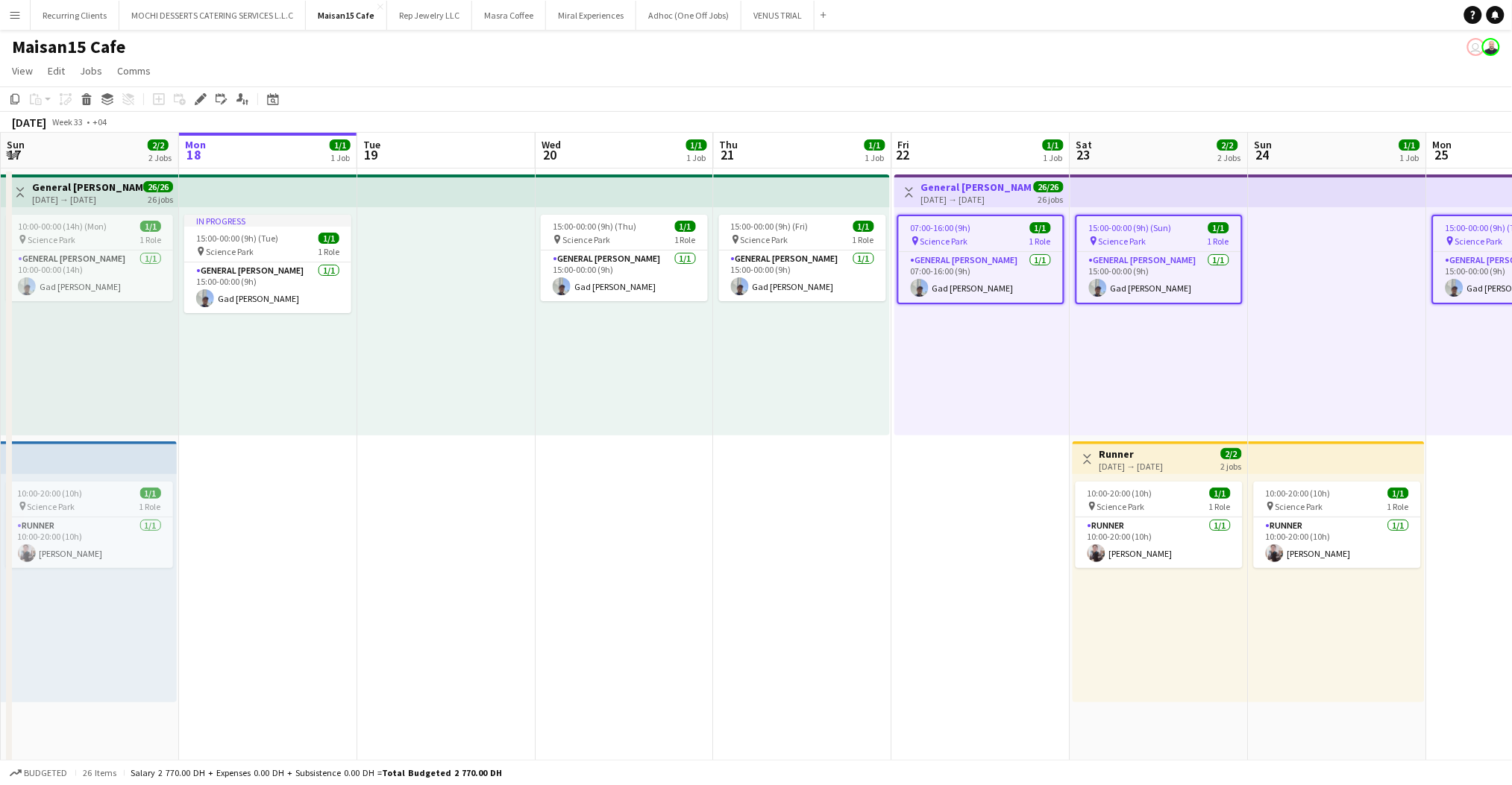
click at [756, 194] on app-top-bar at bounding box center [801, 190] width 176 height 33
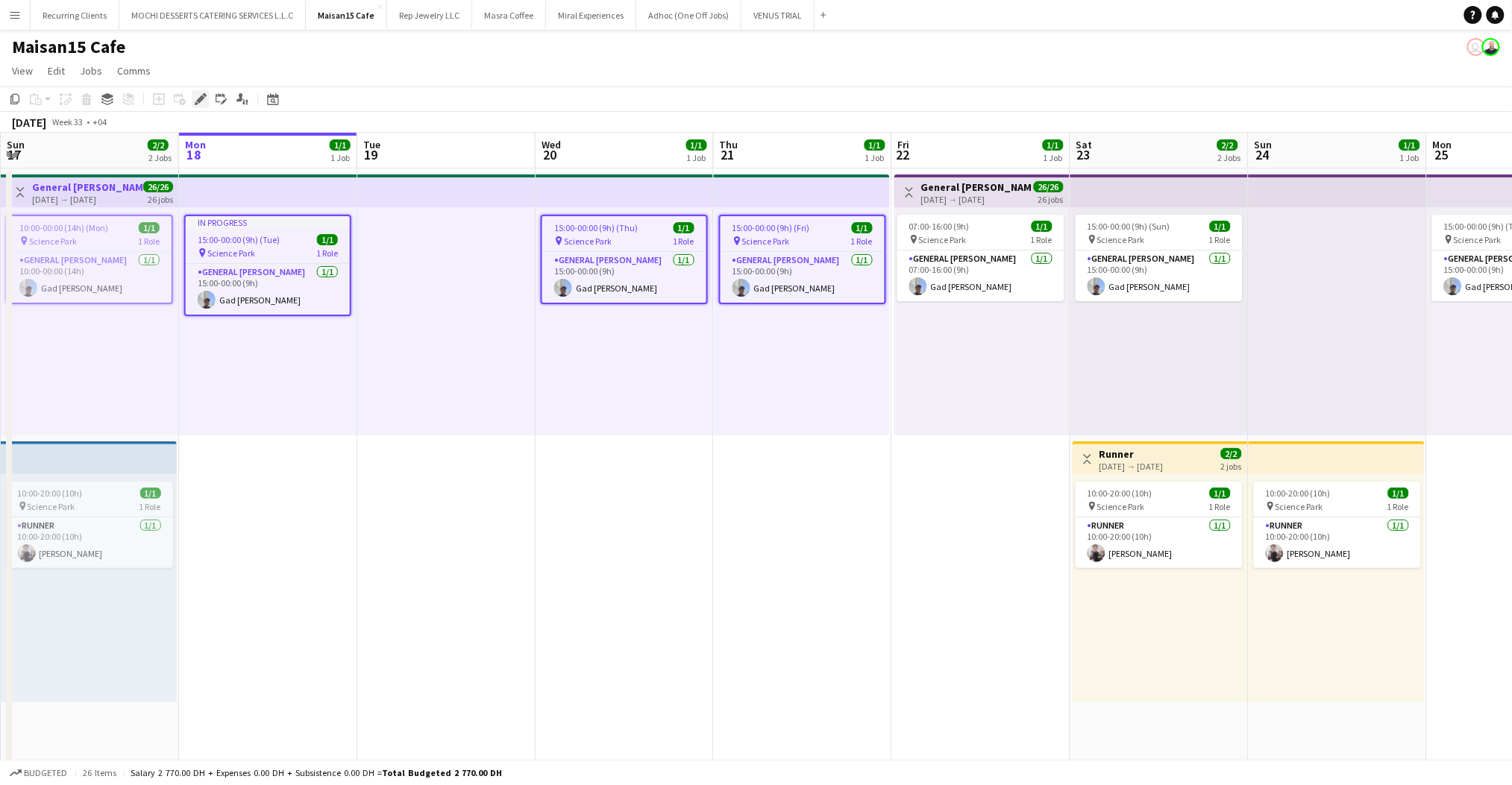
click at [195, 103] on icon at bounding box center [196, 103] width 4 height 4
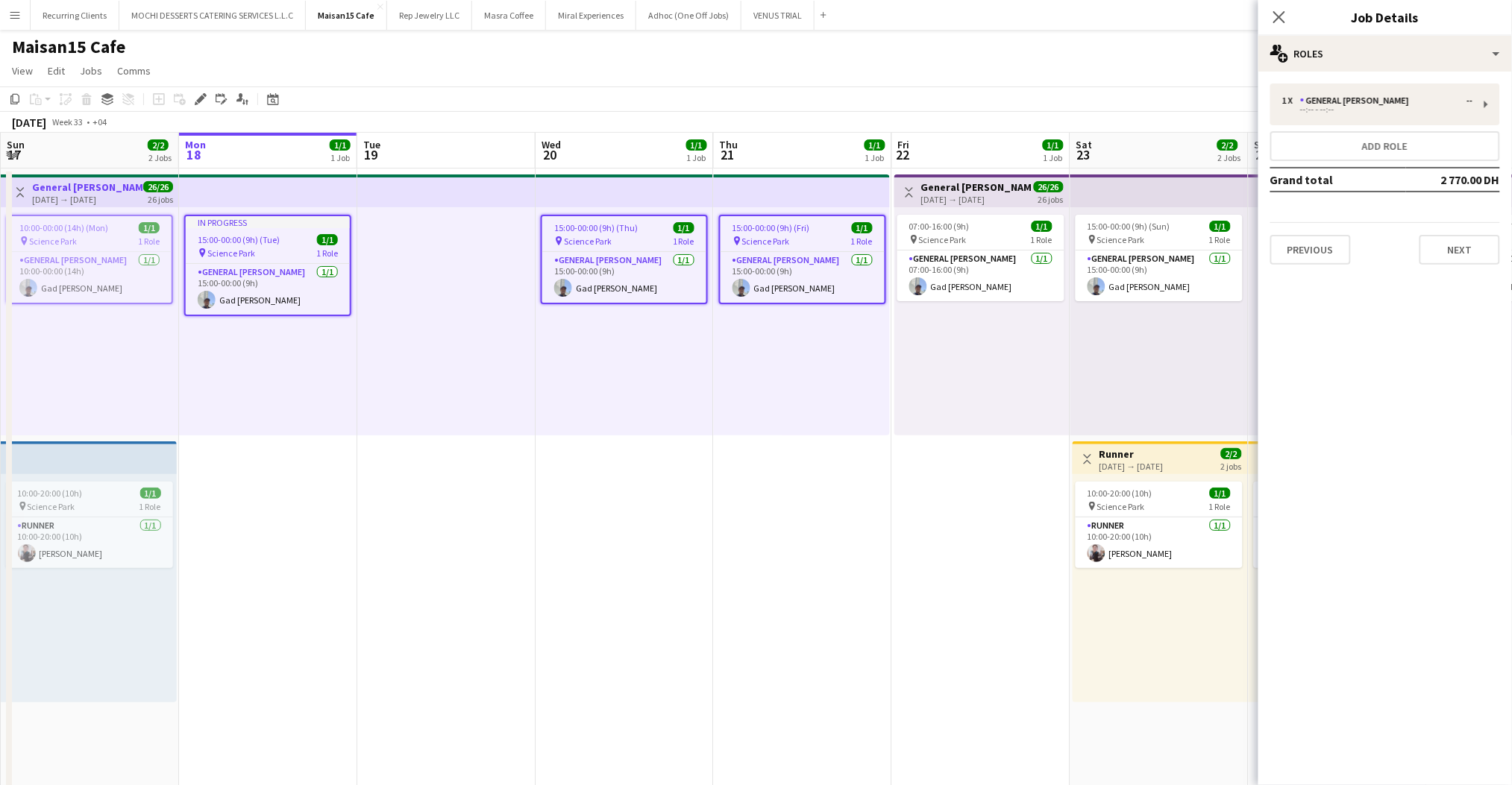
drag, startPoint x: 1435, startPoint y: 177, endPoint x: 1466, endPoint y: 182, distance: 31.4
click at [1466, 182] on td "2 770.00 DH" at bounding box center [1453, 180] width 94 height 24
click at [1440, 174] on td "2 770.00 DH" at bounding box center [1453, 180] width 94 height 24
click at [1457, 174] on td "2 770.00 DH" at bounding box center [1453, 180] width 94 height 24
drag, startPoint x: 1436, startPoint y: 179, endPoint x: 1463, endPoint y: 180, distance: 27.0
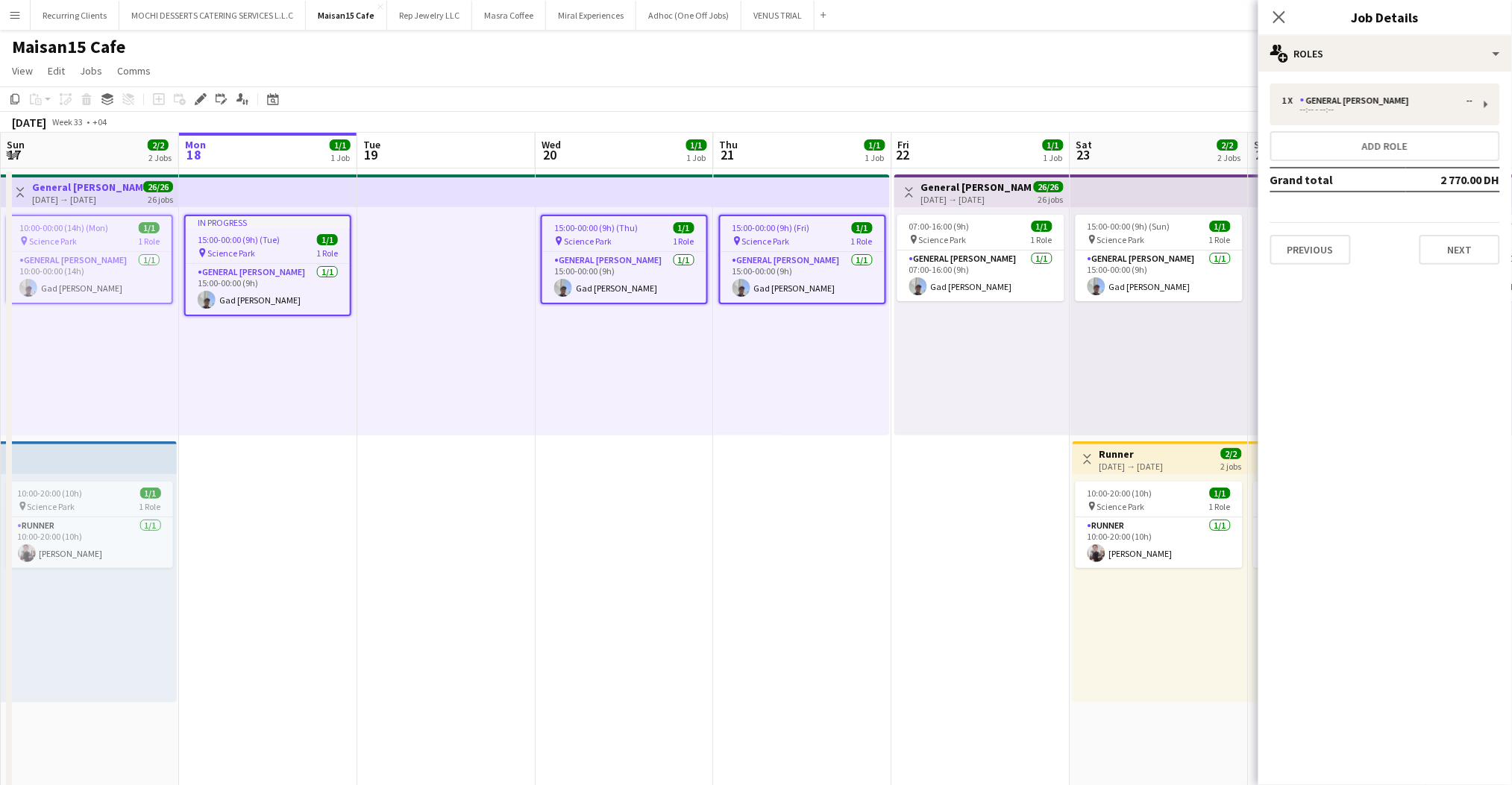
click at [1463, 180] on td "2 770.00 DH" at bounding box center [1453, 180] width 94 height 24
click at [1453, 180] on td "2 770.00 DH" at bounding box center [1453, 180] width 94 height 24
drag, startPoint x: 1439, startPoint y: 178, endPoint x: 1458, endPoint y: 180, distance: 19.1
click at [1458, 180] on td "2 770.00 DH" at bounding box center [1453, 180] width 94 height 24
click at [1319, 109] on div "--:-- - --:--" at bounding box center [1377, 109] width 190 height 7
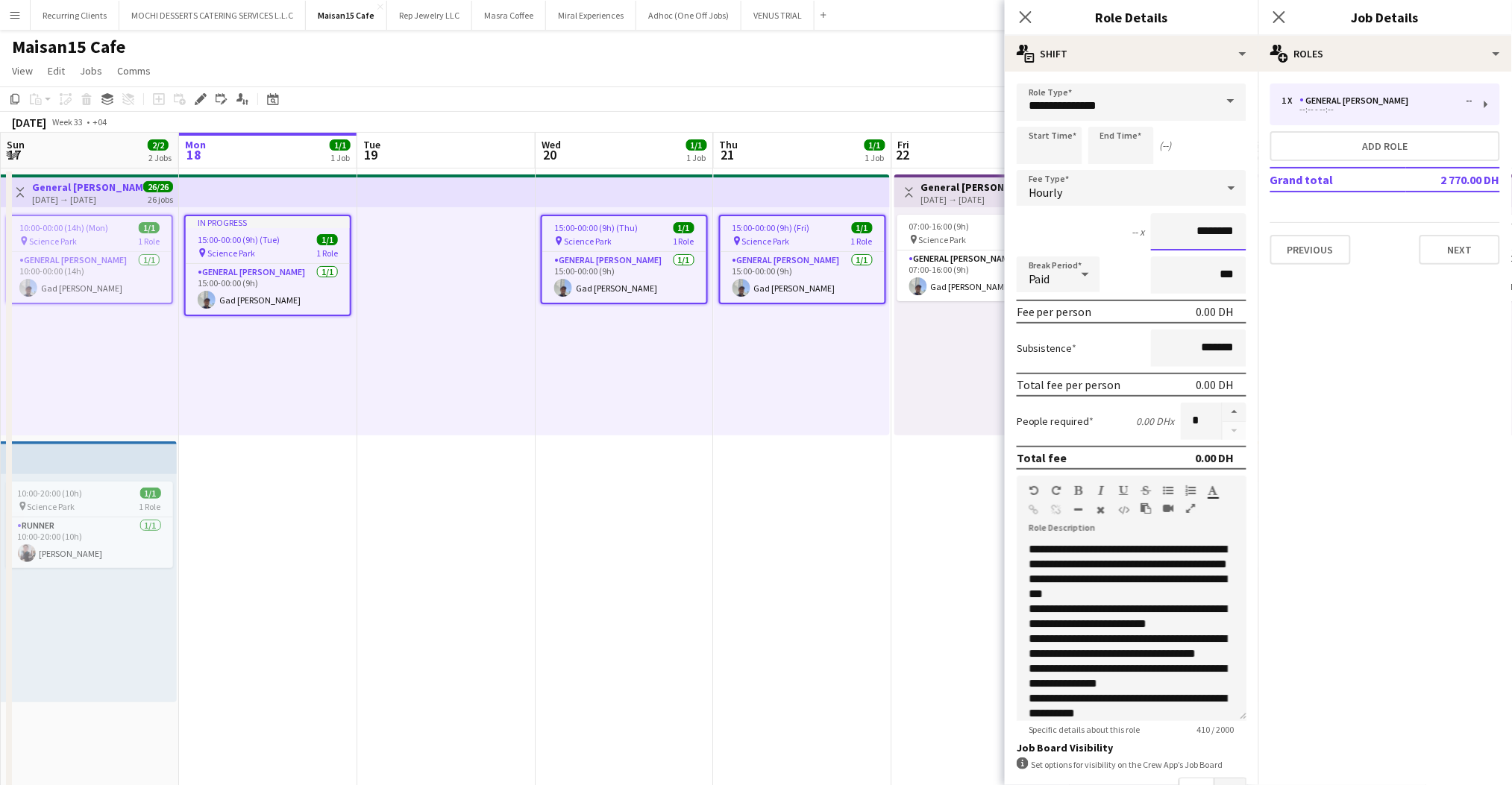
drag, startPoint x: 1172, startPoint y: 227, endPoint x: 1190, endPoint y: 230, distance: 18.2
click at [1190, 230] on input "********" at bounding box center [1198, 232] width 96 height 37
click at [1286, 21] on icon "Close pop-in" at bounding box center [1279, 17] width 14 height 14
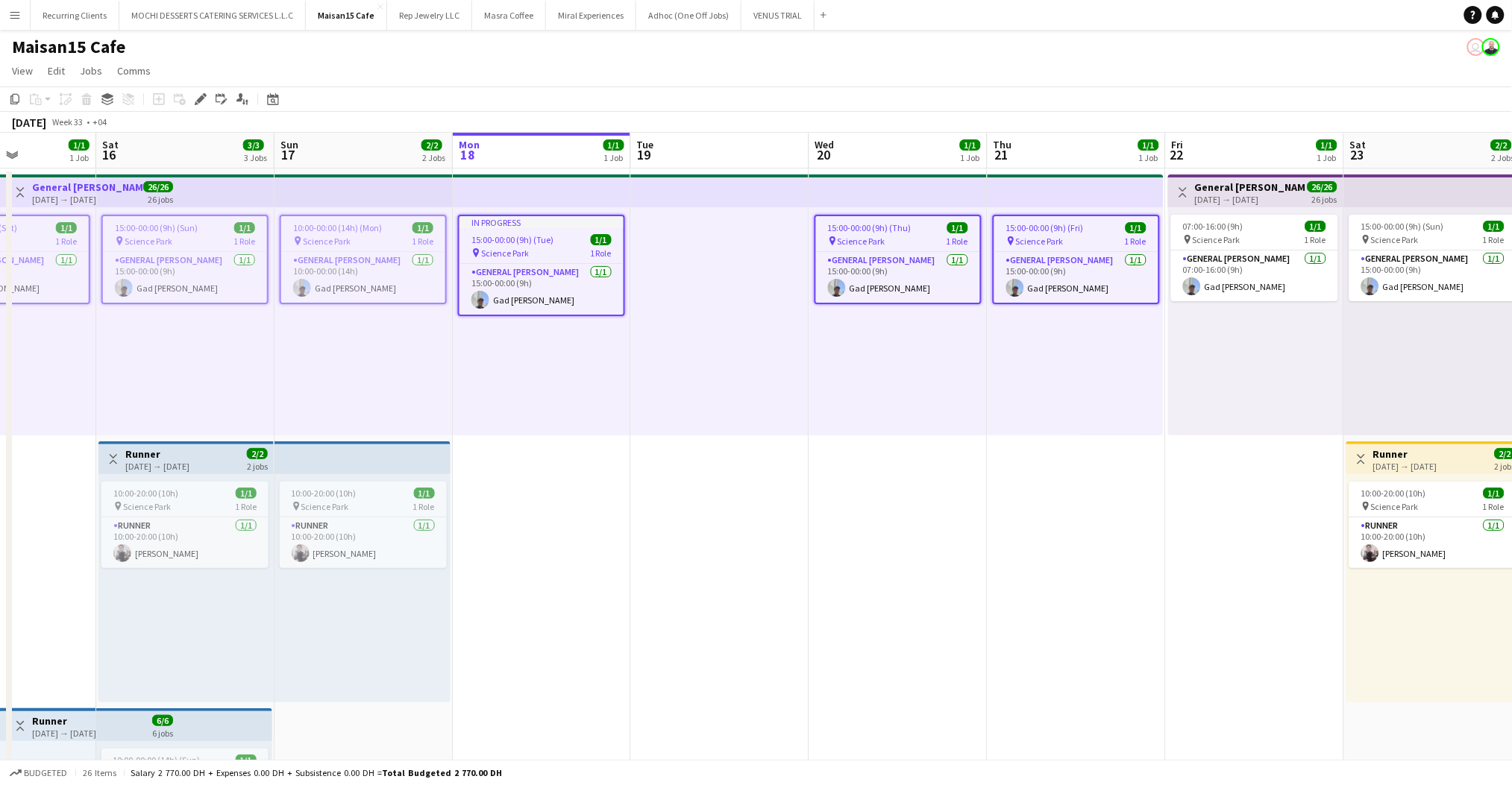
scroll to position [0, 438]
click at [590, 458] on app-date-cell "In progress 15:00-00:00 (9h) (Tue) 1/1 pin Science Park 1 Role General [PERSON_…" at bounding box center [543, 705] width 178 height 1074
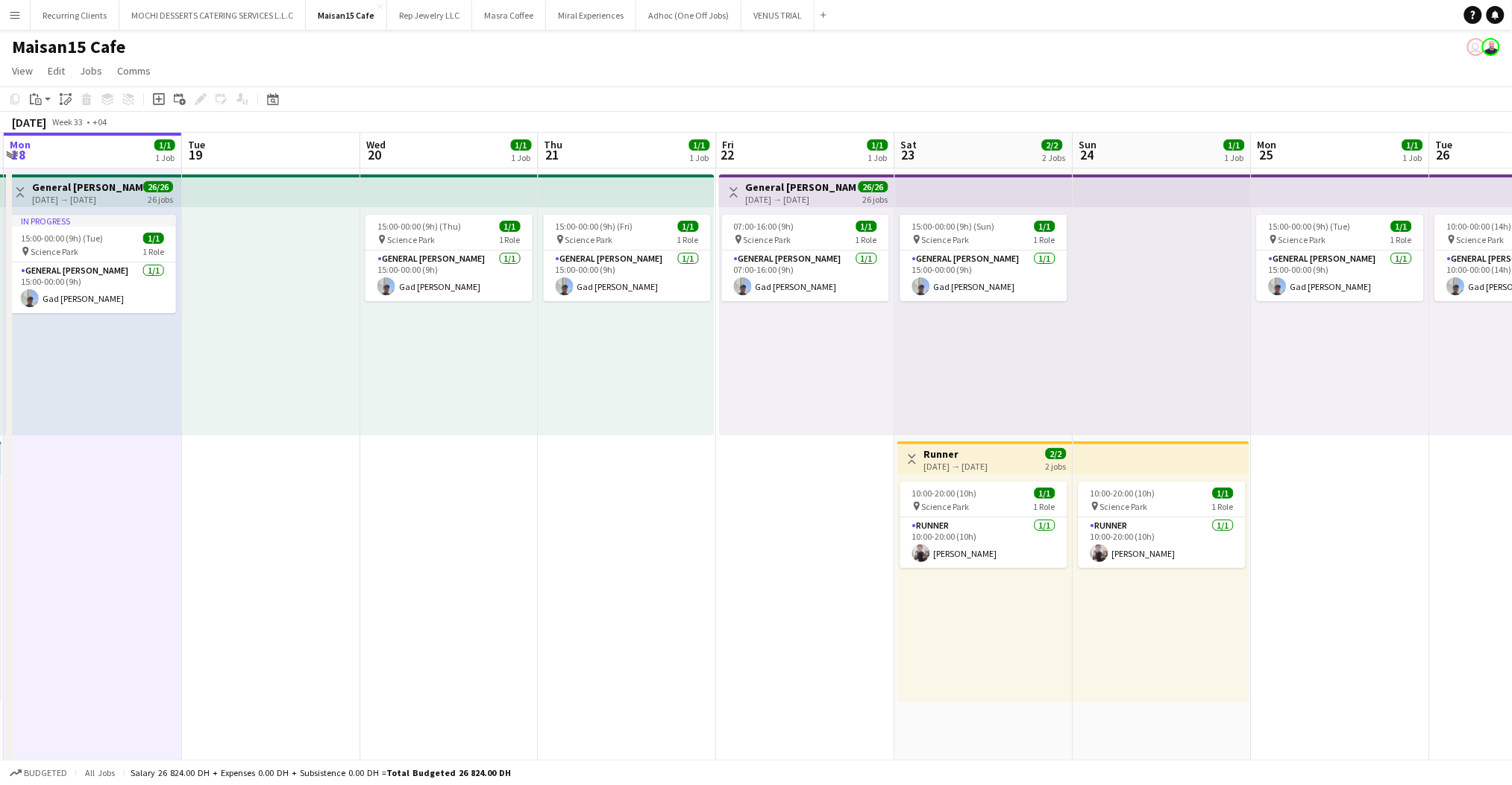
scroll to position [0, 532]
click at [971, 462] on div "[DATE] → [DATE]" at bounding box center [955, 467] width 64 height 11
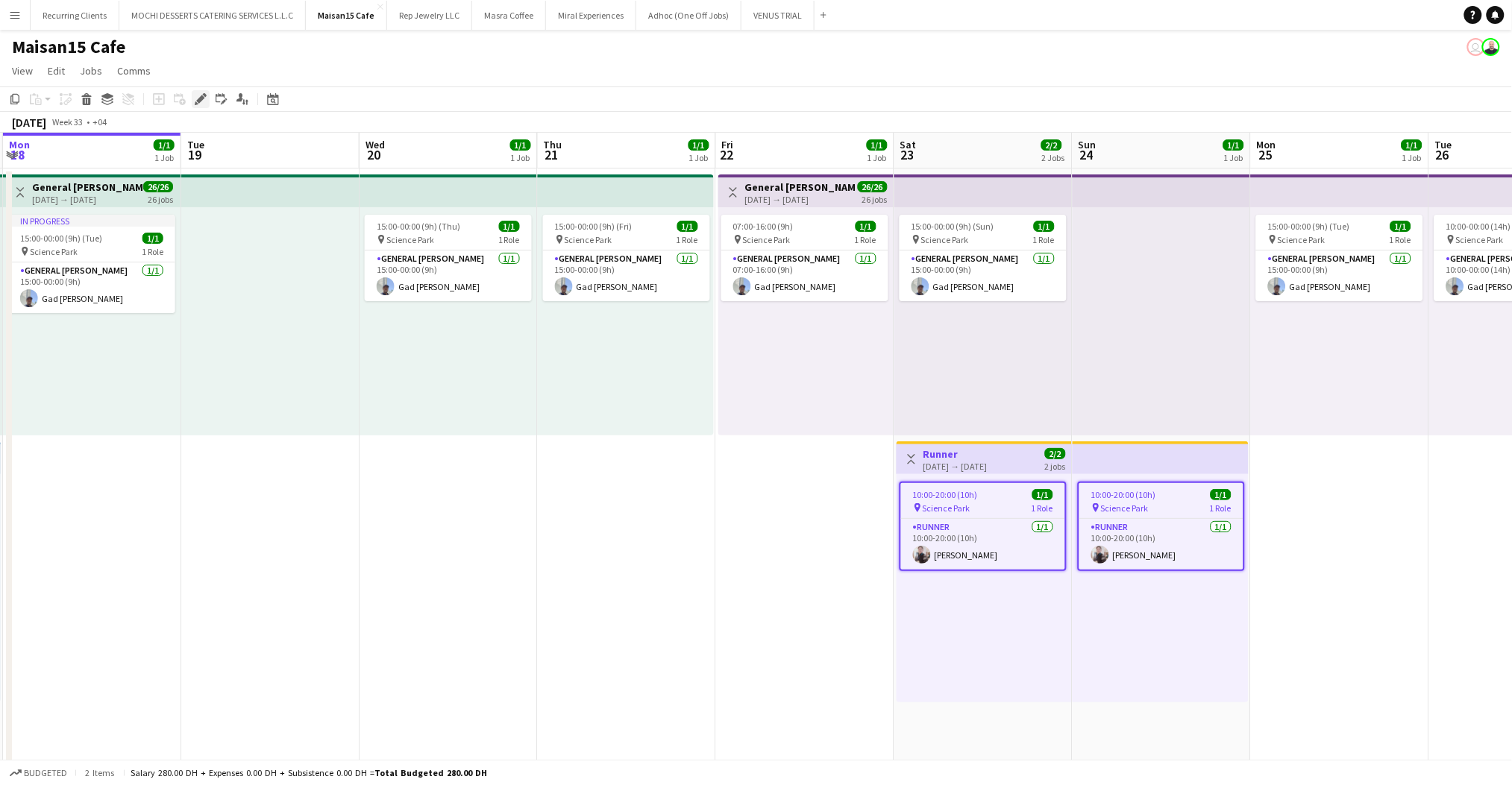
click at [198, 107] on div "Edit" at bounding box center [201, 99] width 18 height 18
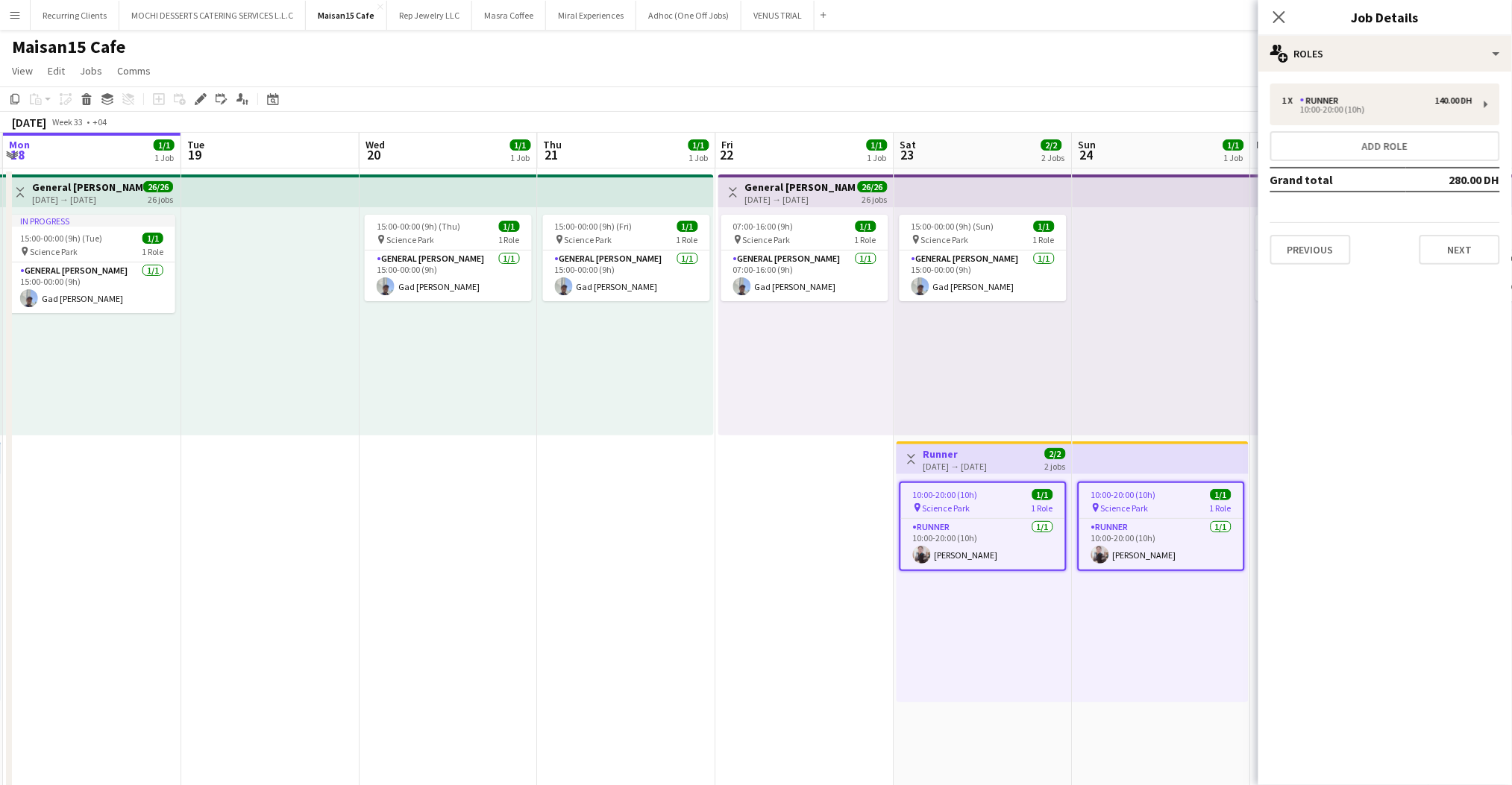
click at [1298, 275] on mat-expansion-panel "pencil3 General details 1 x Runner 140.00 DH 10:00-20:00 (10h) Add role Grand t…" at bounding box center [1385, 428] width 253 height 713
click at [1303, 252] on button "Previous" at bounding box center [1310, 249] width 80 height 29
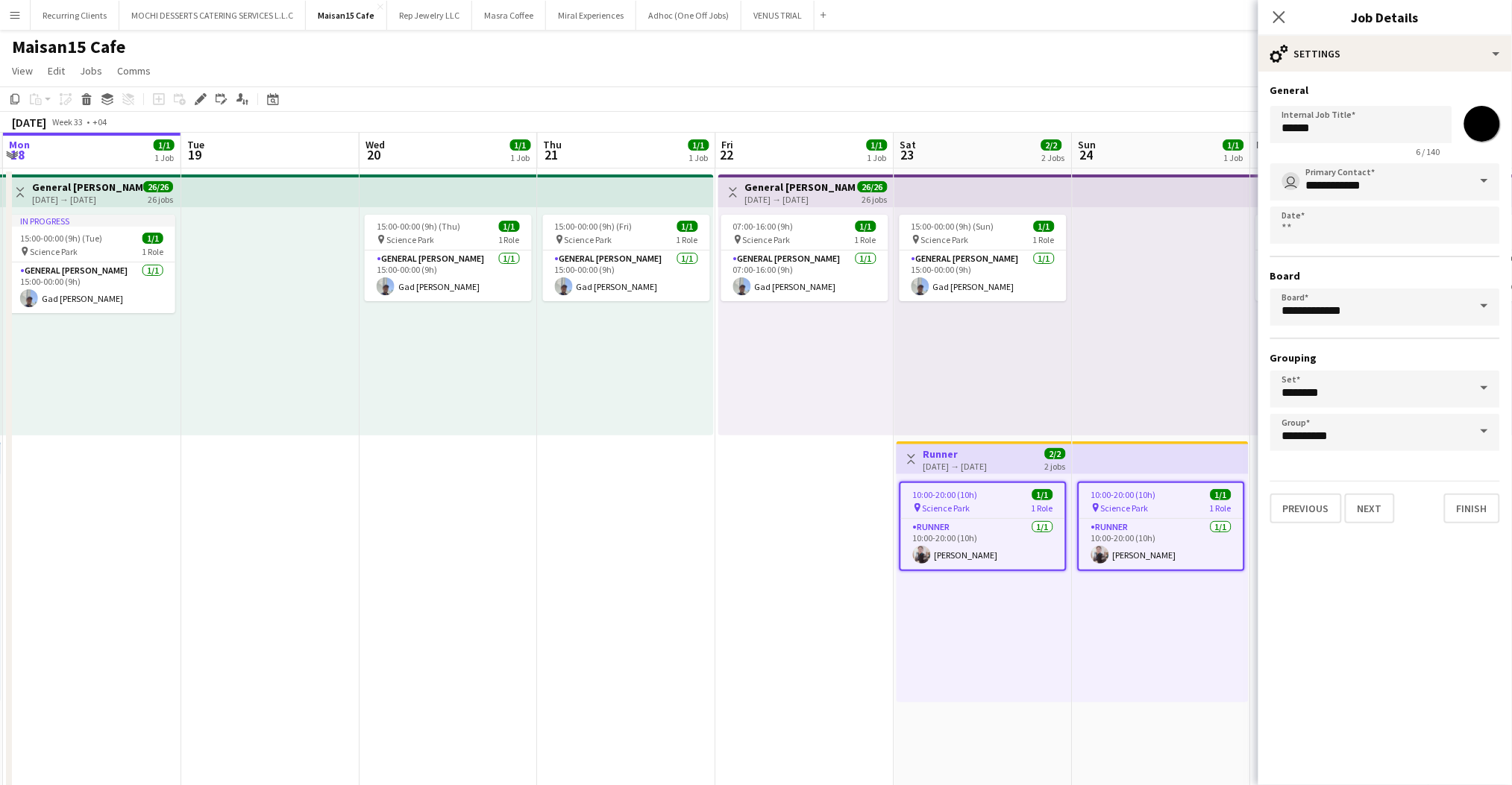
click at [1302, 486] on div "Previous Next Finish" at bounding box center [1385, 502] width 230 height 42
click at [1302, 499] on button "Previous" at bounding box center [1306, 508] width 72 height 29
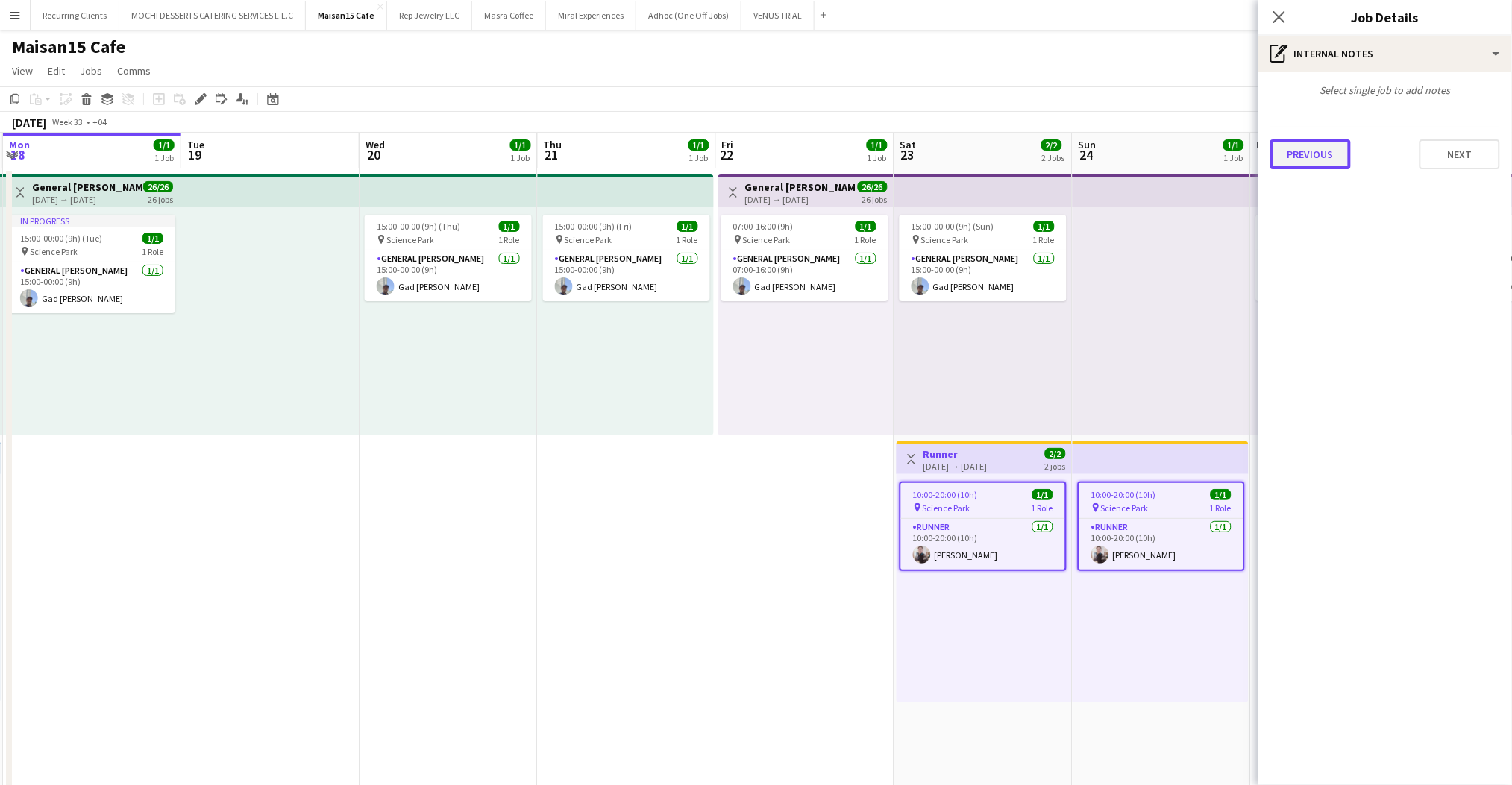
click at [1331, 144] on button "Previous" at bounding box center [1310, 154] width 80 height 29
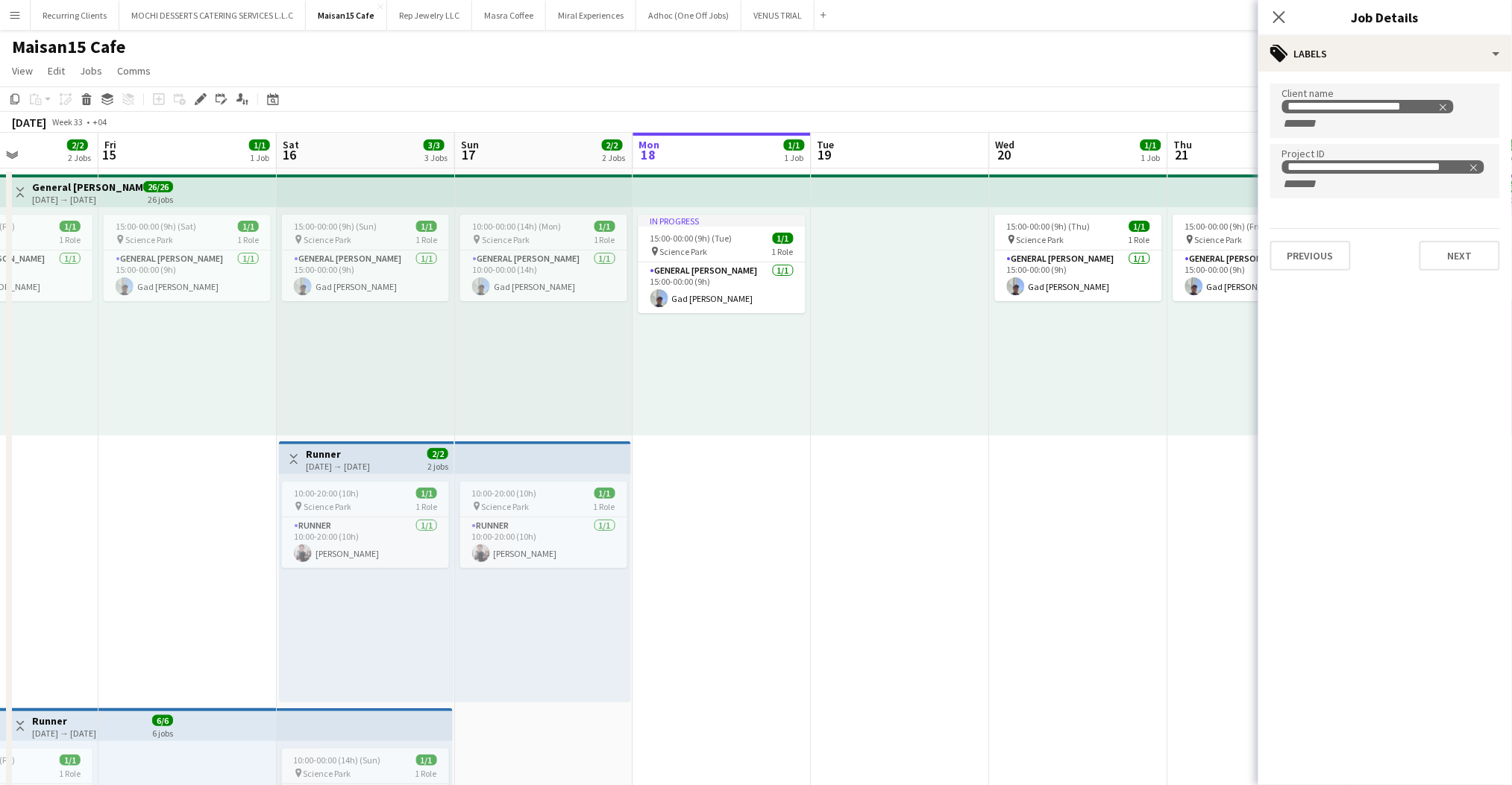
scroll to position [0, 390]
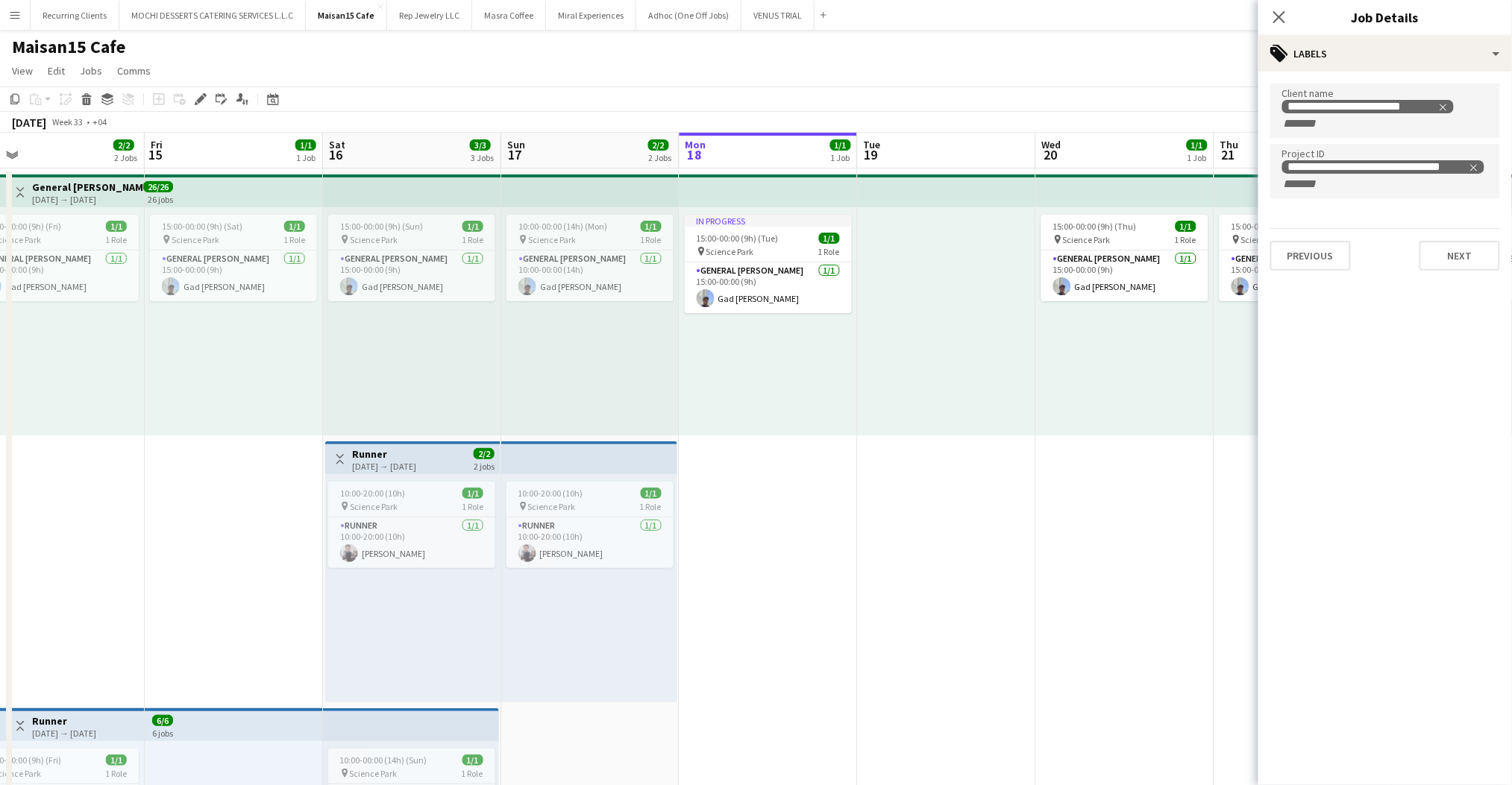
click at [492, 451] on span "2/2" at bounding box center [484, 454] width 21 height 11
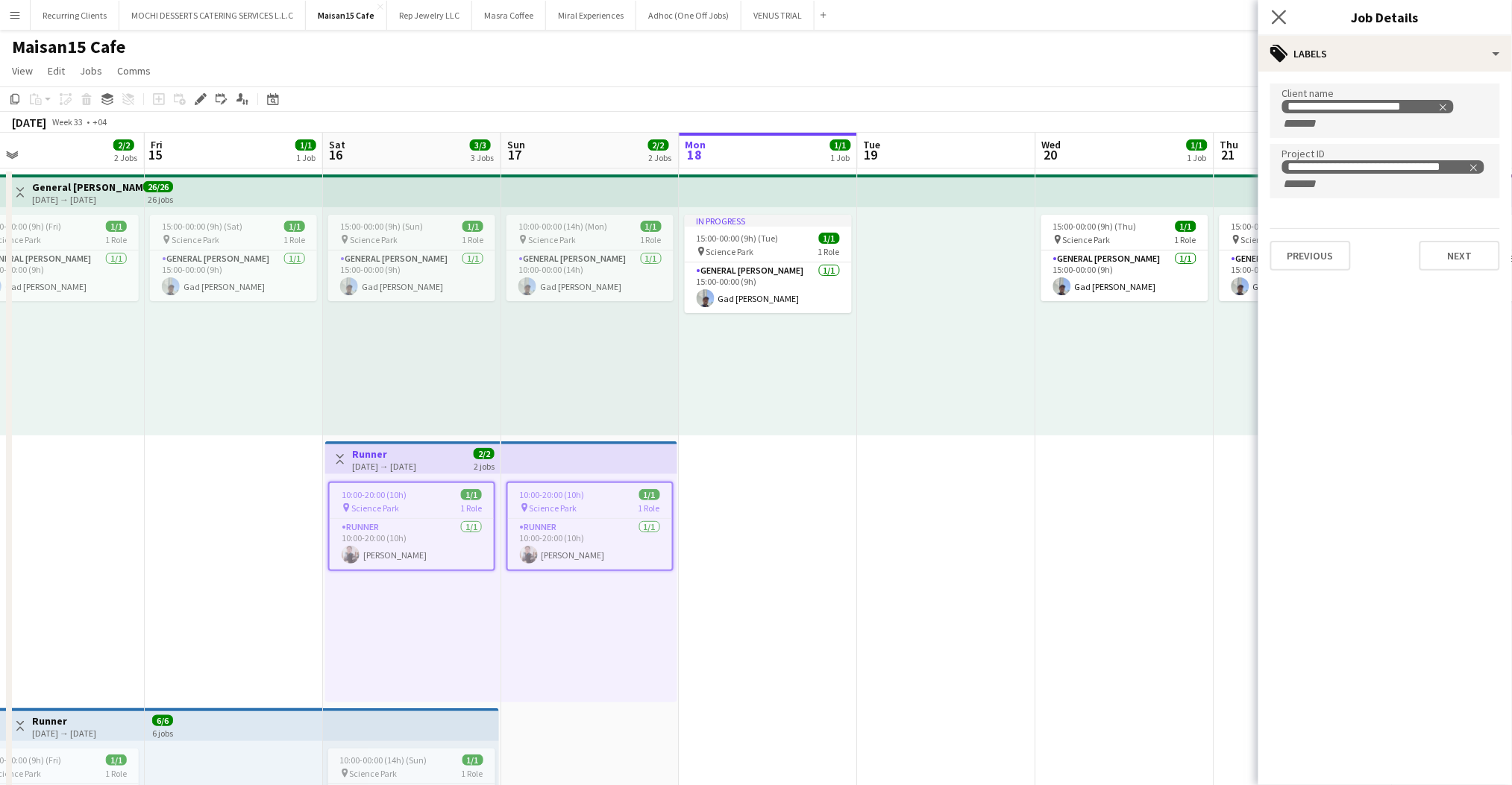
click at [1277, 25] on app-icon "Close pop-in" at bounding box center [1279, 17] width 21 height 21
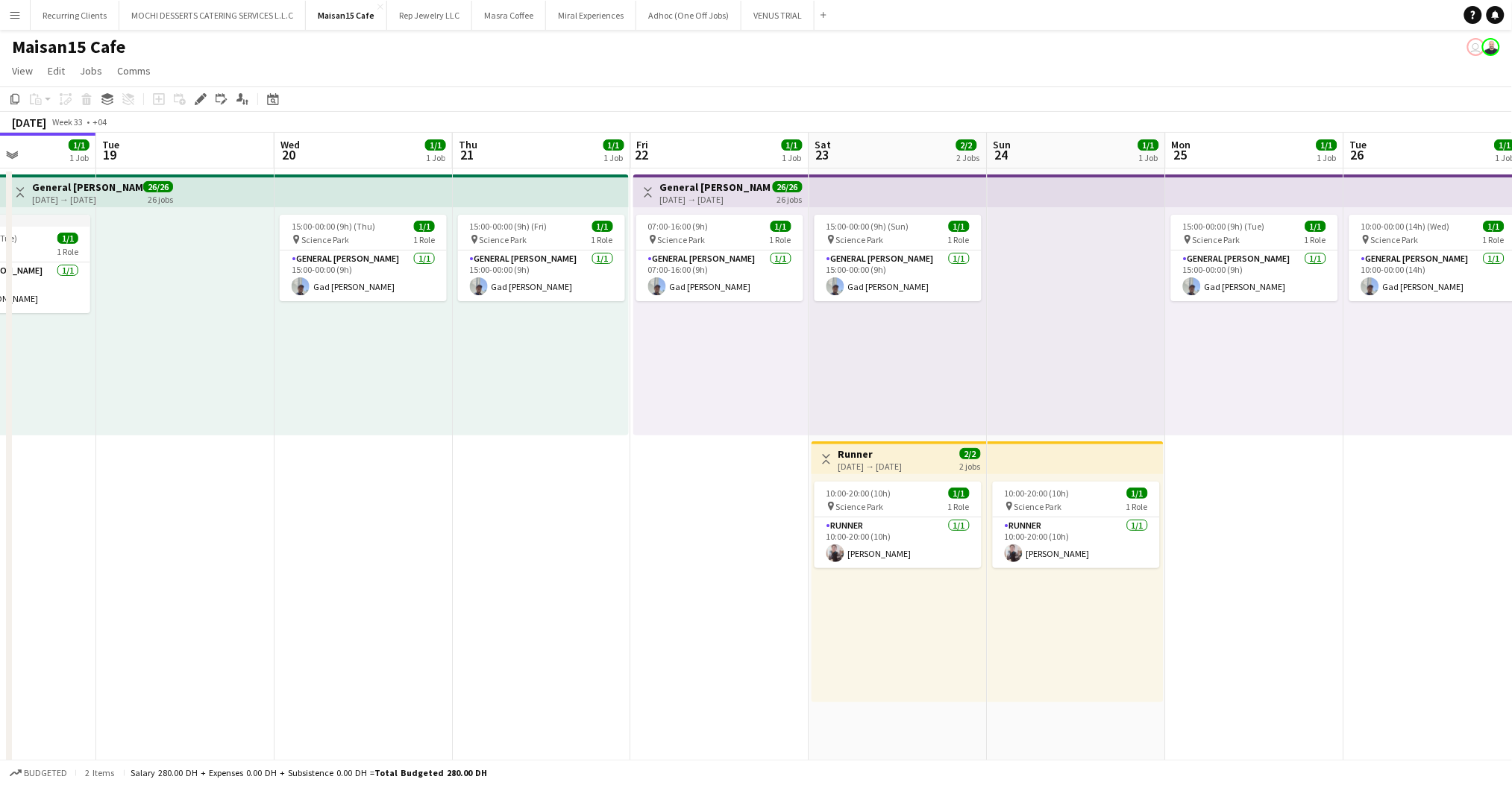
scroll to position [0, 637]
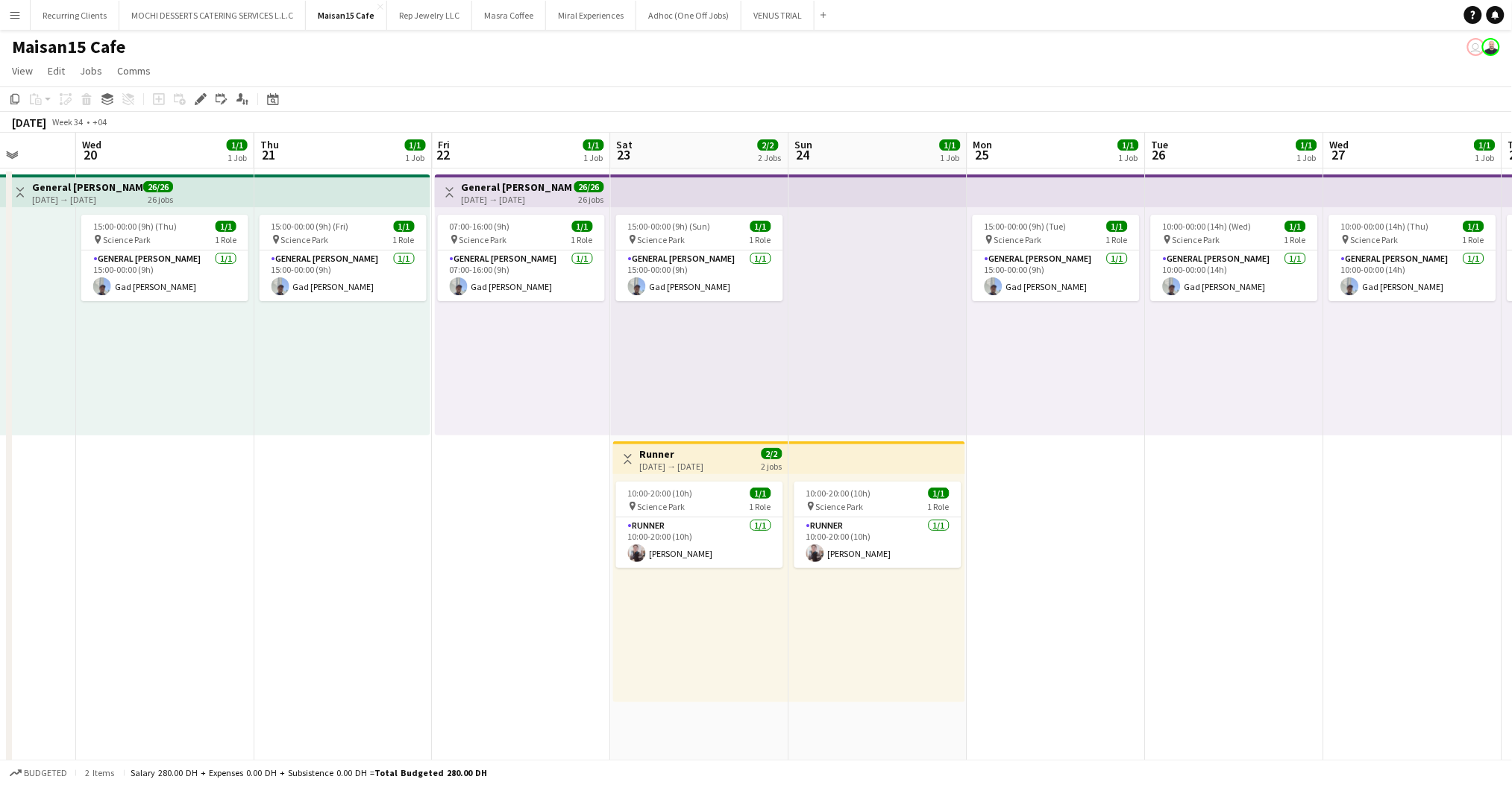
click at [680, 454] on h3 "Runner" at bounding box center [672, 454] width 64 height 14
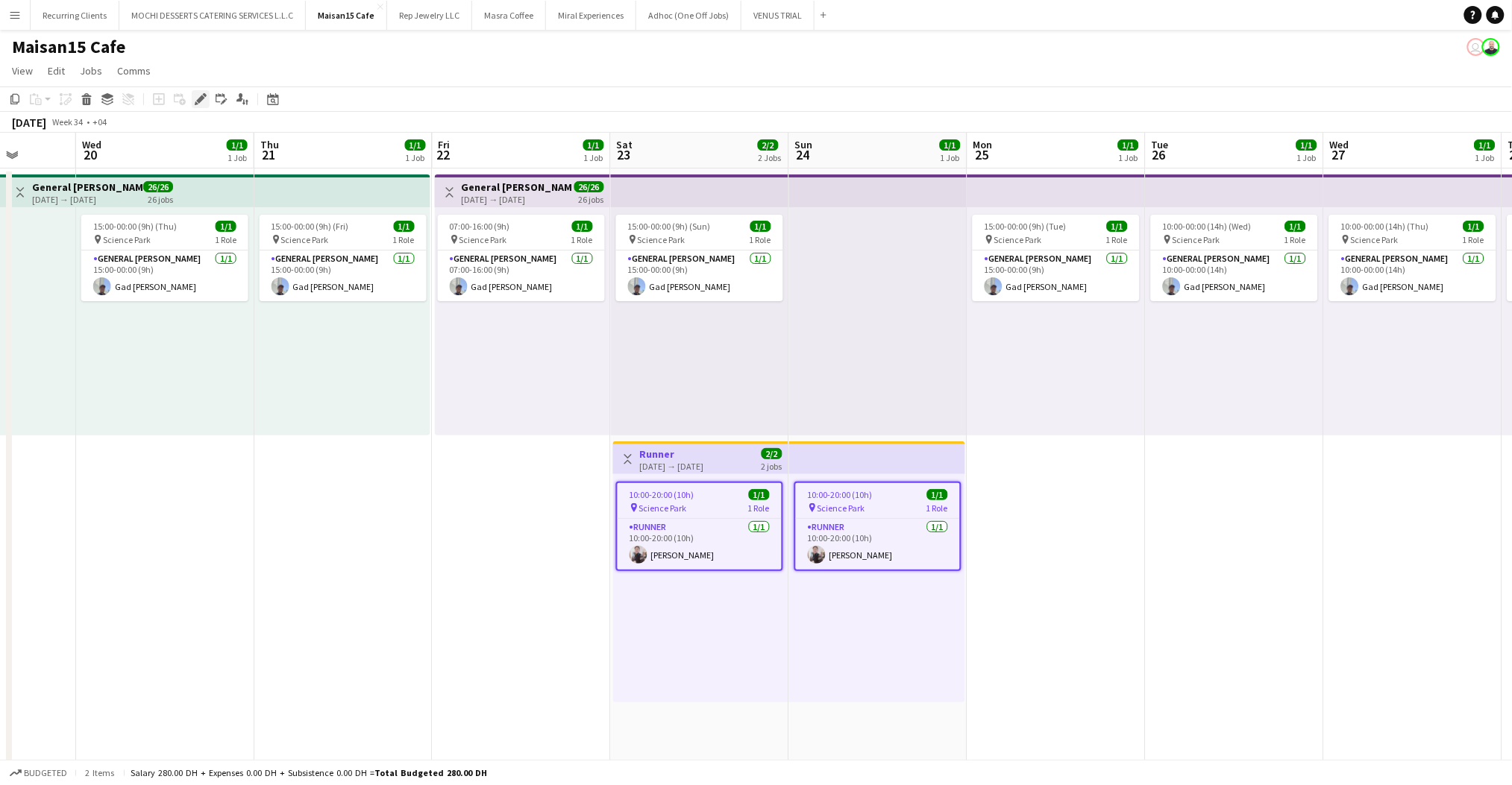
click at [196, 93] on icon "Edit" at bounding box center [200, 99] width 12 height 12
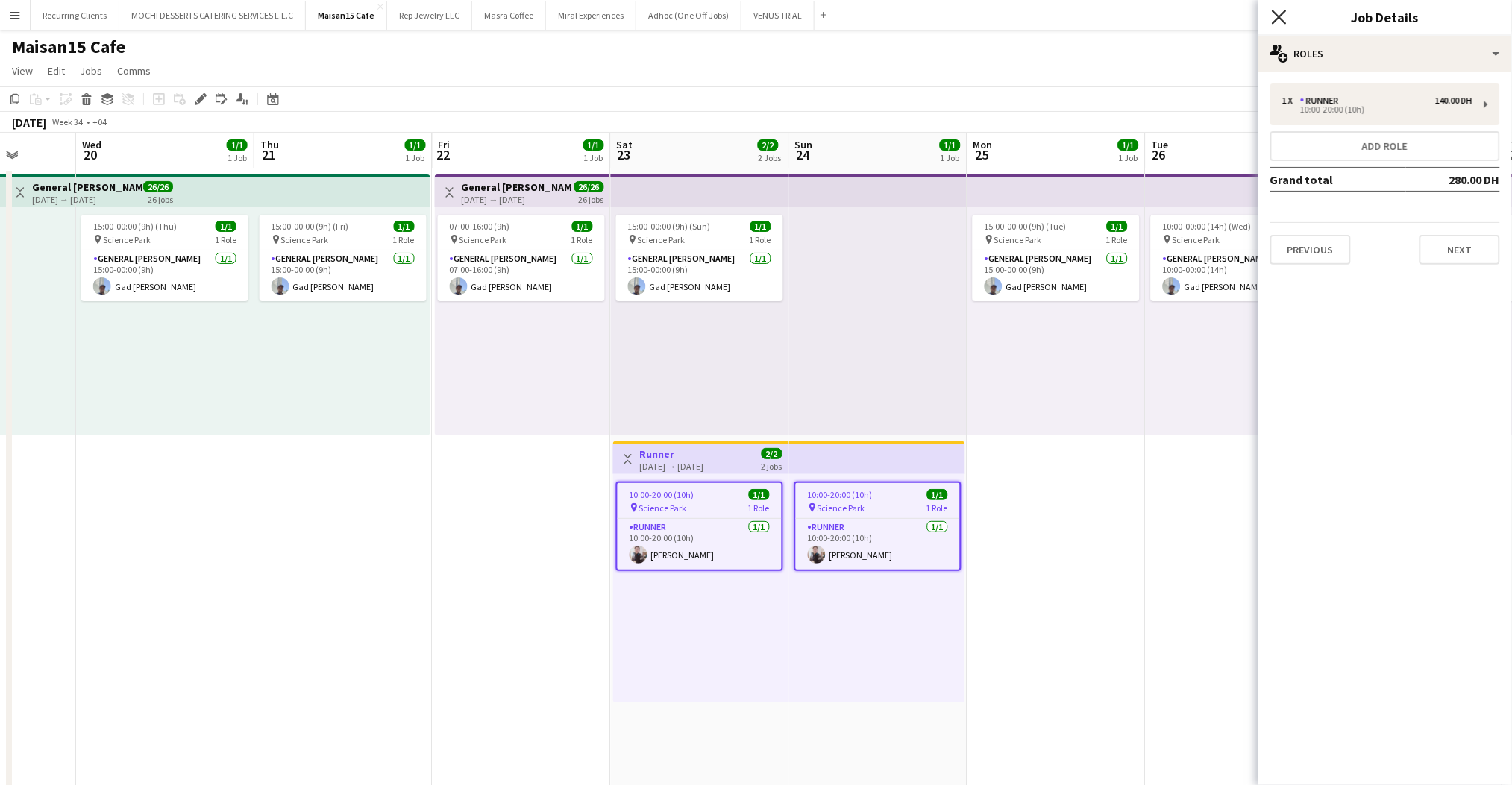
click at [1275, 19] on icon "Close pop-in" at bounding box center [1279, 17] width 14 height 14
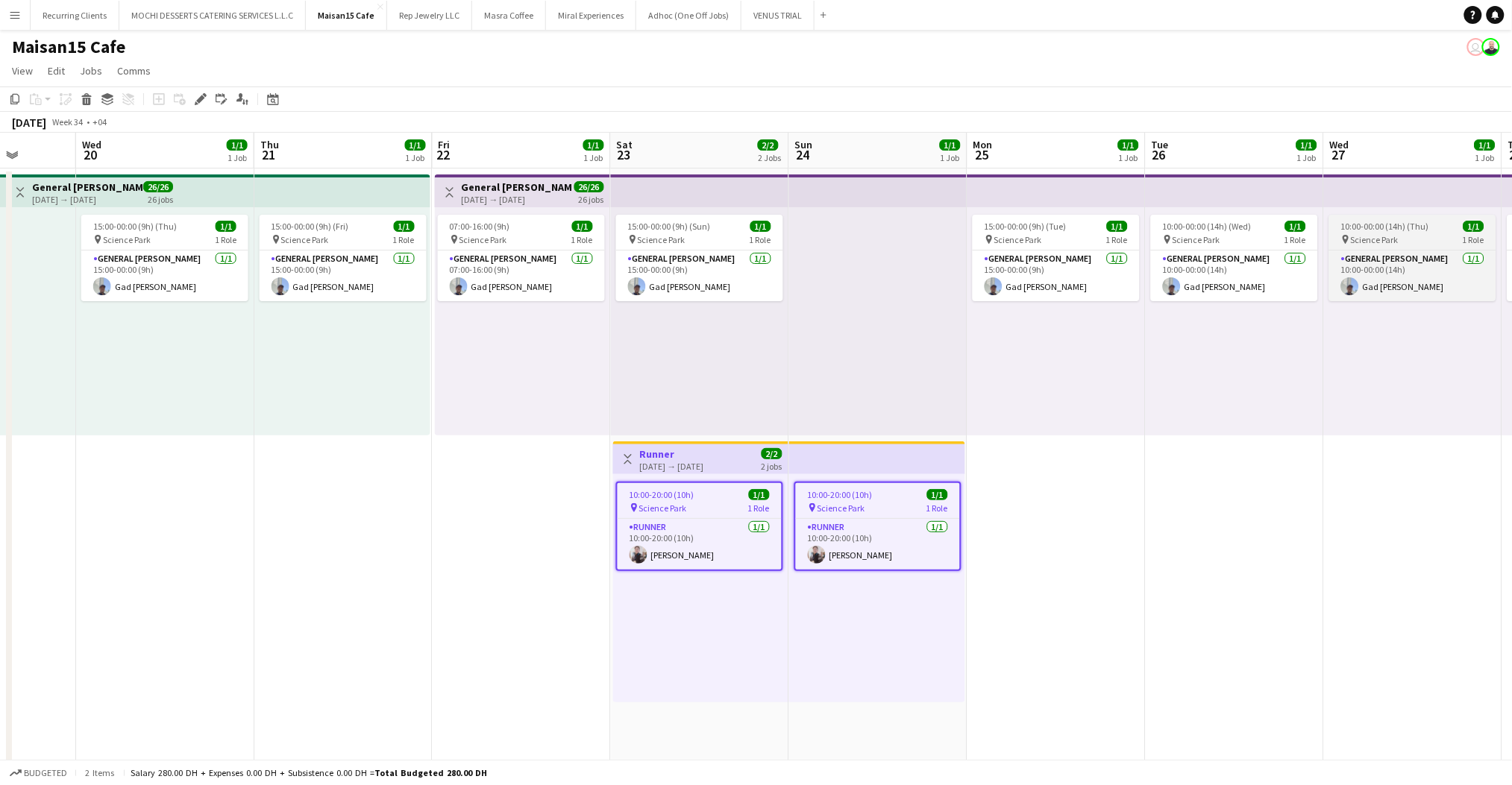
drag, startPoint x: 690, startPoint y: 547, endPoint x: 1420, endPoint y: 230, distance: 795.9
click at [692, 548] on app-card-role "Runner [DATE] 10:00-20:00 (10h) [PERSON_NAME]" at bounding box center [700, 545] width 164 height 51
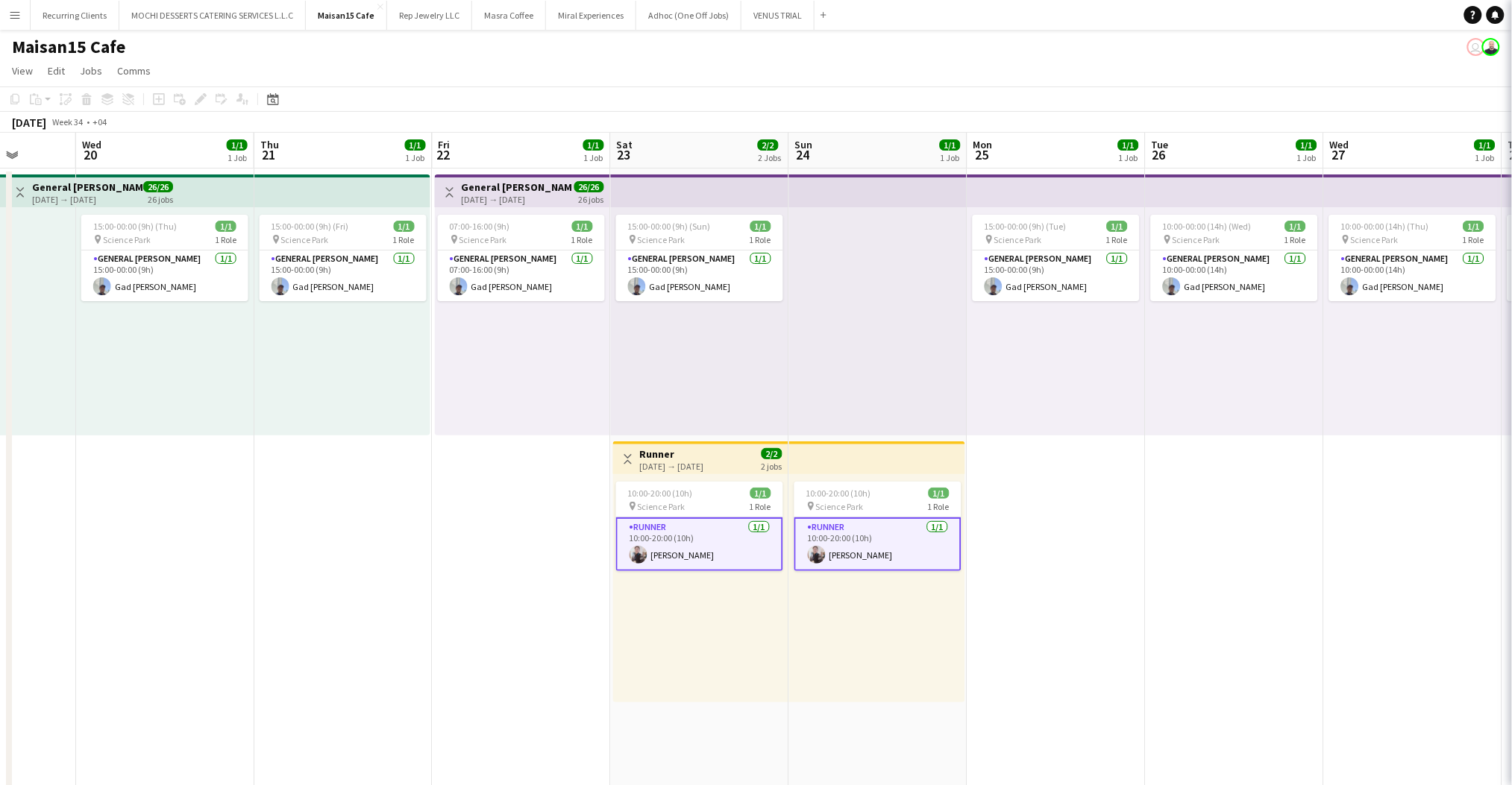
scroll to position [0, 635]
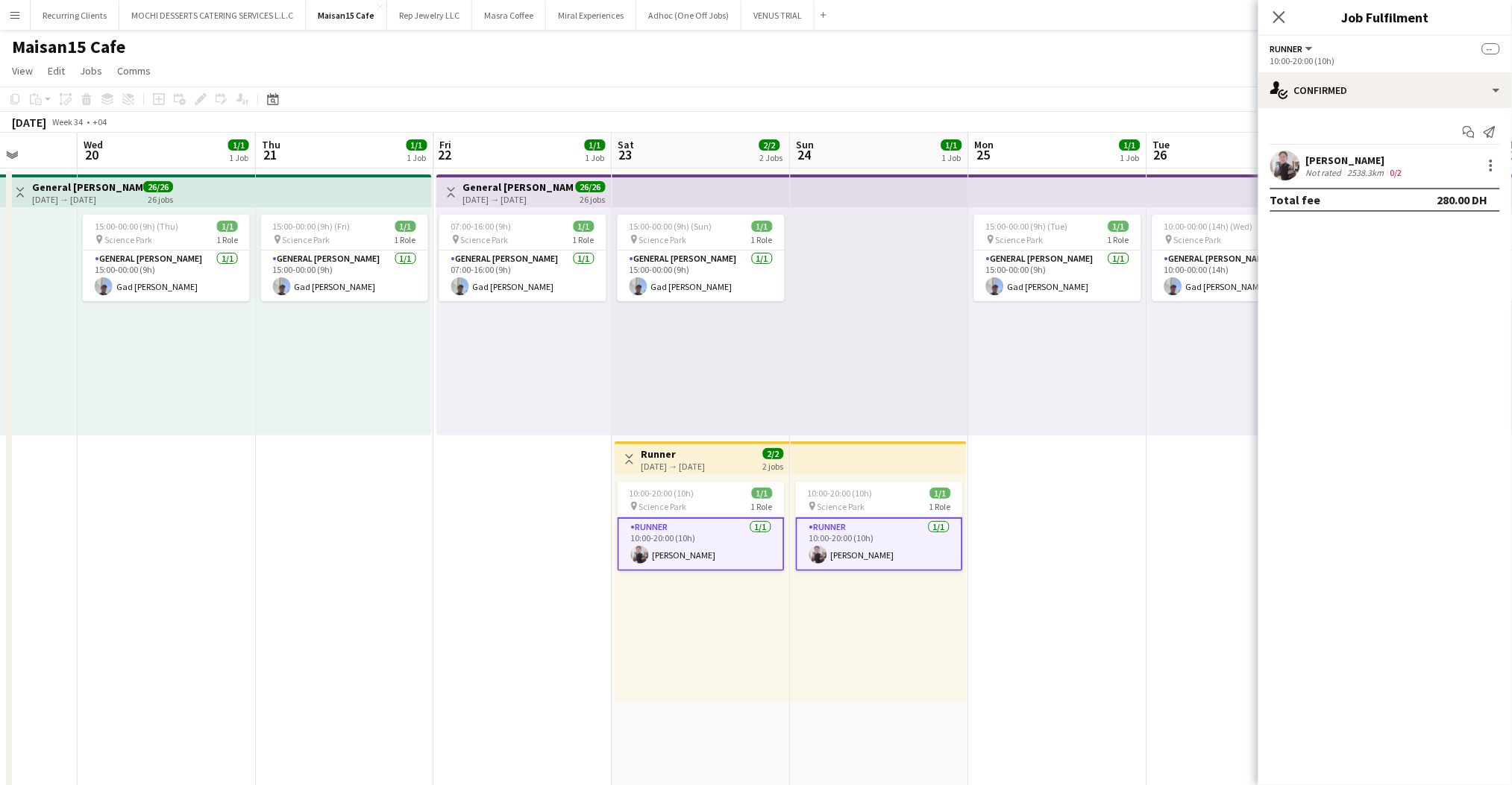
click at [1346, 159] on div "[PERSON_NAME]" at bounding box center [1355, 160] width 100 height 14
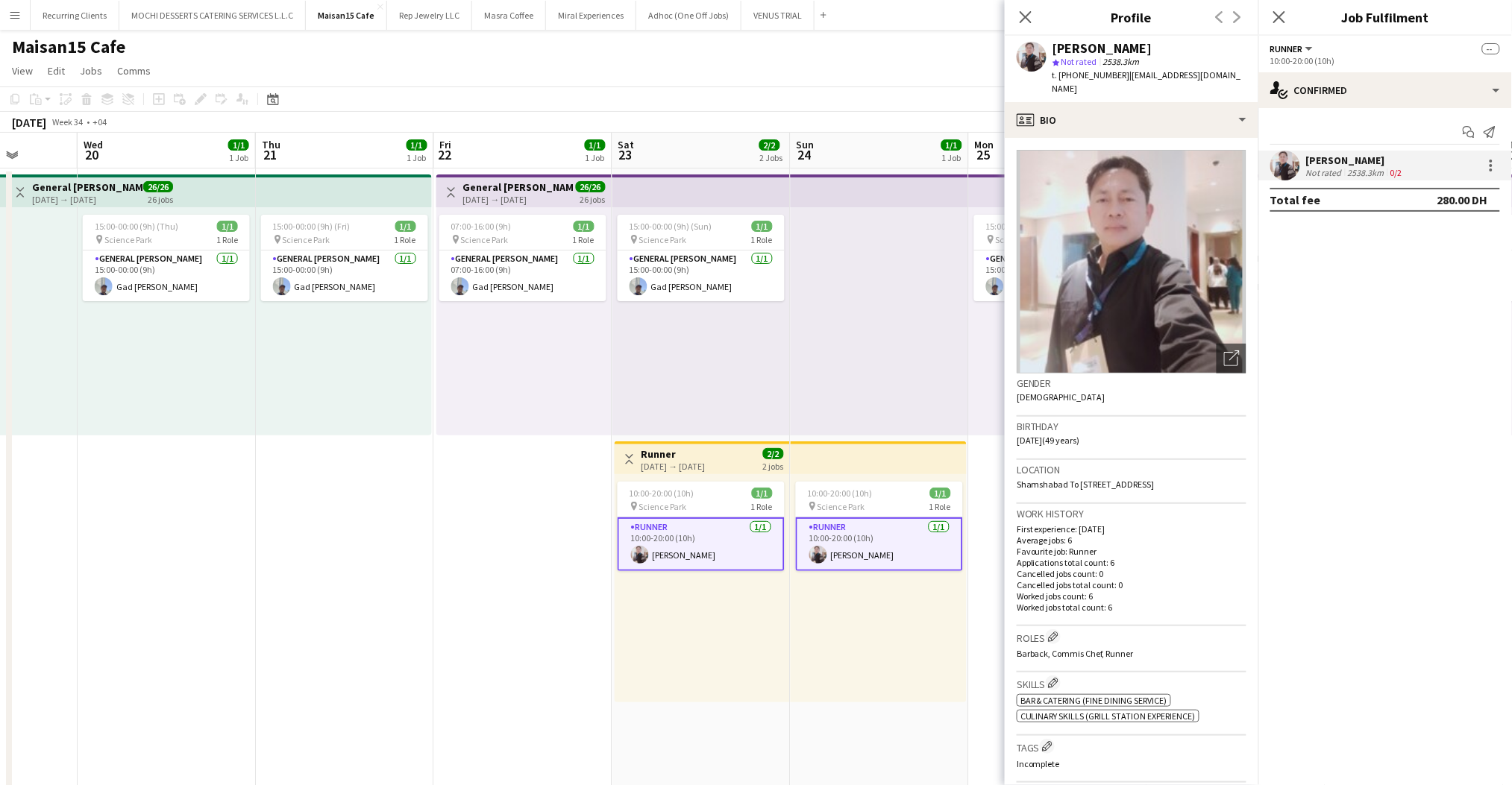
click at [1107, 49] on div "[PERSON_NAME]" at bounding box center [1103, 48] width 100 height 14
copy div "[PERSON_NAME]"
click at [1027, 15] on icon at bounding box center [1026, 17] width 14 height 14
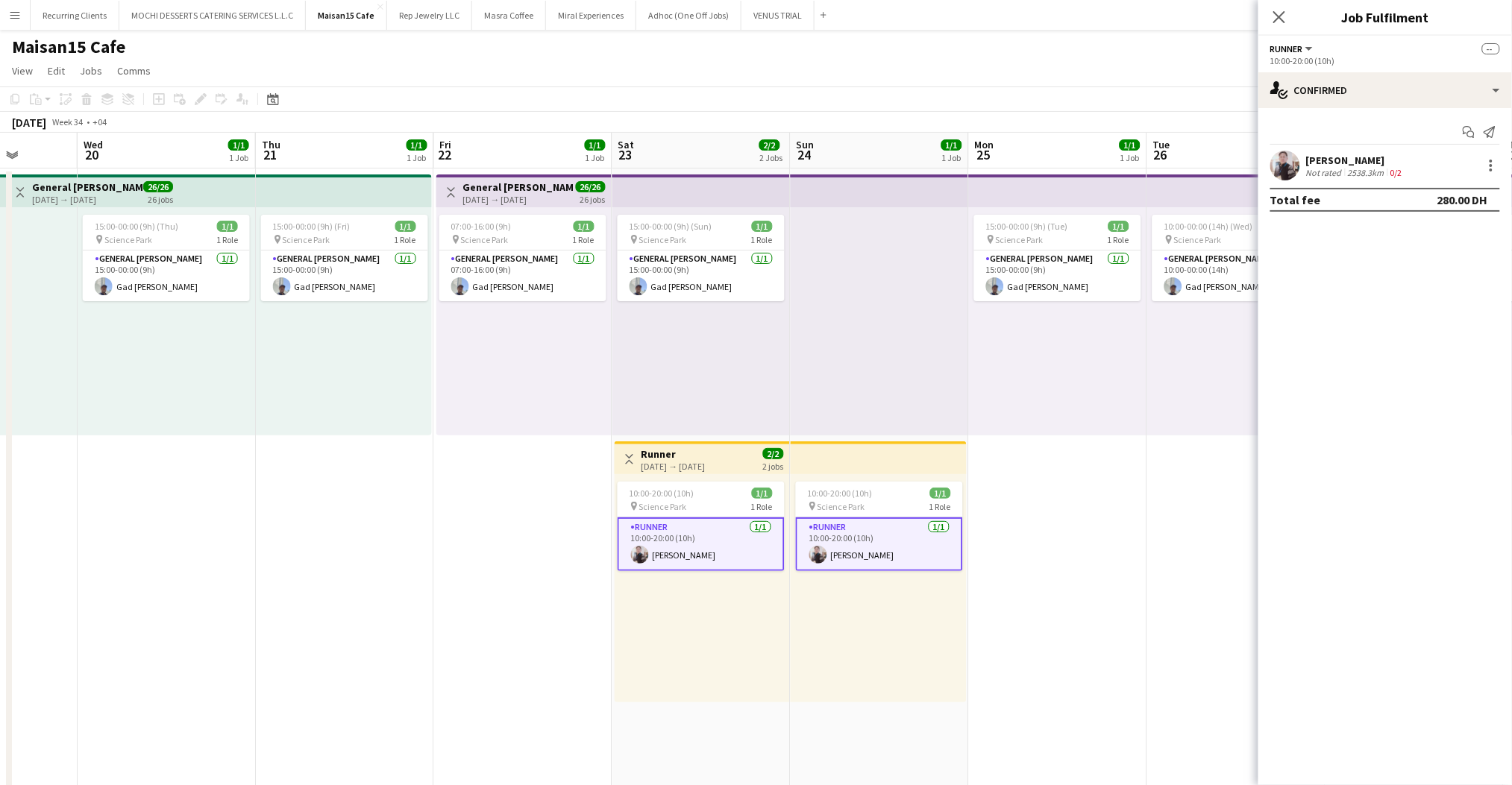
click at [705, 470] on div "[DATE] → [DATE]" at bounding box center [674, 467] width 64 height 11
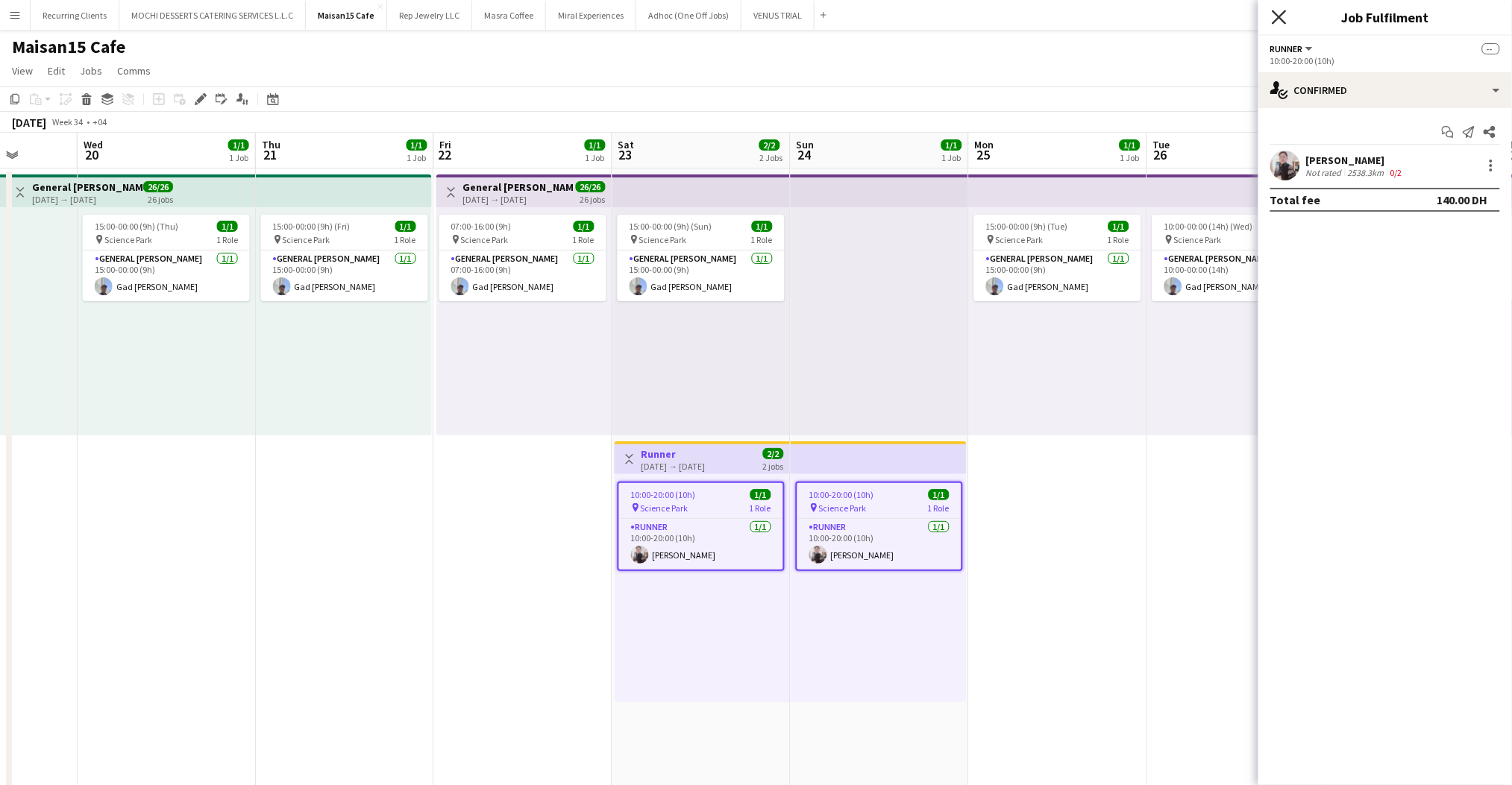
click at [1280, 20] on icon "Close pop-in" at bounding box center [1279, 17] width 14 height 14
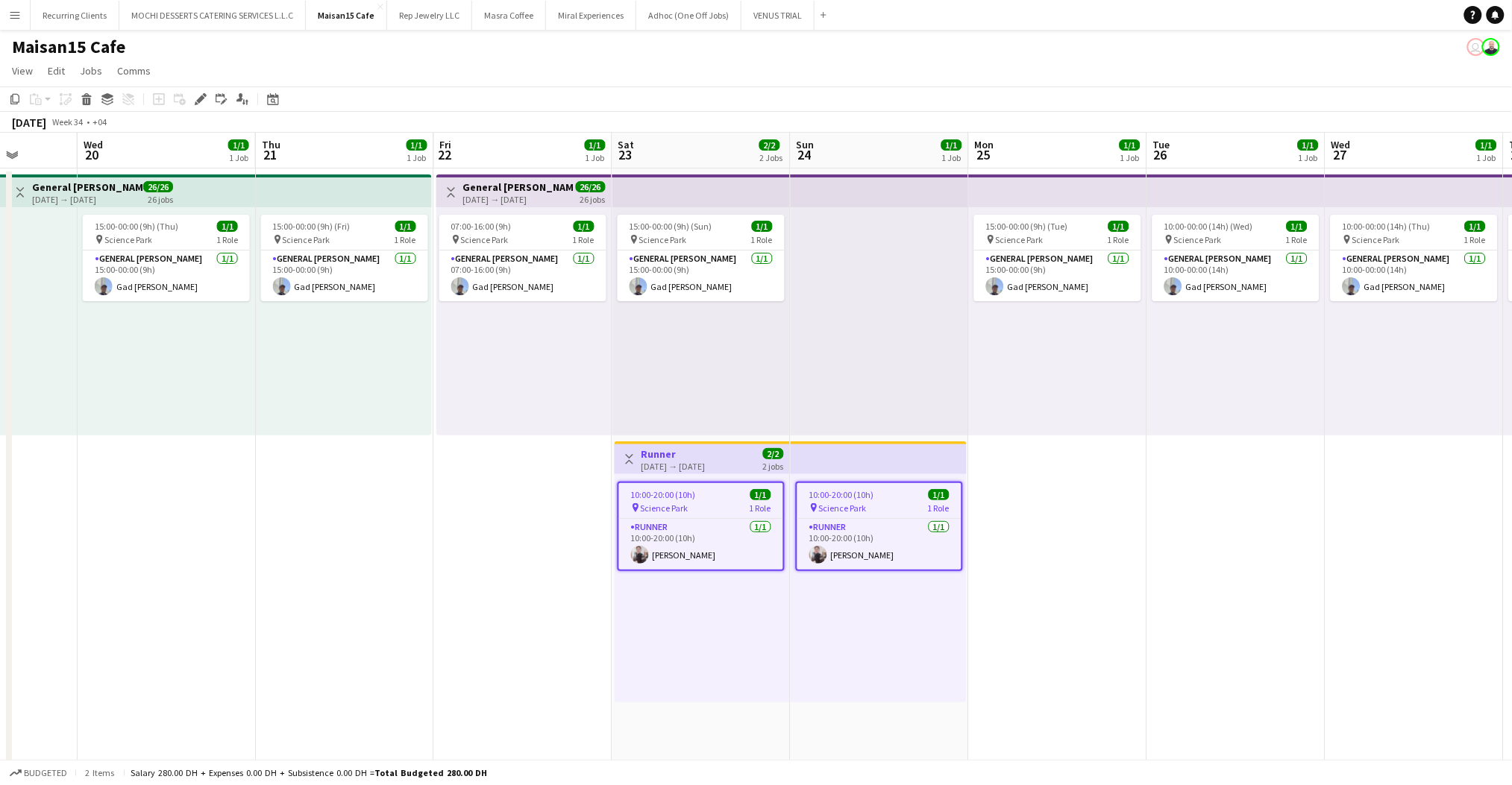
click at [885, 452] on app-top-bar at bounding box center [878, 458] width 176 height 33
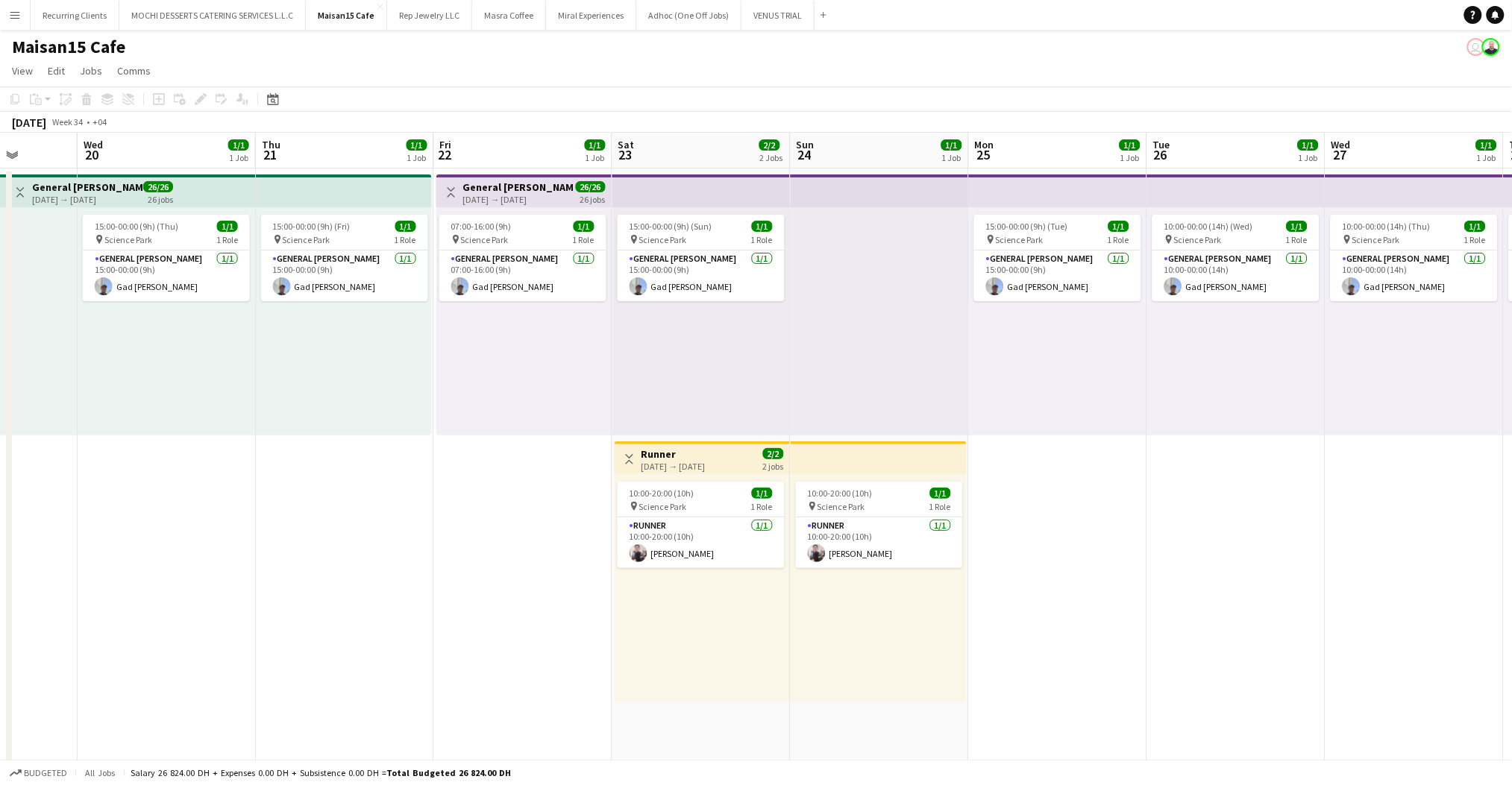
click at [885, 452] on app-top-bar at bounding box center [878, 458] width 176 height 33
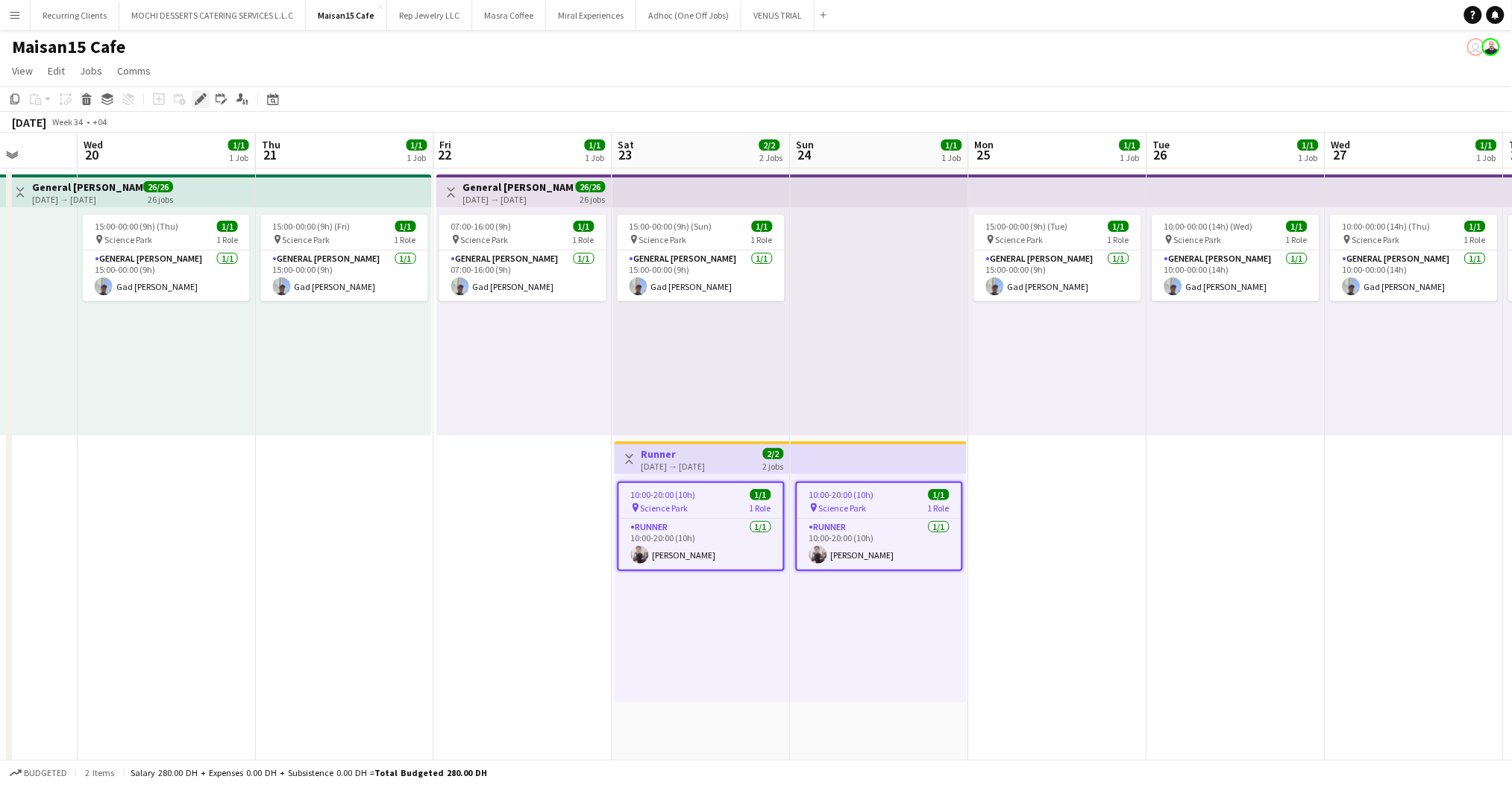
click at [194, 103] on icon at bounding box center [196, 103] width 4 height 4
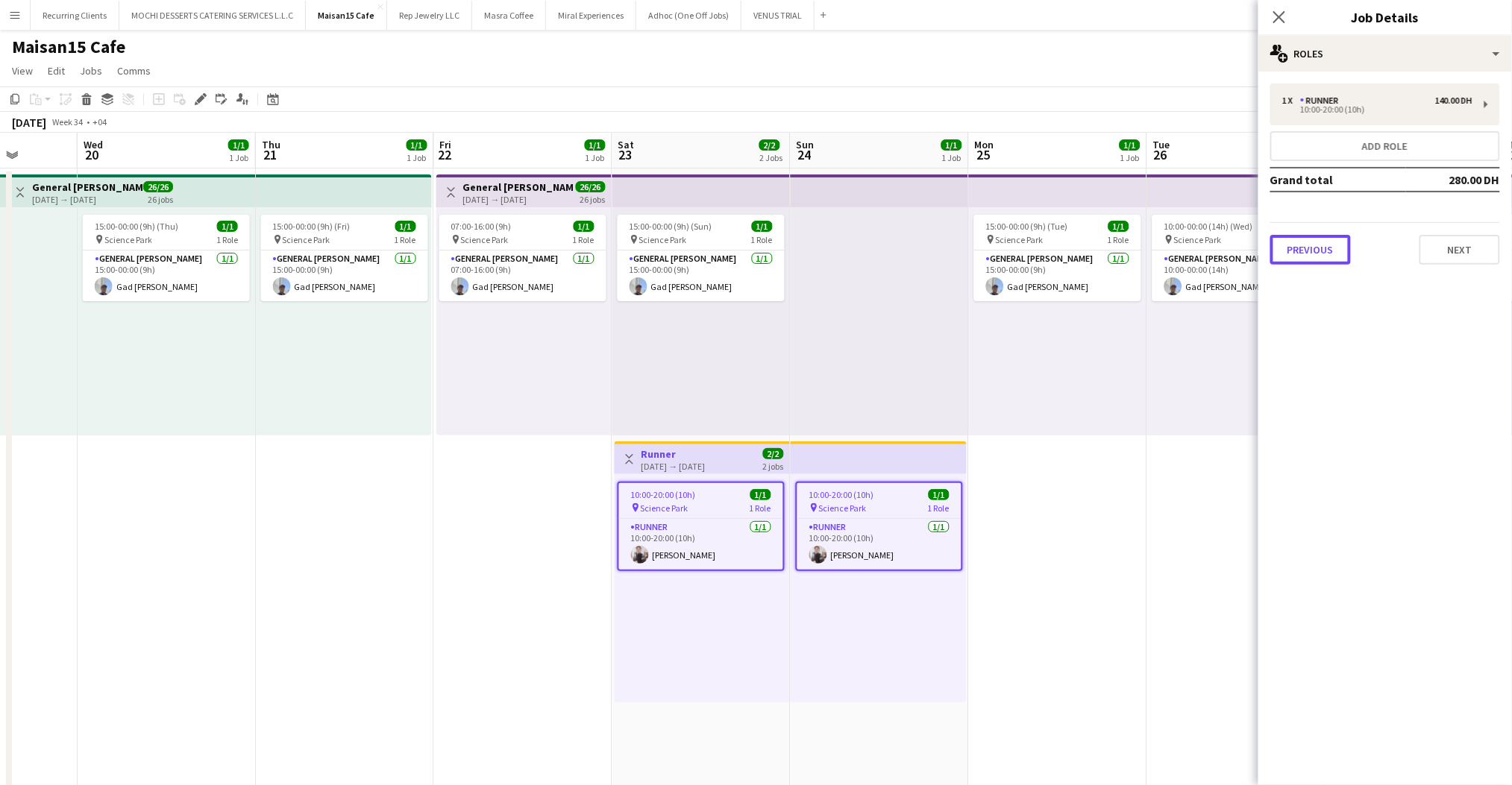
click at [1304, 251] on button "Previous" at bounding box center [1310, 249] width 80 height 29
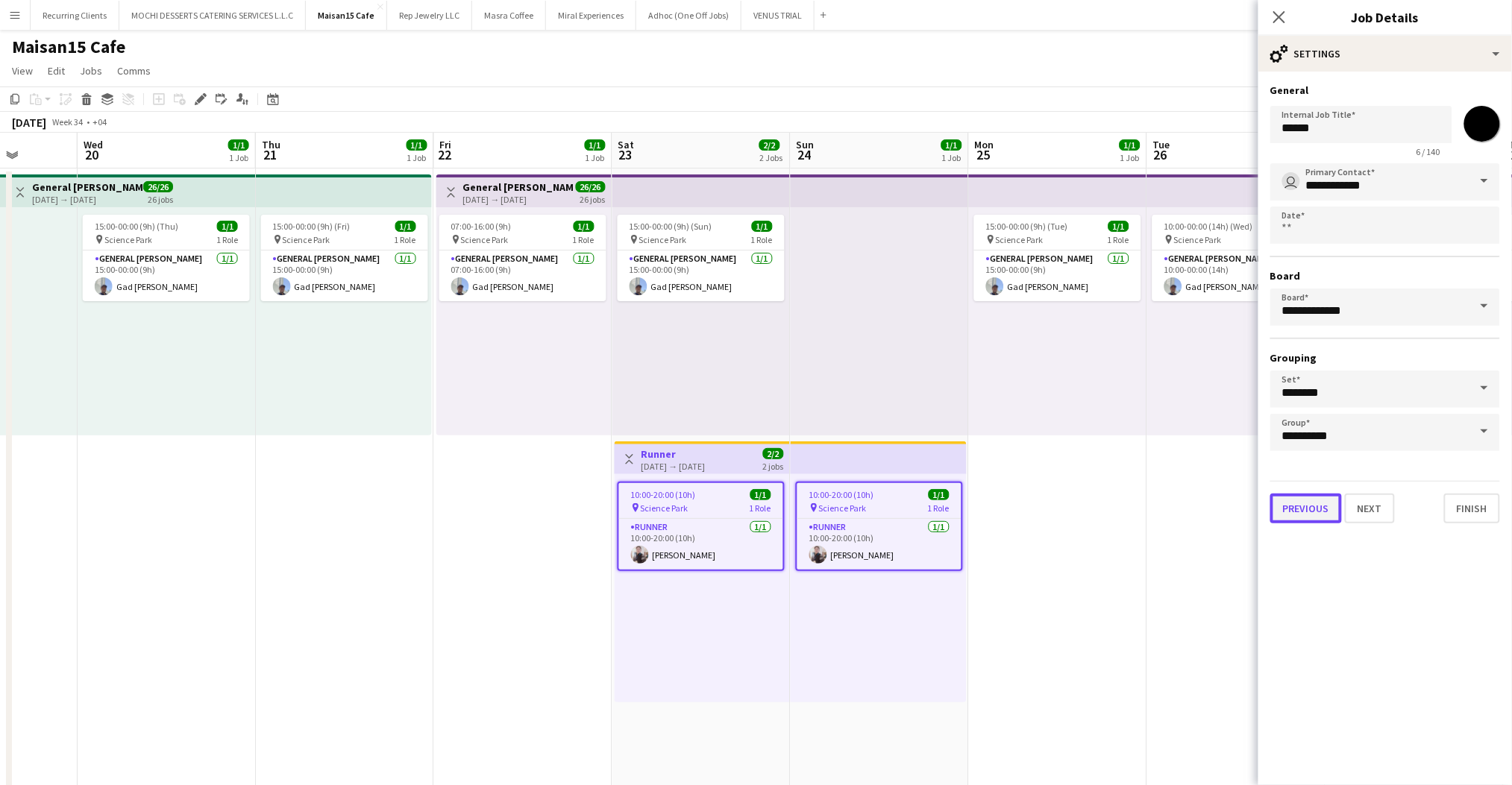
click at [1289, 500] on button "Previous" at bounding box center [1306, 508] width 72 height 29
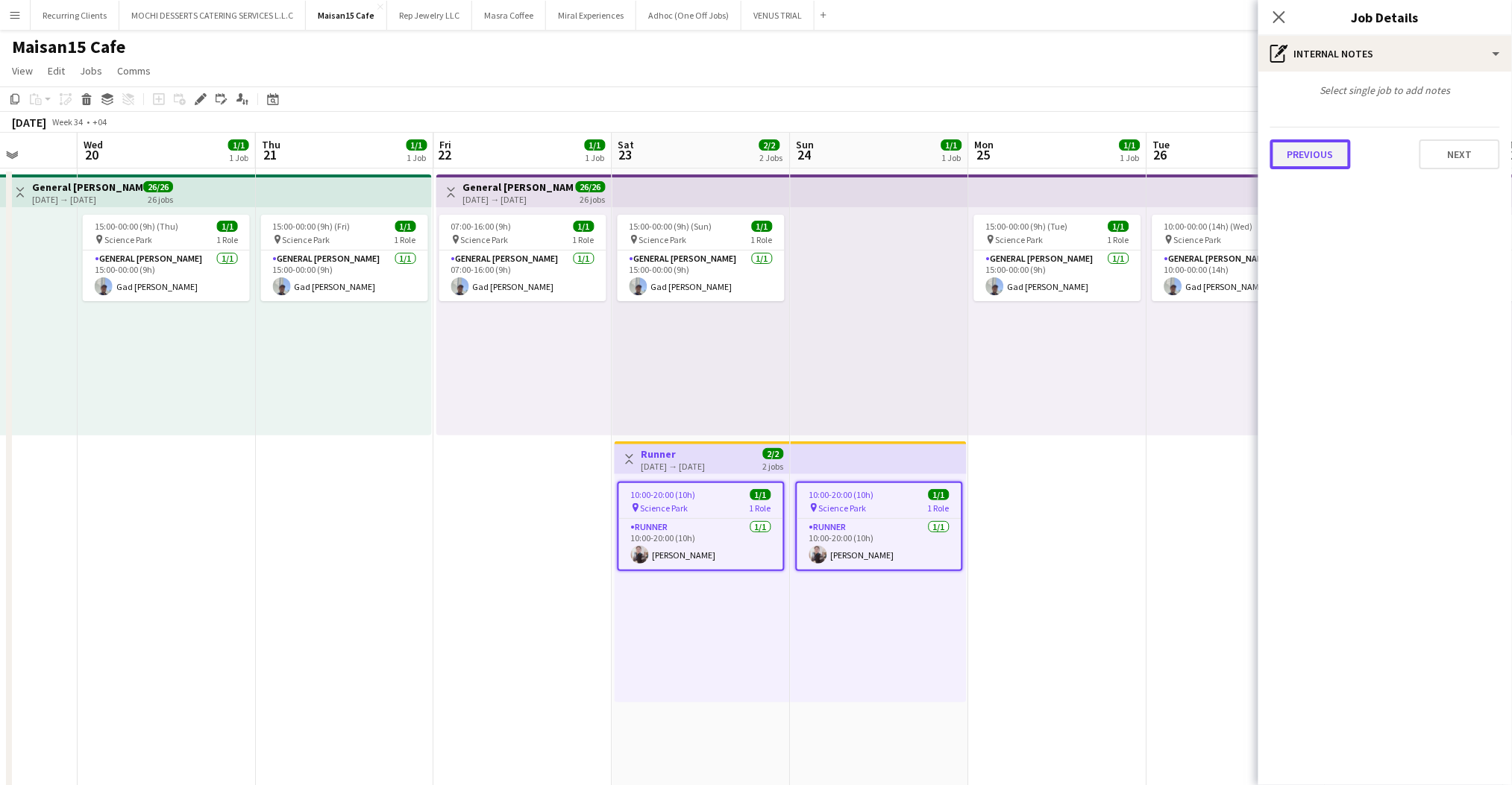
click at [1335, 156] on button "Previous" at bounding box center [1310, 154] width 80 height 29
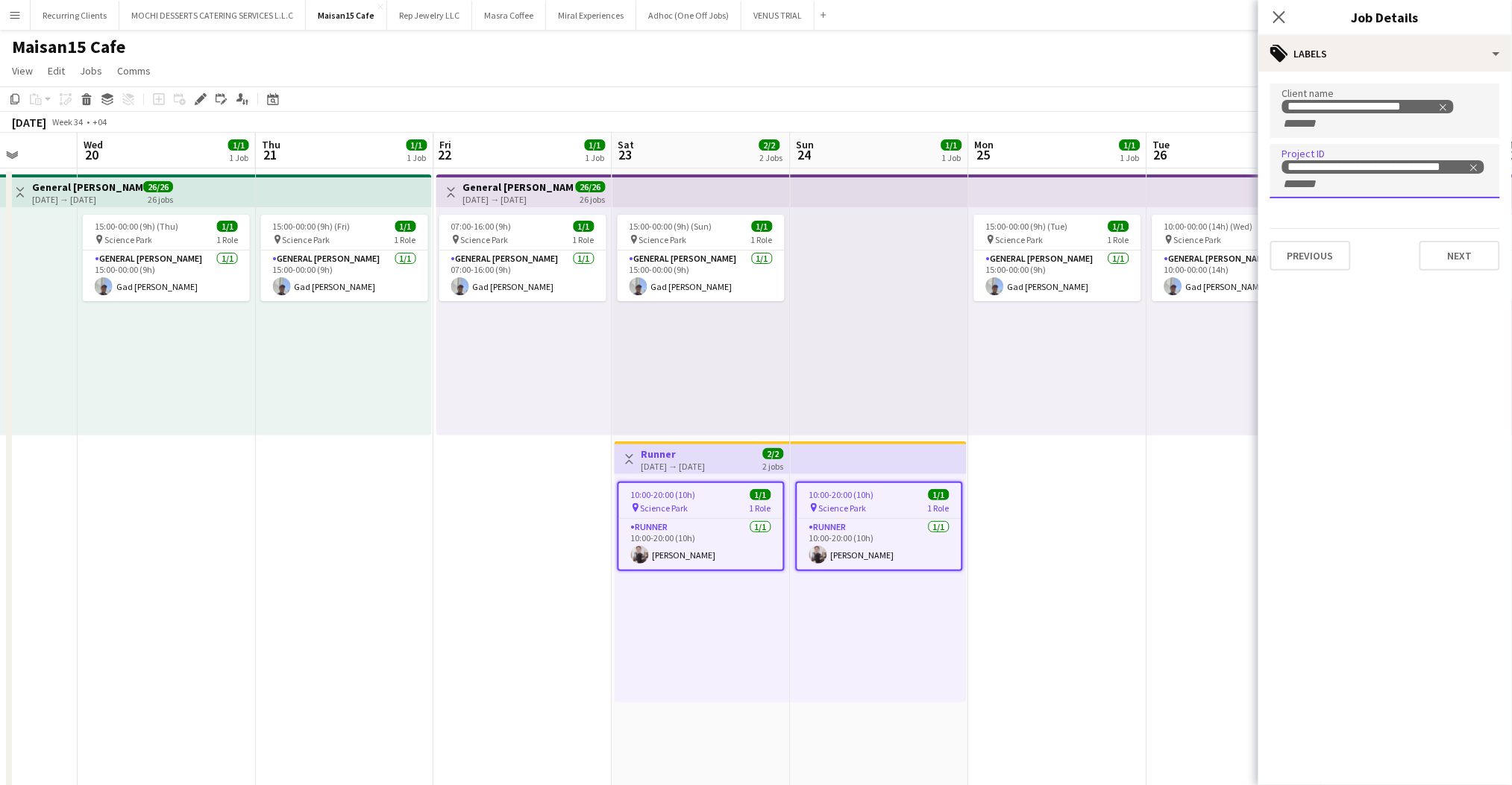
click at [1470, 166] on icon "Remove tag" at bounding box center [1473, 167] width 10 height 10
click at [1444, 166] on input "Type to search project ID labels..." at bounding box center [1385, 167] width 206 height 14
paste input "**********"
type input "**********"
click at [1447, 241] on button "Next" at bounding box center [1459, 239] width 80 height 29
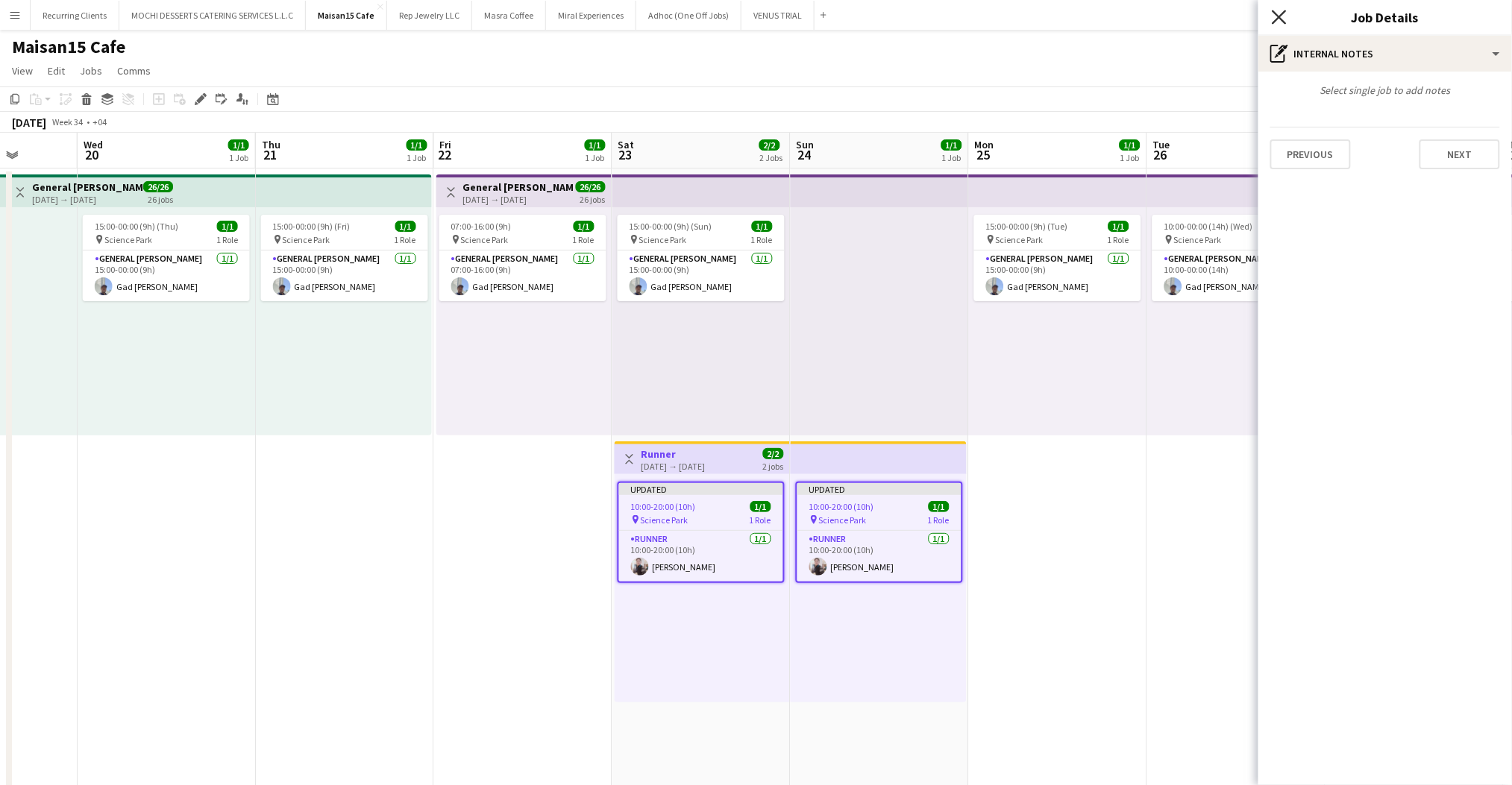
click at [1280, 23] on icon "Close pop-in" at bounding box center [1279, 17] width 14 height 14
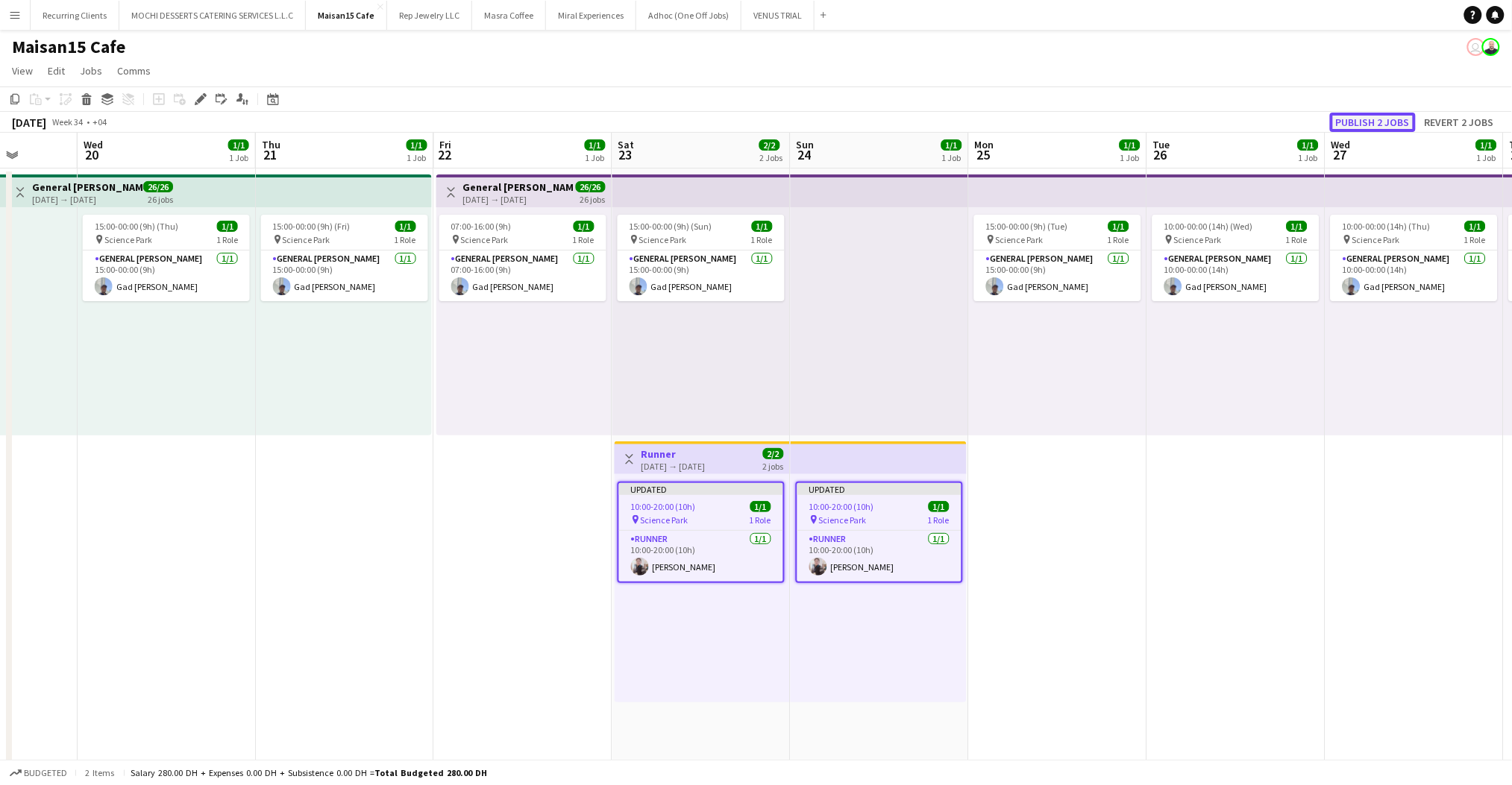
click at [1383, 122] on button "Publish 2 jobs" at bounding box center [1373, 122] width 86 height 19
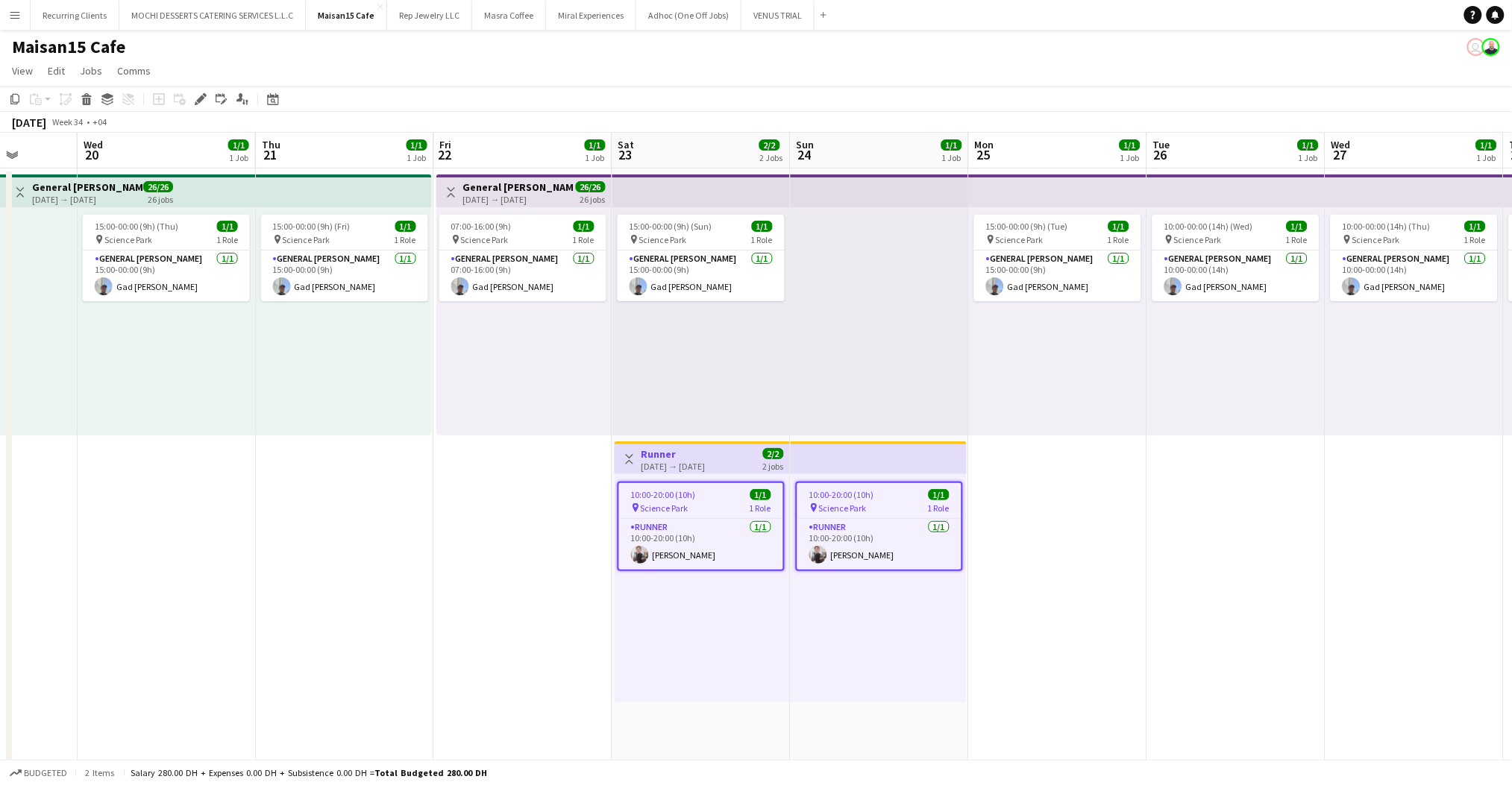
click at [201, 101] on icon "Edit" at bounding box center [200, 99] width 12 height 12
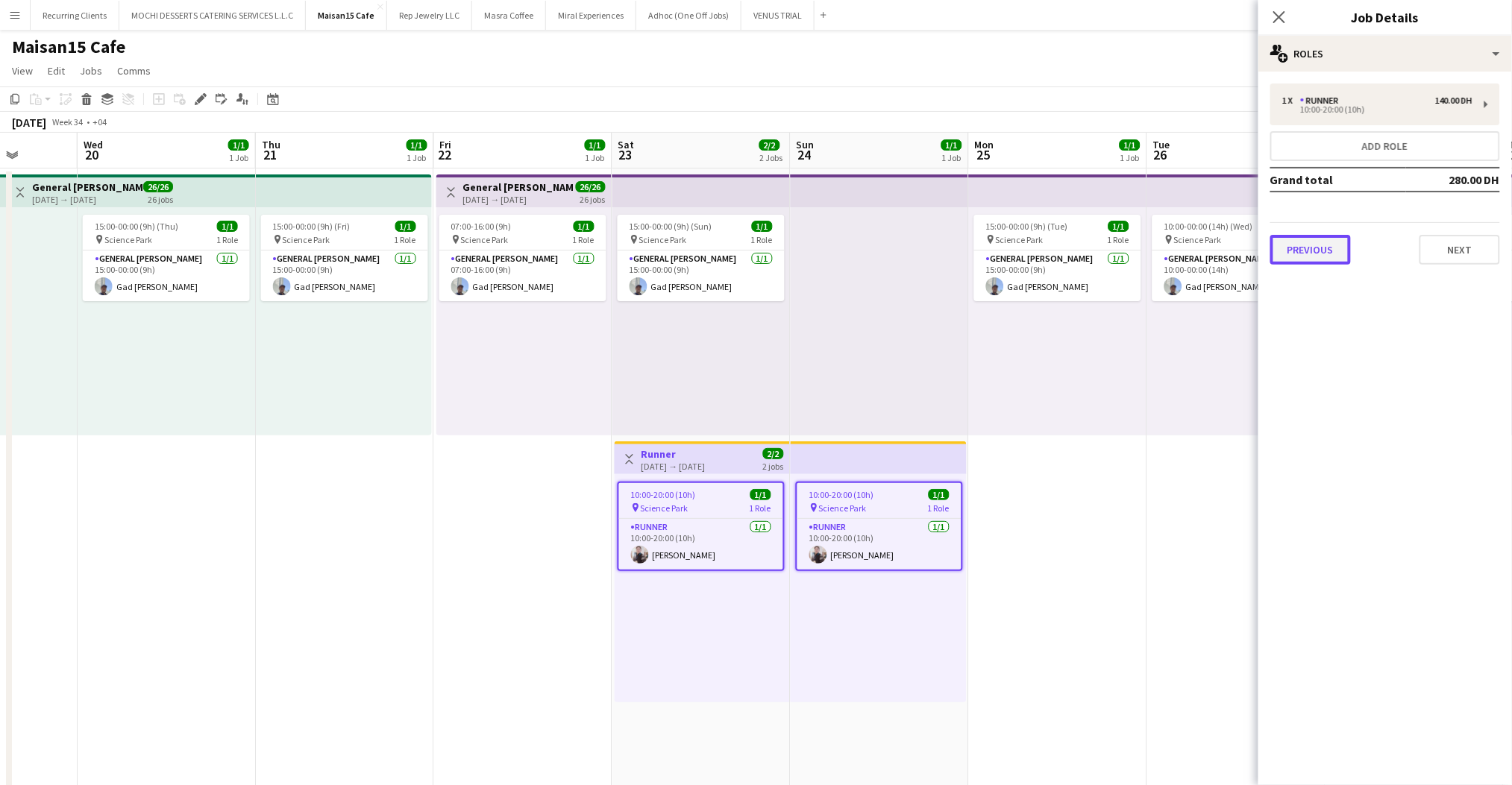
click at [1338, 246] on button "Previous" at bounding box center [1310, 249] width 80 height 29
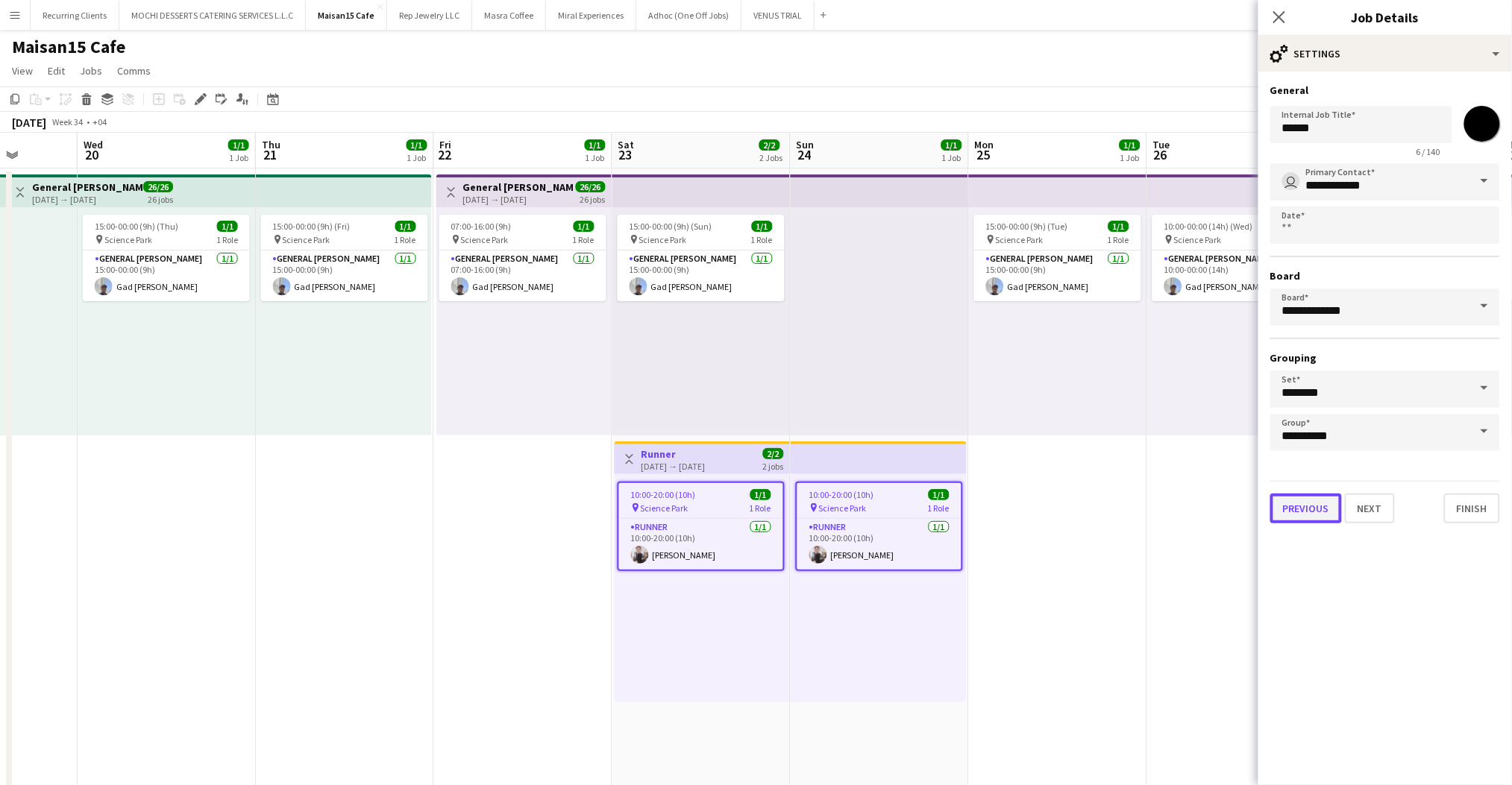
click at [1328, 503] on button "Previous" at bounding box center [1306, 508] width 72 height 29
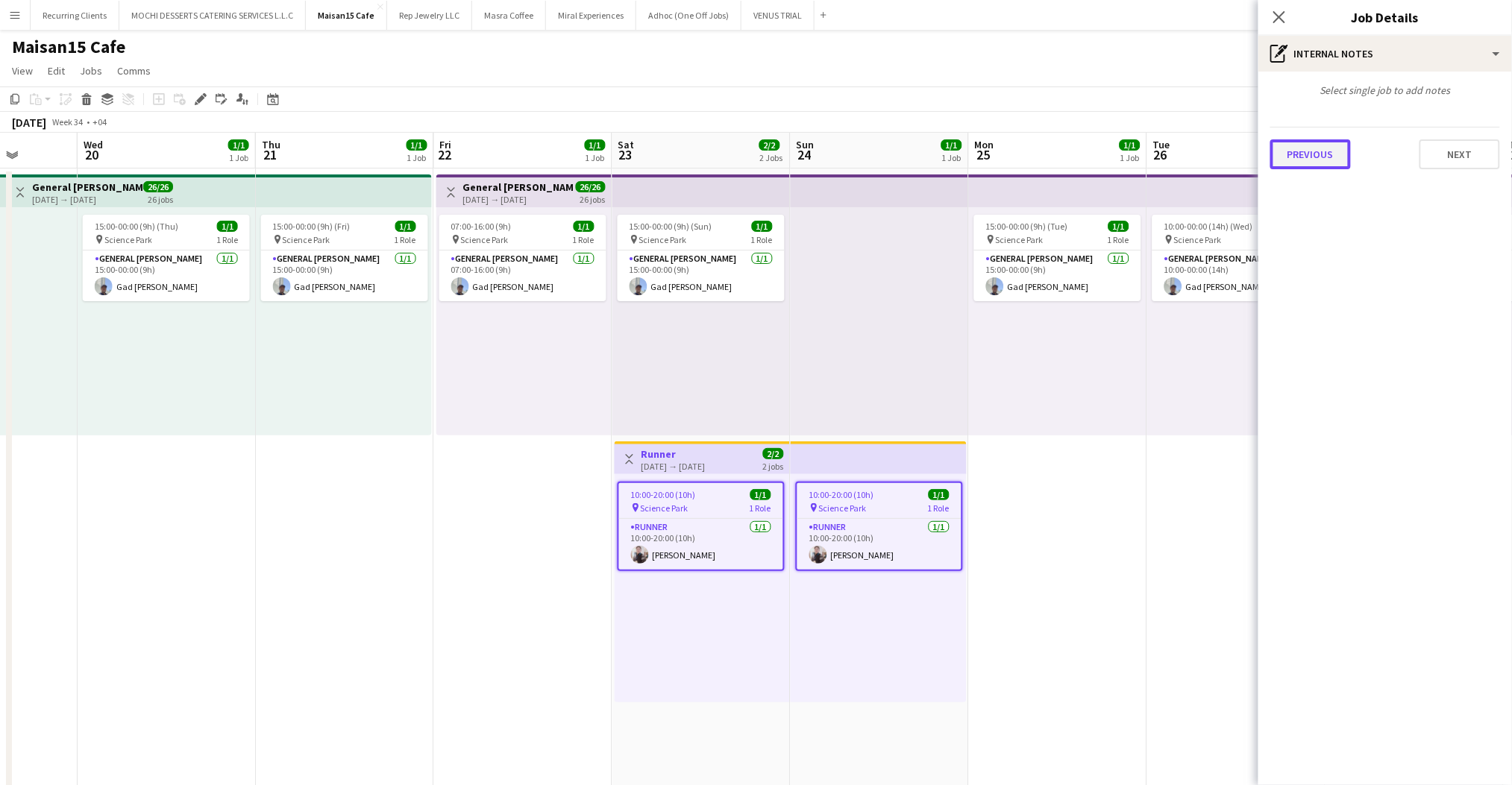
click at [1327, 158] on button "Previous" at bounding box center [1310, 154] width 80 height 29
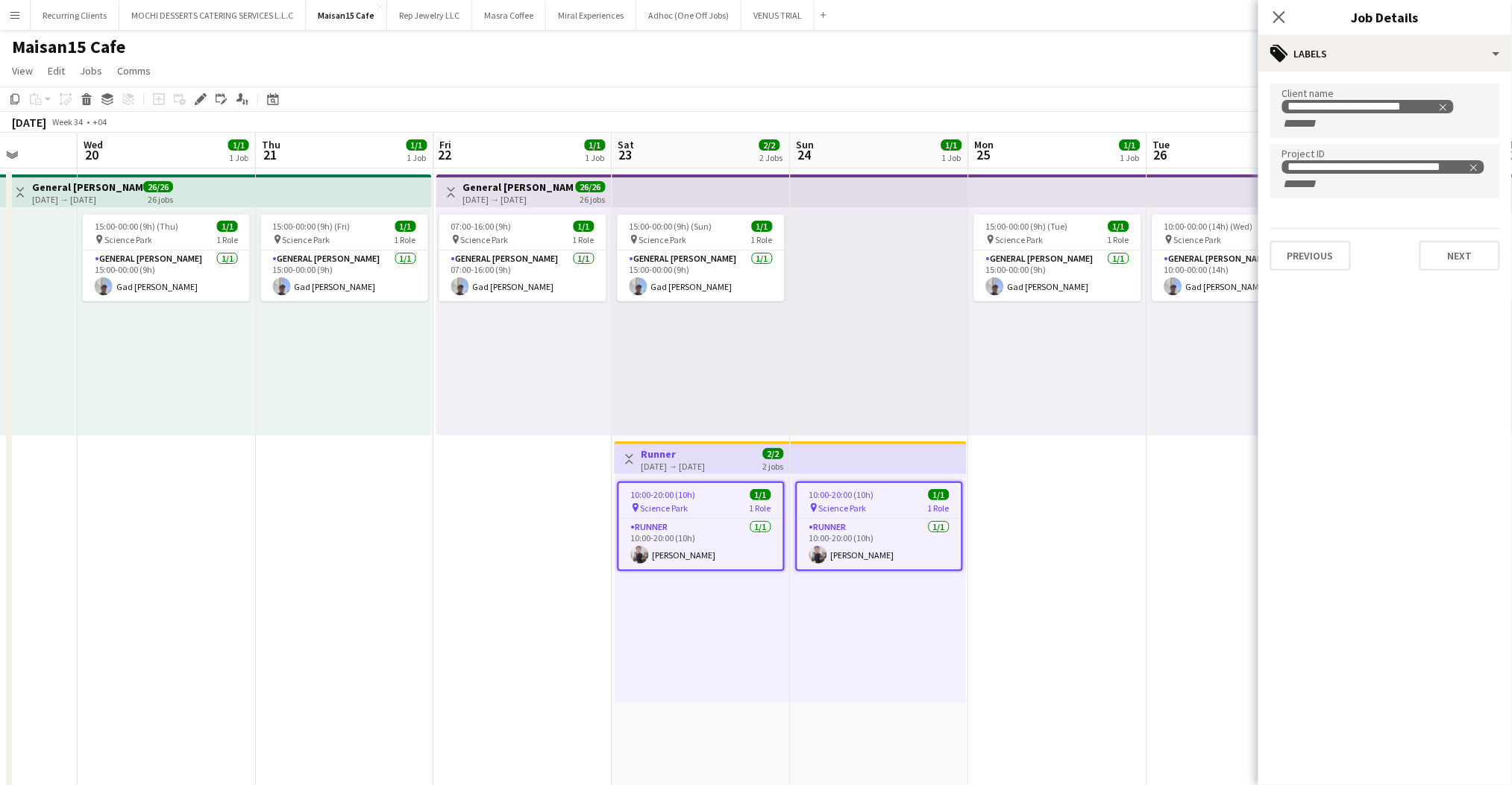
click at [583, 404] on div "07:00-16:00 (9h) 1/1 pin Science Park 1 Role General [PERSON_NAME] [DATE] 07:00…" at bounding box center [524, 321] width 175 height 228
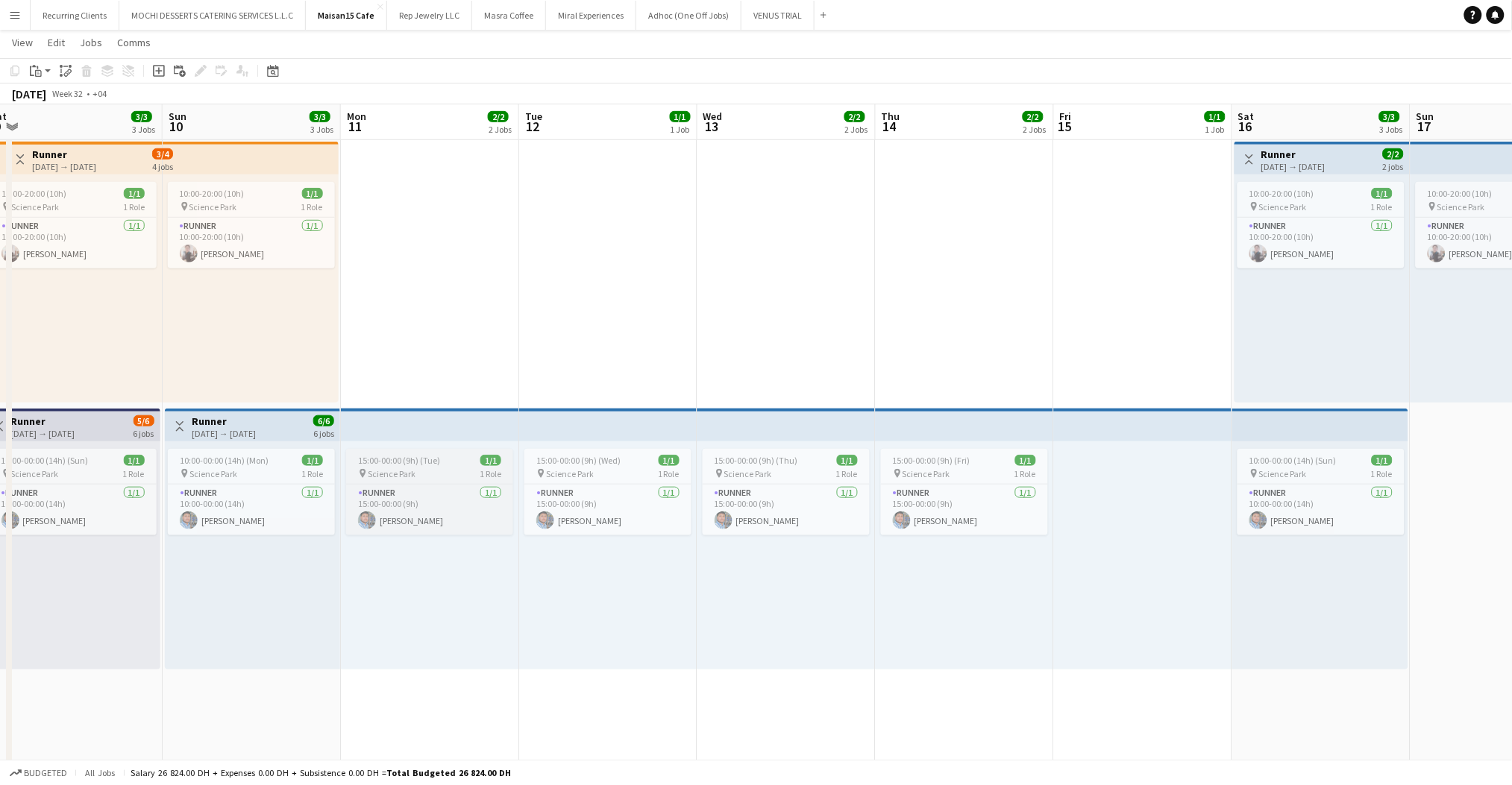
scroll to position [0, 360]
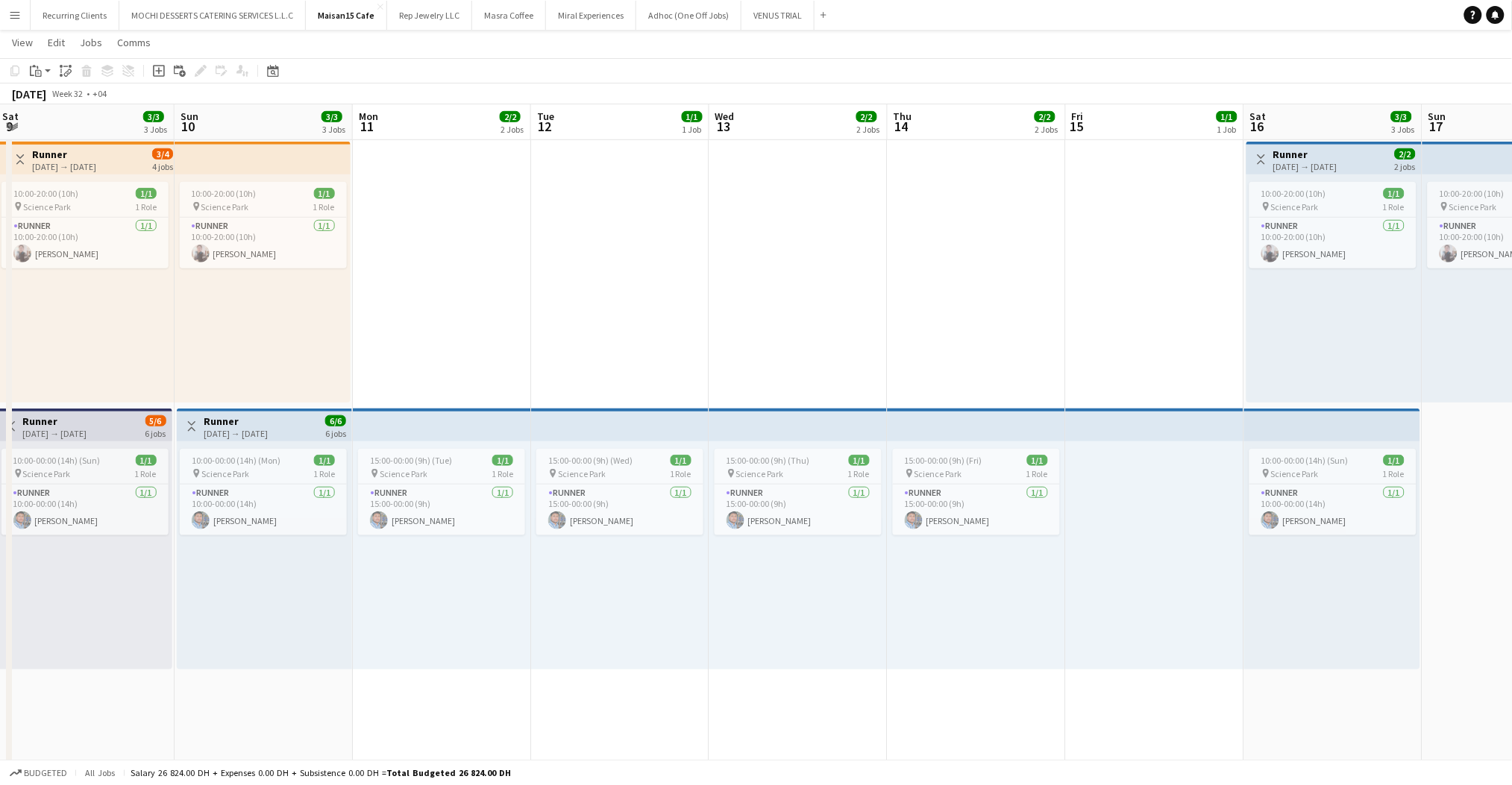
click at [459, 433] on app-top-bar at bounding box center [442, 424] width 178 height 33
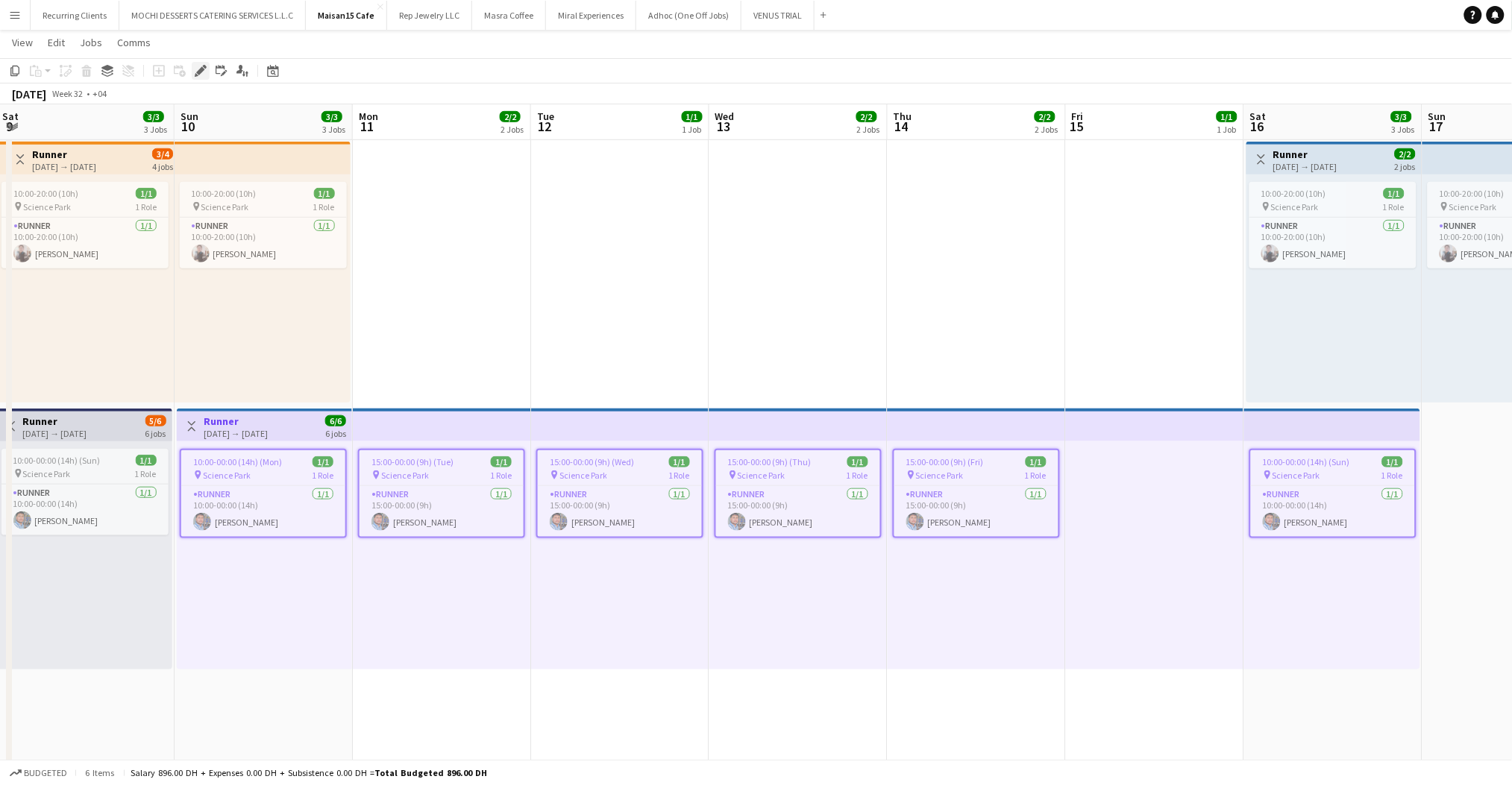
click at [199, 70] on icon at bounding box center [200, 71] width 8 height 8
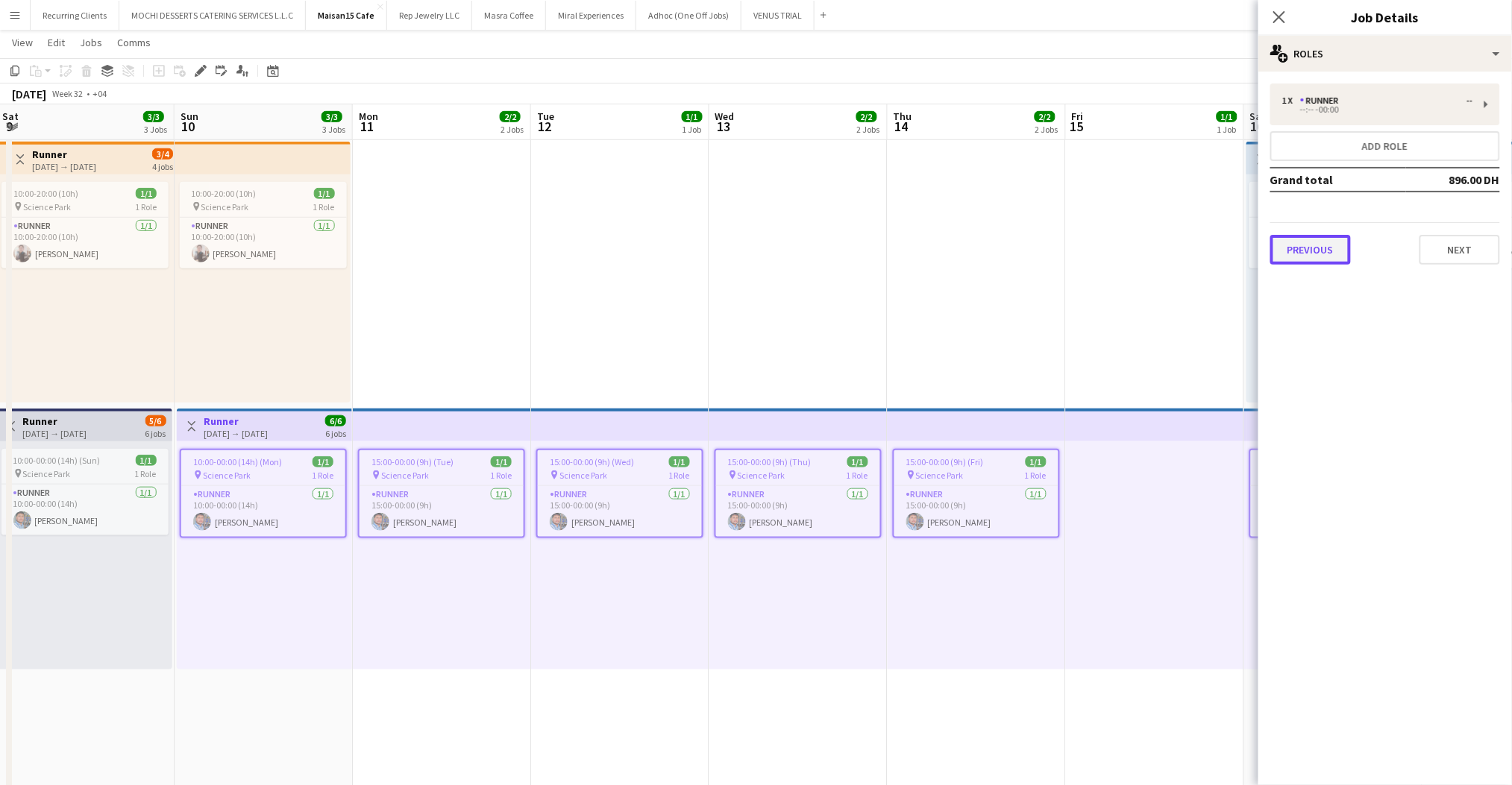
click at [1333, 237] on button "Previous" at bounding box center [1310, 249] width 80 height 29
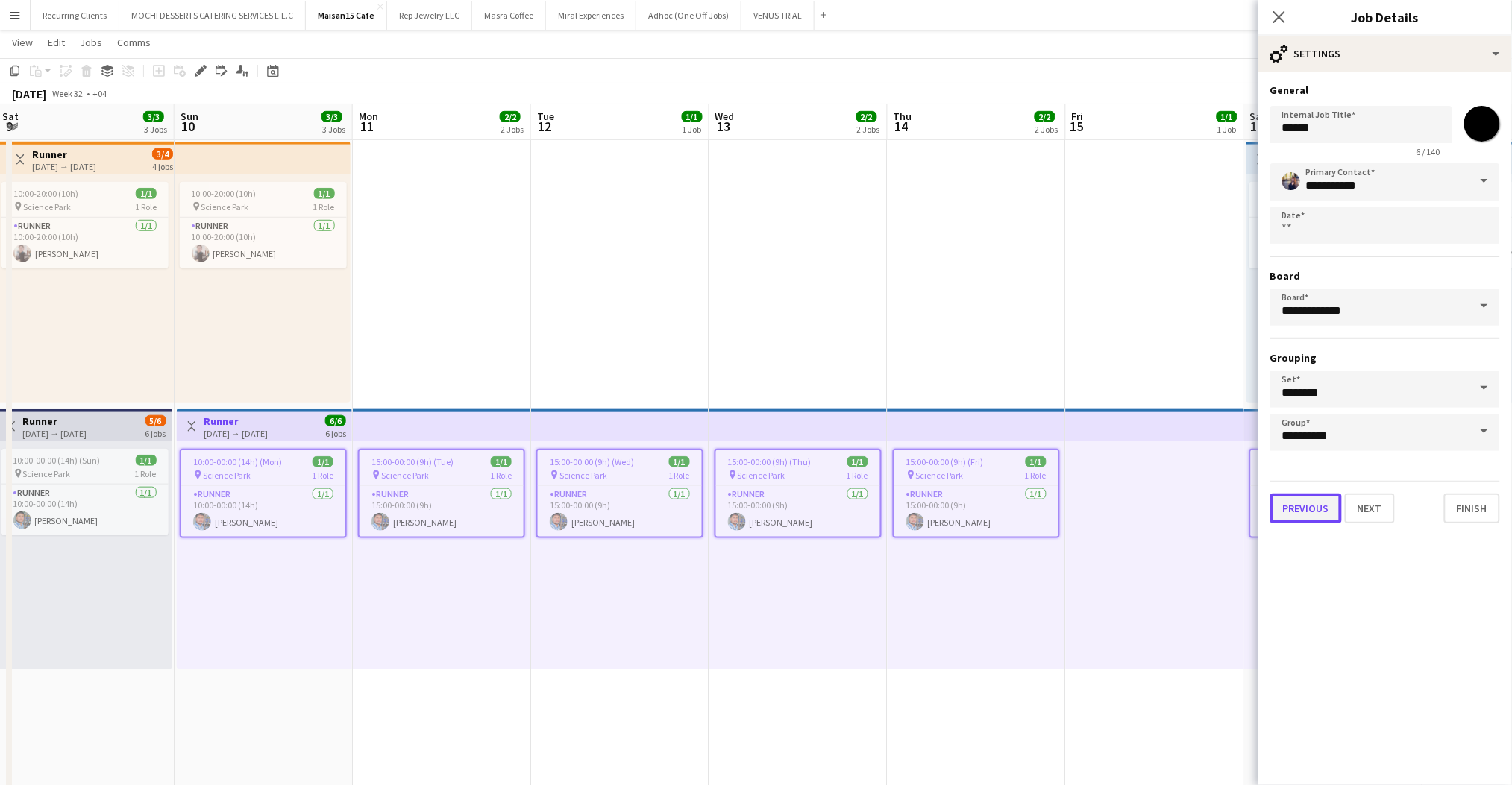
click at [1274, 494] on button "Previous" at bounding box center [1306, 508] width 72 height 29
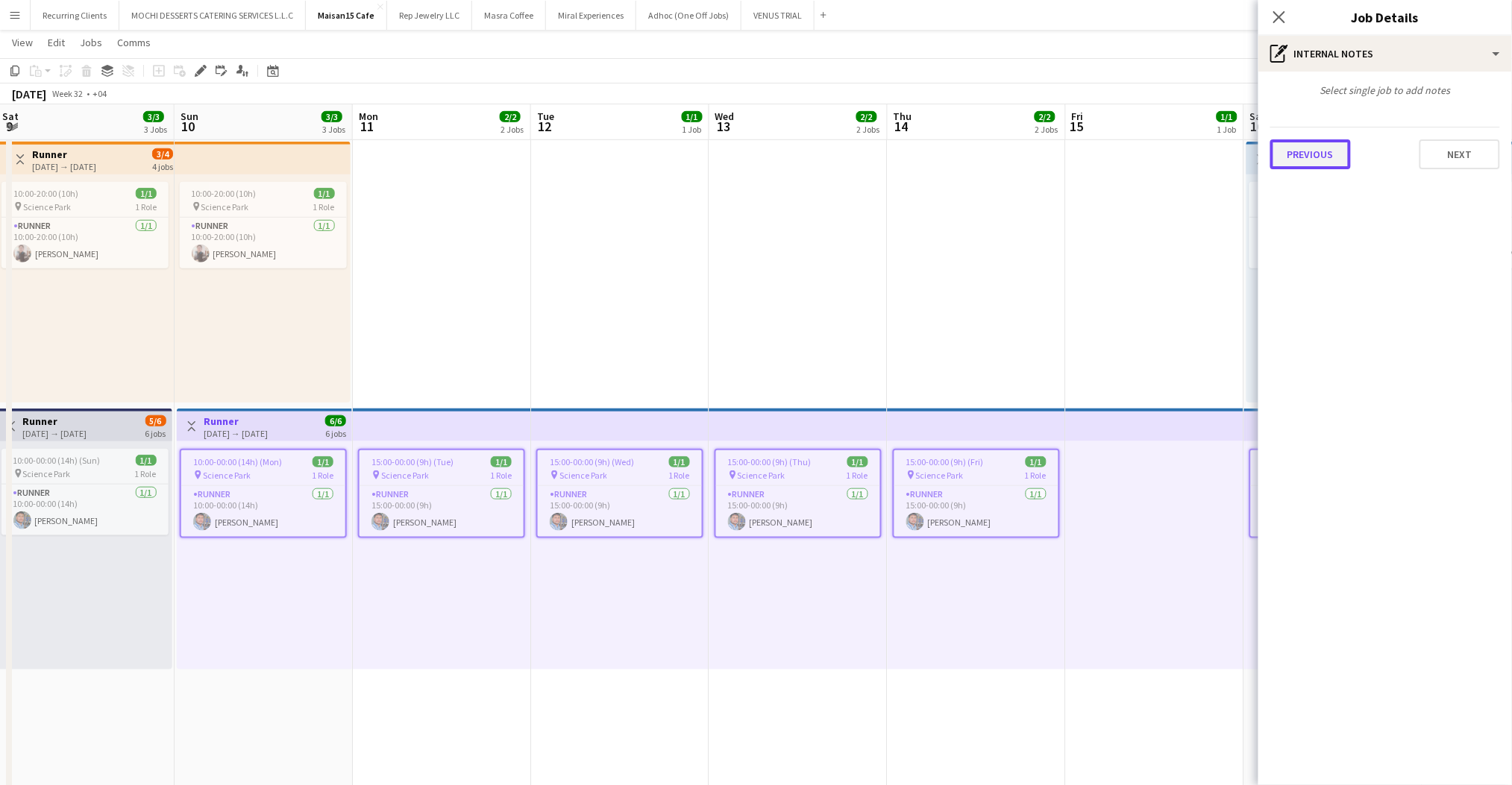
click at [1319, 150] on button "Previous" at bounding box center [1310, 154] width 80 height 29
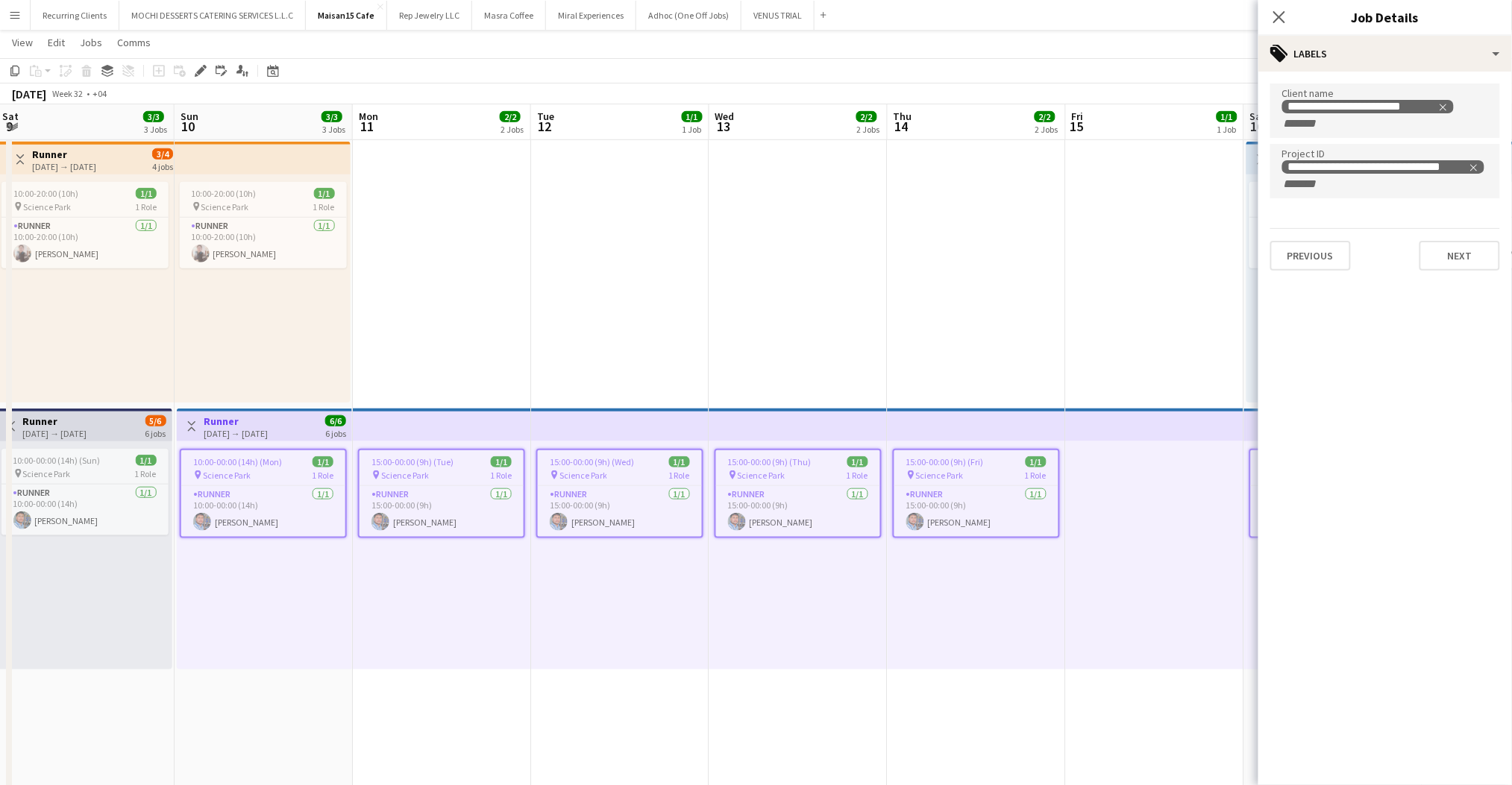
click at [88, 428] on div "[DATE] → [DATE]" at bounding box center [55, 434] width 64 height 11
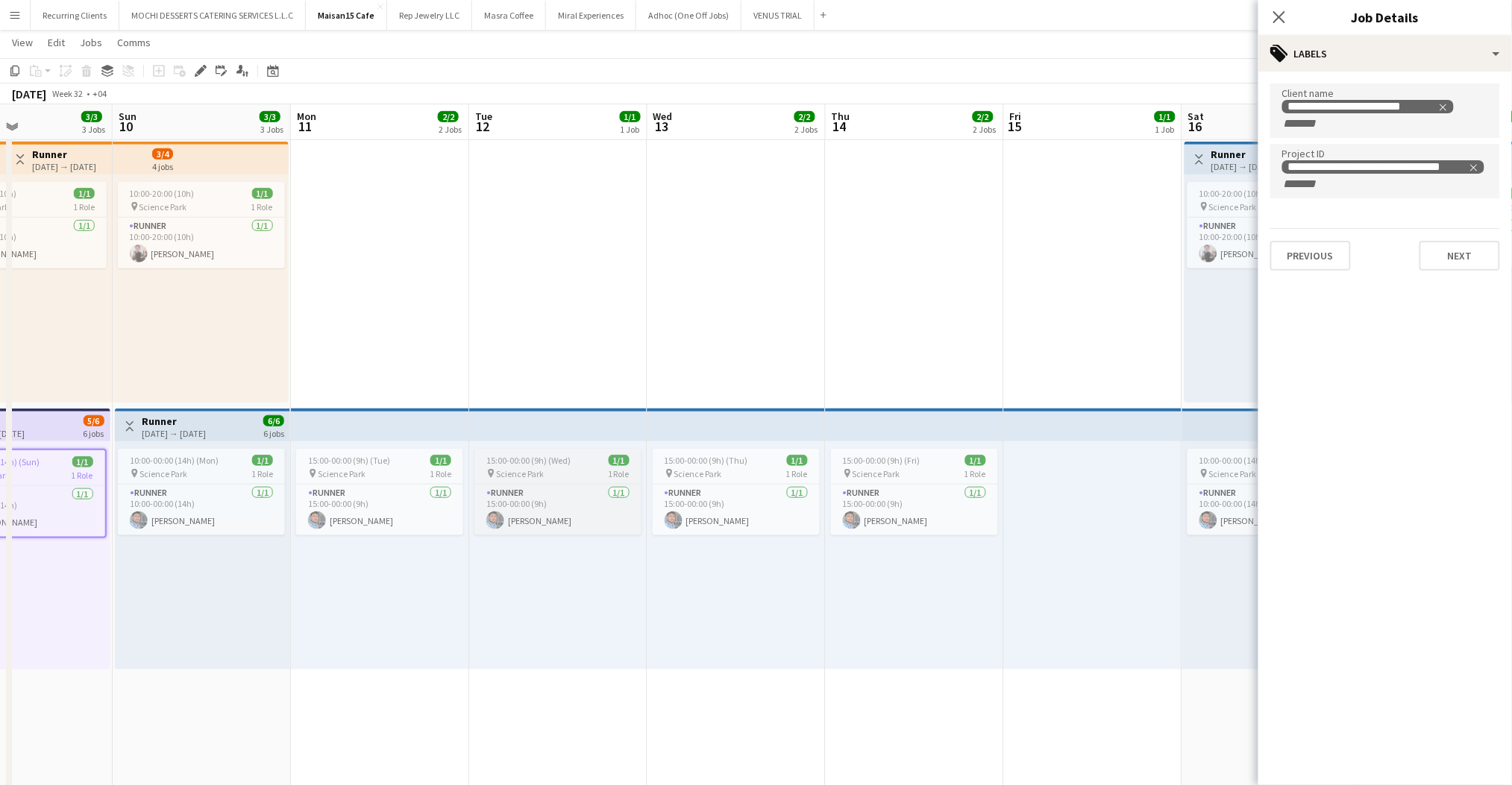
scroll to position [0, 420]
click at [179, 425] on h3 "Runner" at bounding box center [175, 421] width 64 height 14
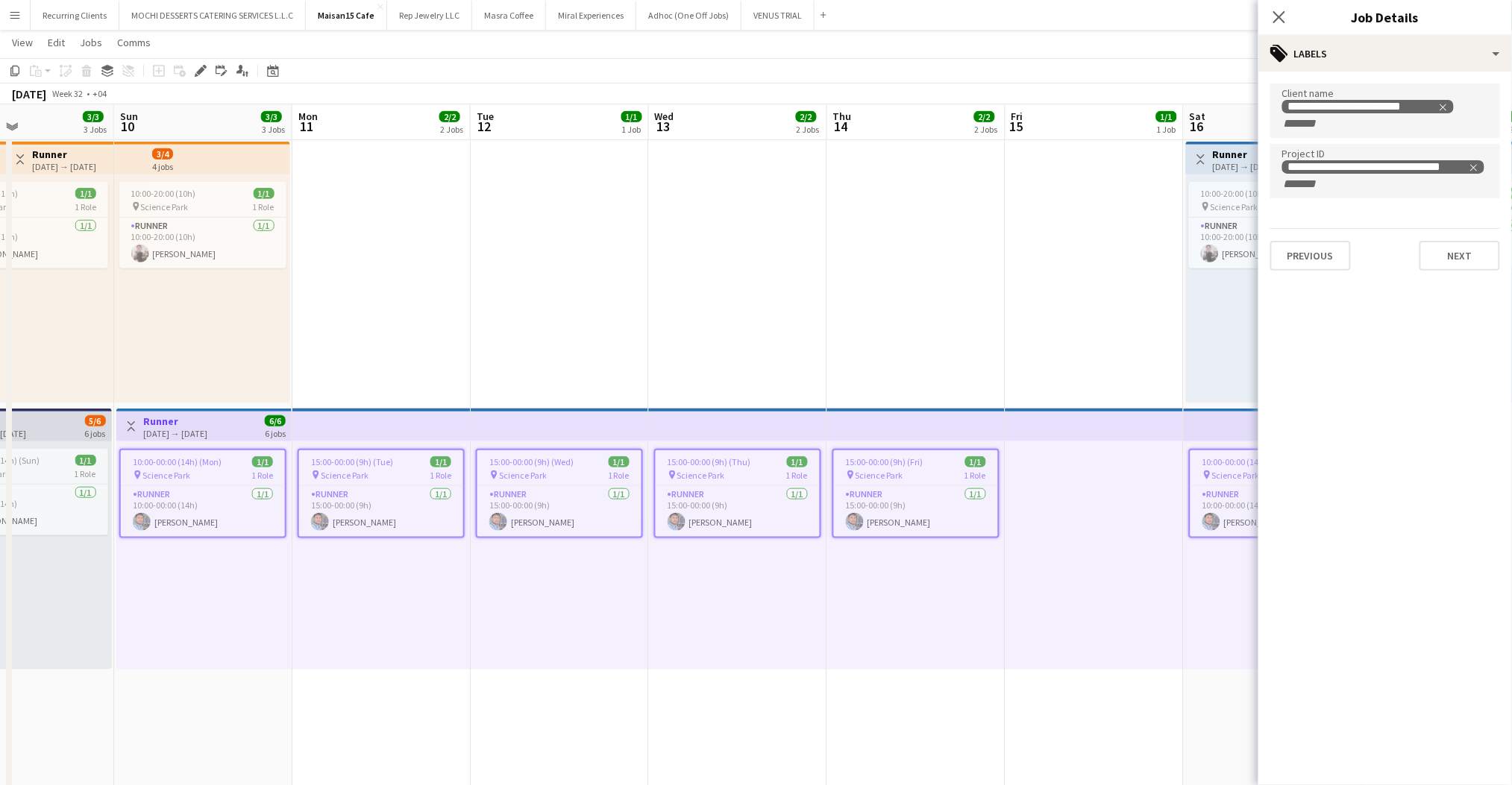
drag, startPoint x: 1281, startPoint y: 17, endPoint x: 1035, endPoint y: 271, distance: 353.6
click at [1280, 17] on icon at bounding box center [1279, 17] width 12 height 12
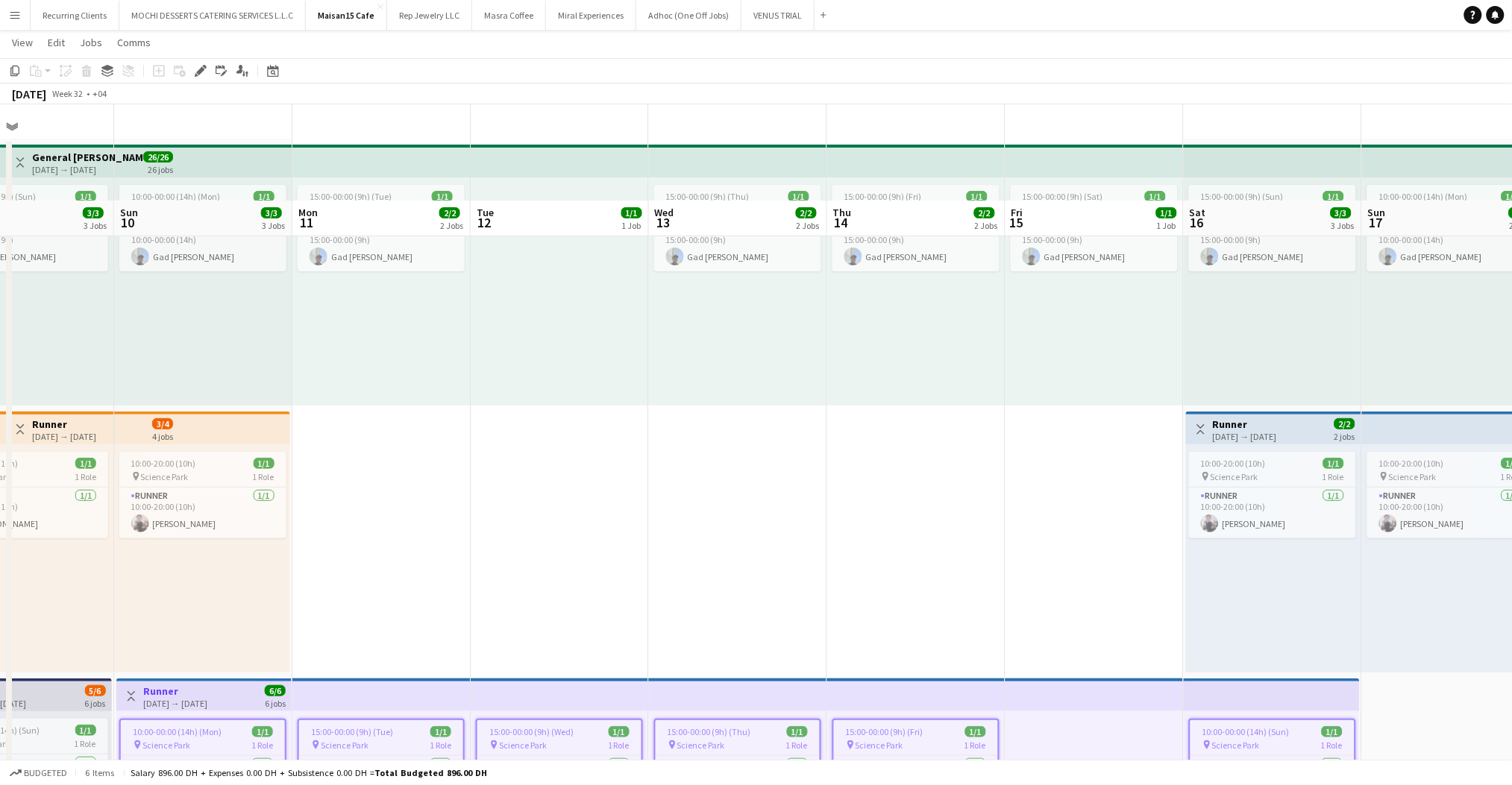
scroll to position [0, 0]
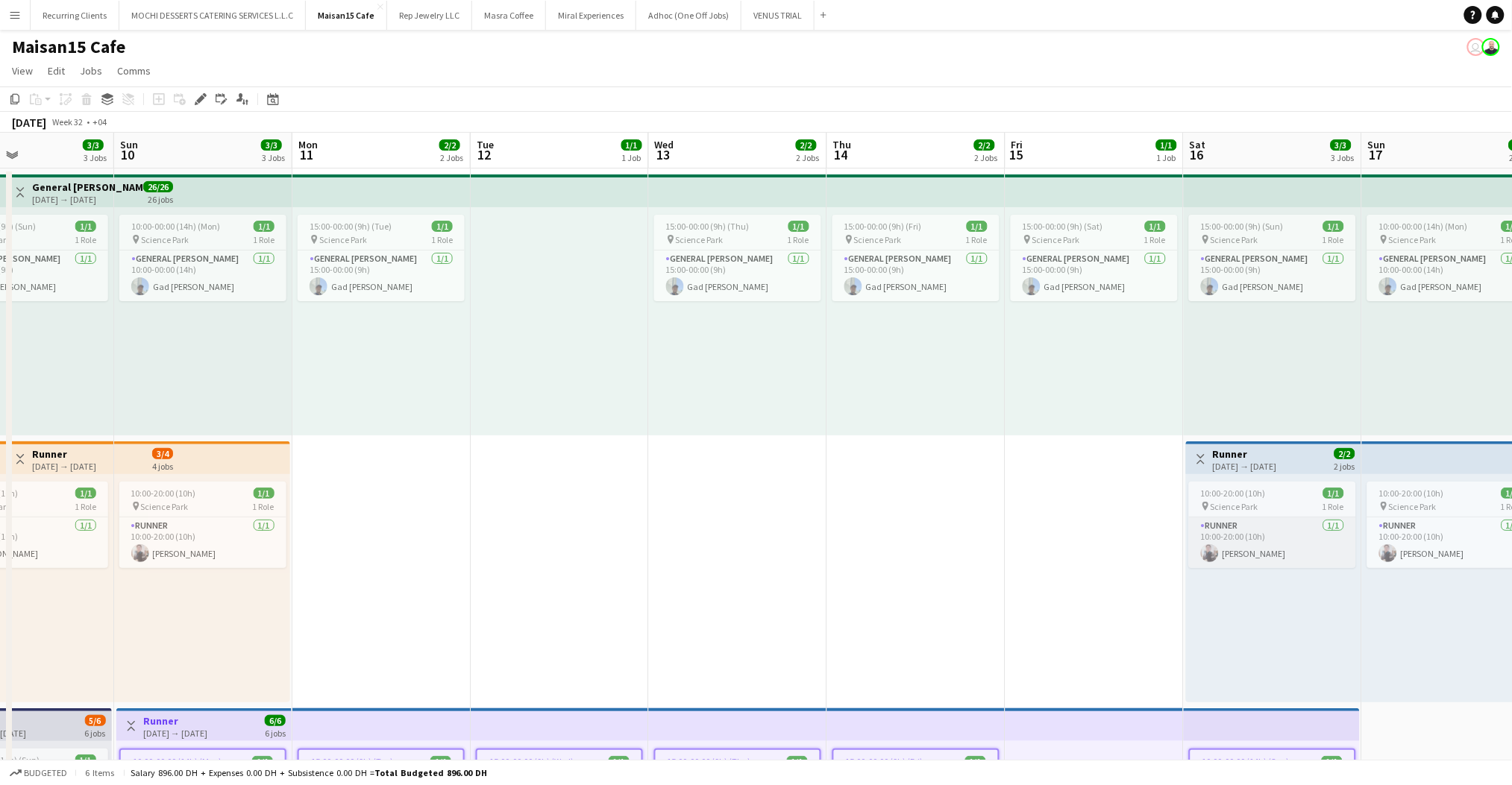
click at [1245, 545] on app-card-role "Runner [DATE] 10:00-20:00 (10h) [PERSON_NAME]" at bounding box center [1272, 543] width 167 height 51
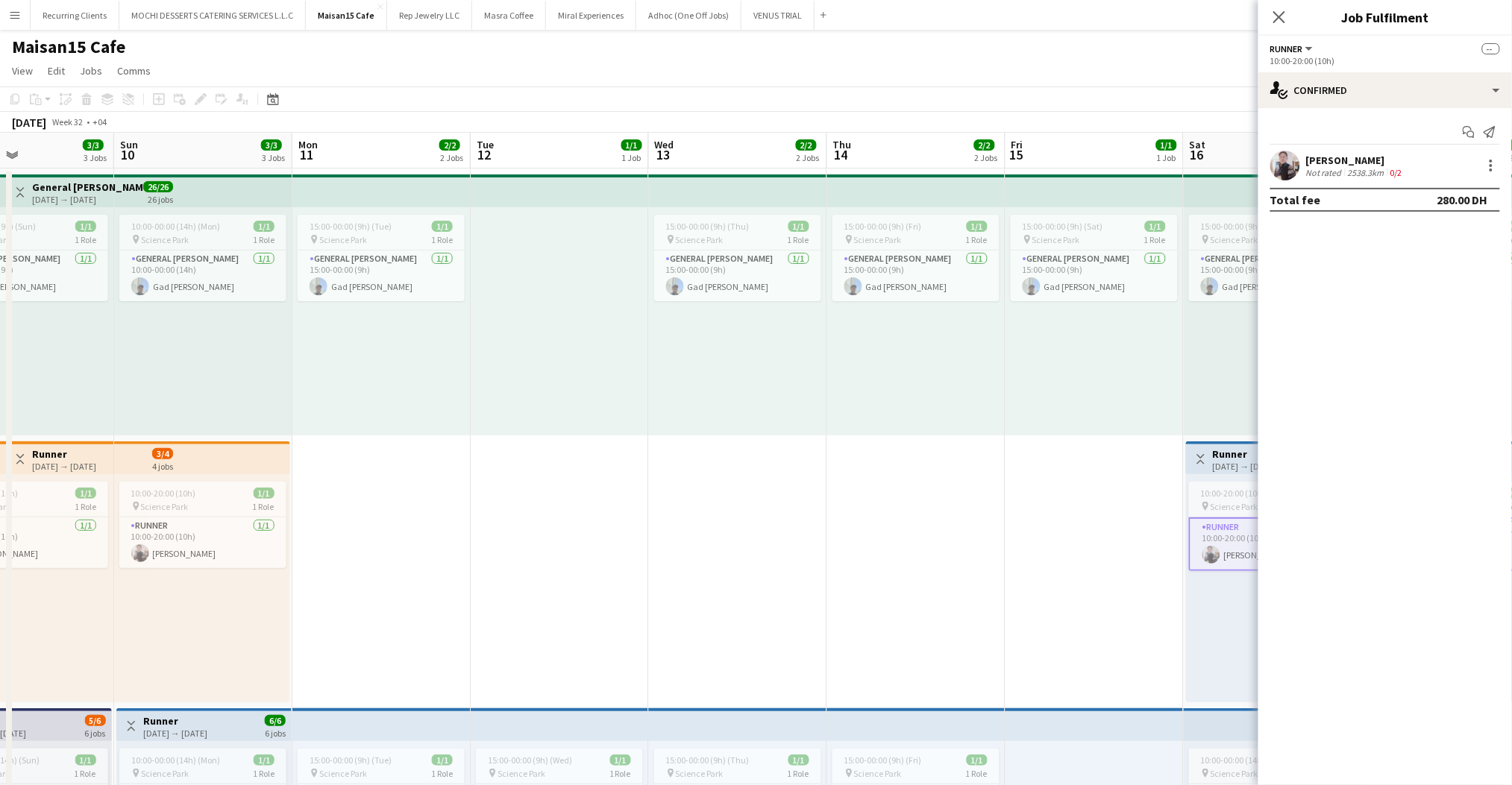
click at [1330, 154] on div "[PERSON_NAME]" at bounding box center [1355, 160] width 100 height 14
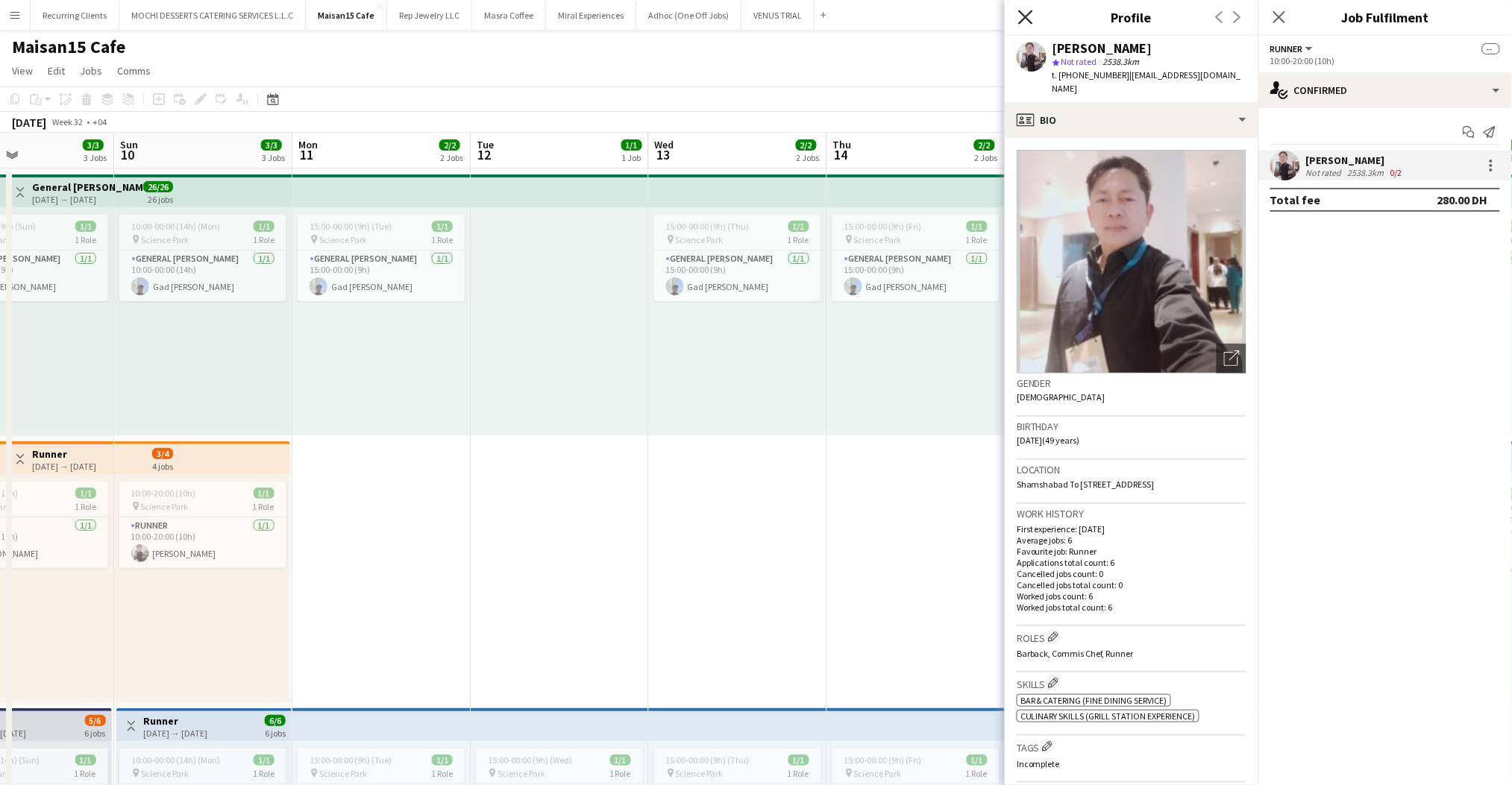
click at [1030, 14] on icon at bounding box center [1026, 17] width 14 height 14
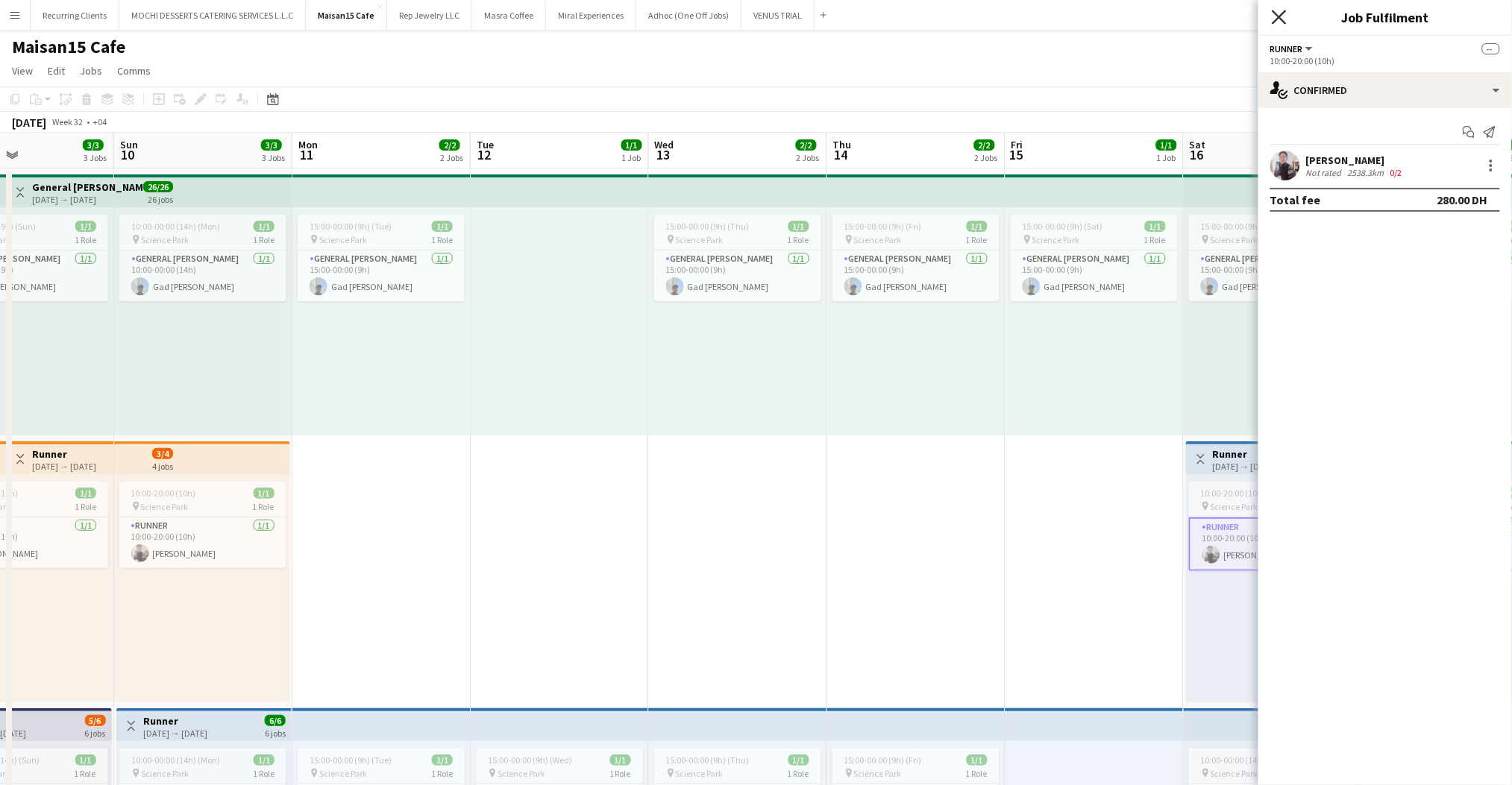
click at [1274, 12] on icon at bounding box center [1279, 17] width 14 height 14
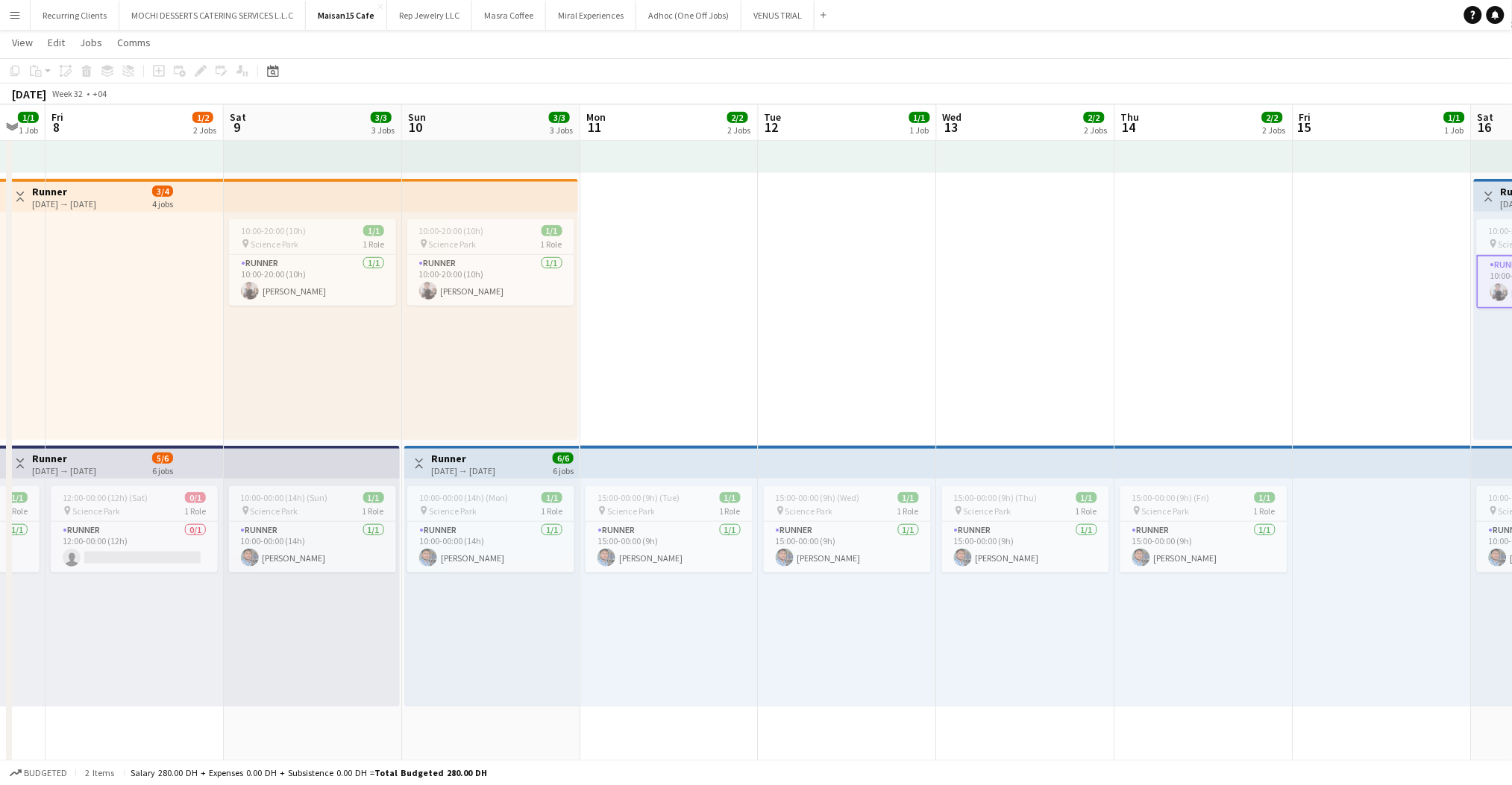
scroll to position [0, 350]
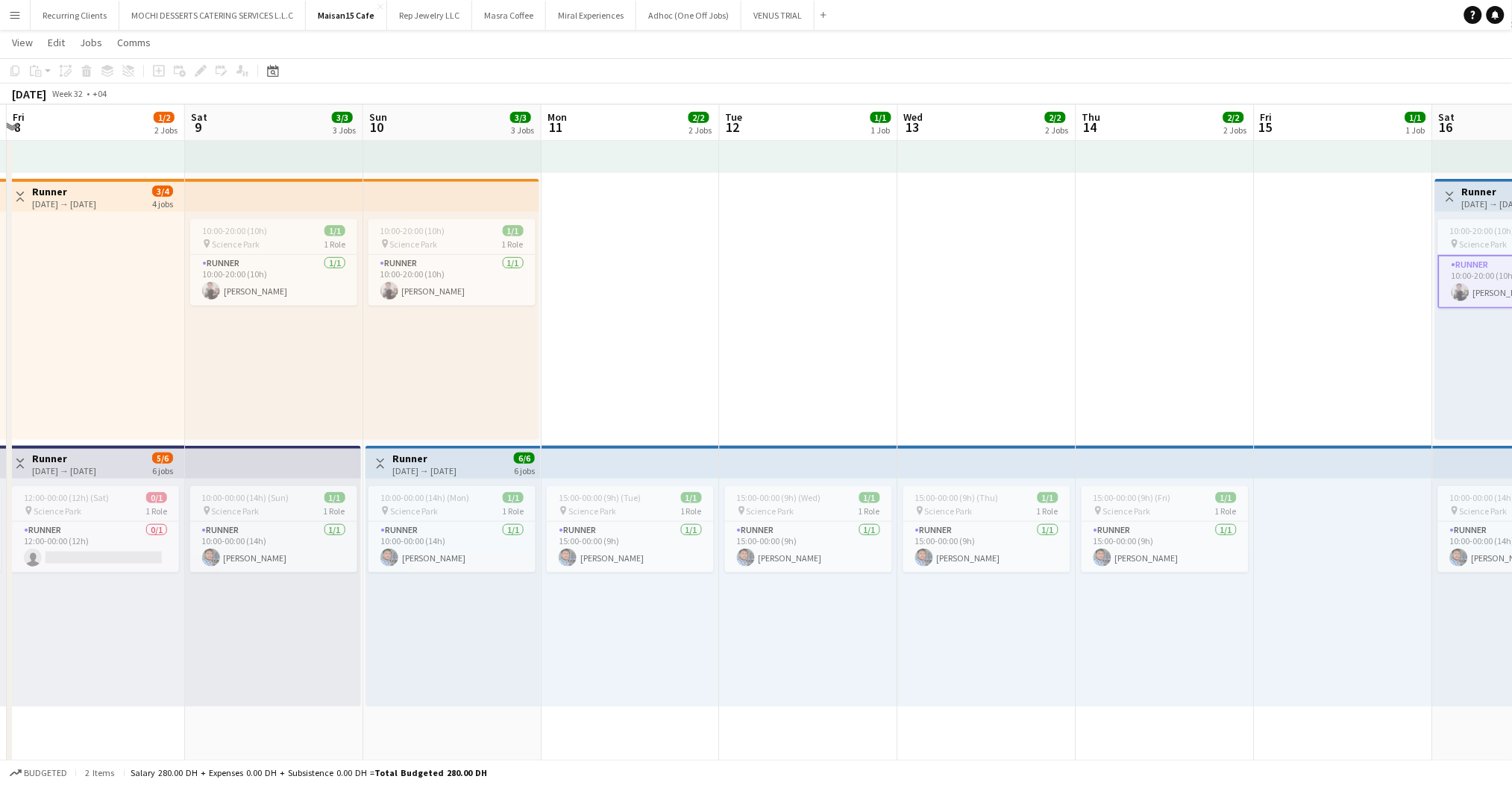
click at [400, 197] on app-top-bar at bounding box center [451, 195] width 176 height 33
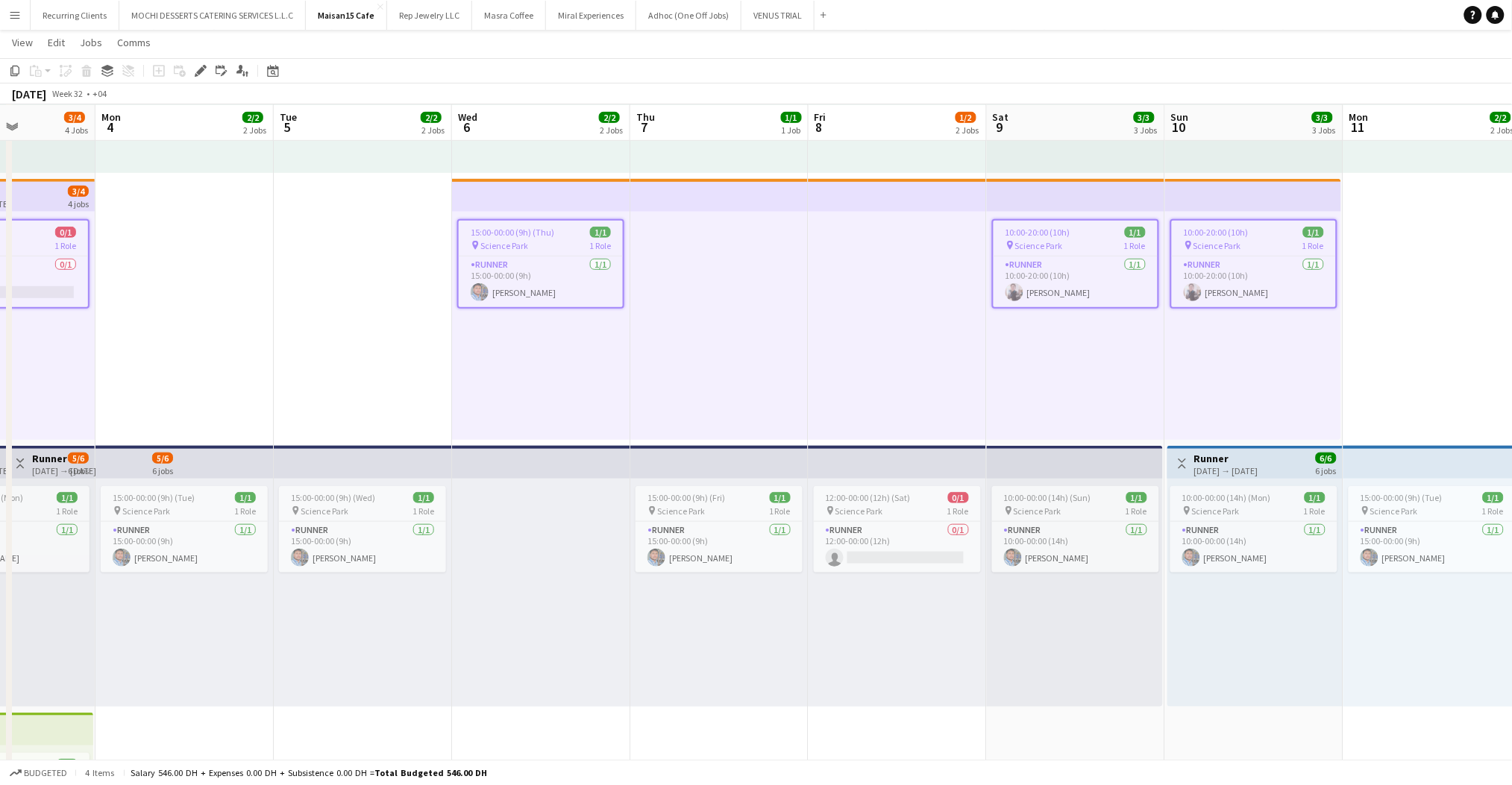
scroll to position [0, 379]
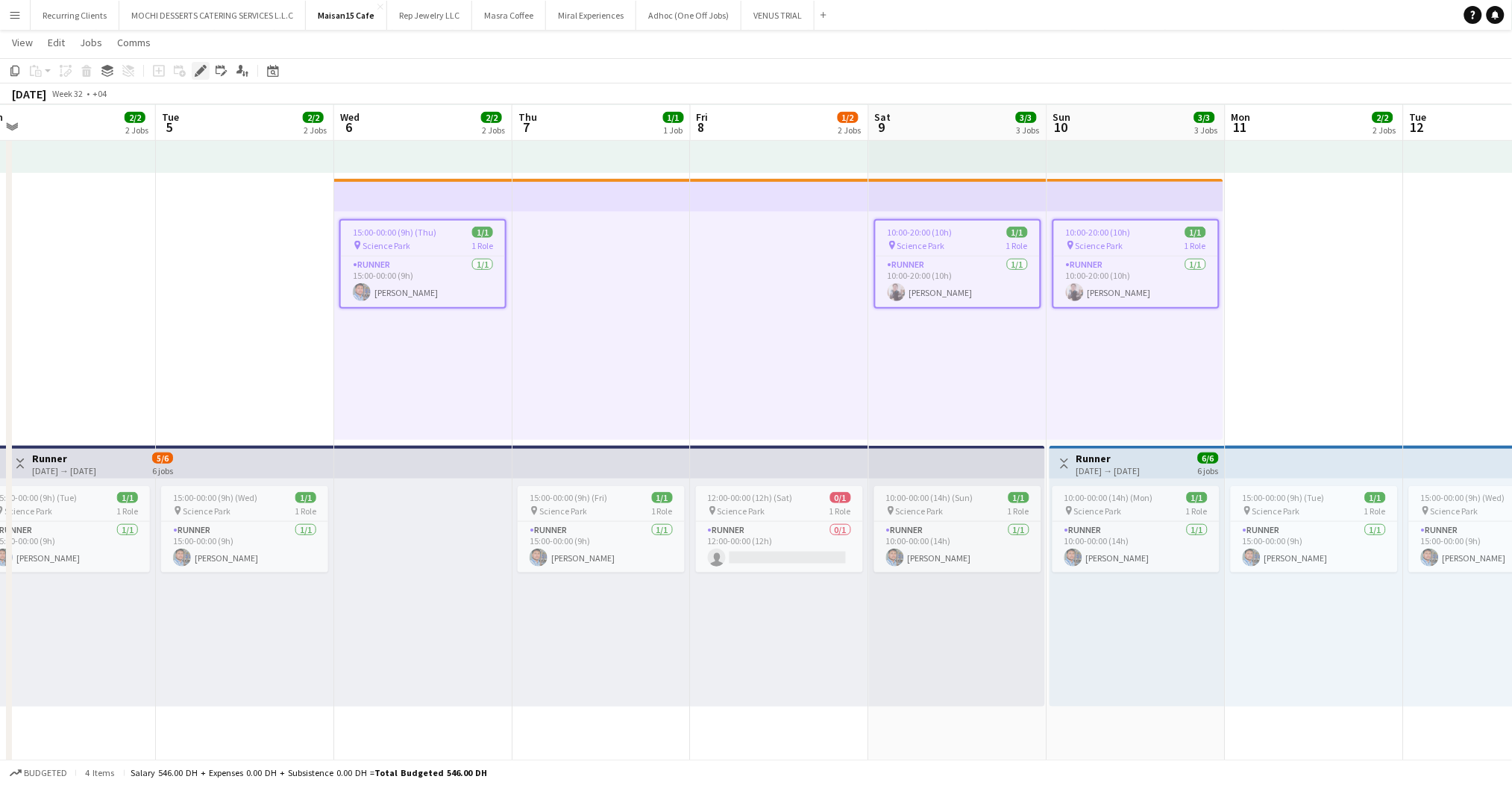
click at [205, 68] on icon "Edit" at bounding box center [200, 70] width 12 height 12
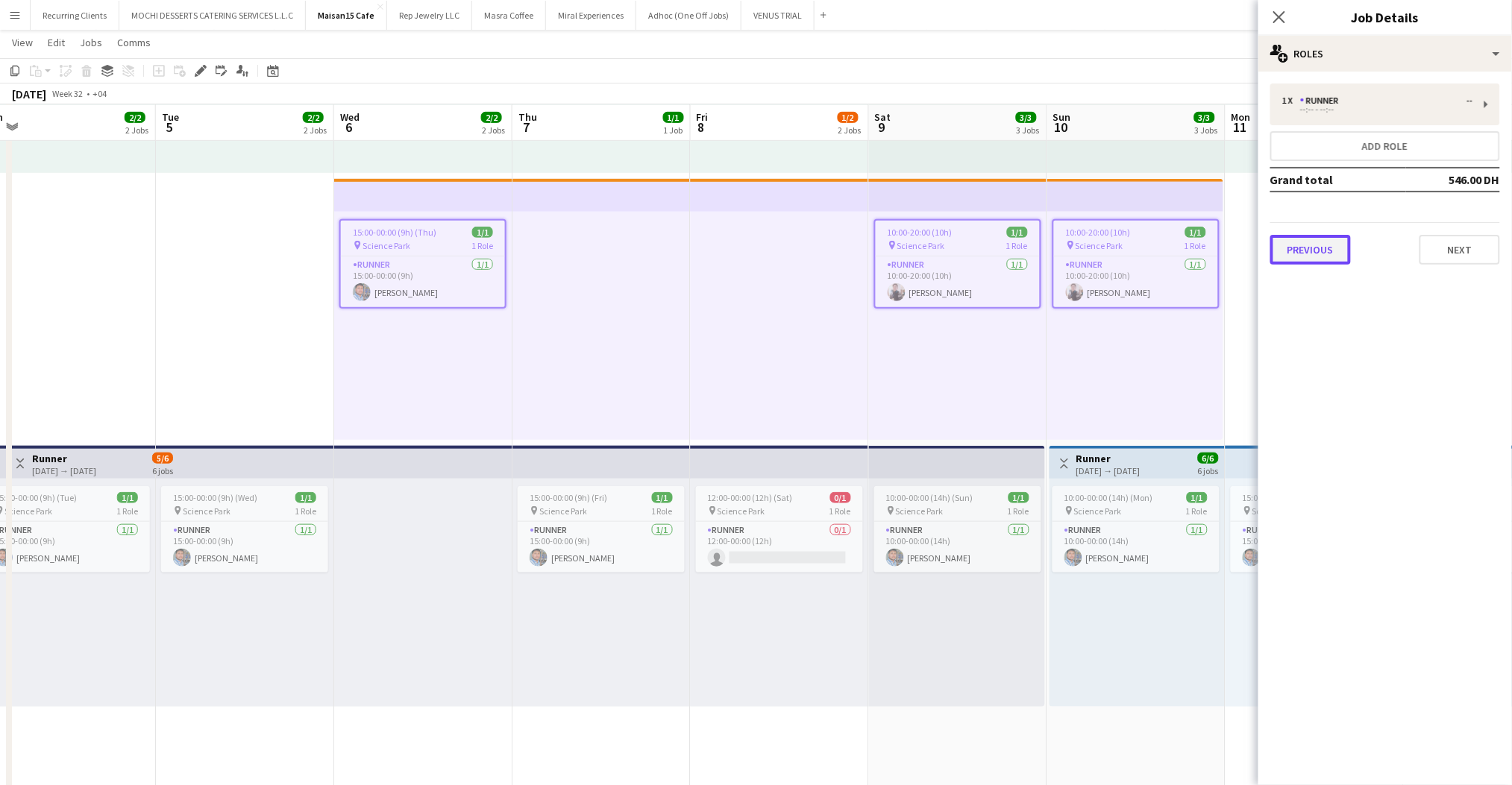
click at [1278, 236] on button "Previous" at bounding box center [1310, 249] width 80 height 29
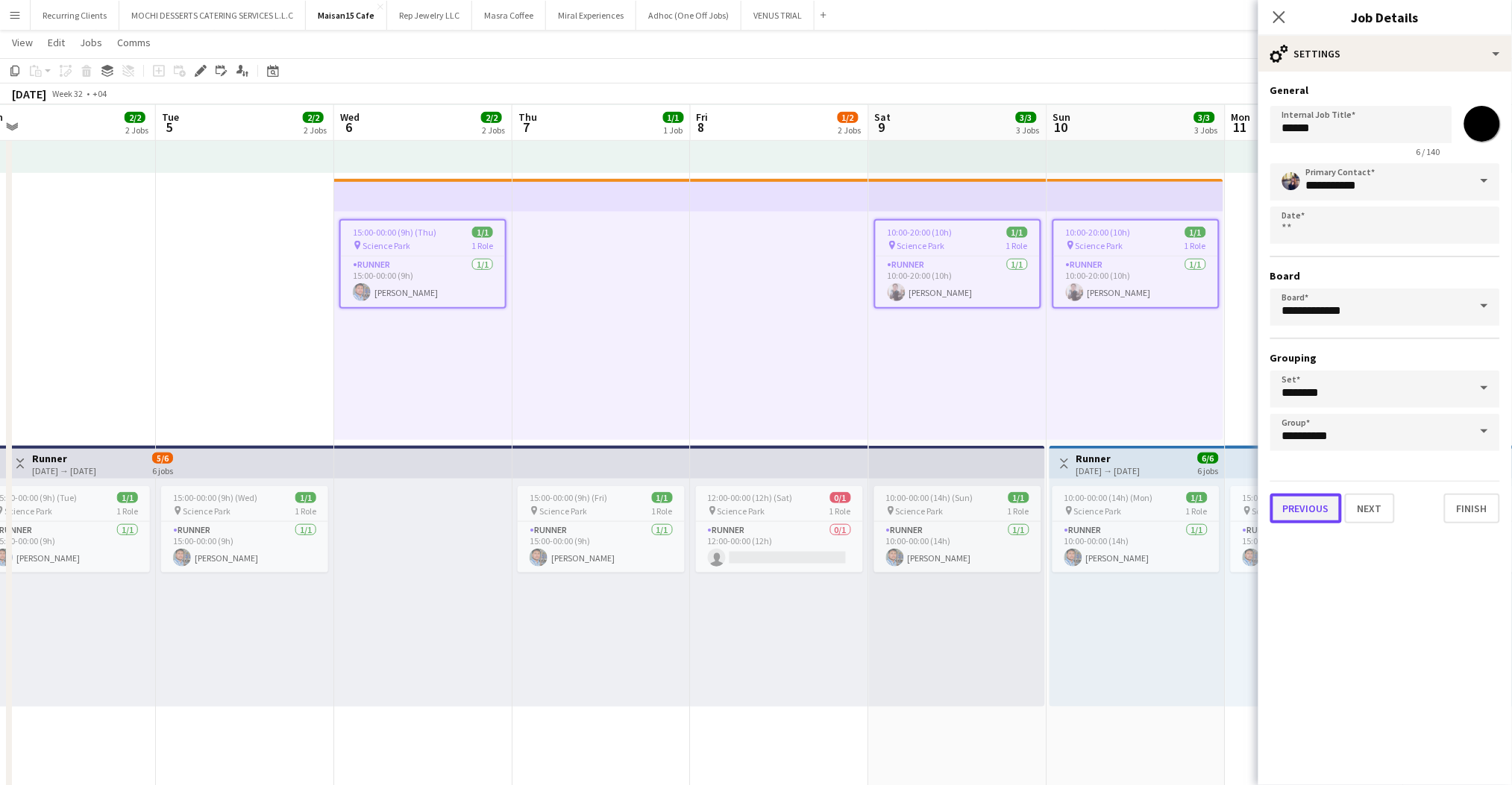
click at [1287, 498] on button "Previous" at bounding box center [1306, 508] width 72 height 29
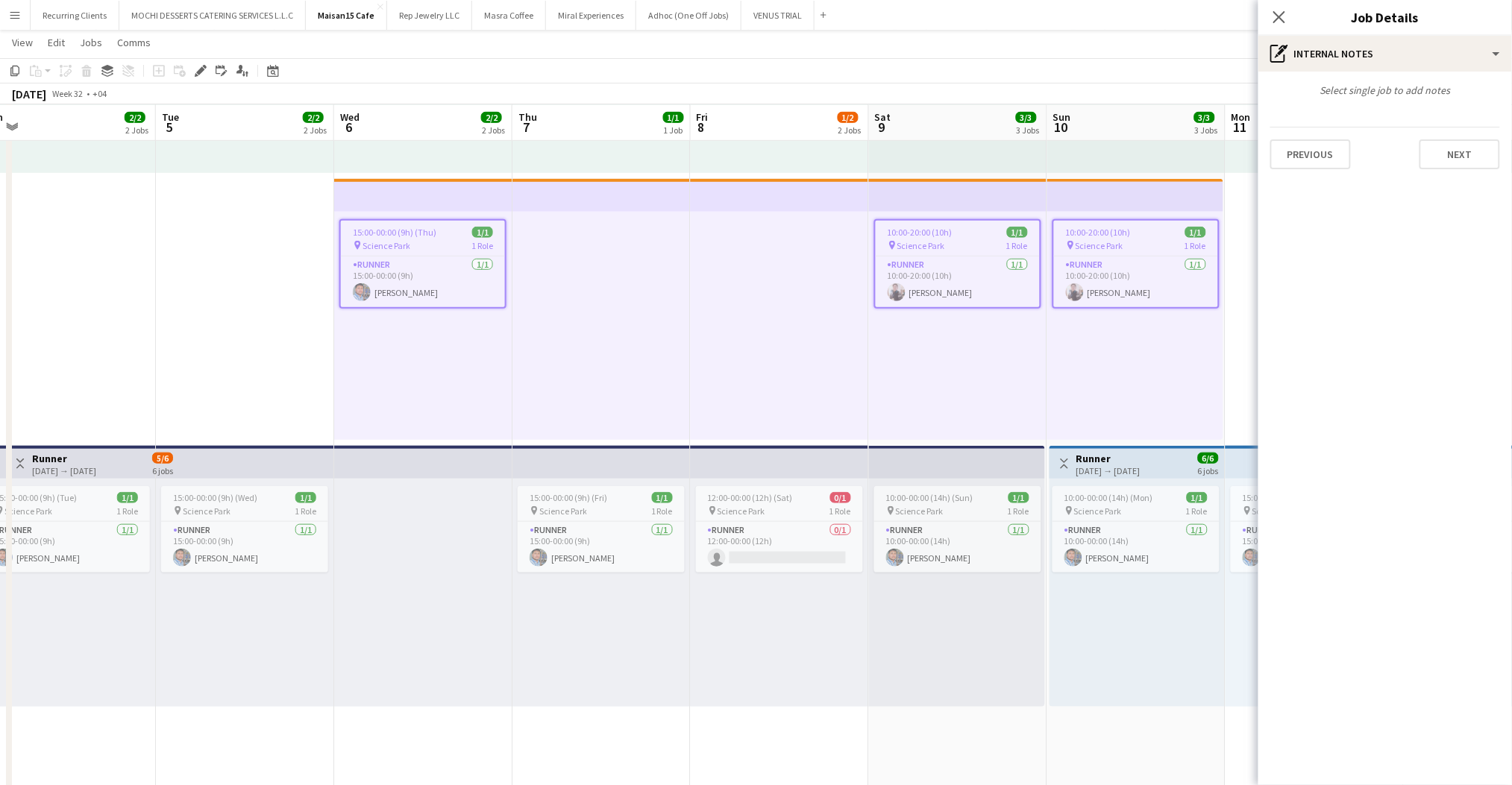
click at [1303, 132] on div "Previous Next" at bounding box center [1385, 147] width 230 height 42
click at [1303, 143] on button "Previous" at bounding box center [1310, 154] width 80 height 29
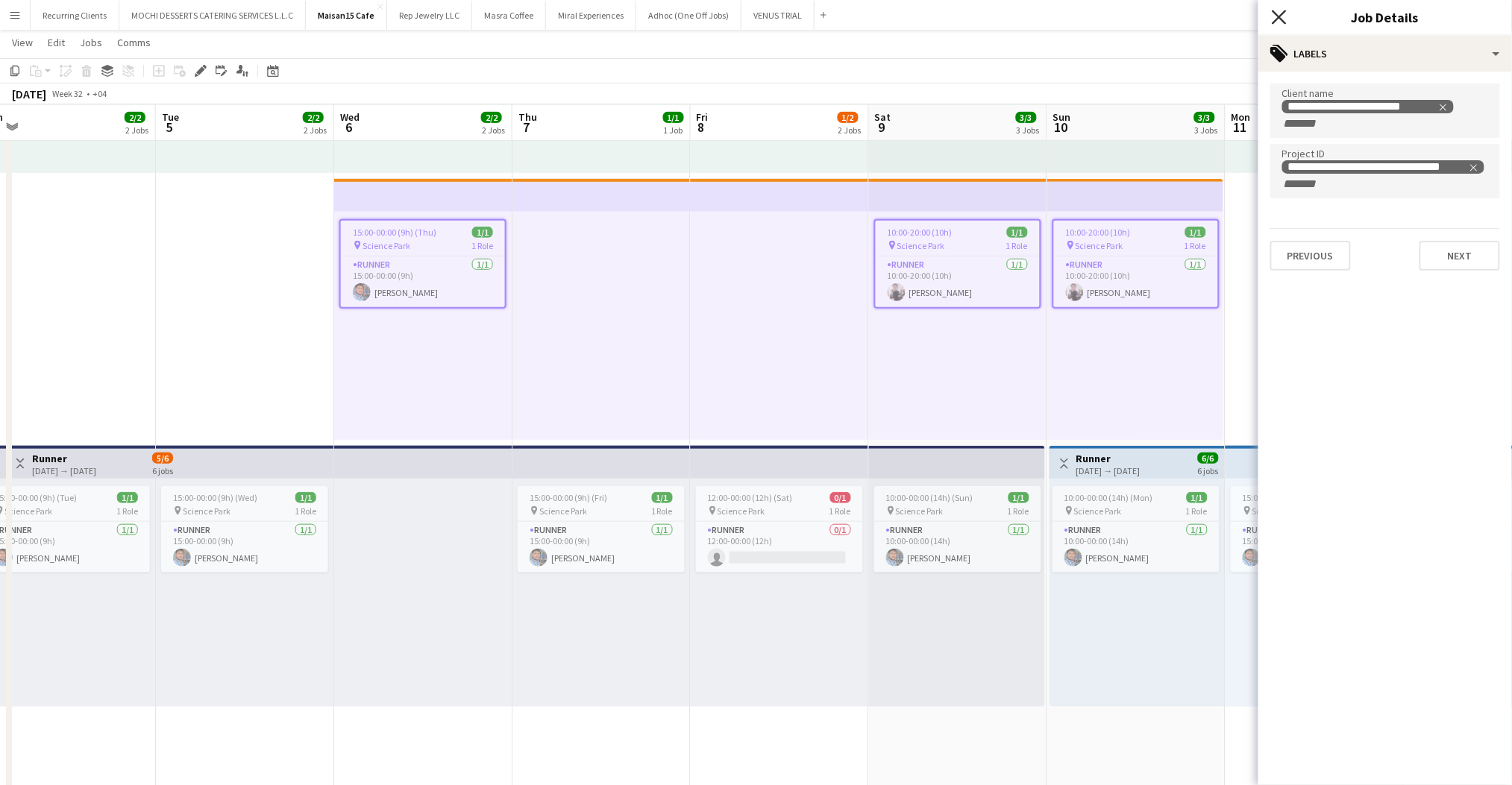
click at [1283, 18] on icon "Close pop-in" at bounding box center [1279, 17] width 14 height 14
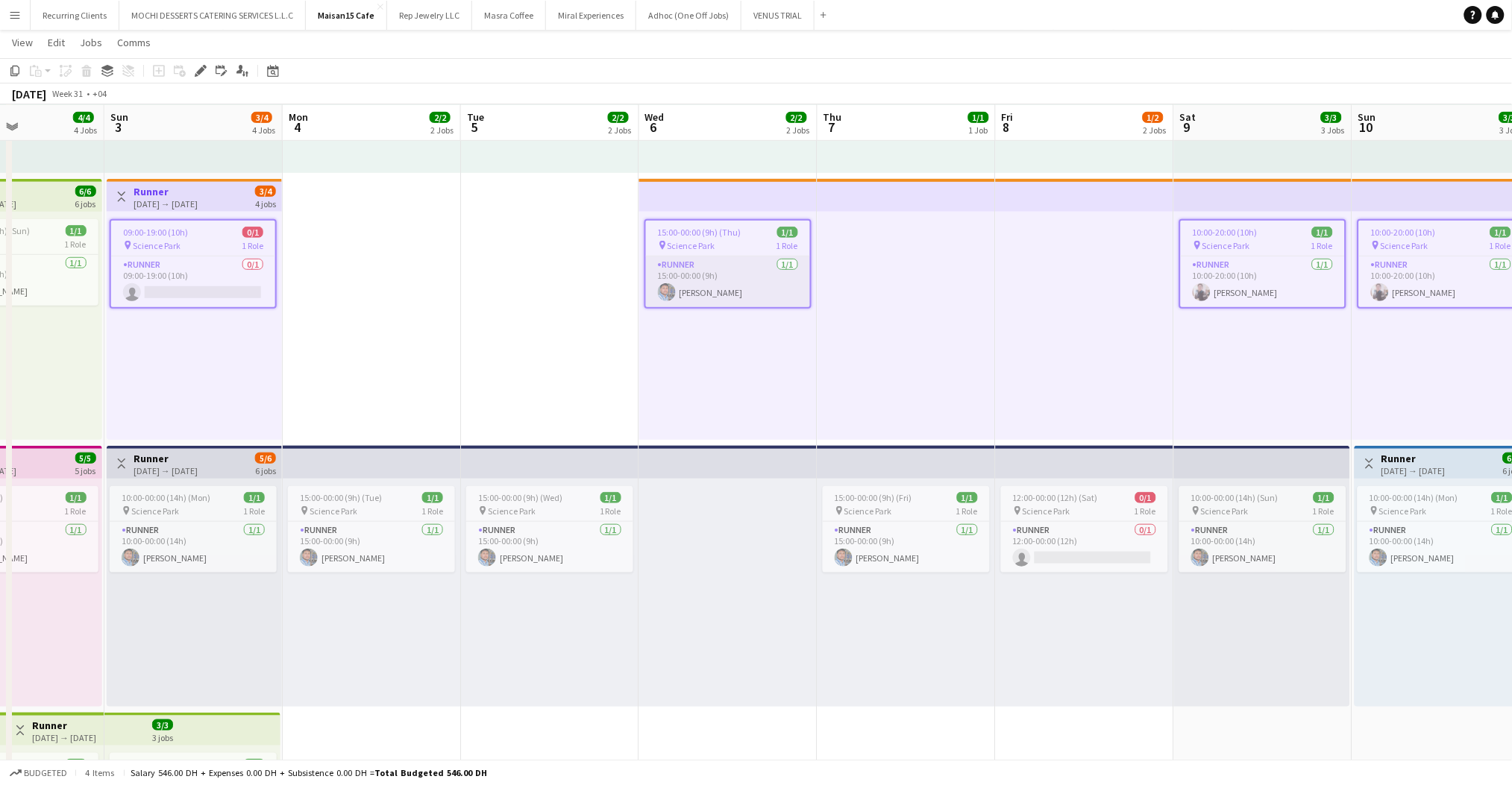
scroll to position [0, 468]
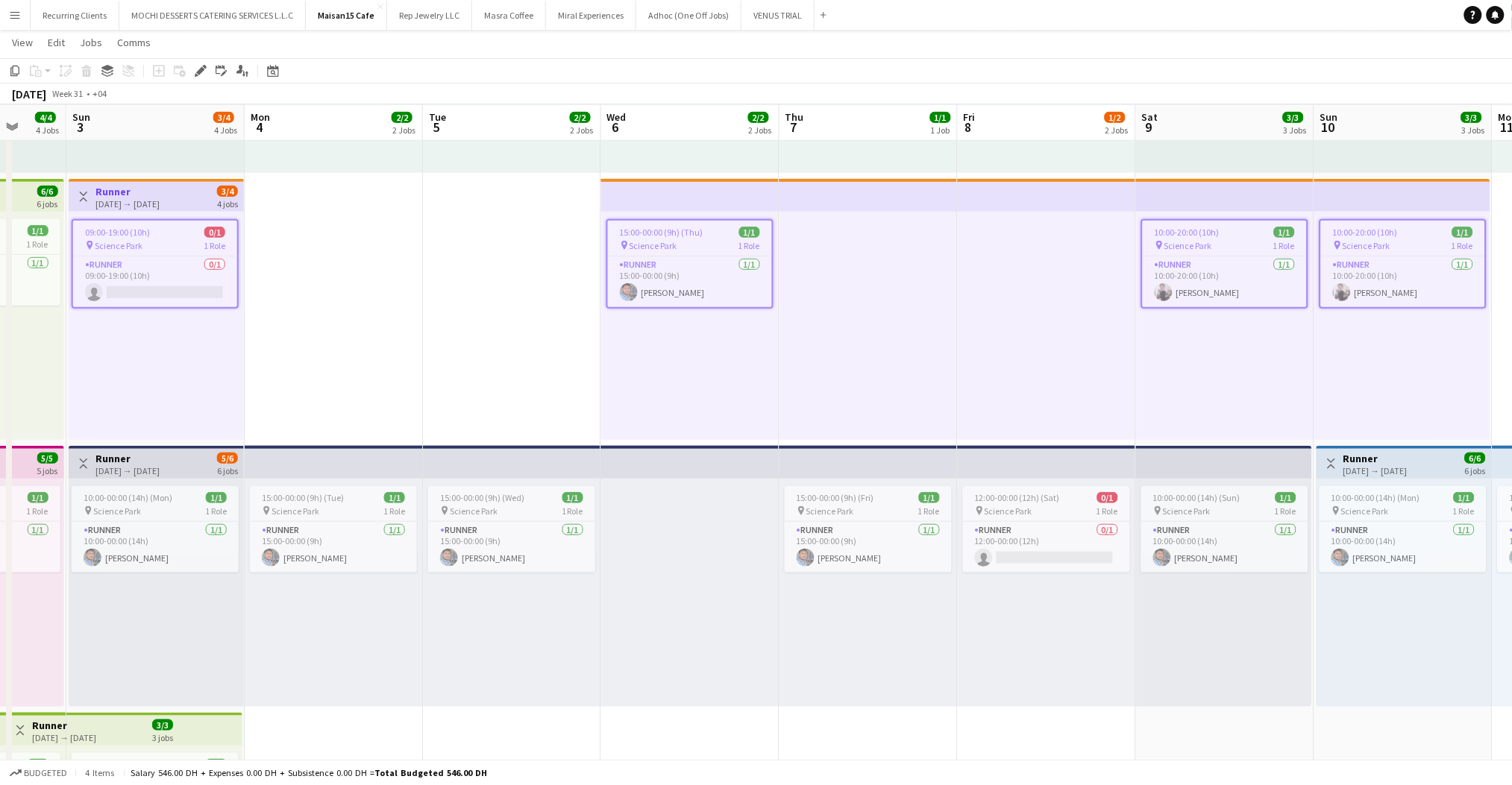
click at [302, 467] on app-top-bar at bounding box center [334, 462] width 178 height 33
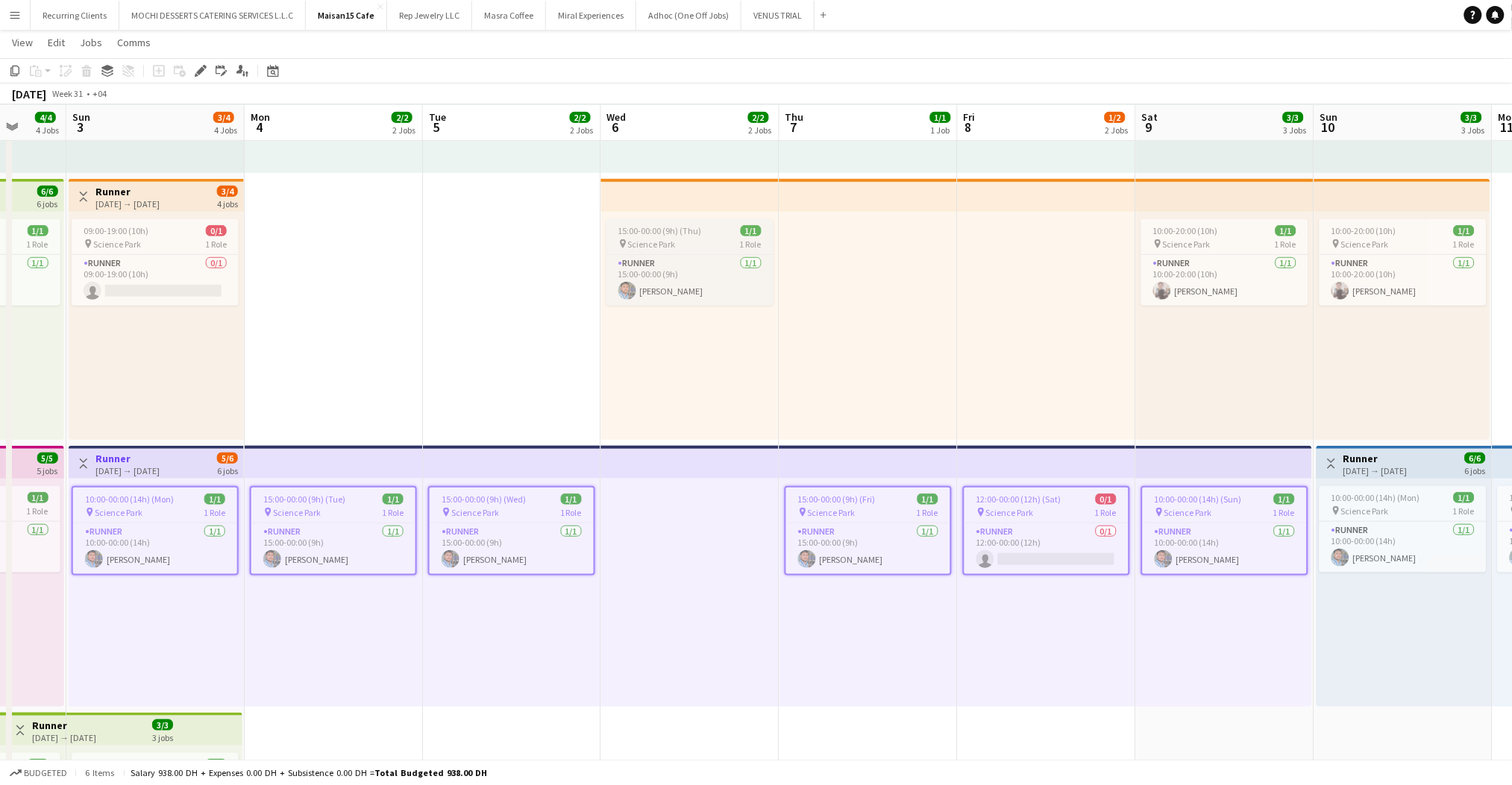
click at [697, 242] on div "pin Science Park 1 Role" at bounding box center [690, 244] width 167 height 12
click at [660, 502] on div at bounding box center [690, 592] width 178 height 228
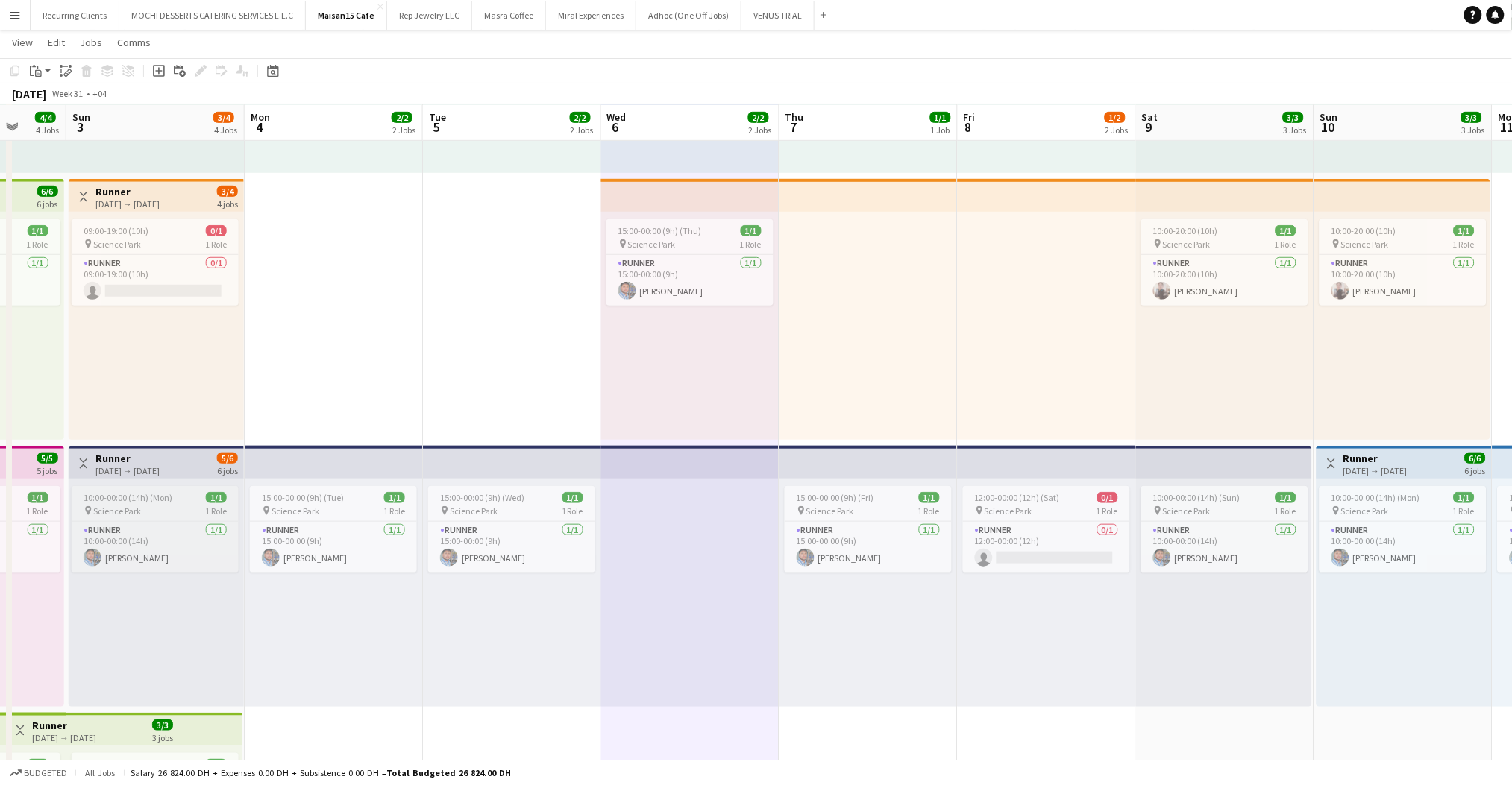
click at [188, 505] on div "pin Science Park 1 Role" at bounding box center [155, 510] width 167 height 12
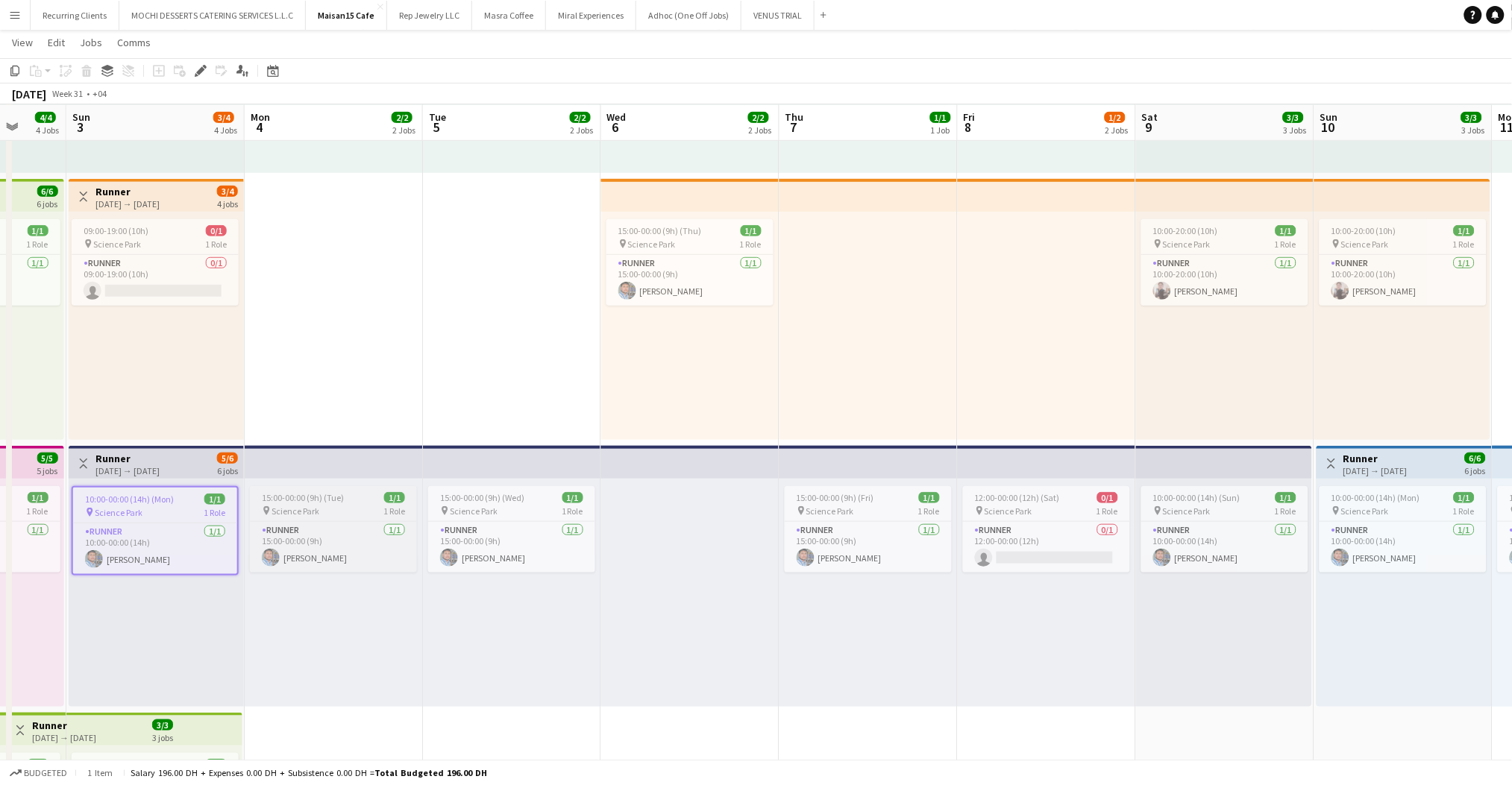
click at [332, 505] on div "pin Science Park 1 Role" at bounding box center [334, 510] width 167 height 12
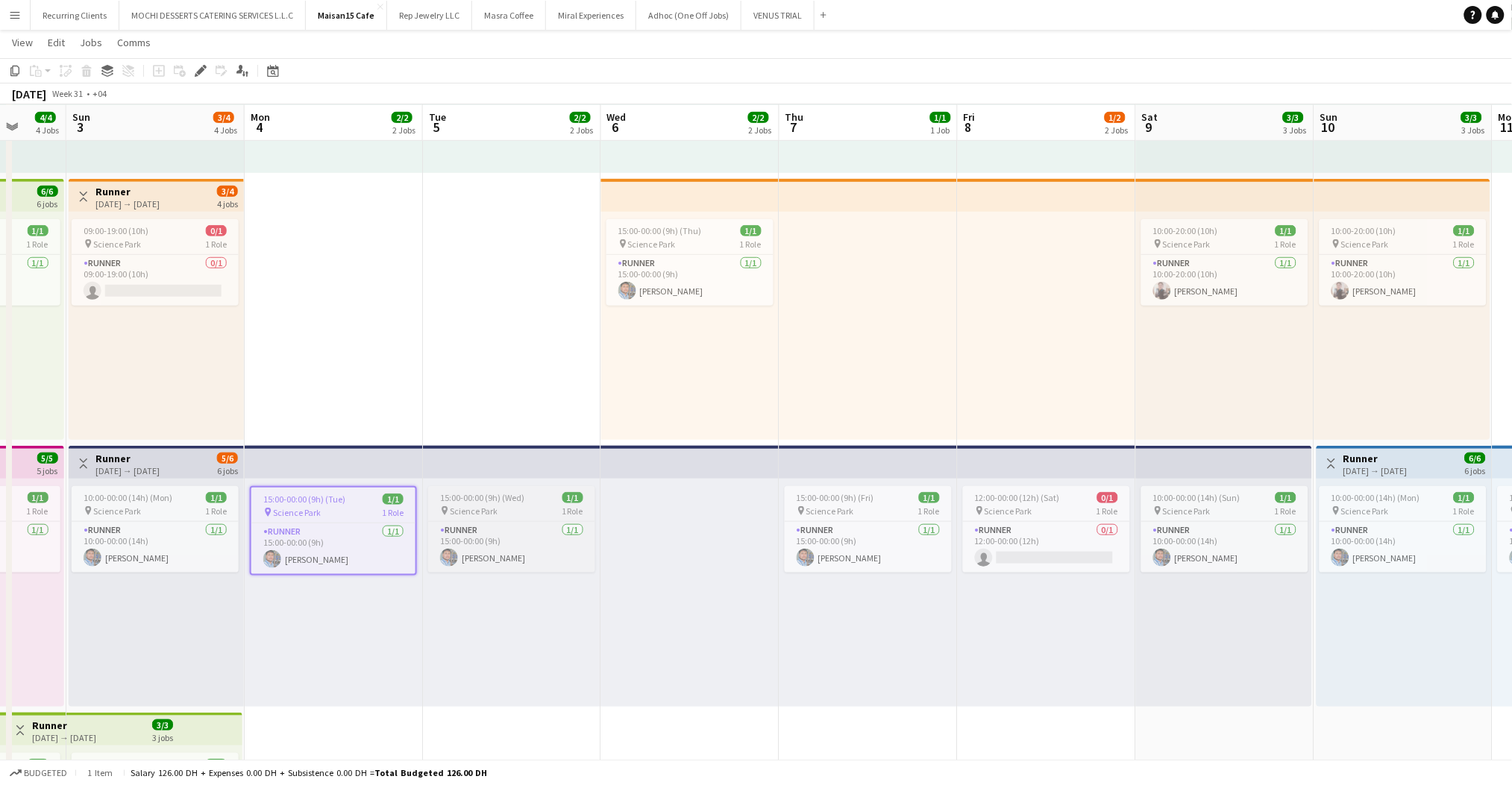
click at [487, 498] on span "15:00-00:00 (9h) (Wed)" at bounding box center [483, 498] width 84 height 11
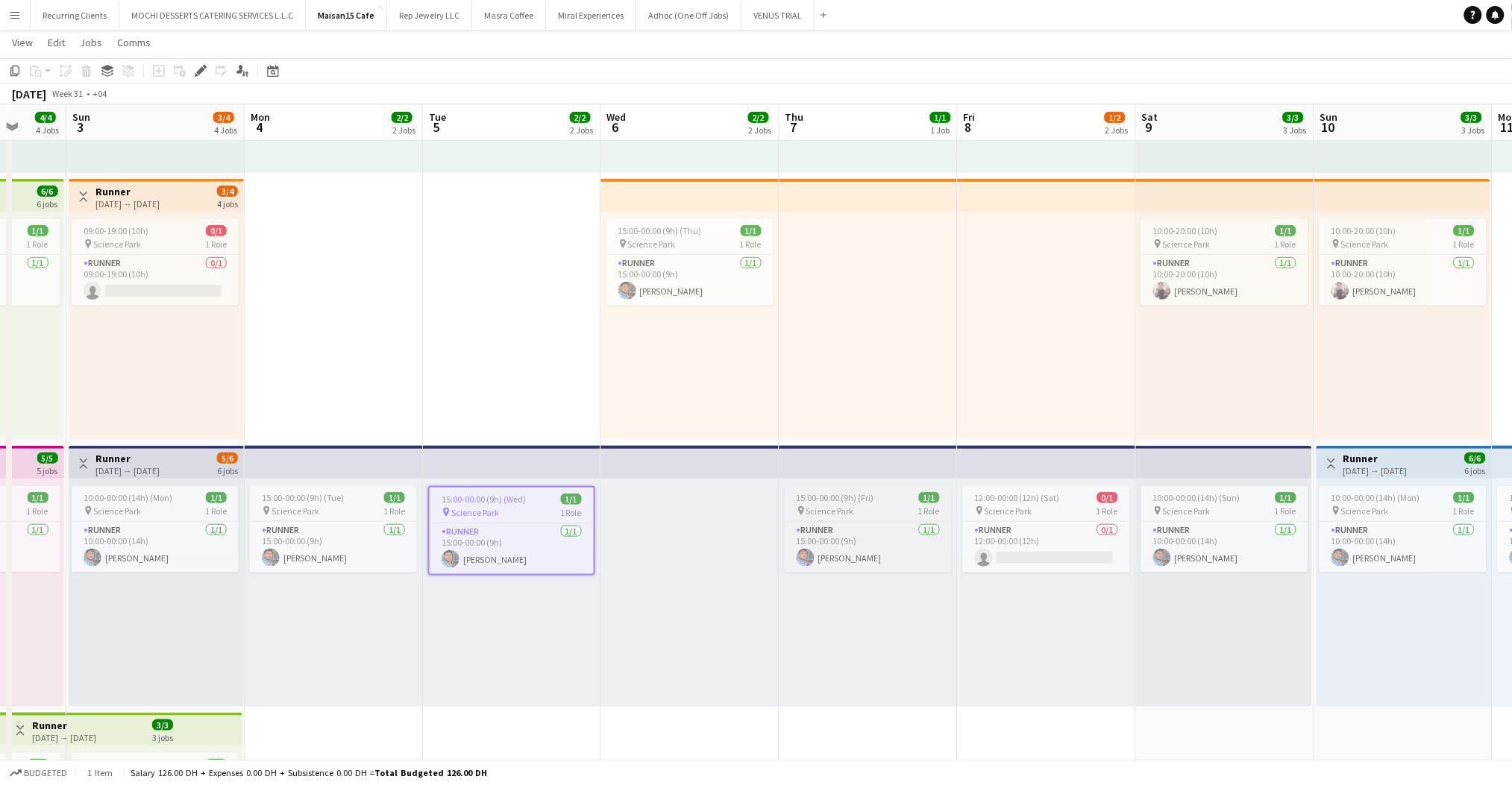
click at [852, 500] on span "15:00-00:00 (9h) (Fri)" at bounding box center [834, 498] width 77 height 11
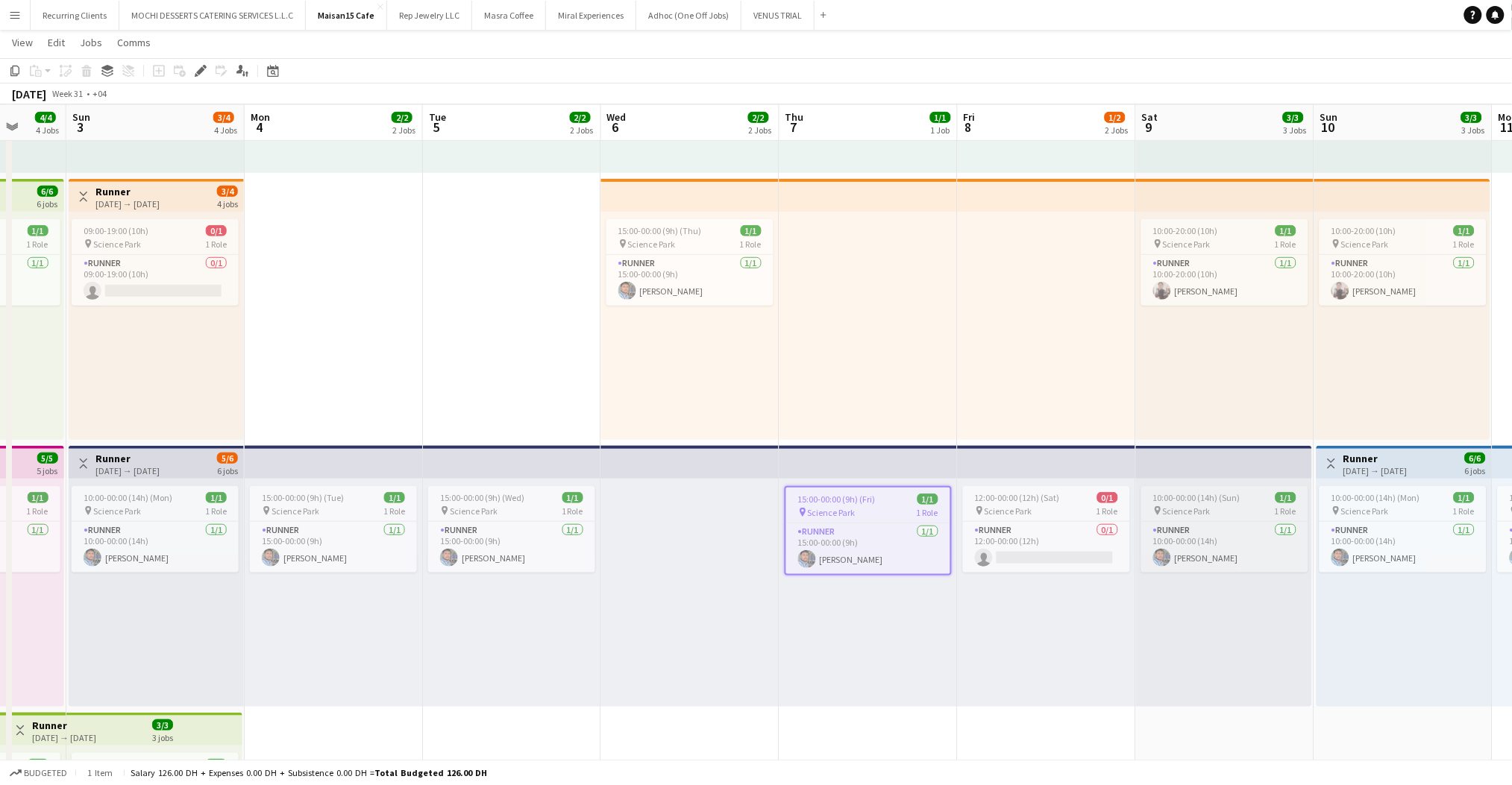
click at [1189, 508] on span "Science Park" at bounding box center [1186, 511] width 48 height 11
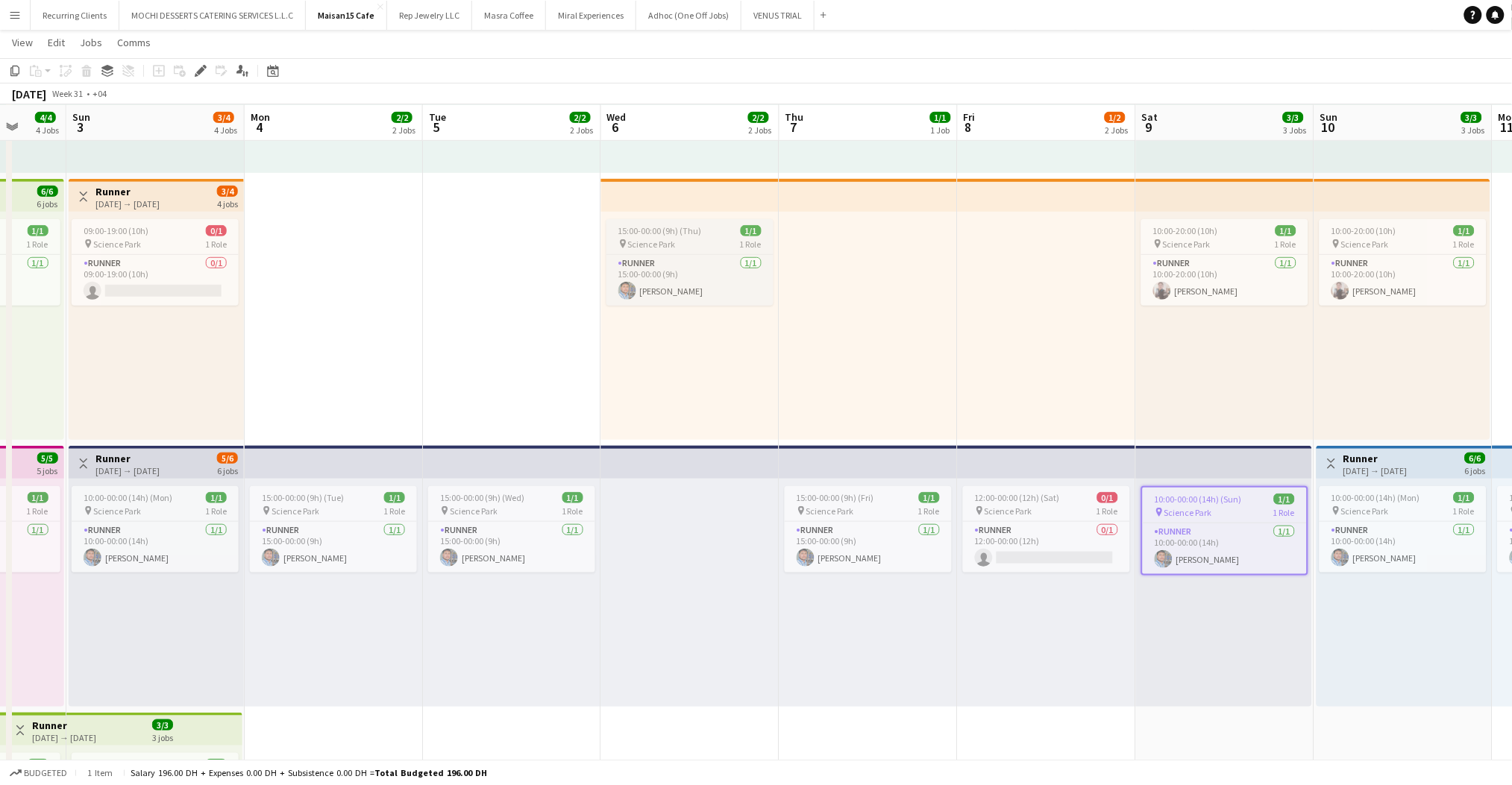
click at [658, 235] on span "15:00-00:00 (9h) (Thu)" at bounding box center [660, 231] width 84 height 11
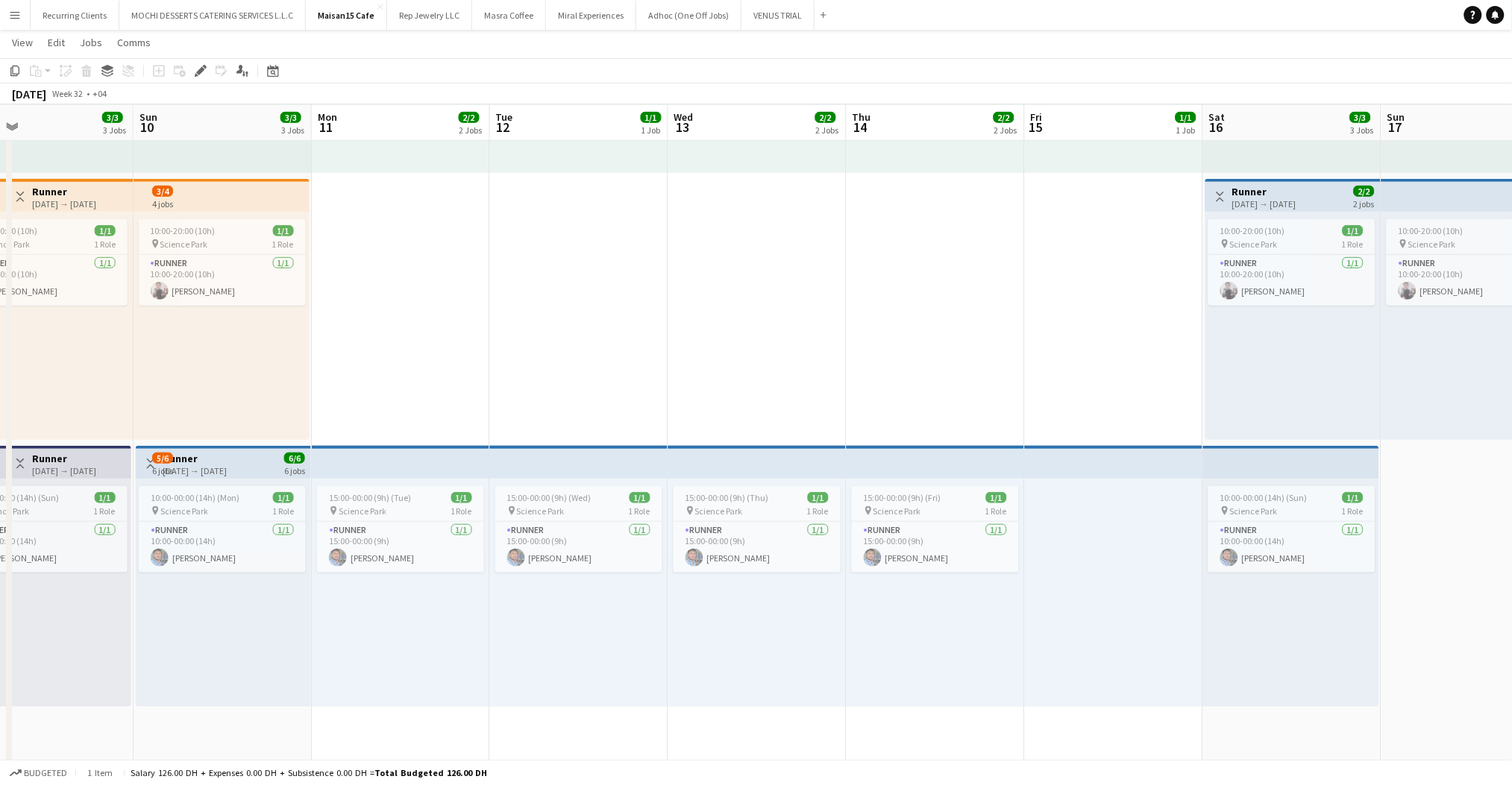
scroll to position [0, 529]
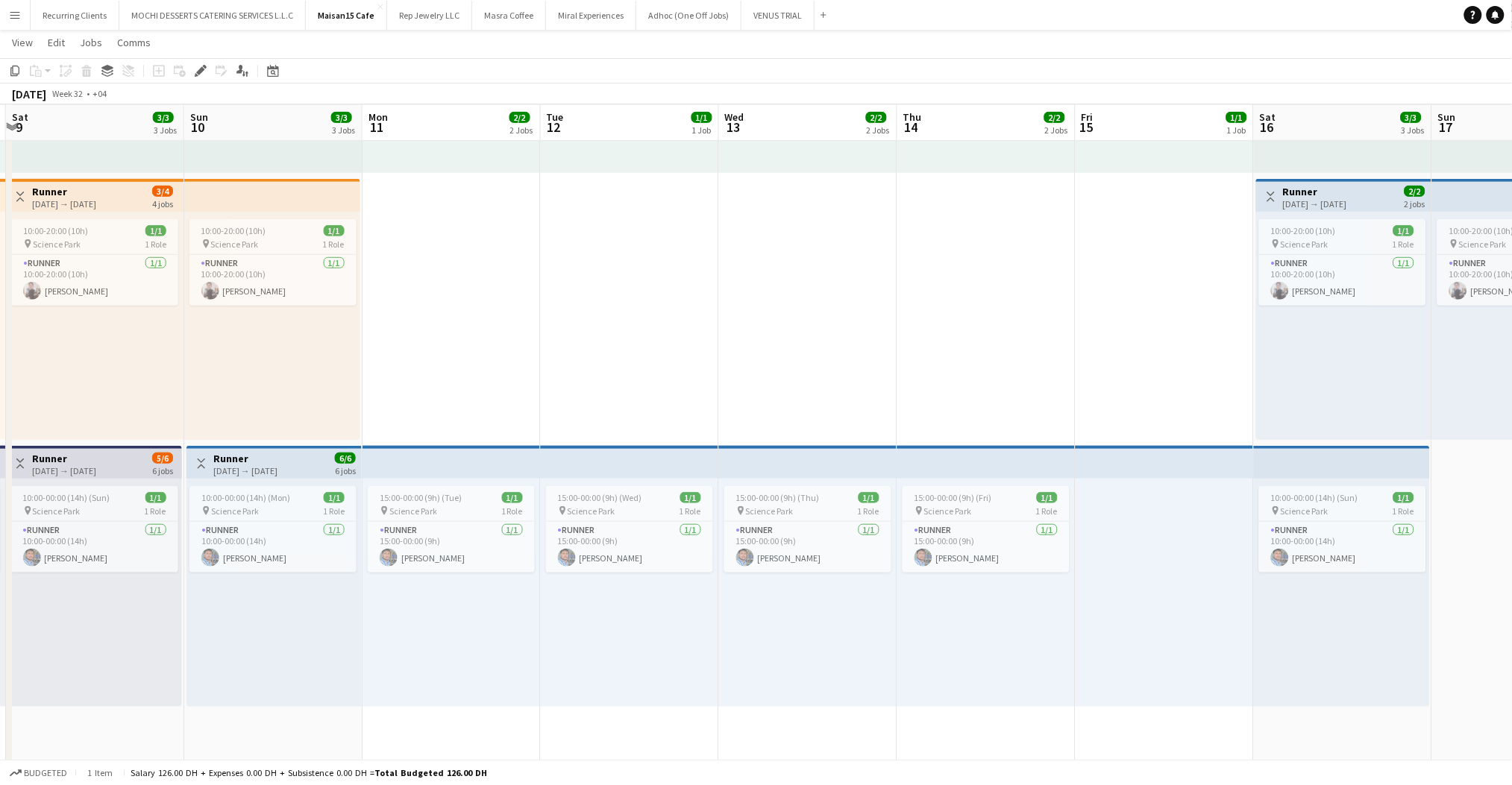
click at [1326, 198] on div "[DATE] → [DATE]" at bounding box center [1315, 204] width 64 height 11
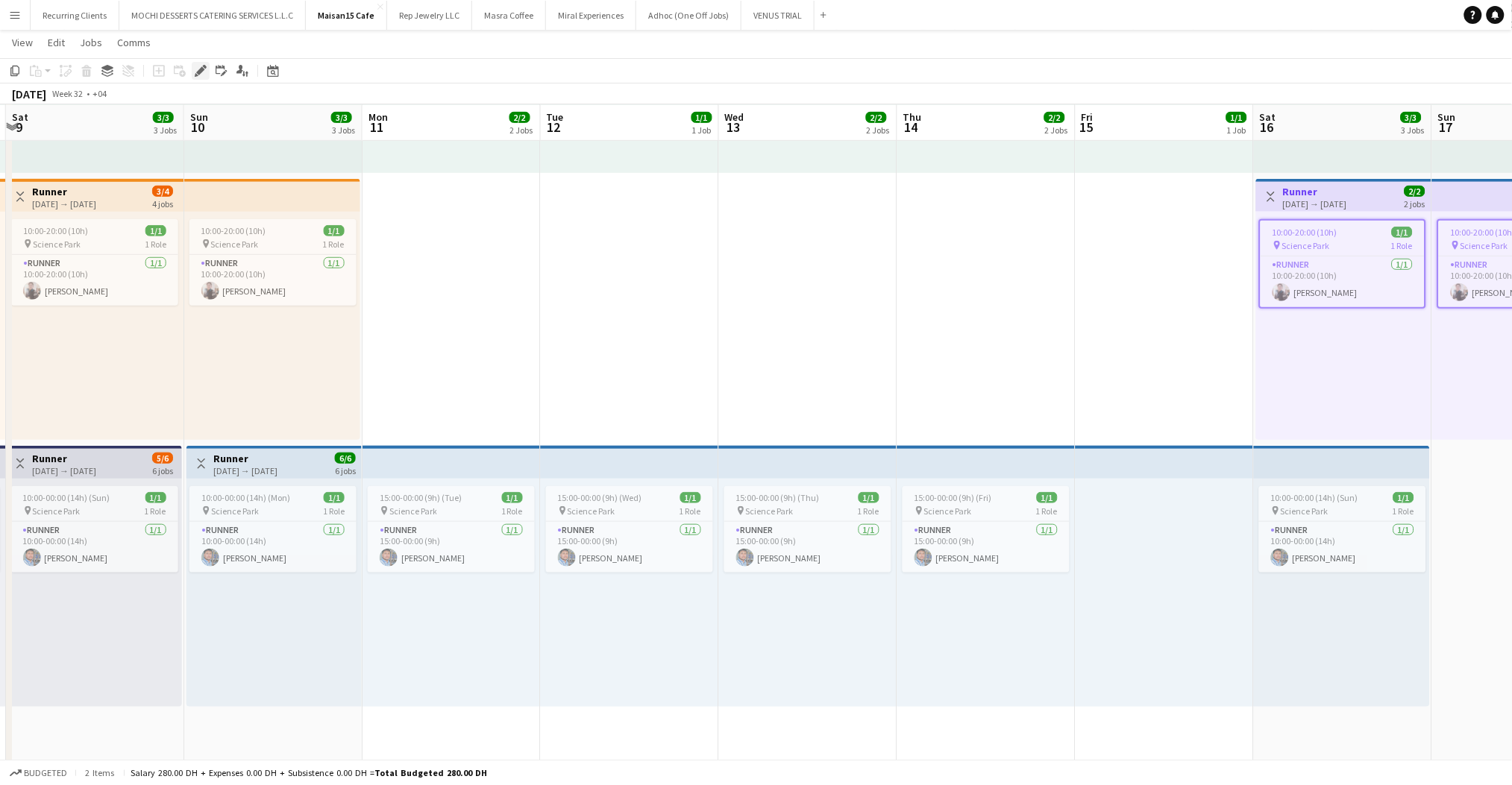
click at [203, 71] on icon "Edit" at bounding box center [200, 70] width 12 height 12
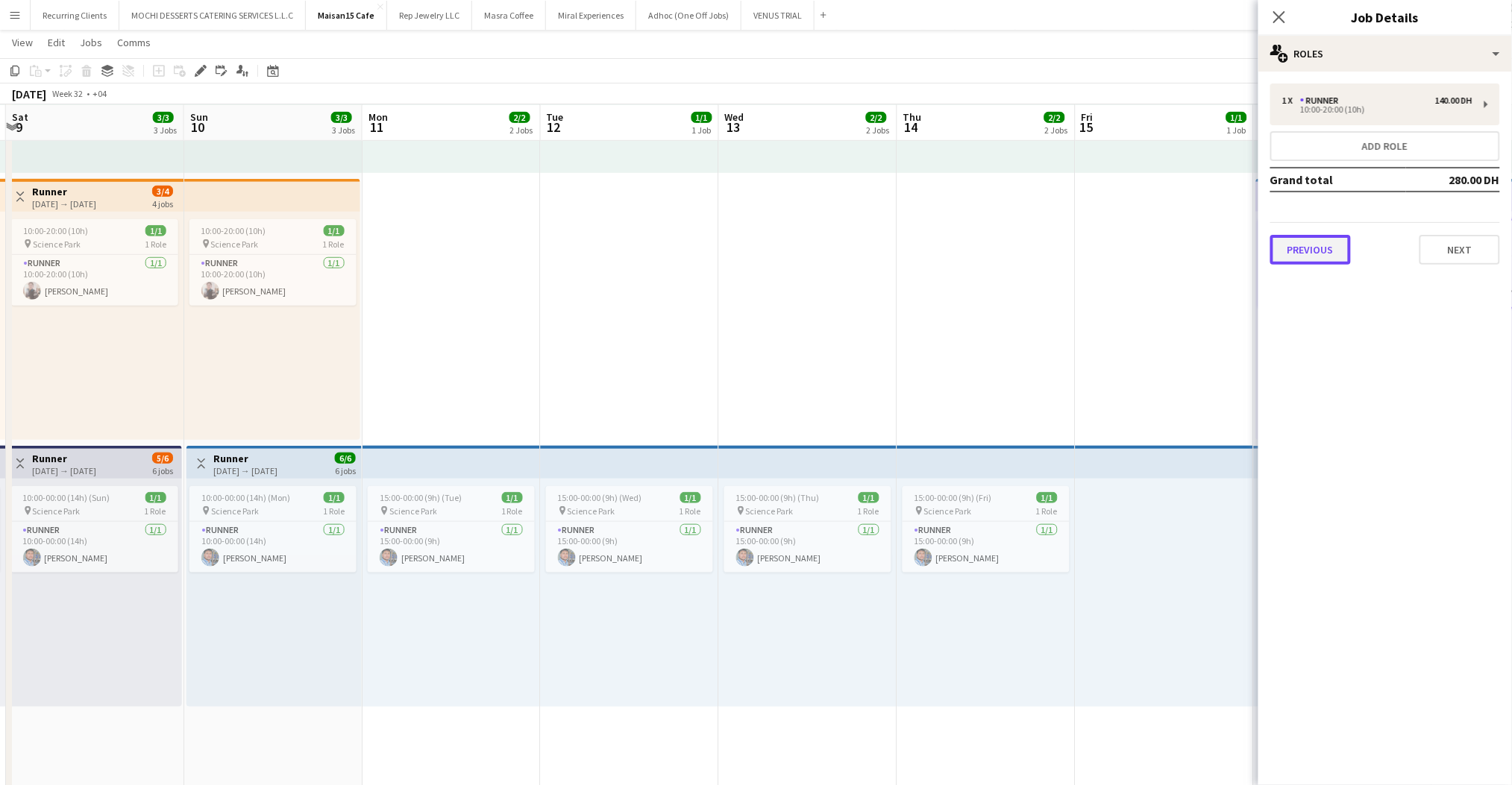
click at [1309, 242] on button "Previous" at bounding box center [1310, 249] width 80 height 29
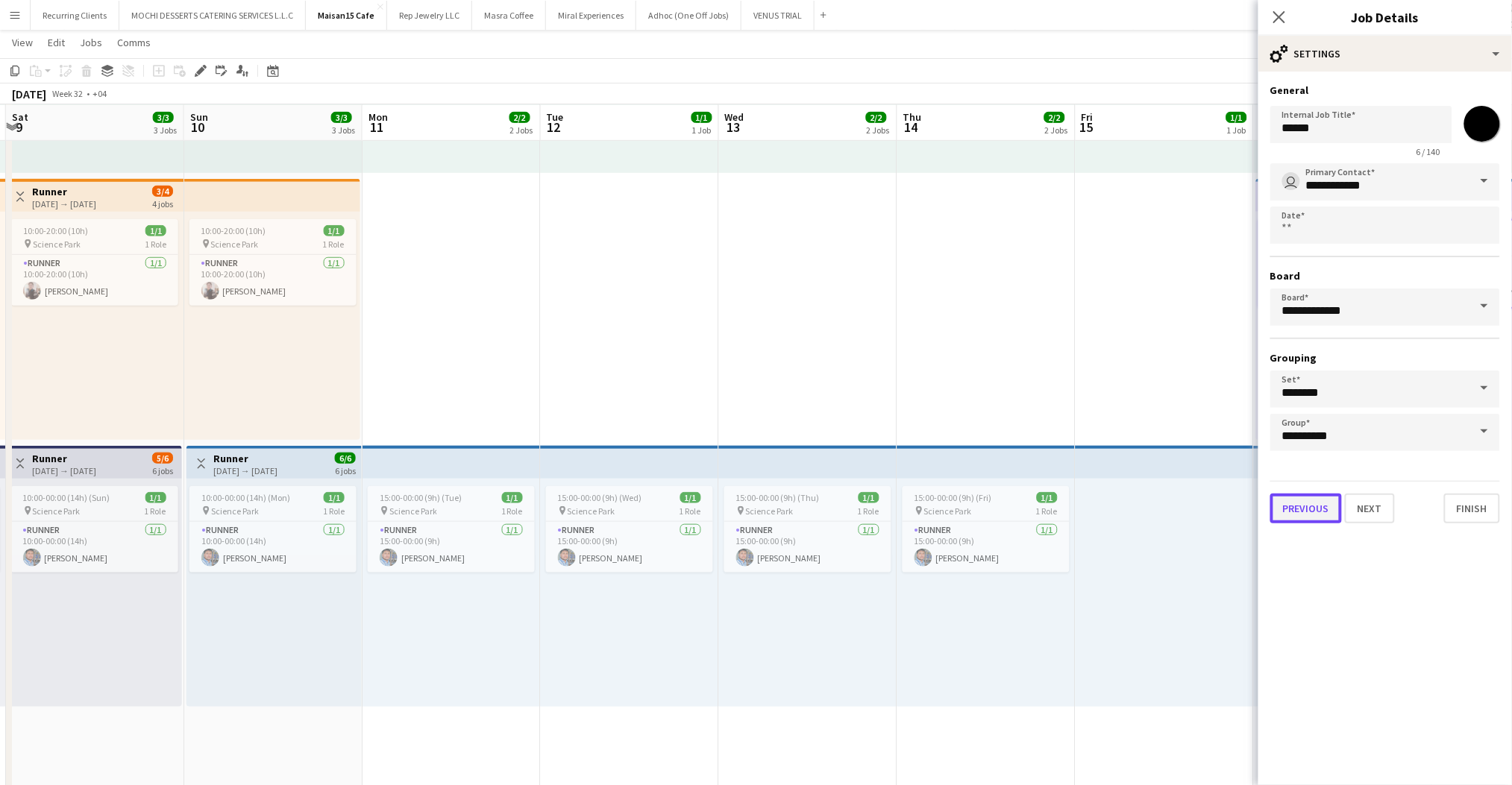
click at [1293, 510] on button "Previous" at bounding box center [1306, 508] width 72 height 29
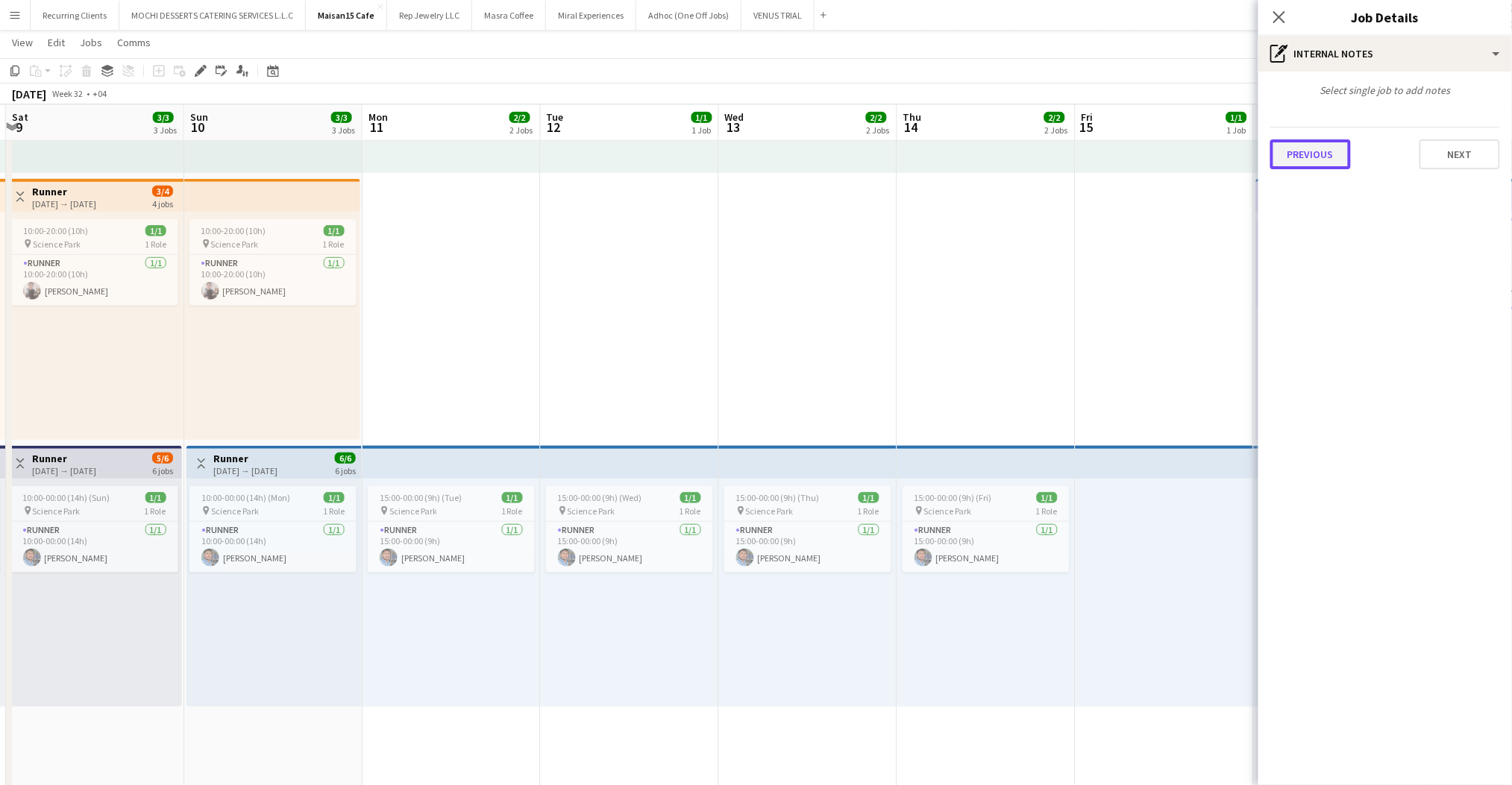
click at [1326, 162] on button "Previous" at bounding box center [1310, 154] width 80 height 29
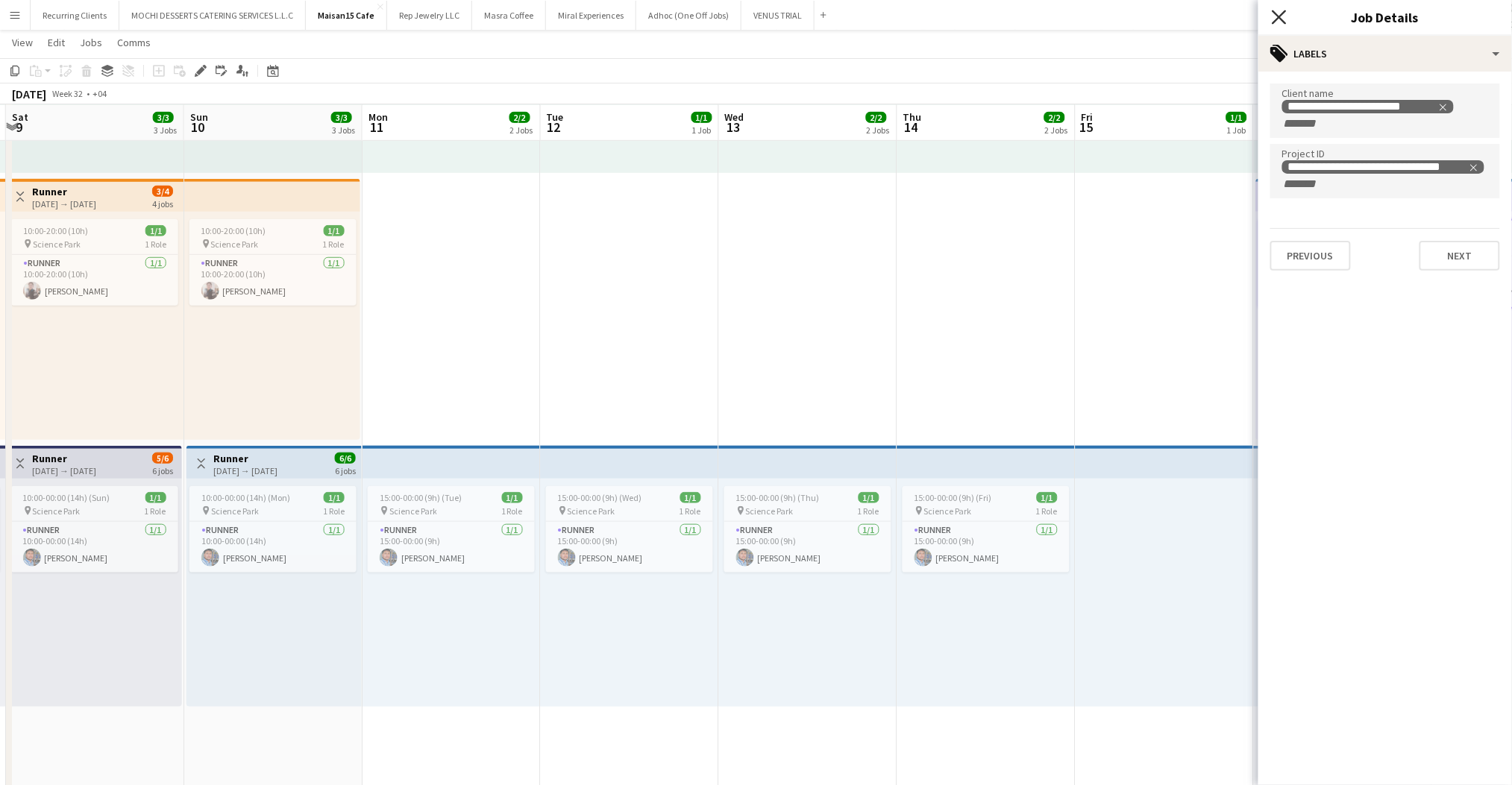
click at [1280, 19] on icon at bounding box center [1279, 17] width 14 height 14
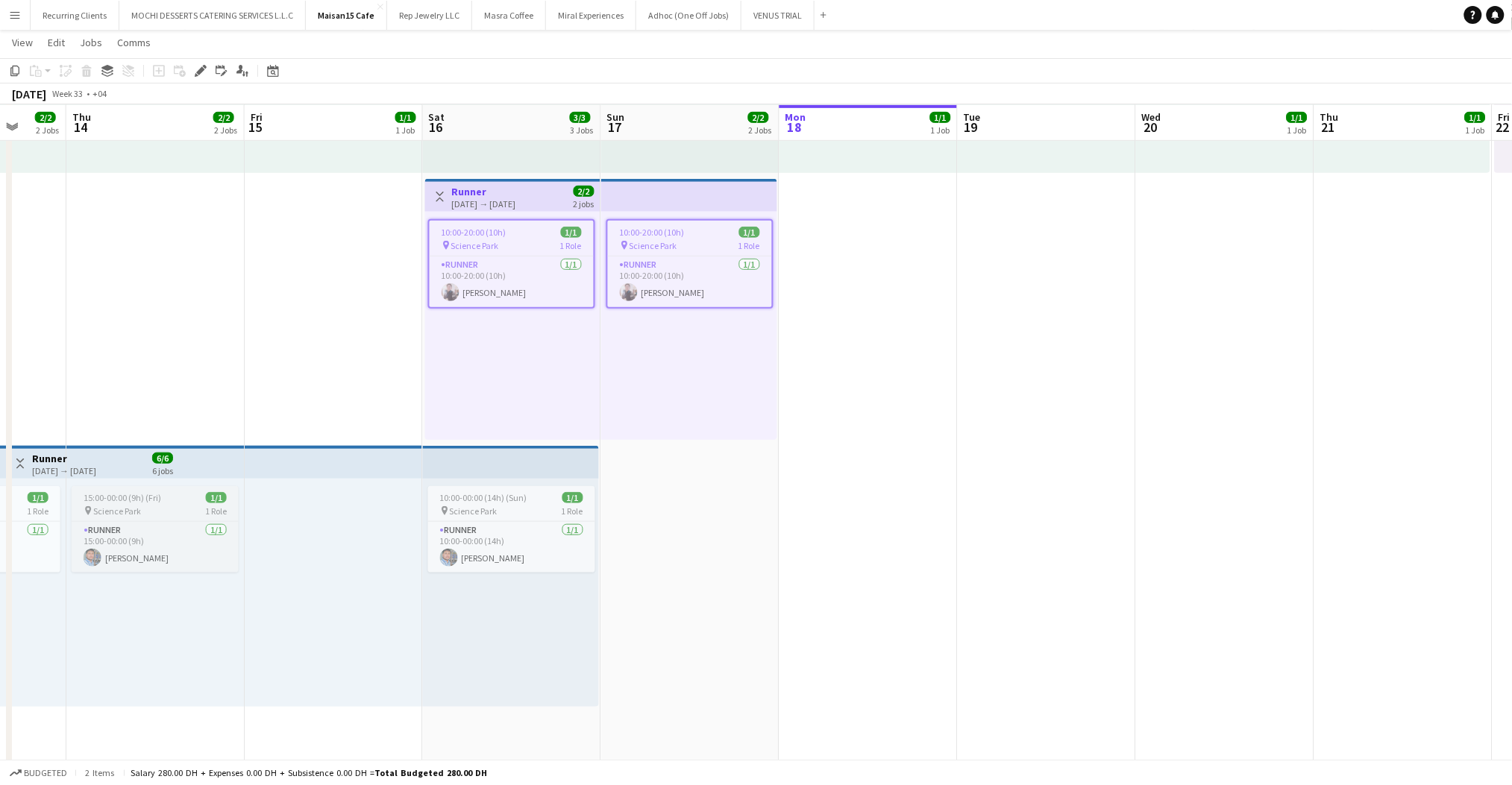
scroll to position [0, 484]
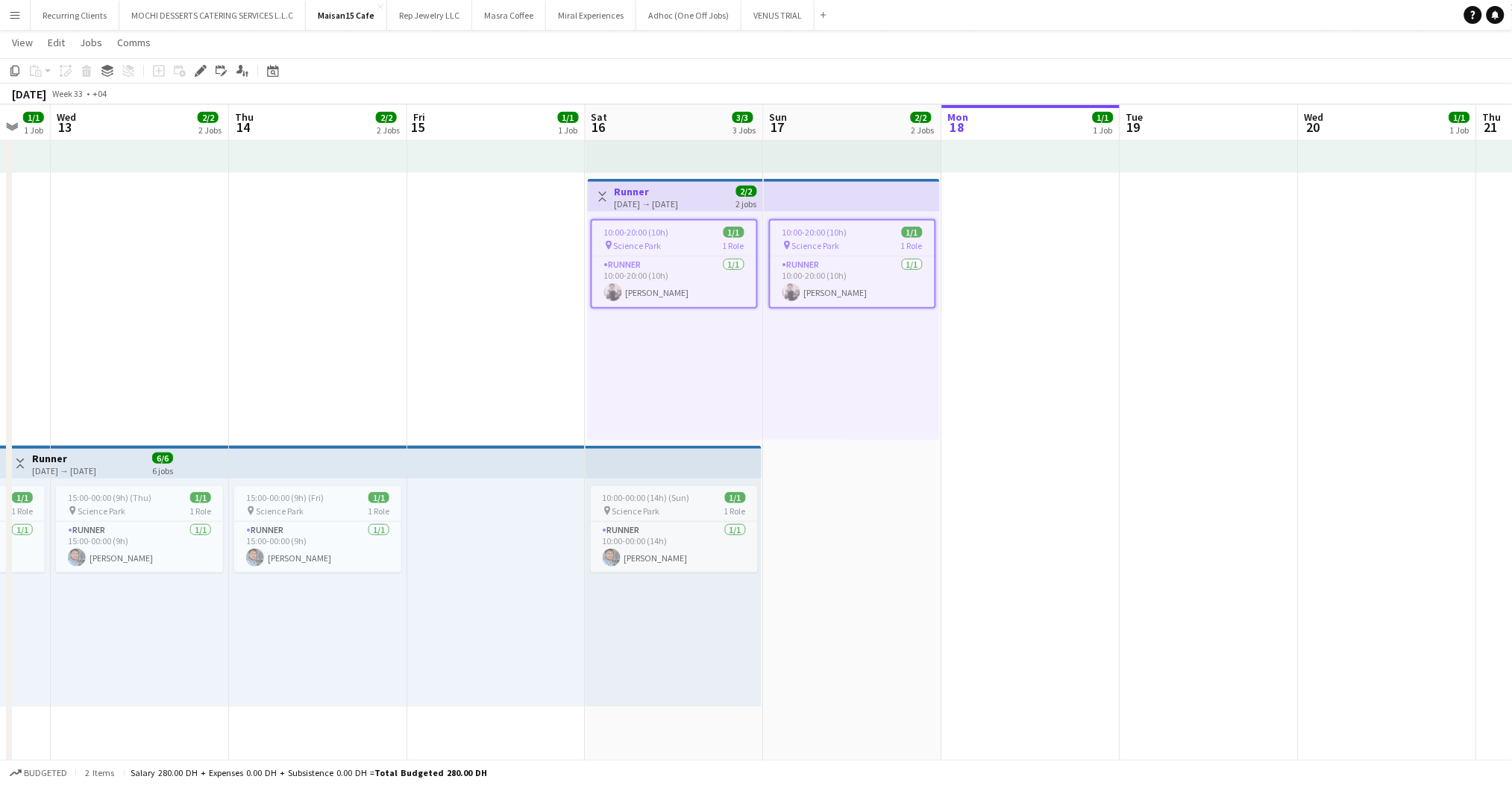
click at [498, 466] on app-top-bar at bounding box center [496, 462] width 178 height 33
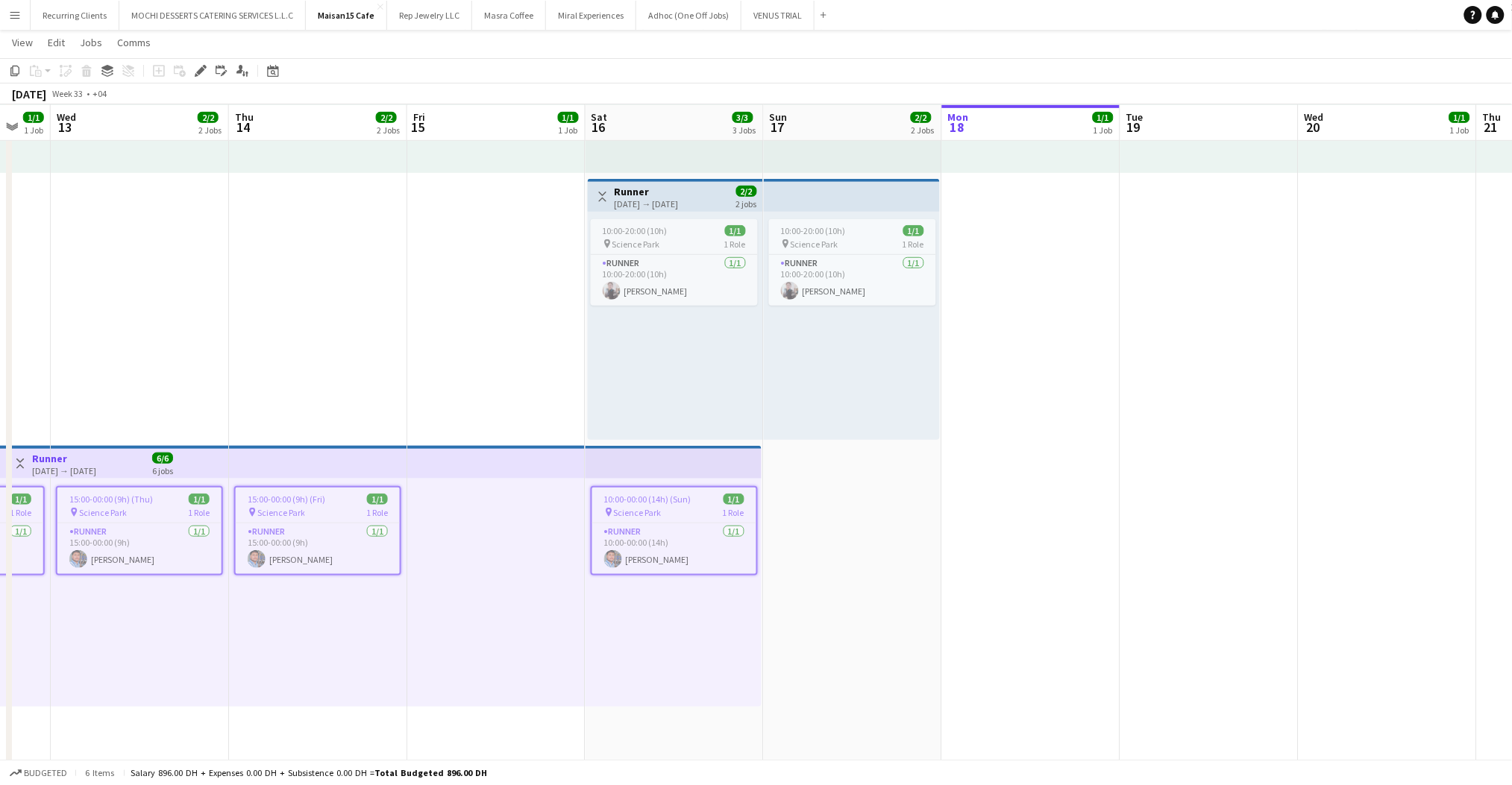
drag, startPoint x: 198, startPoint y: 71, endPoint x: 432, endPoint y: 115, distance: 238.1
click at [200, 71] on icon at bounding box center [200, 71] width 8 height 8
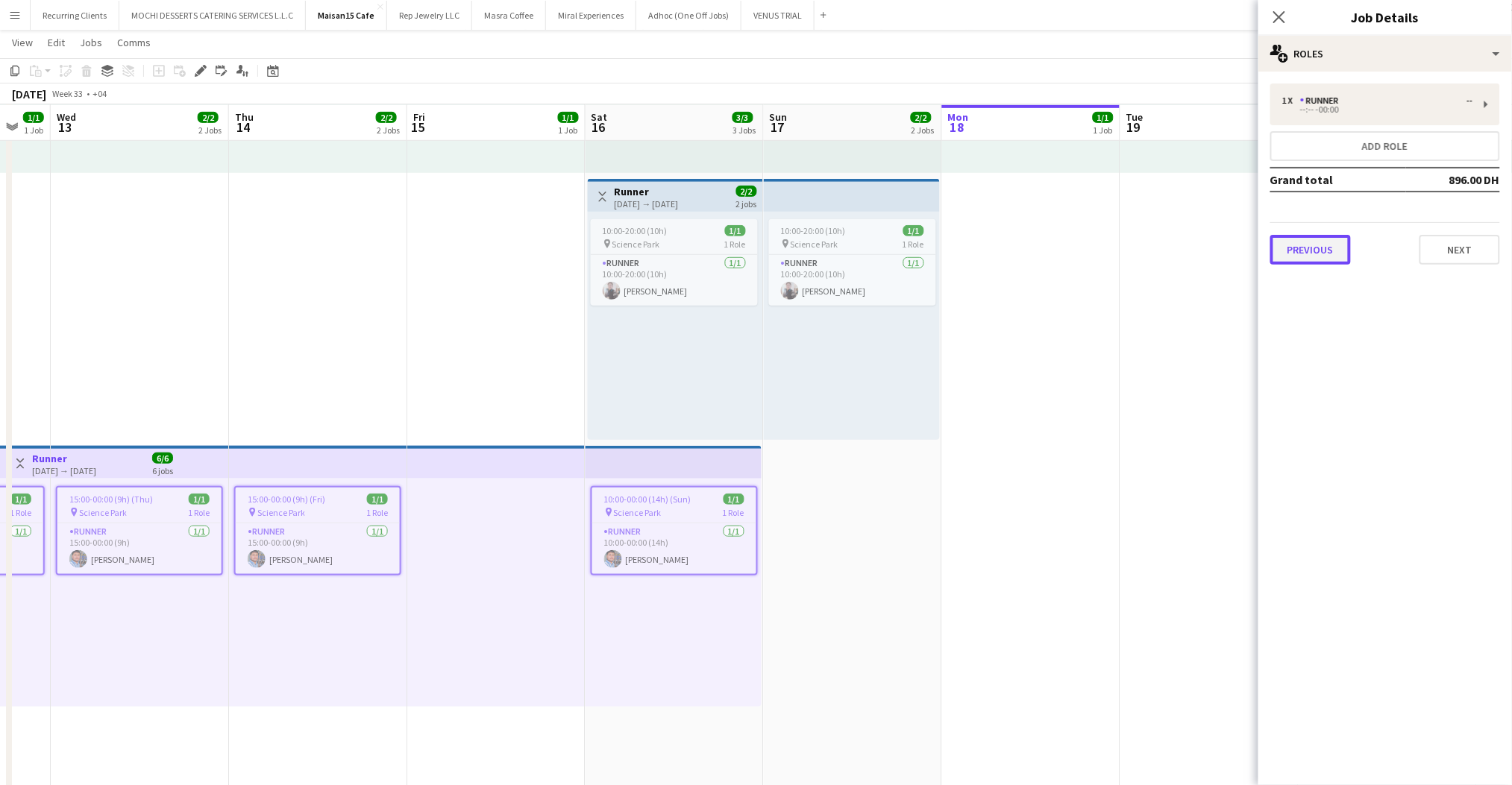
click at [1330, 249] on button "Previous" at bounding box center [1310, 249] width 80 height 29
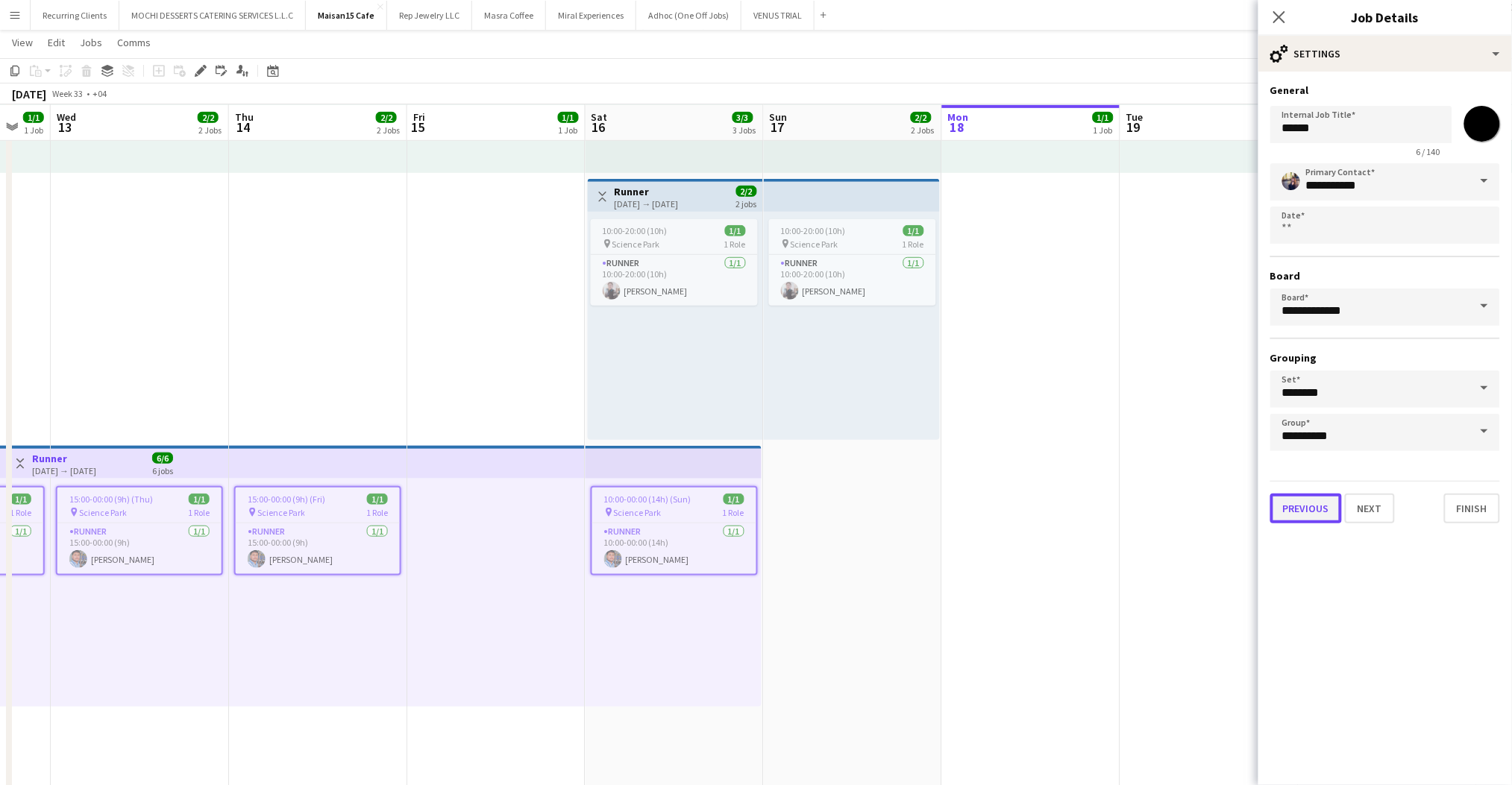
click at [1298, 500] on button "Previous" at bounding box center [1306, 508] width 72 height 29
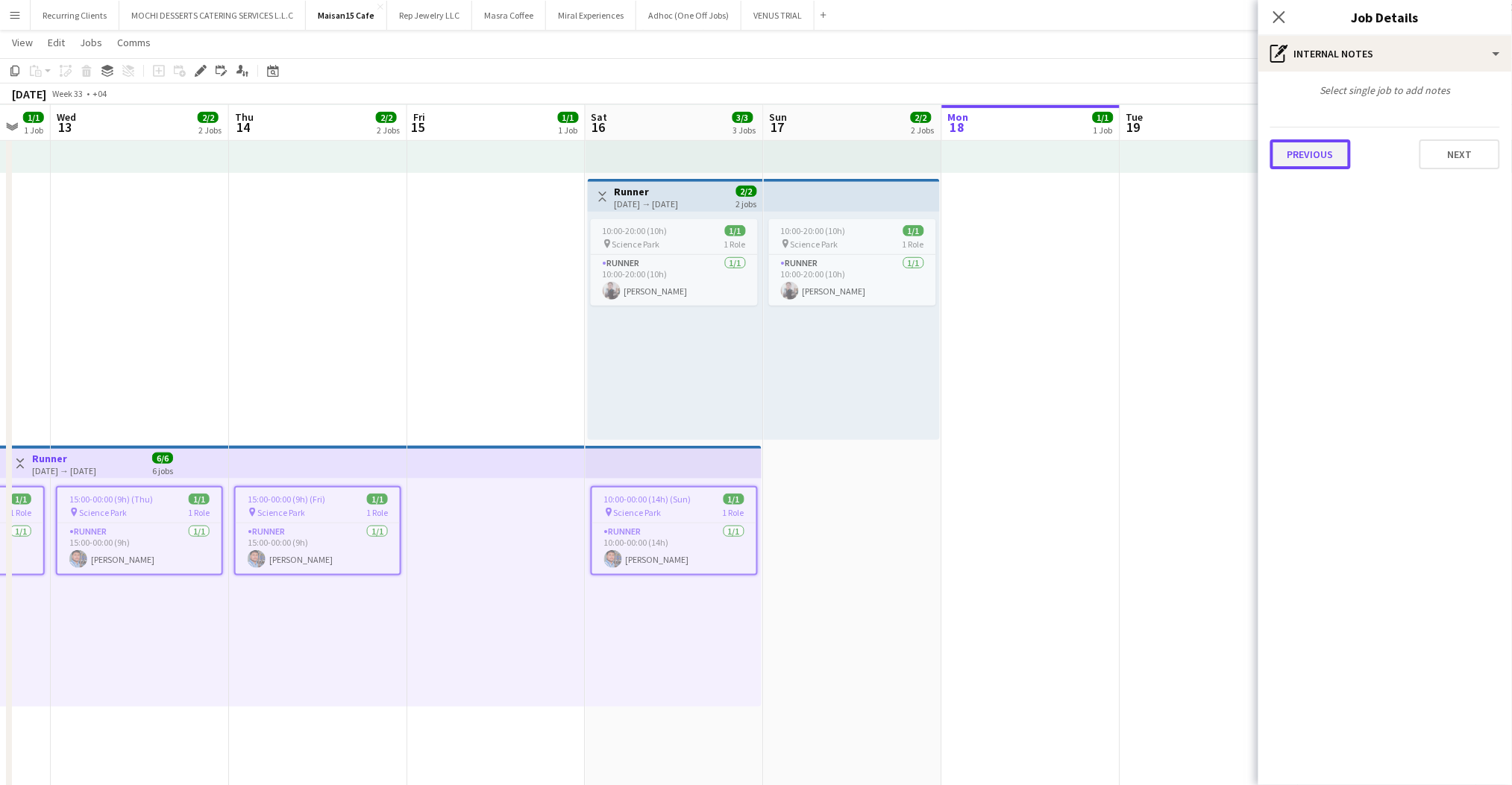
click at [1330, 159] on button "Previous" at bounding box center [1310, 154] width 80 height 29
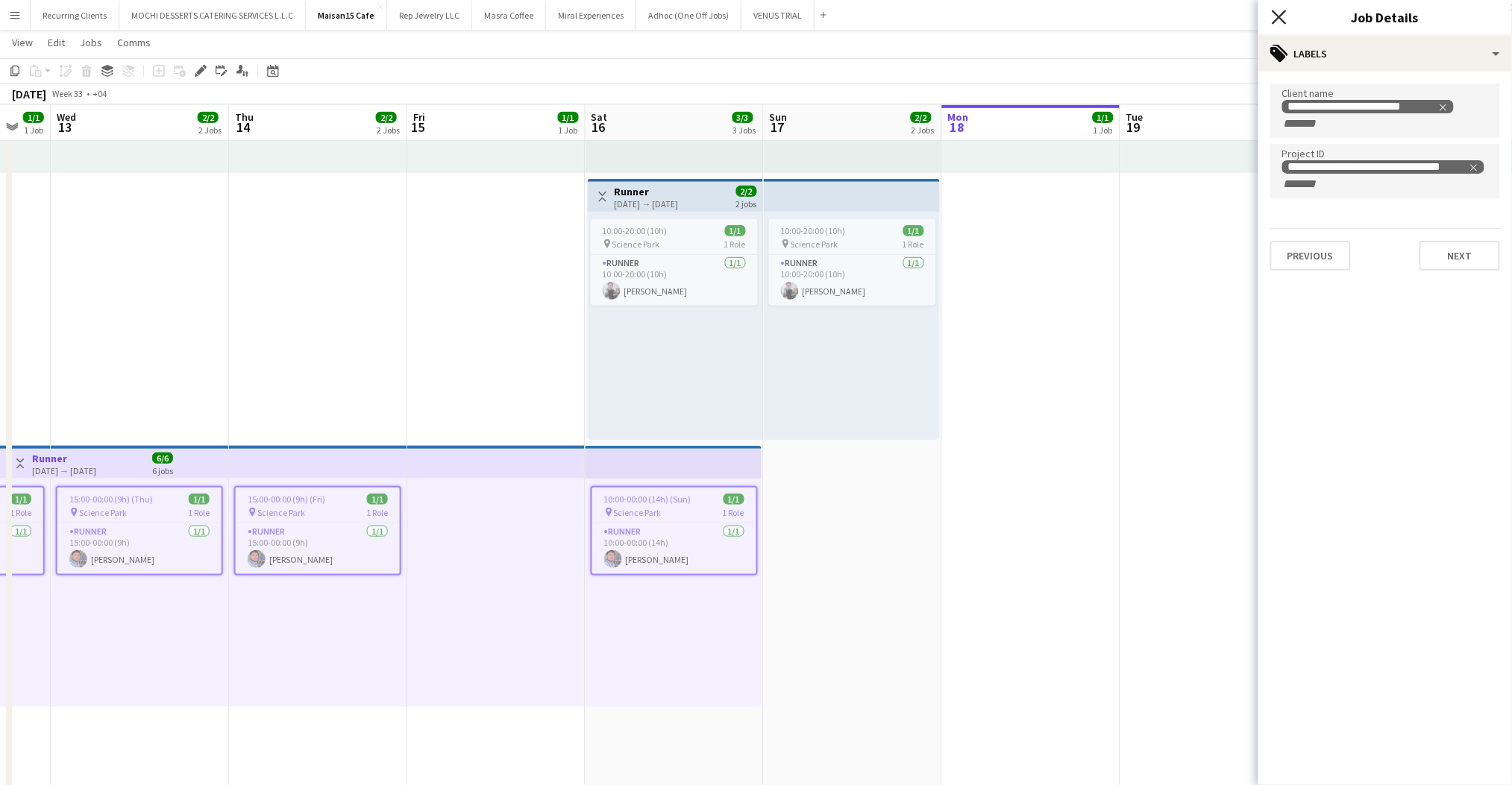
click at [1280, 24] on icon "Close pop-in" at bounding box center [1279, 17] width 14 height 14
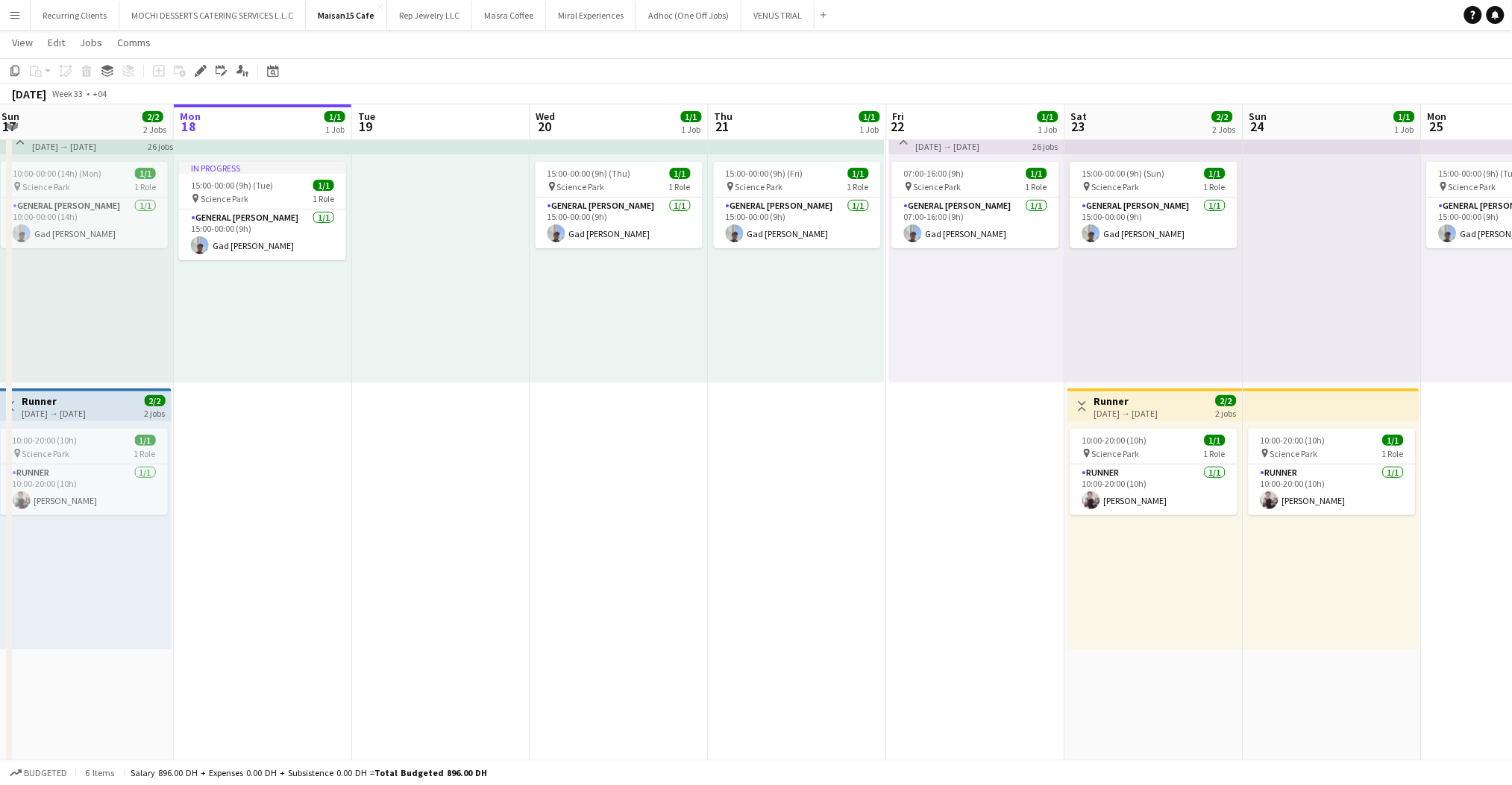
scroll to position [0, 556]
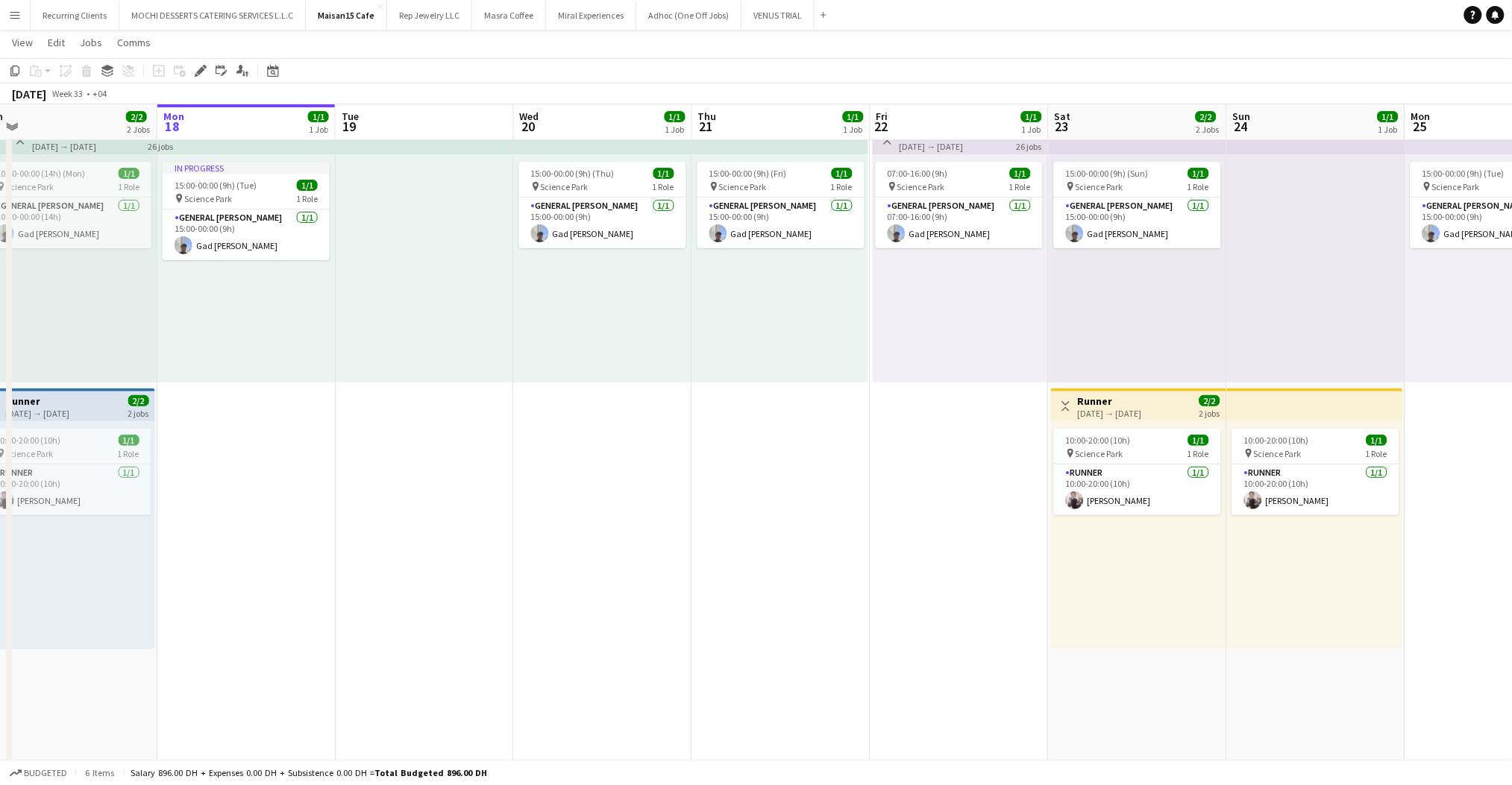
click at [1142, 404] on h3 "Runner" at bounding box center [1110, 401] width 64 height 14
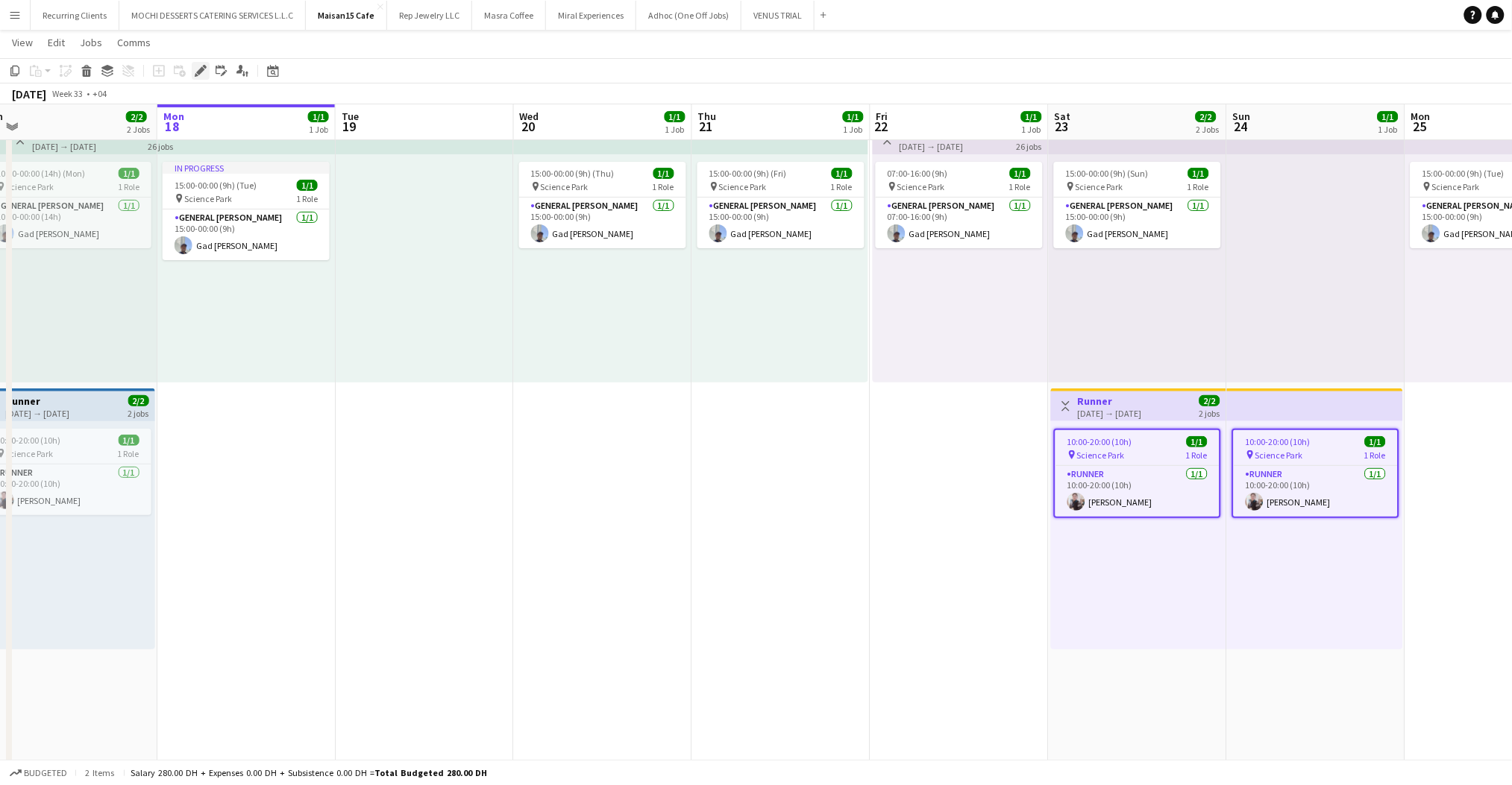
click at [193, 65] on div "Edit" at bounding box center [201, 71] width 18 height 18
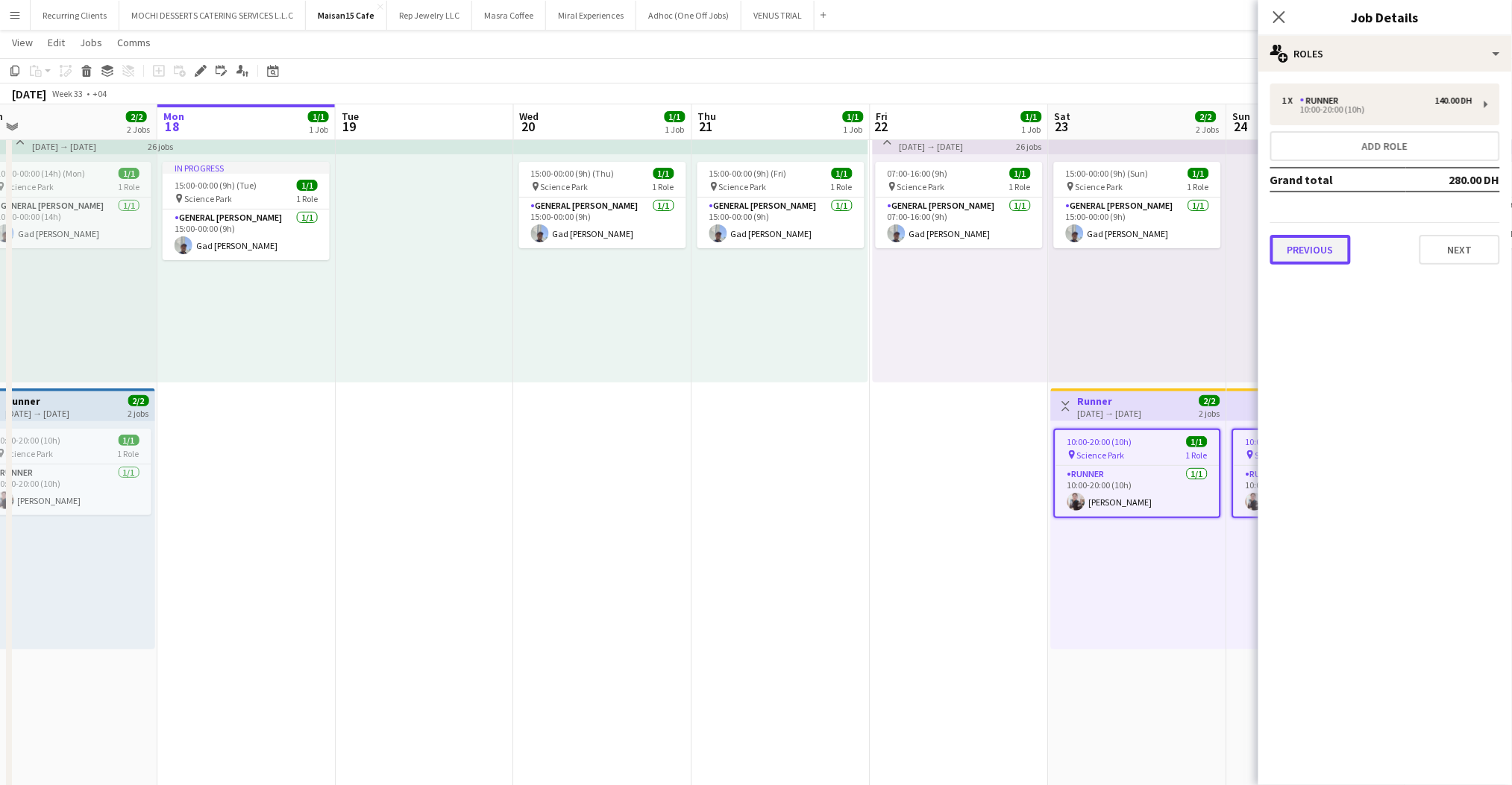
click at [1342, 259] on button "Previous" at bounding box center [1310, 249] width 80 height 29
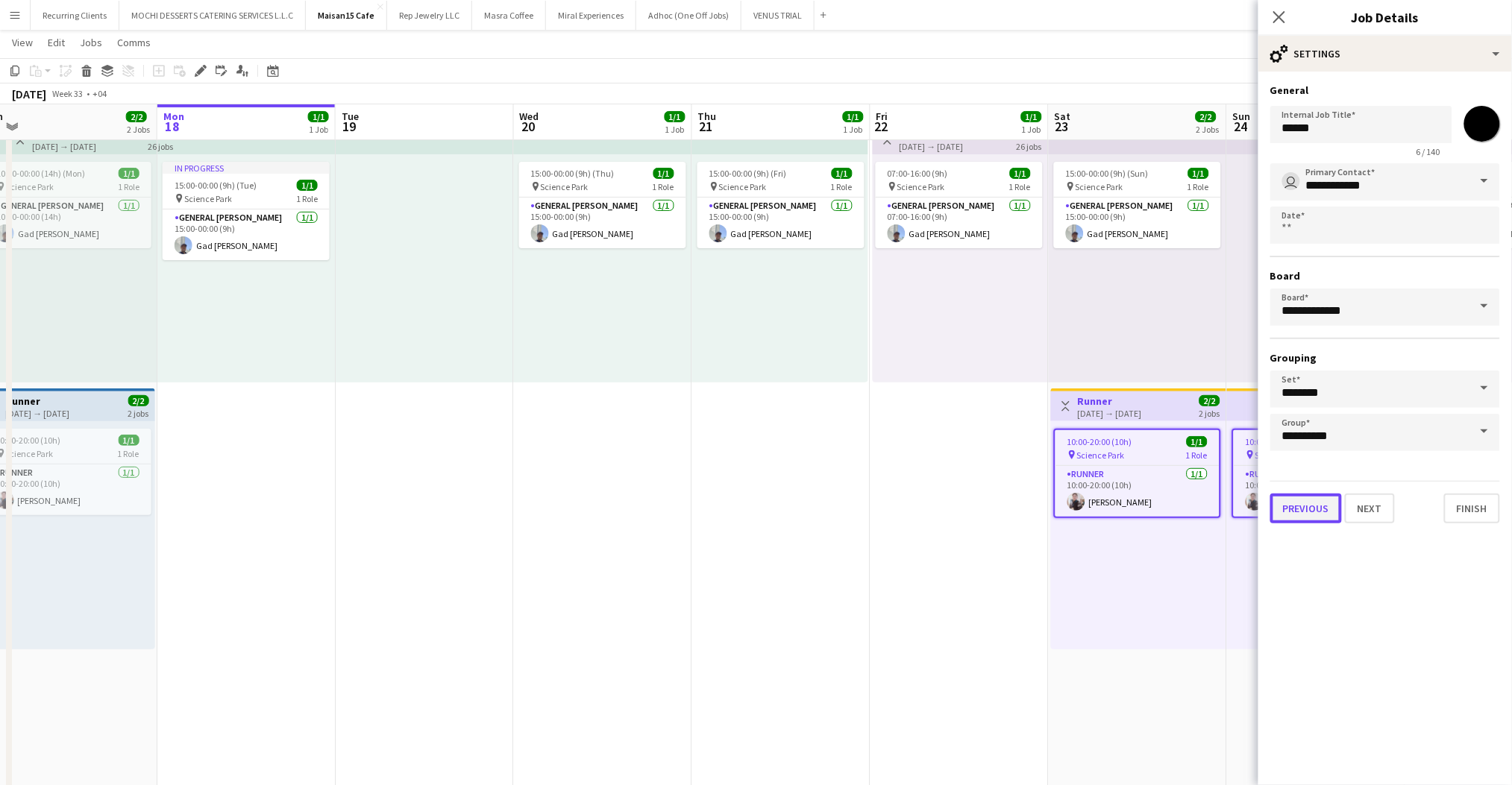
click at [1297, 494] on button "Previous" at bounding box center [1306, 508] width 72 height 29
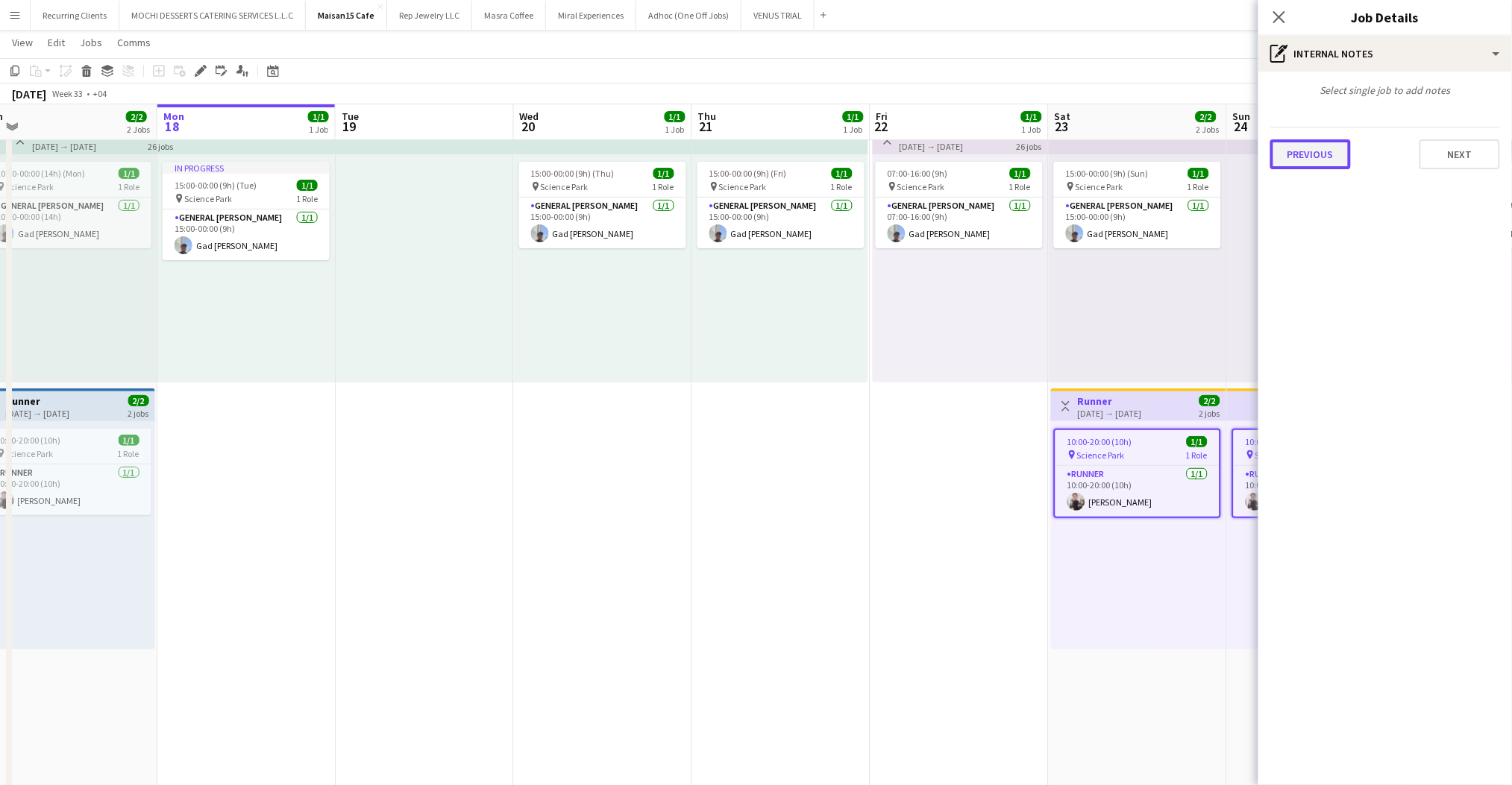
click at [1323, 154] on button "Previous" at bounding box center [1310, 154] width 80 height 29
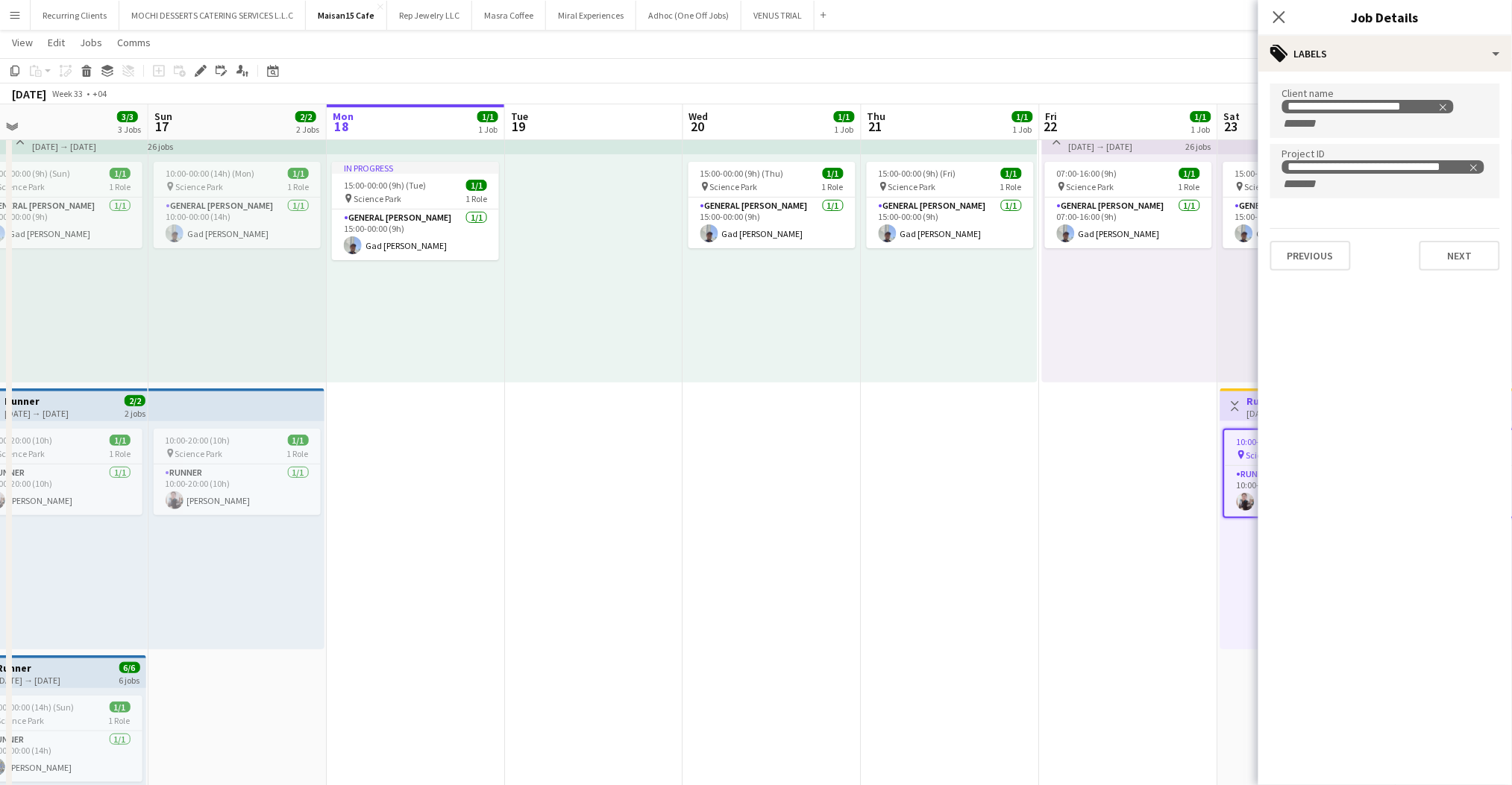
scroll to position [0, 366]
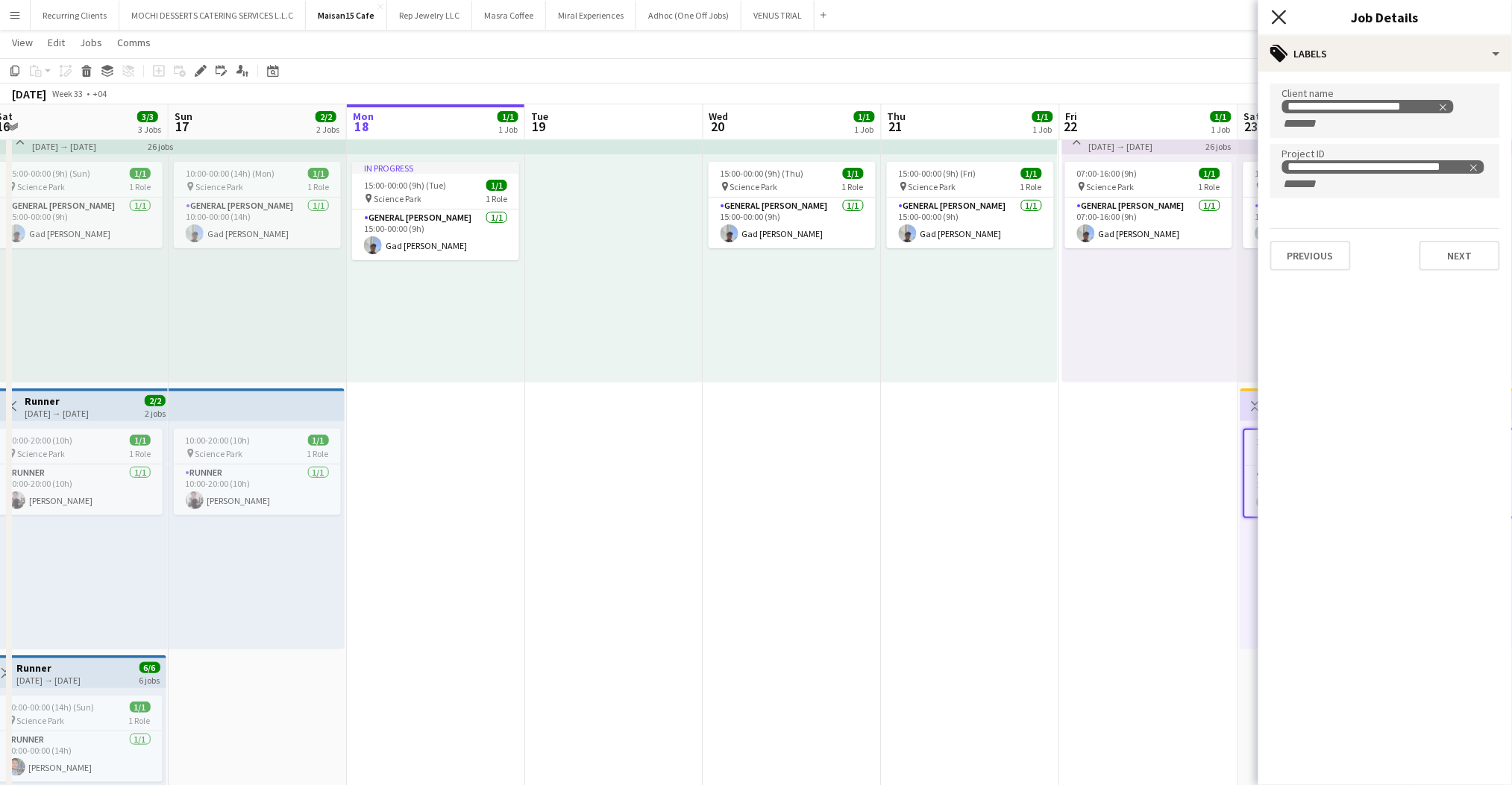
click at [1280, 19] on icon at bounding box center [1279, 17] width 14 height 14
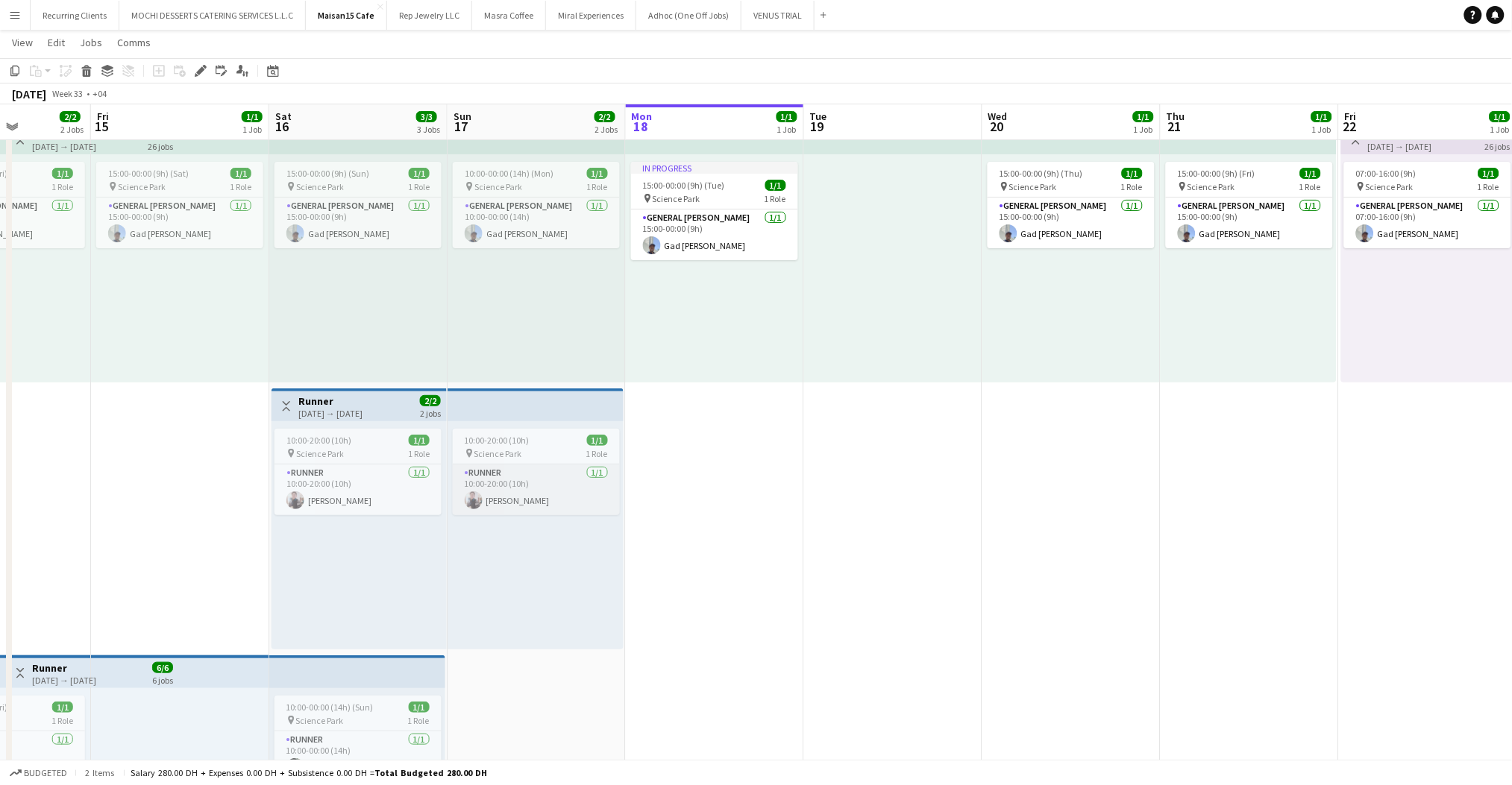
scroll to position [363, 0]
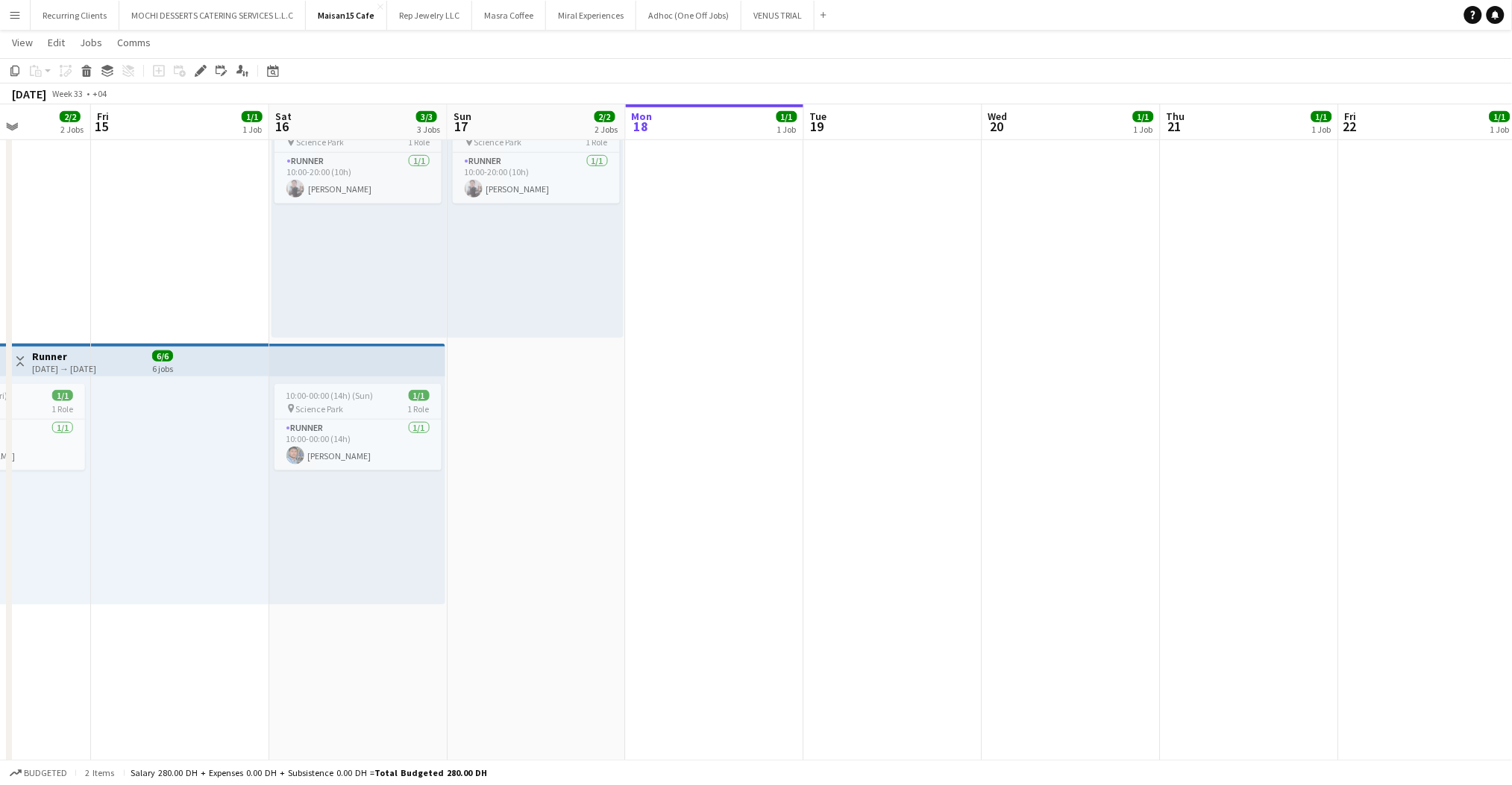
click at [347, 348] on app-top-bar at bounding box center [357, 360] width 176 height 33
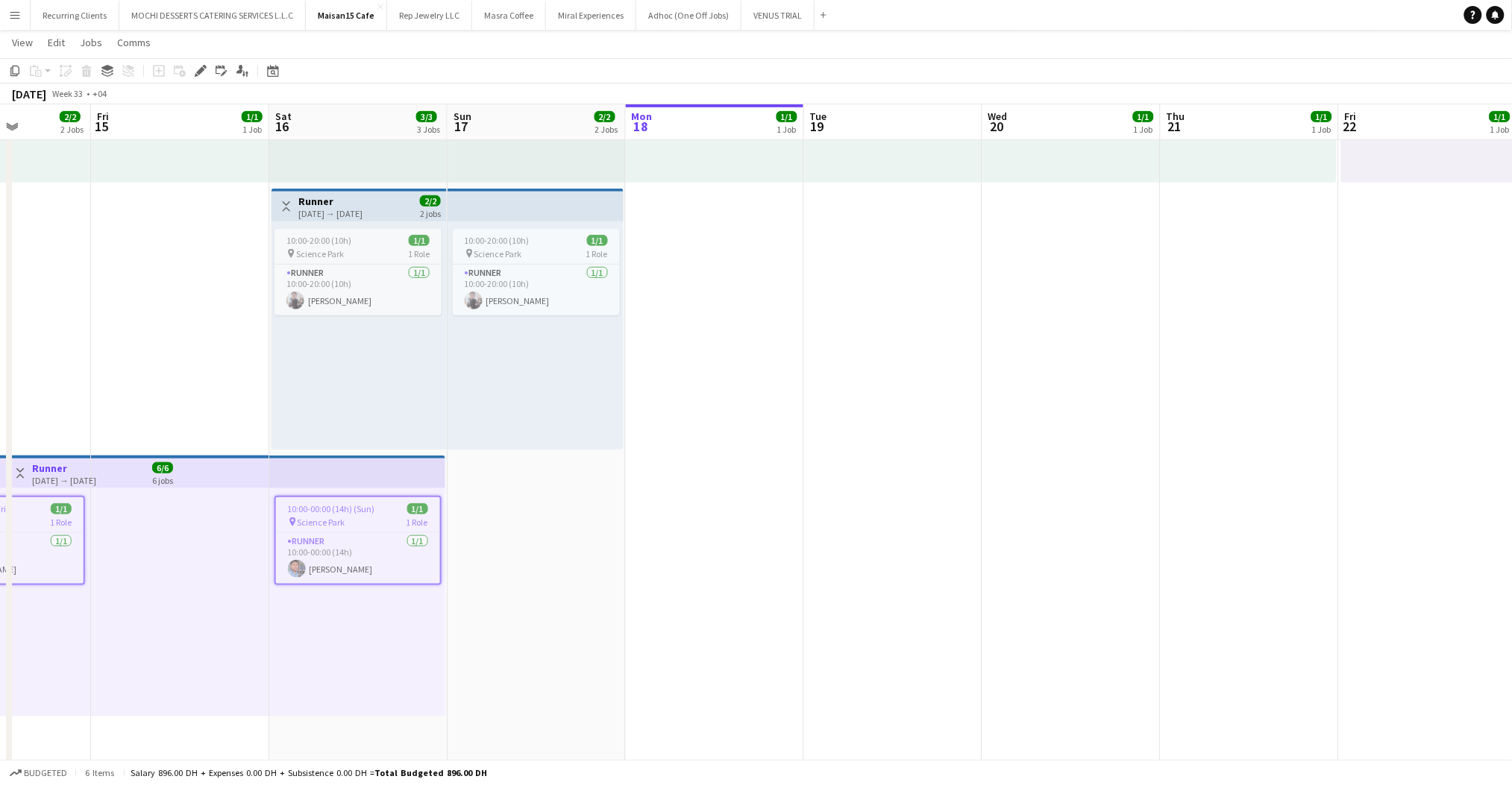
scroll to position [76, 0]
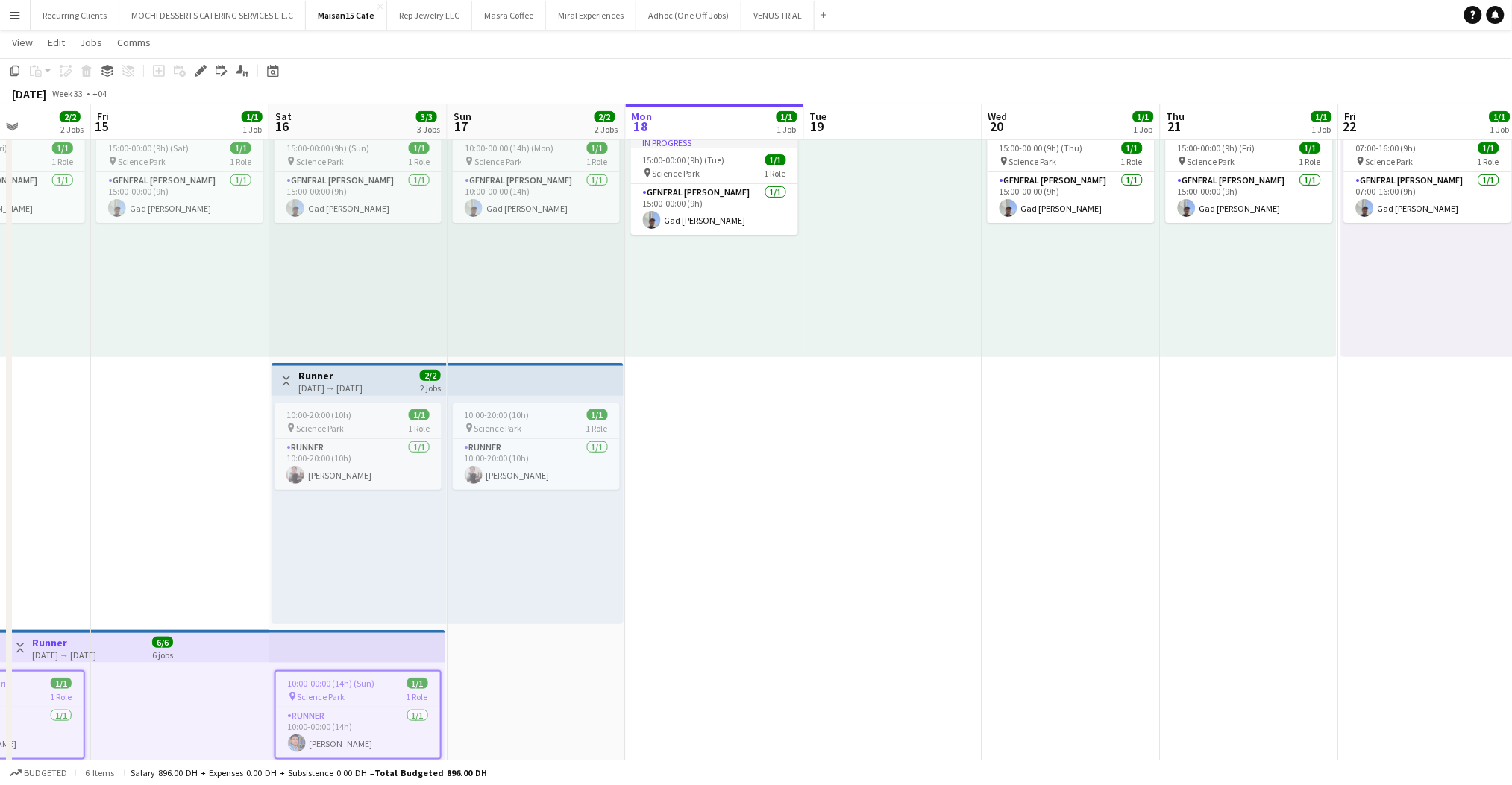
click at [362, 374] on h3 "Runner" at bounding box center [330, 376] width 64 height 14
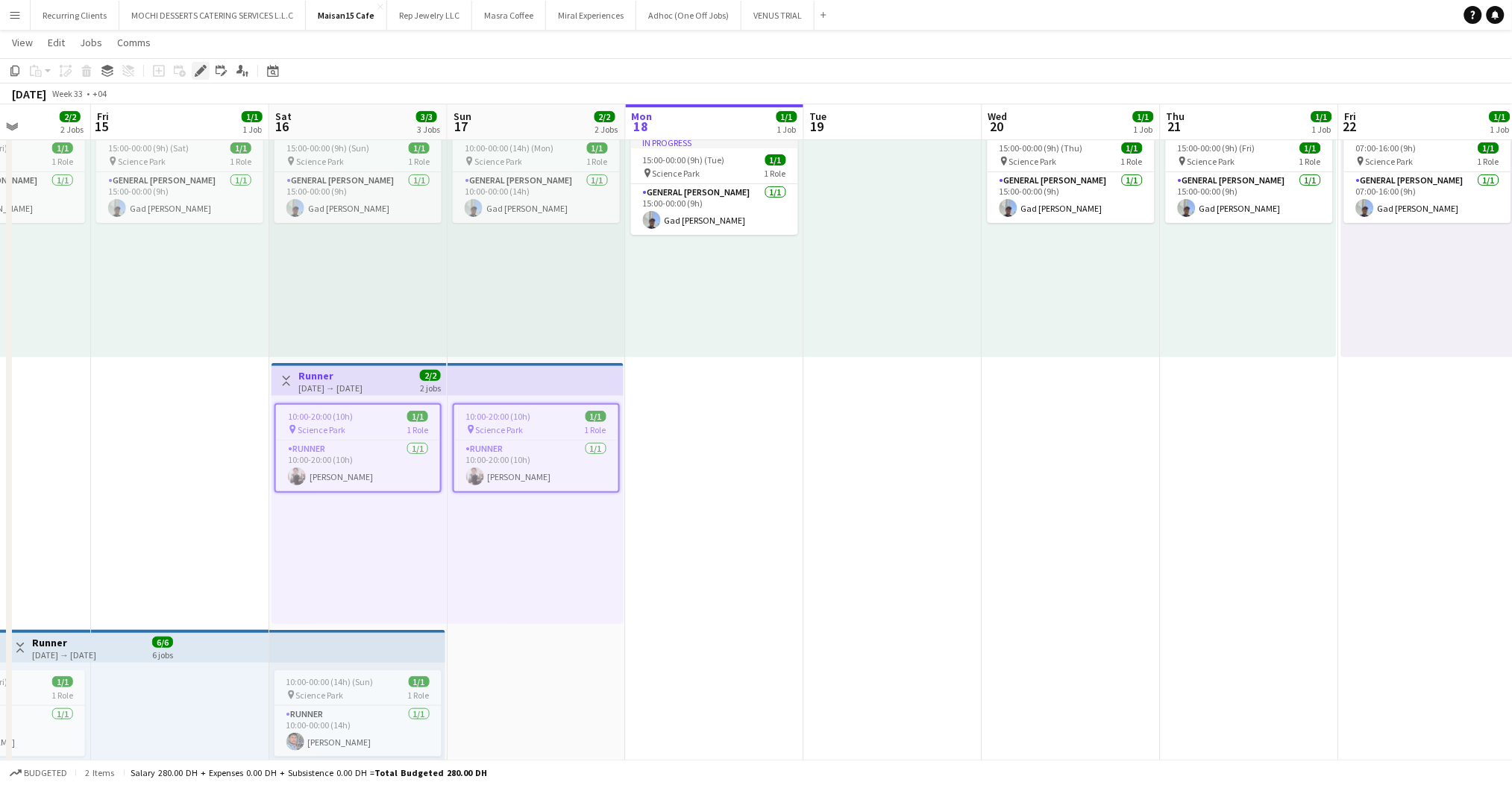
click at [201, 73] on icon "Edit" at bounding box center [200, 70] width 12 height 12
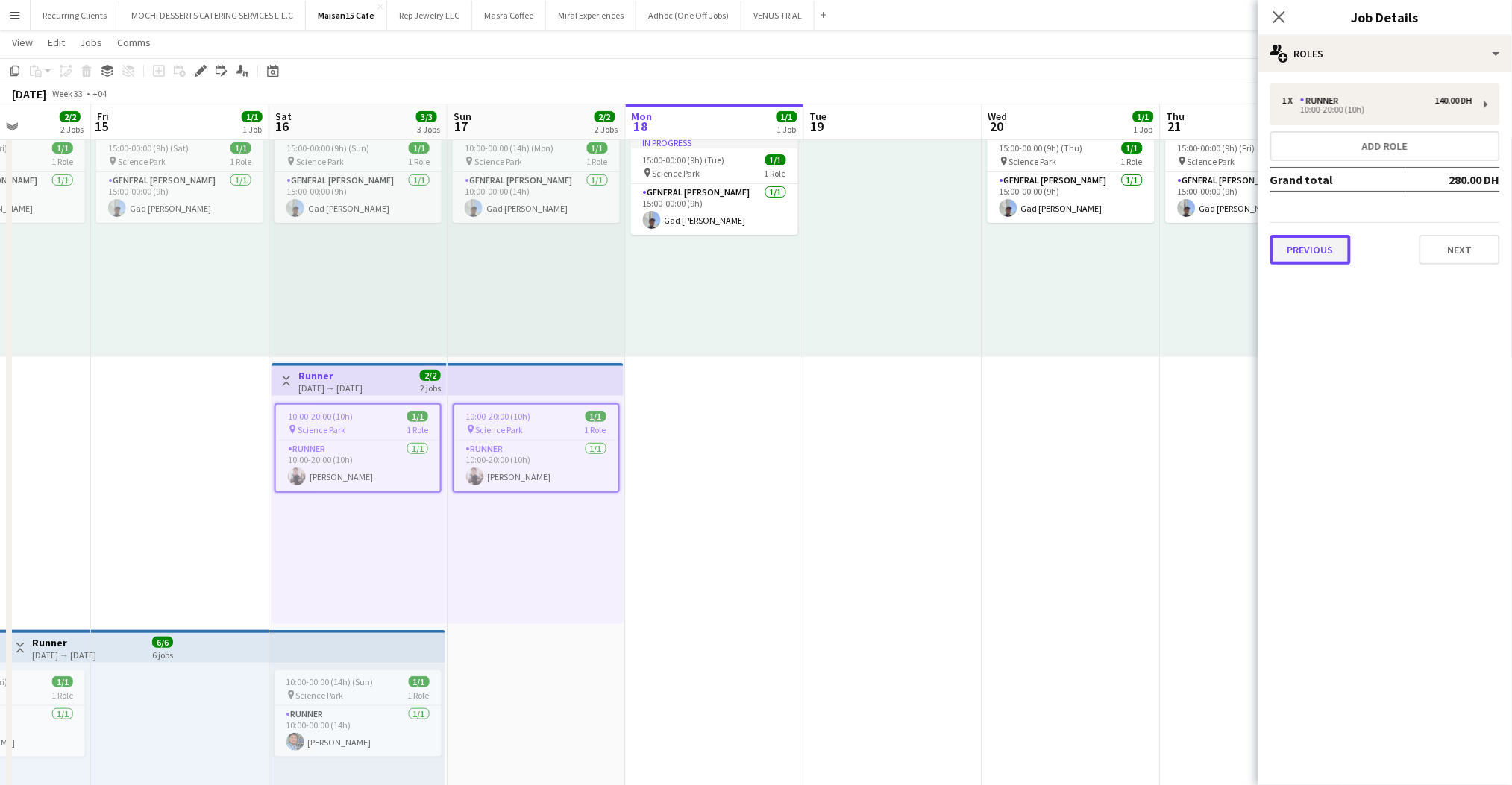
click at [1307, 258] on button "Previous" at bounding box center [1310, 249] width 80 height 29
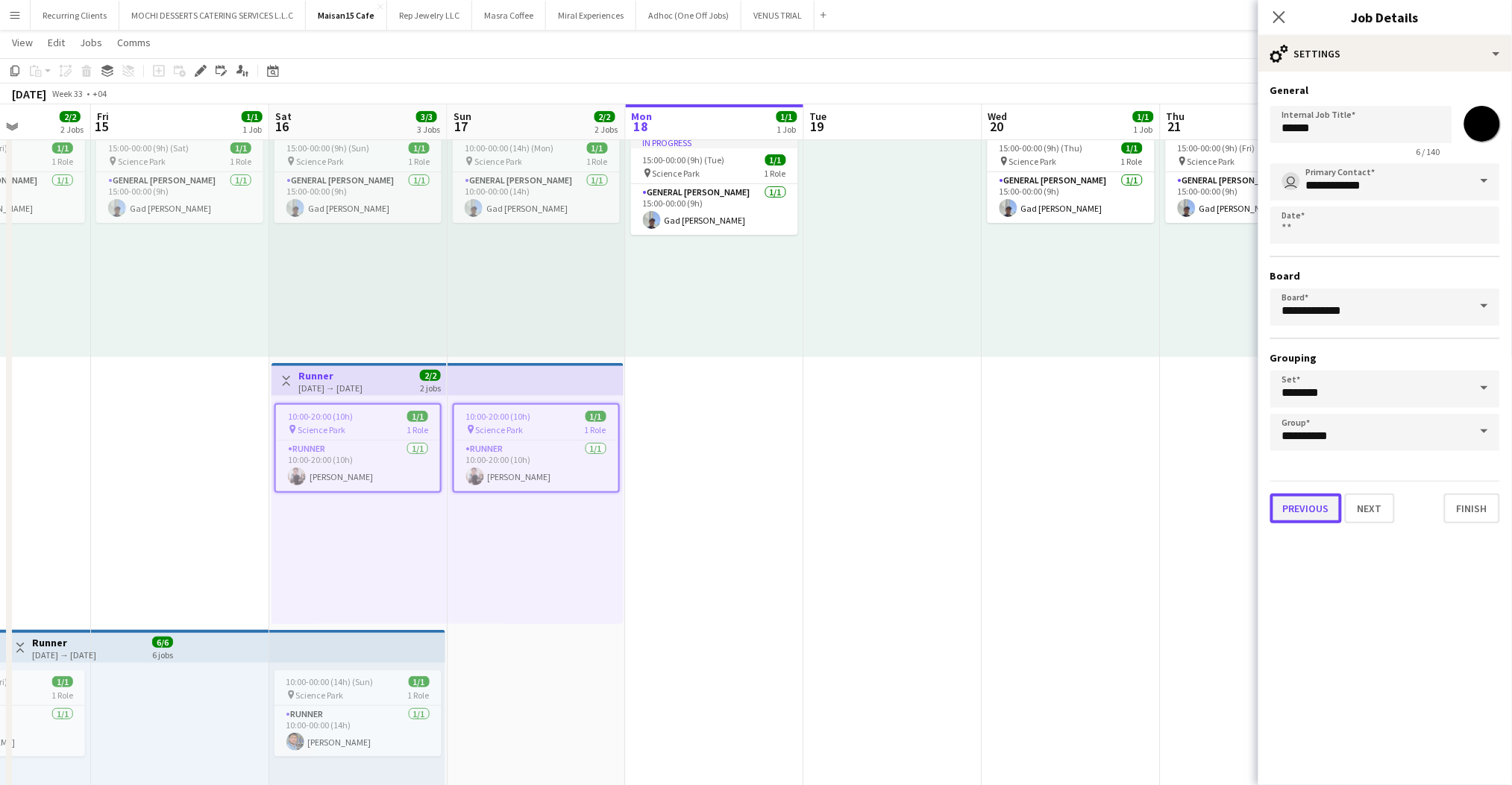
click at [1316, 495] on button "Previous" at bounding box center [1306, 508] width 72 height 29
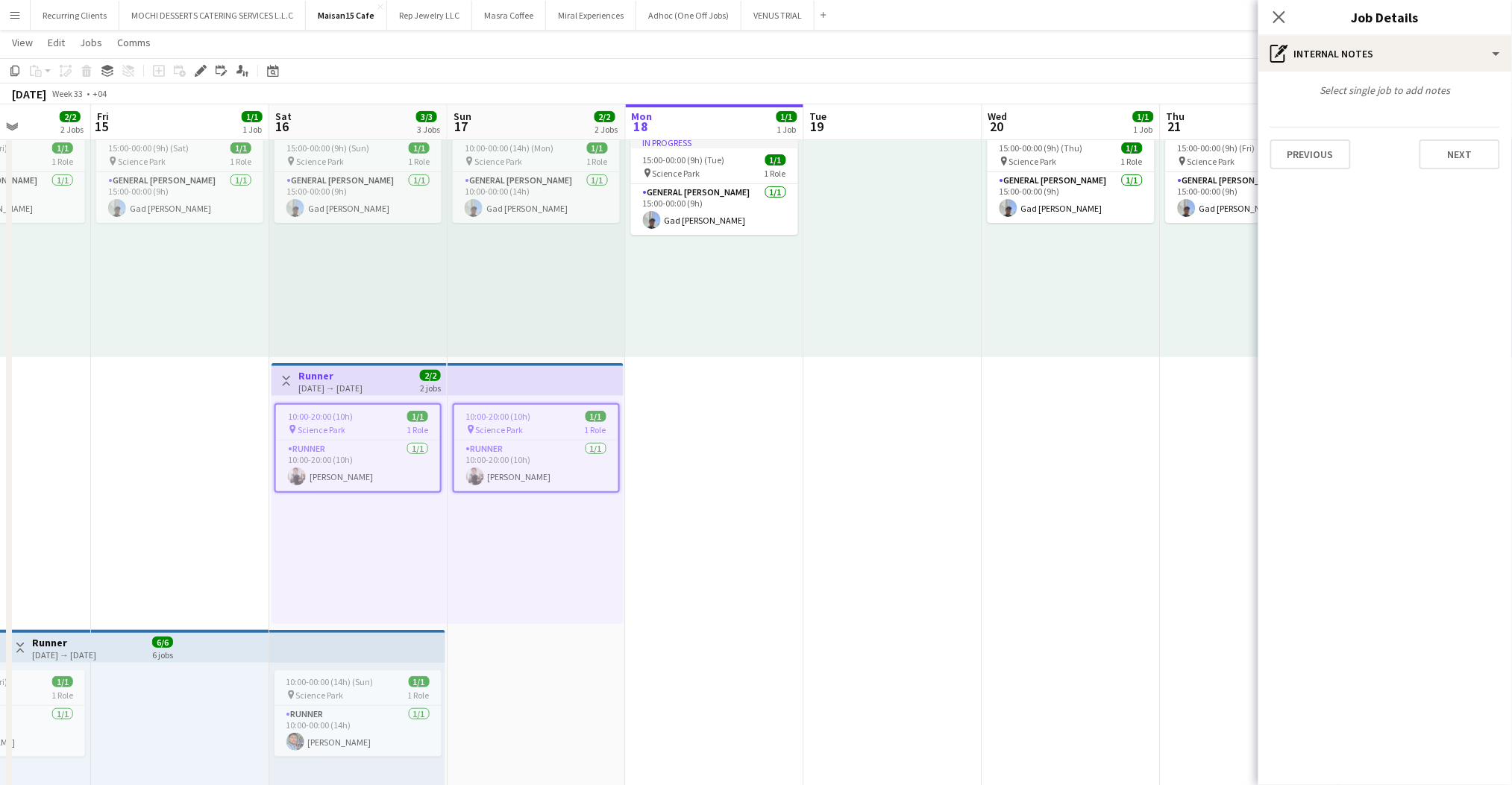
click at [1326, 168] on div "Select single job to add notes Previous Next" at bounding box center [1385, 127] width 253 height 110
click at [1326, 162] on button "Previous" at bounding box center [1310, 154] width 80 height 29
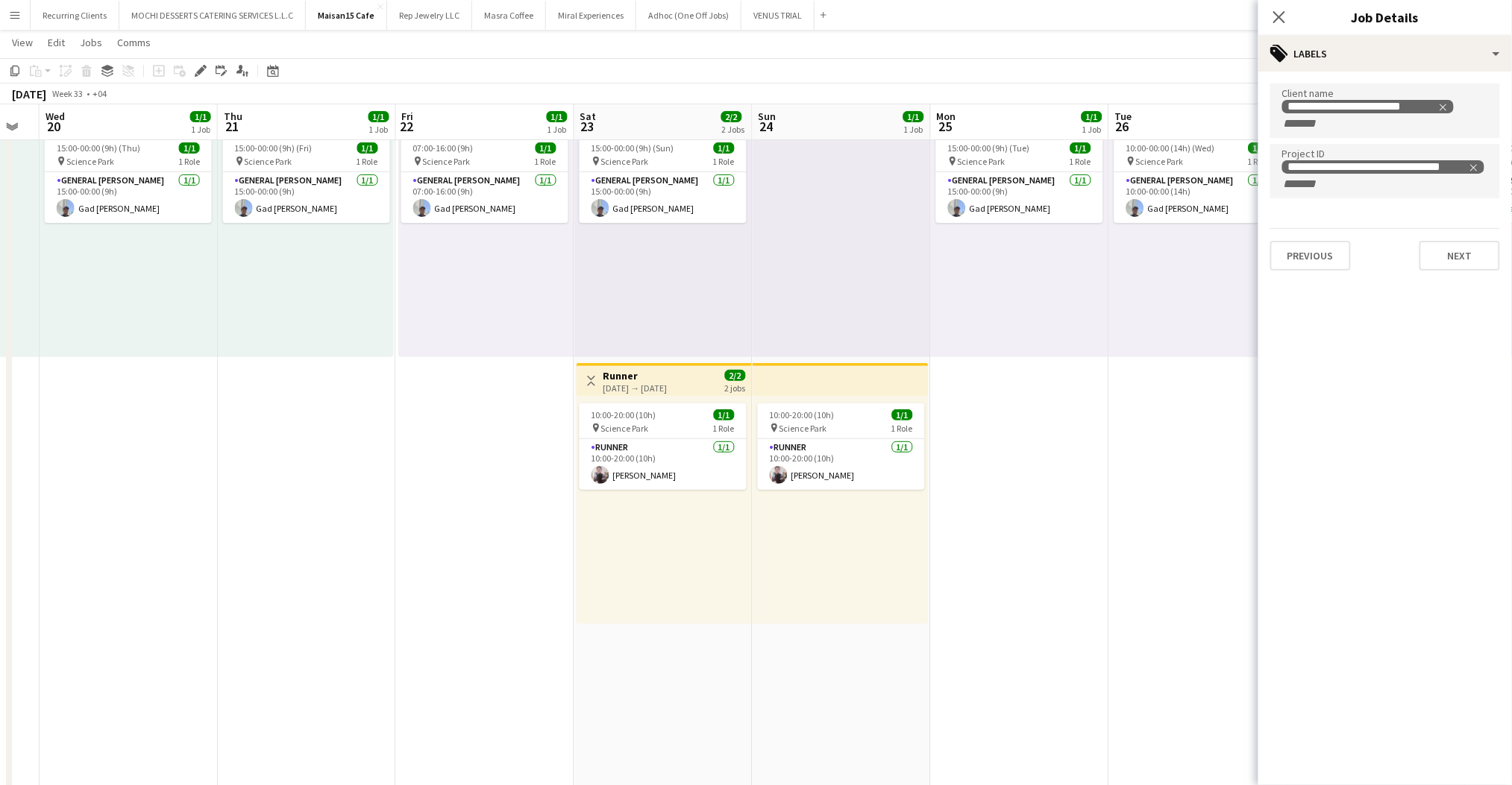
scroll to position [0, 675]
click at [793, 391] on app-top-bar at bounding box center [838, 379] width 176 height 33
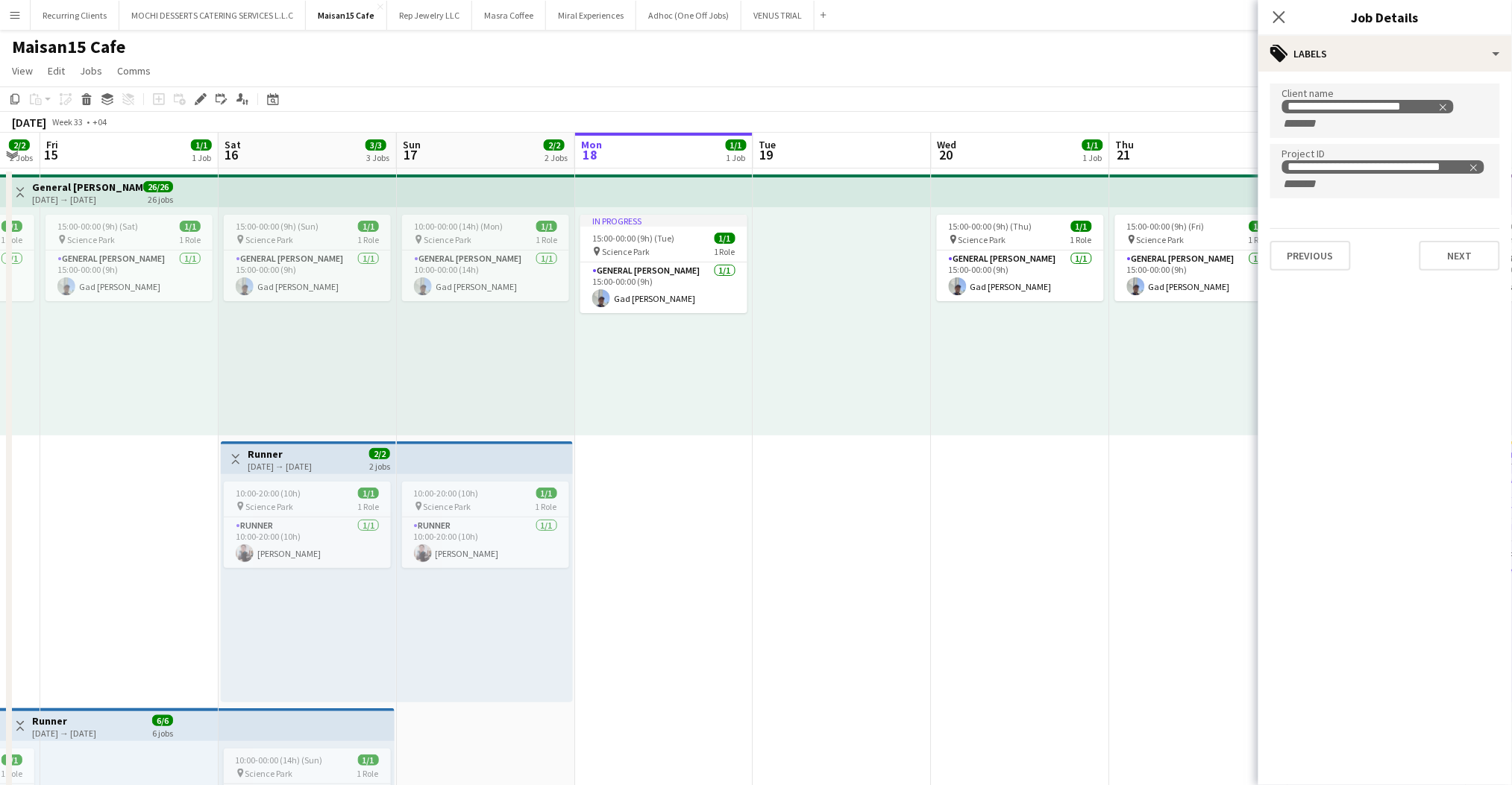
scroll to position [0, 379]
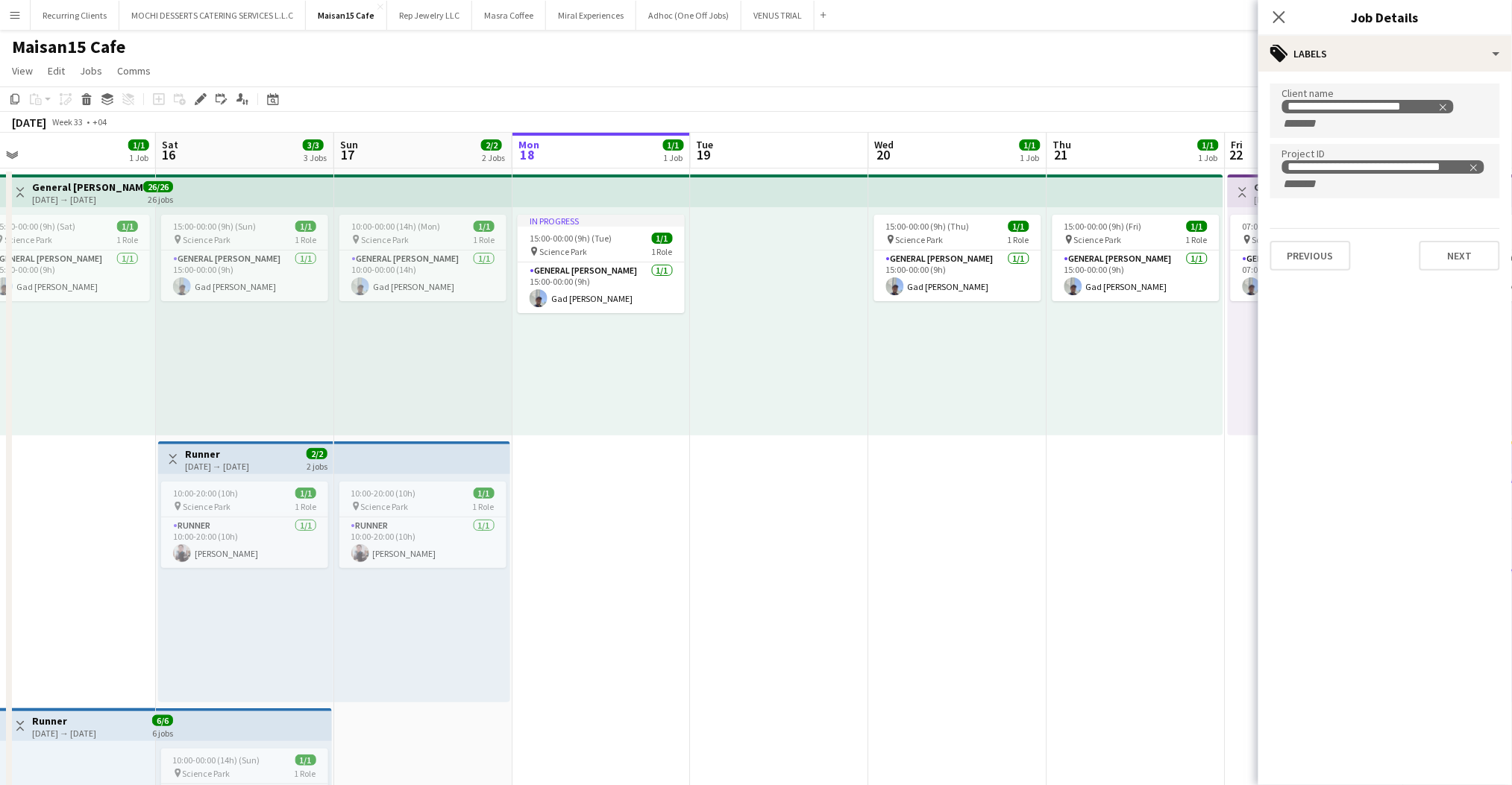
click at [236, 726] on app-top-bar at bounding box center [244, 724] width 176 height 33
click at [1471, 164] on icon "Remove tag" at bounding box center [1474, 167] width 6 height 6
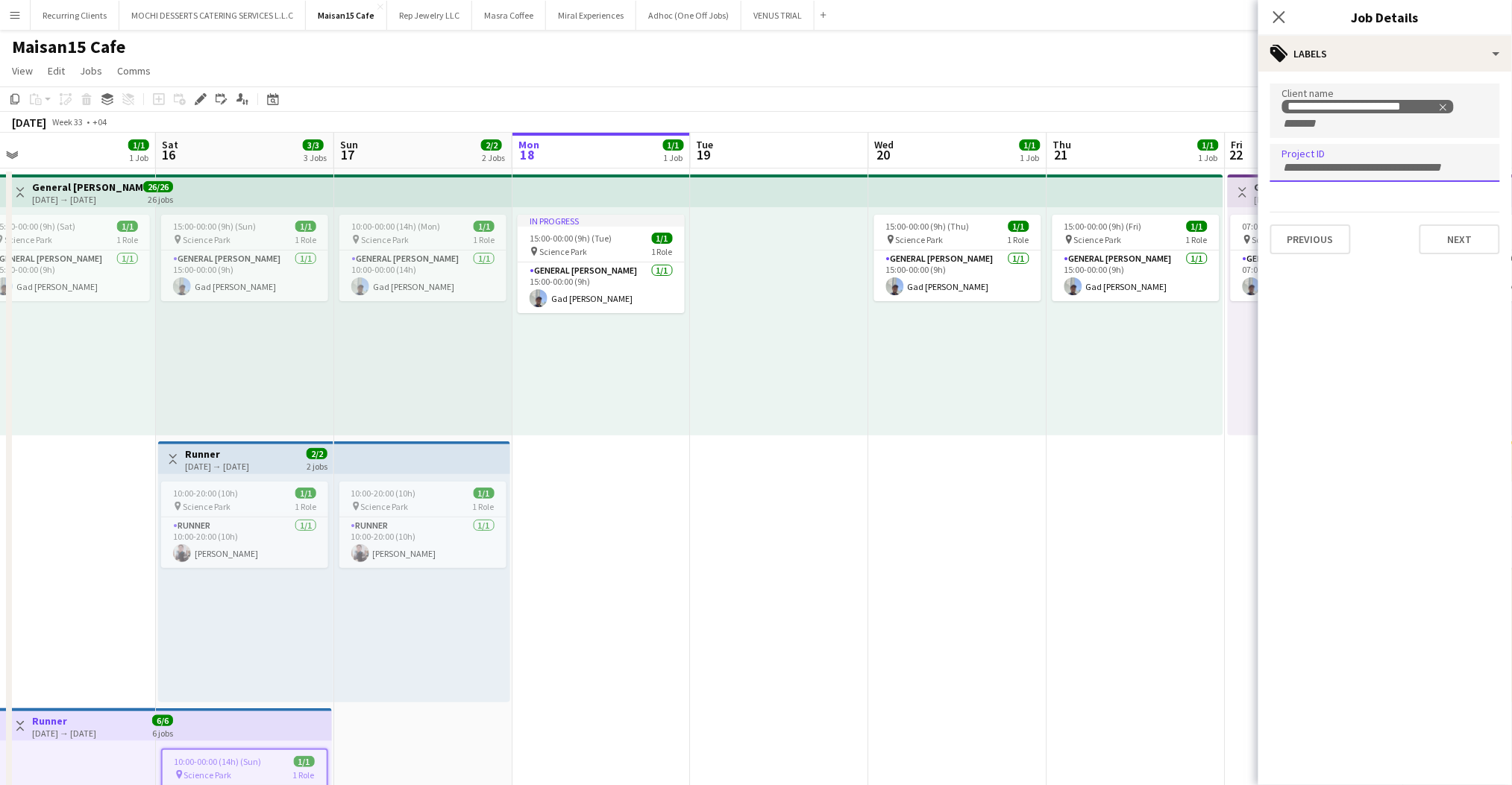
paste input "**********"
type input "**********"
click at [1351, 236] on div "Previous Next" at bounding box center [1385, 232] width 230 height 42
click at [1331, 236] on button "Previous" at bounding box center [1310, 239] width 80 height 29
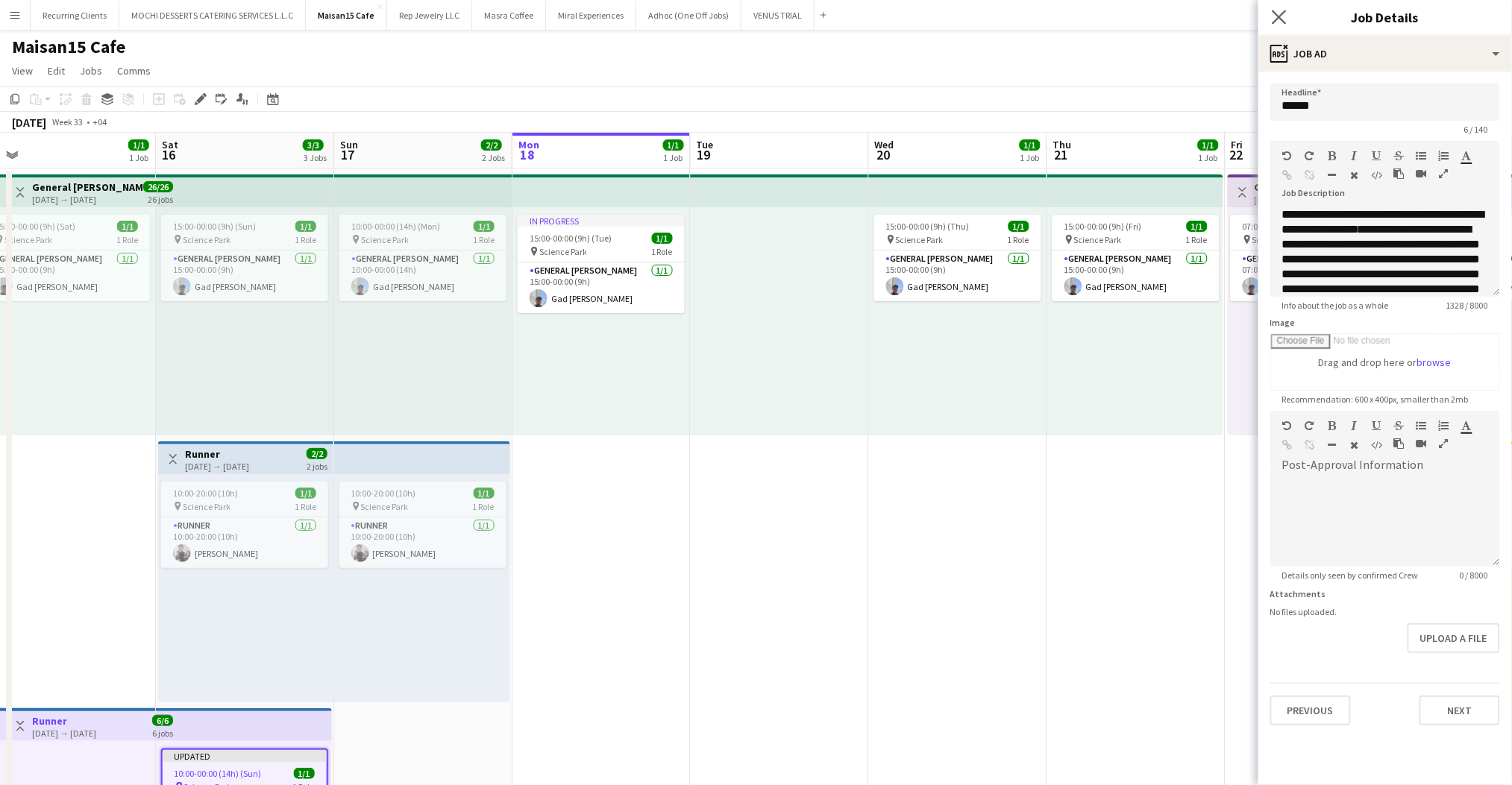
click at [1284, 10] on app-icon "Close pop-in" at bounding box center [1279, 17] width 21 height 21
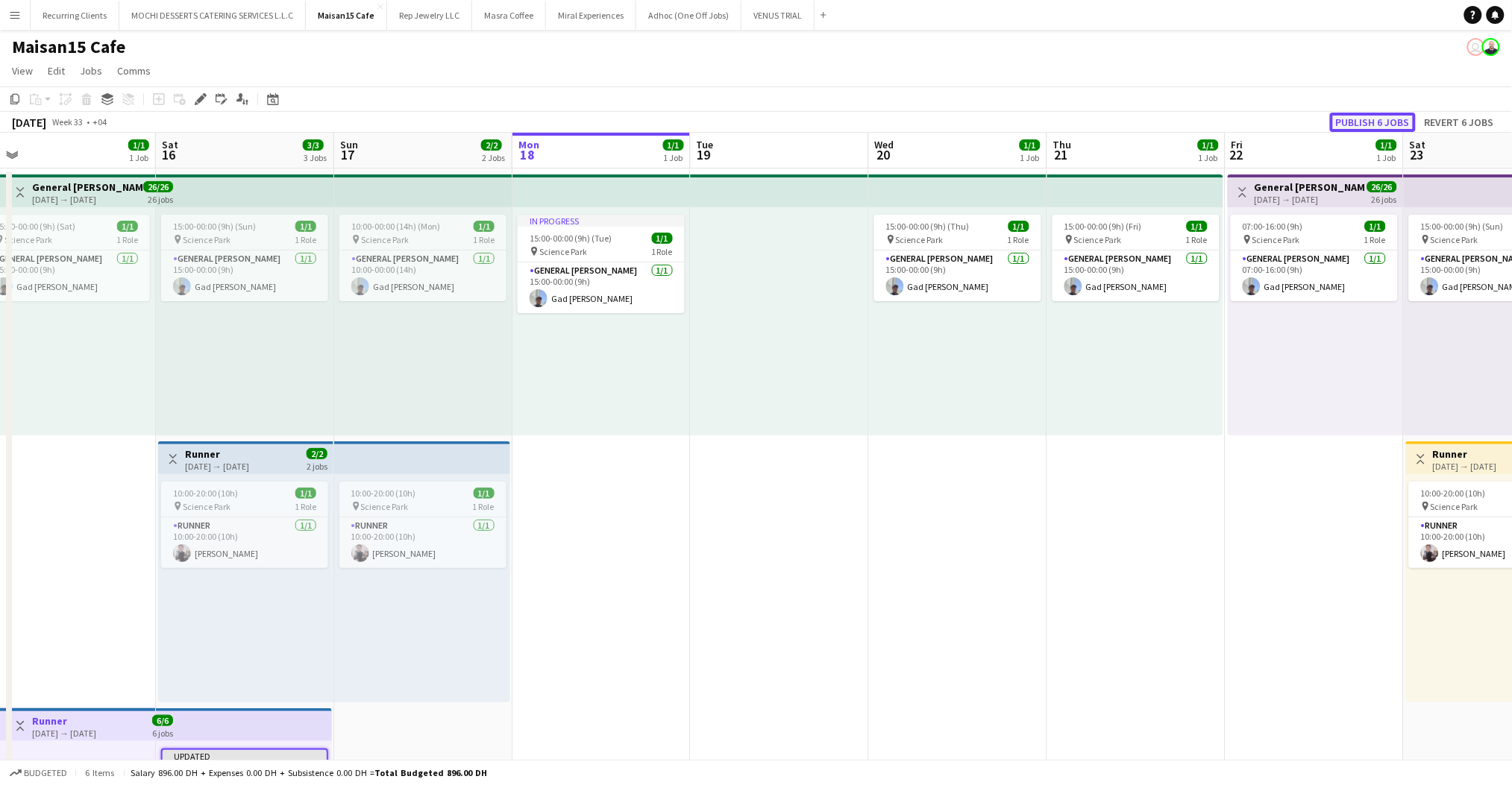
click at [1383, 123] on button "Publish 6 jobs" at bounding box center [1373, 122] width 86 height 19
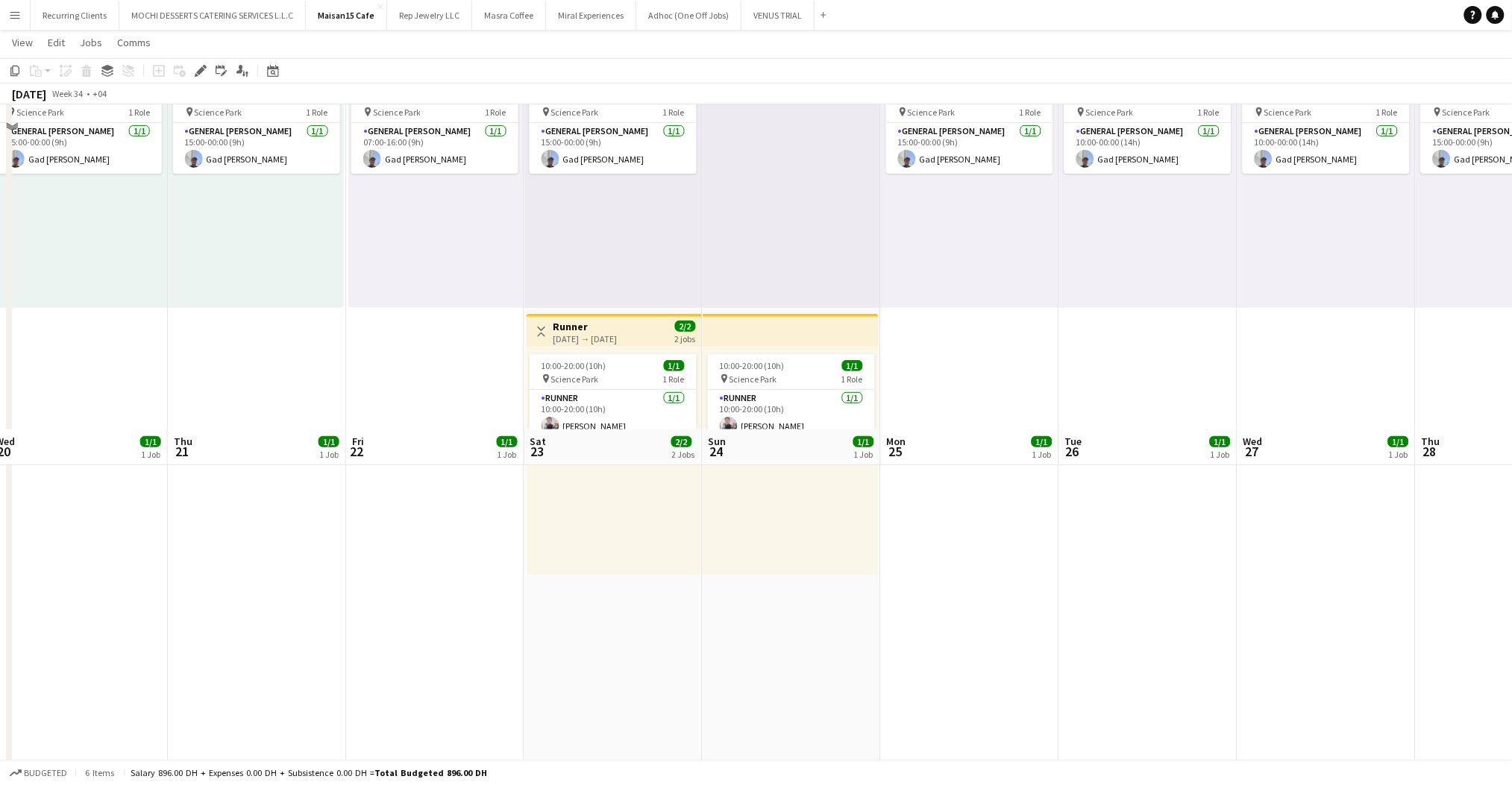
scroll to position [0, 0]
